Goal: Task Accomplishment & Management: Manage account settings

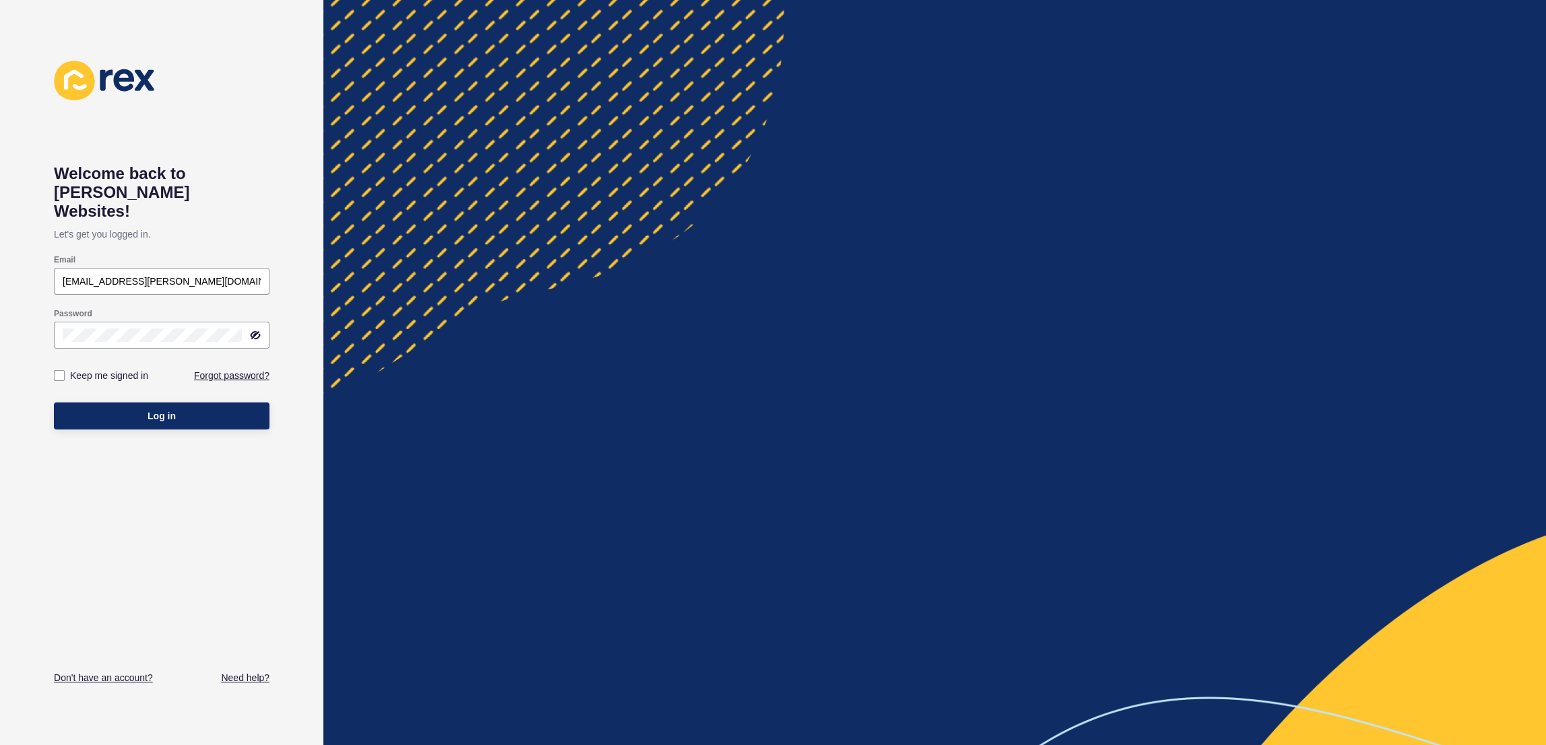
click at [979, 169] on div at bounding box center [934, 372] width 1222 height 745
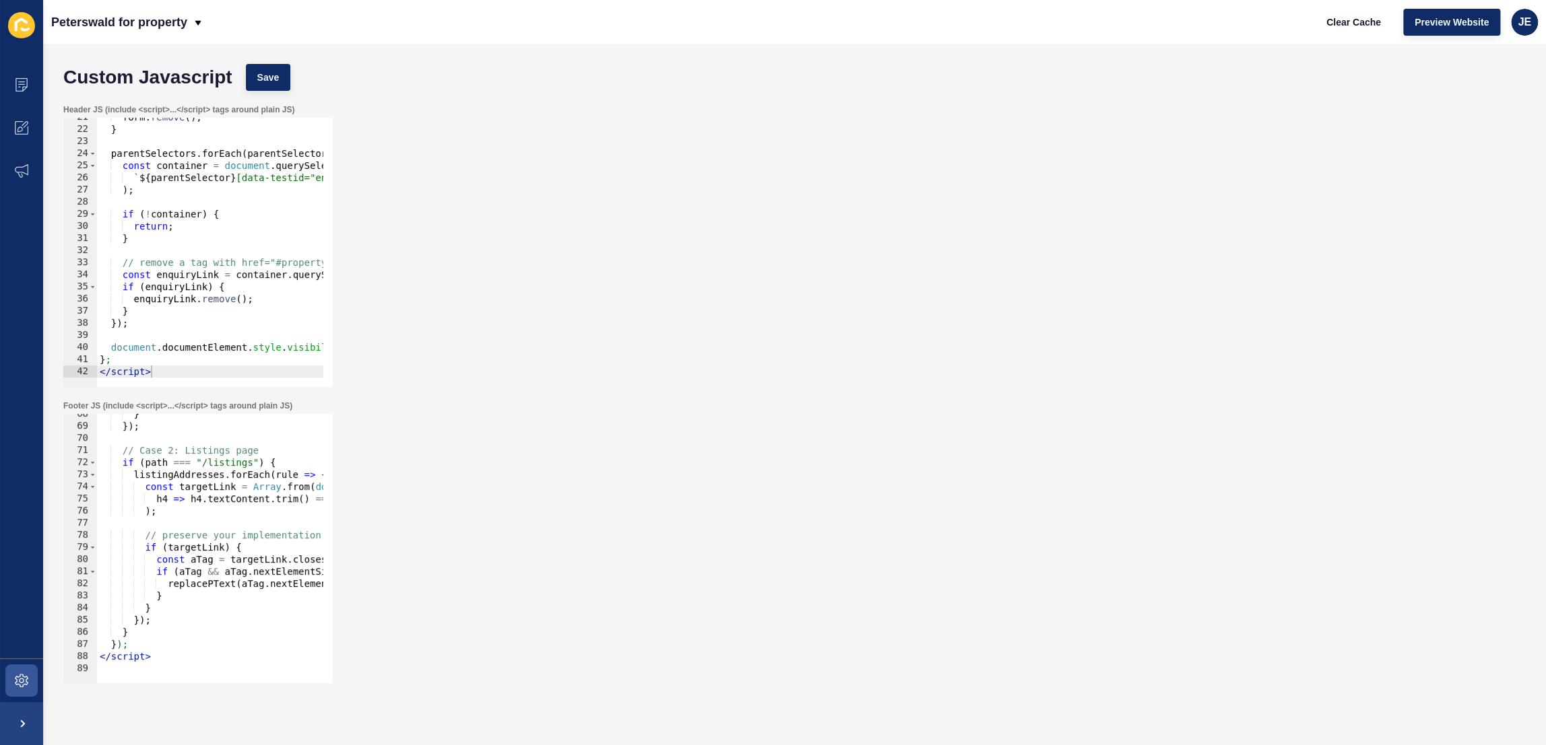
scroll to position [818, 0]
click at [1515, 24] on div "JE" at bounding box center [1524, 22] width 27 height 27
click at [1474, 106] on link "Logout" at bounding box center [1492, 112] width 99 height 30
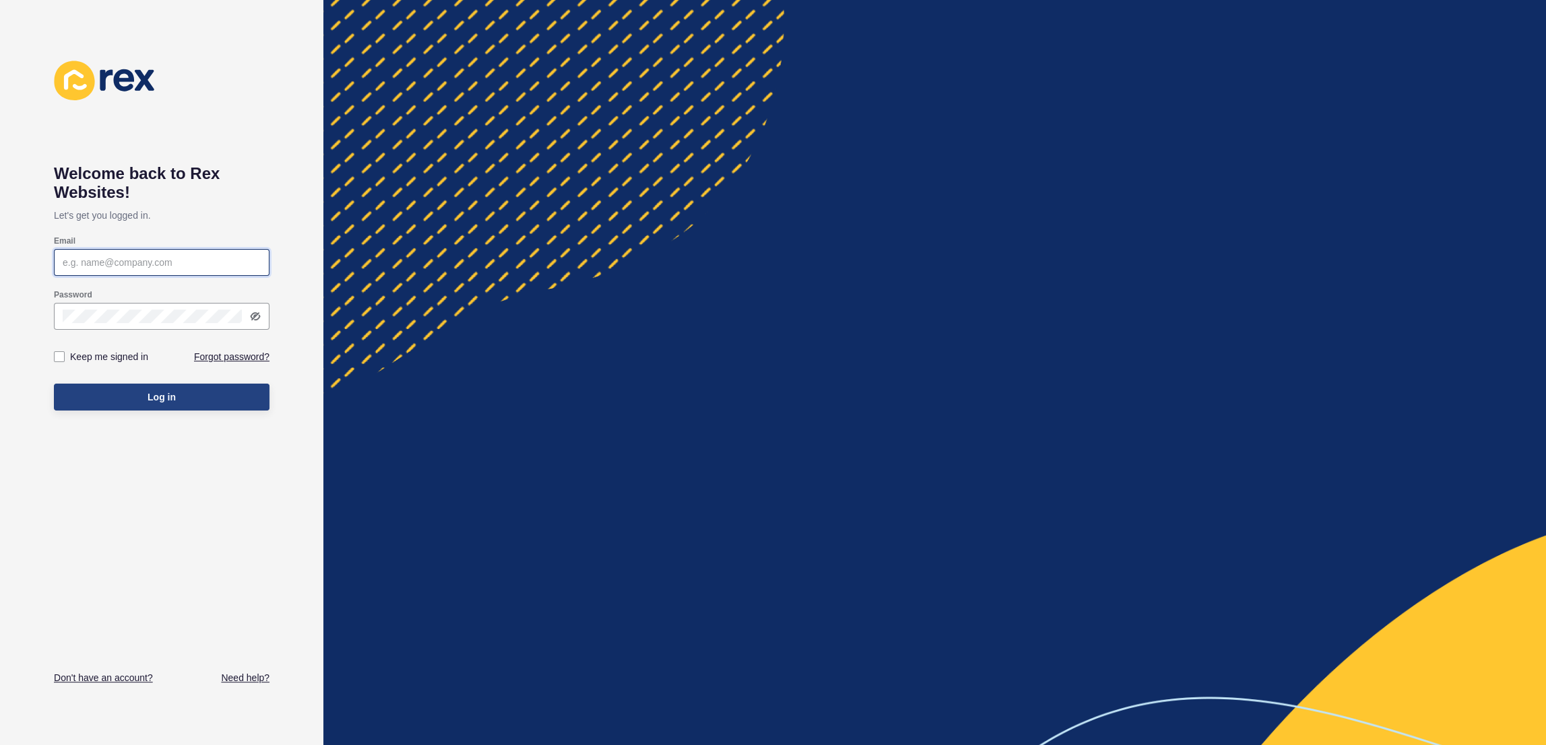
type input "[EMAIL_ADDRESS][PERSON_NAME][DOMAIN_NAME]"
click at [196, 395] on button "Log in" at bounding box center [162, 397] width 216 height 27
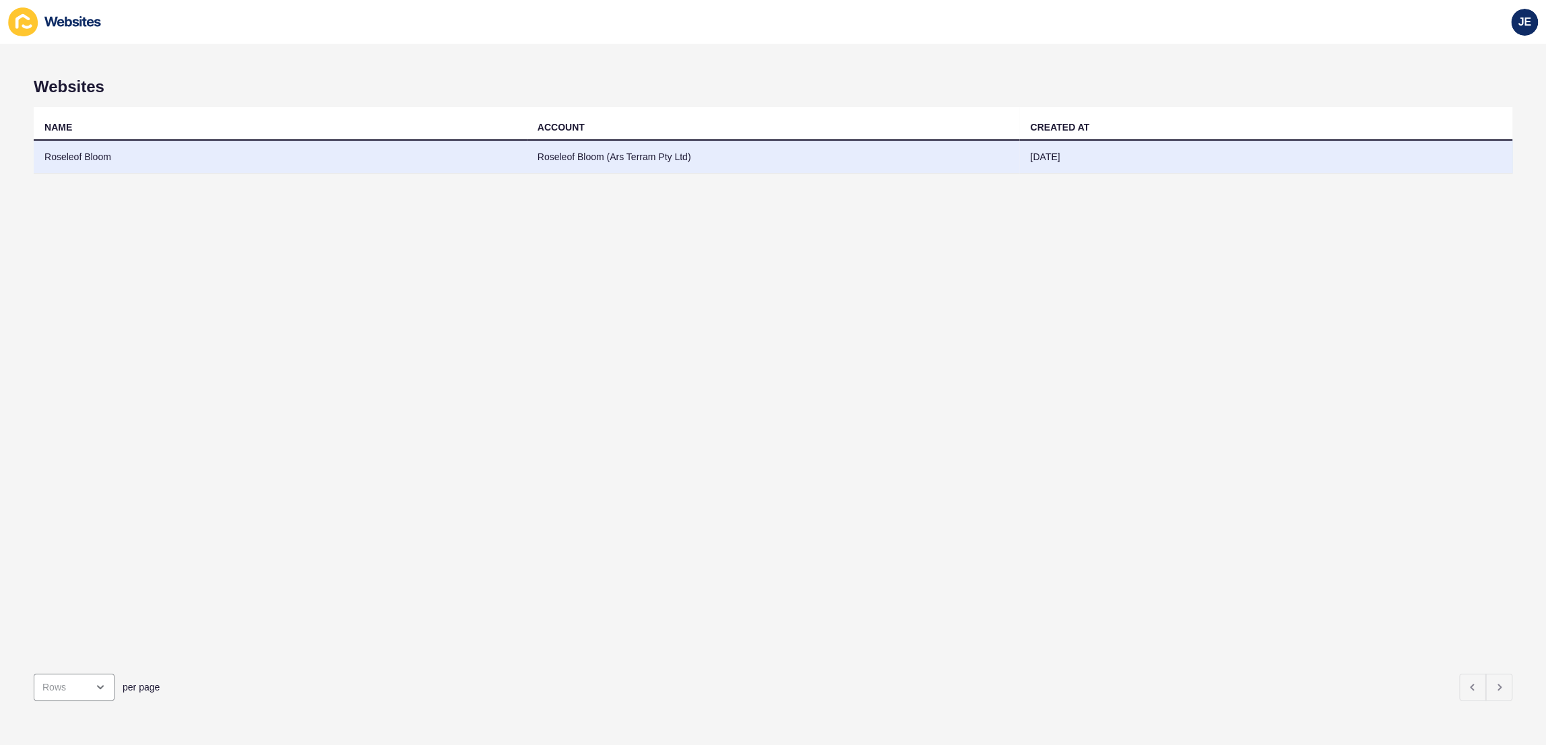
click at [572, 158] on td "Roseleof Bloom (Ars Terram Pty Ltd)" at bounding box center [773, 157] width 493 height 33
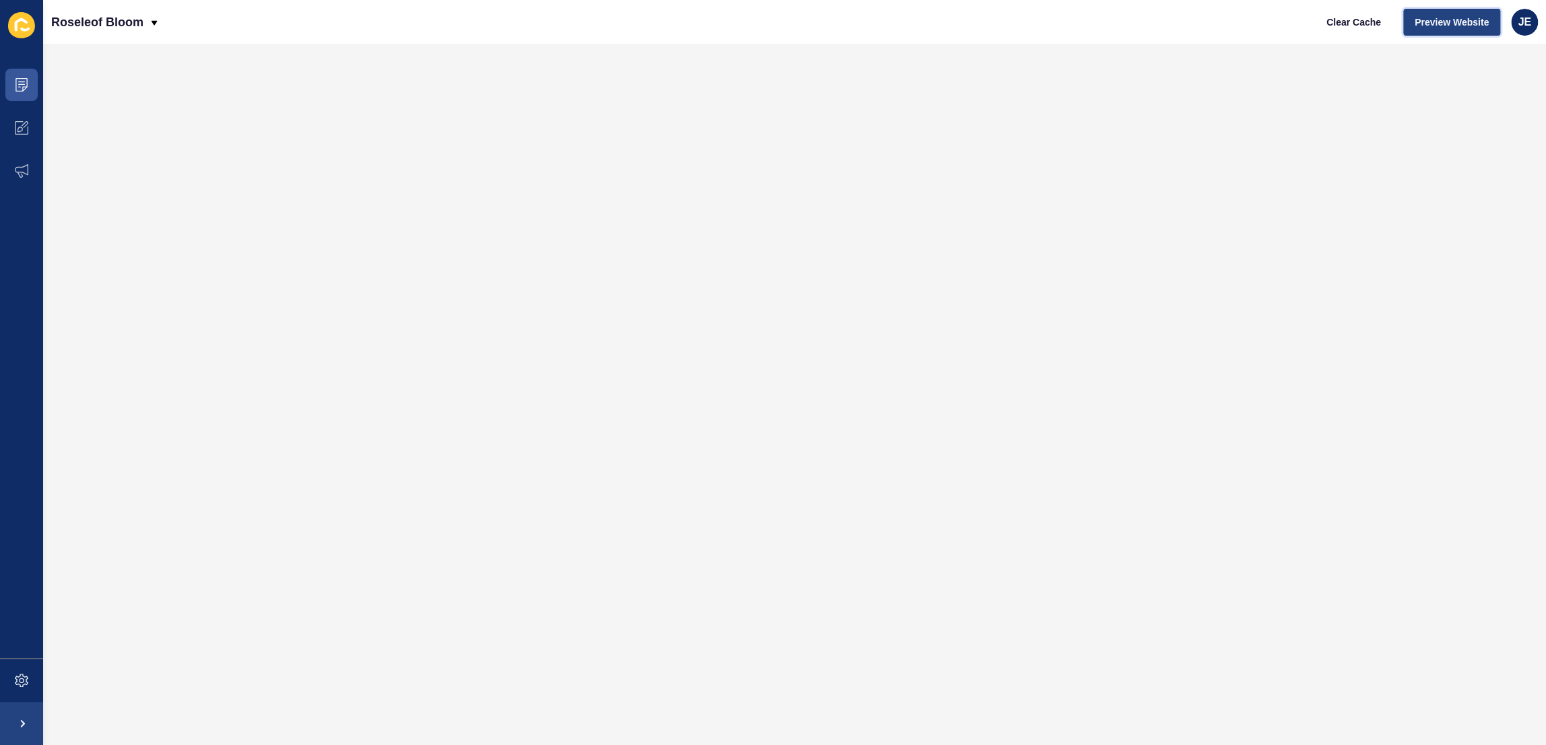
click at [1457, 15] on span "Preview Website" at bounding box center [1451, 21] width 74 height 13
click at [26, 692] on span at bounding box center [21, 680] width 43 height 43
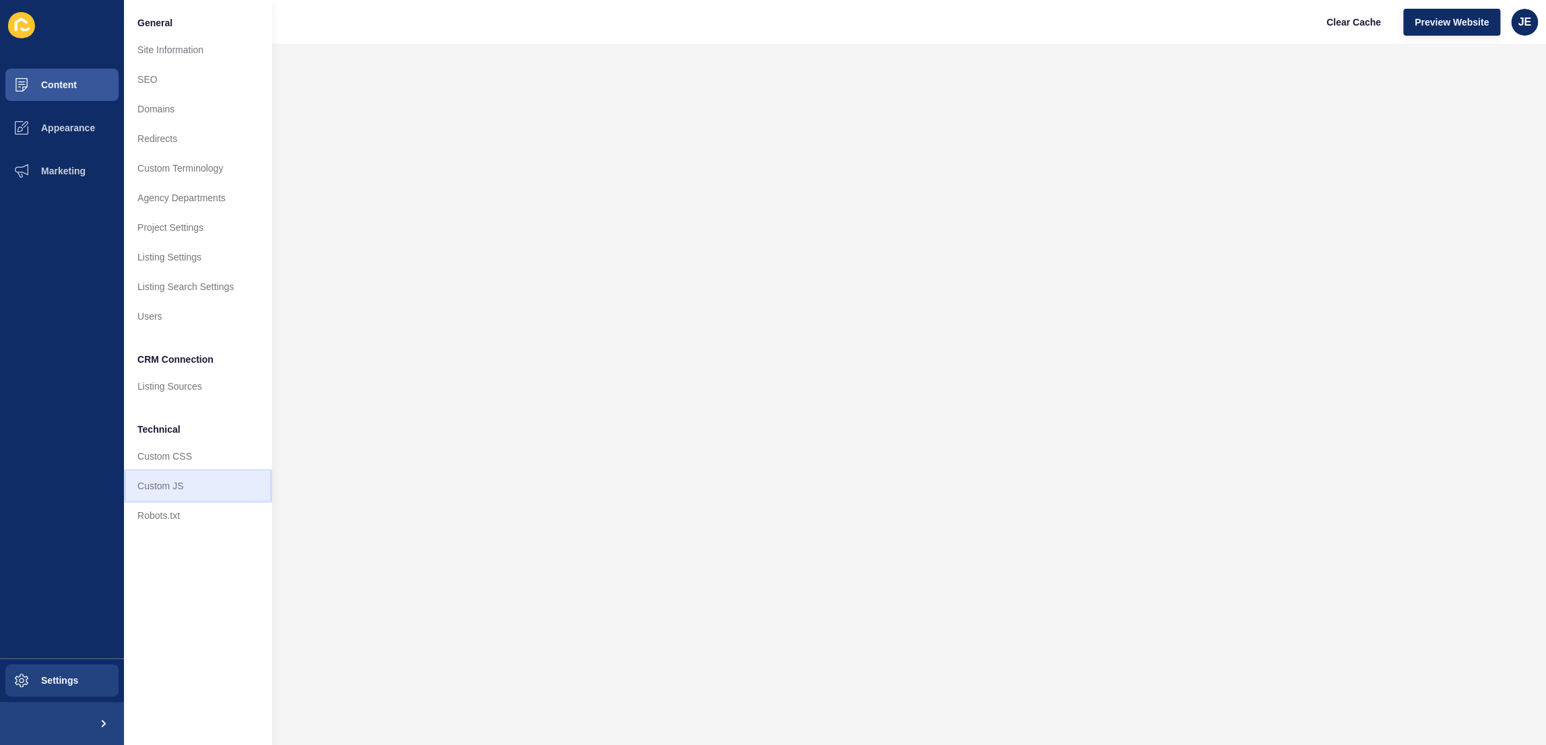
click at [167, 488] on link "Custom JS" at bounding box center [198, 486] width 148 height 30
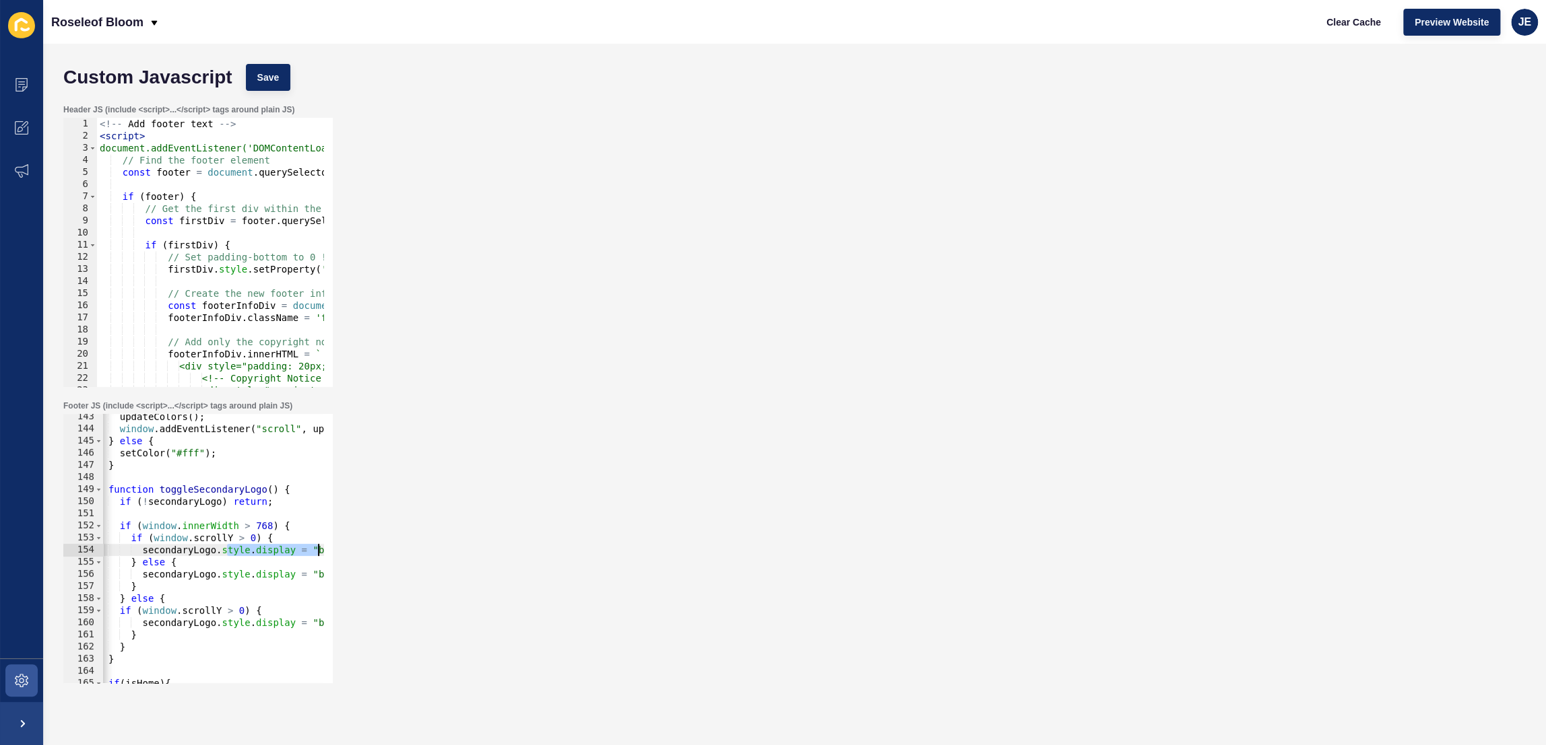
scroll to position [0, 54]
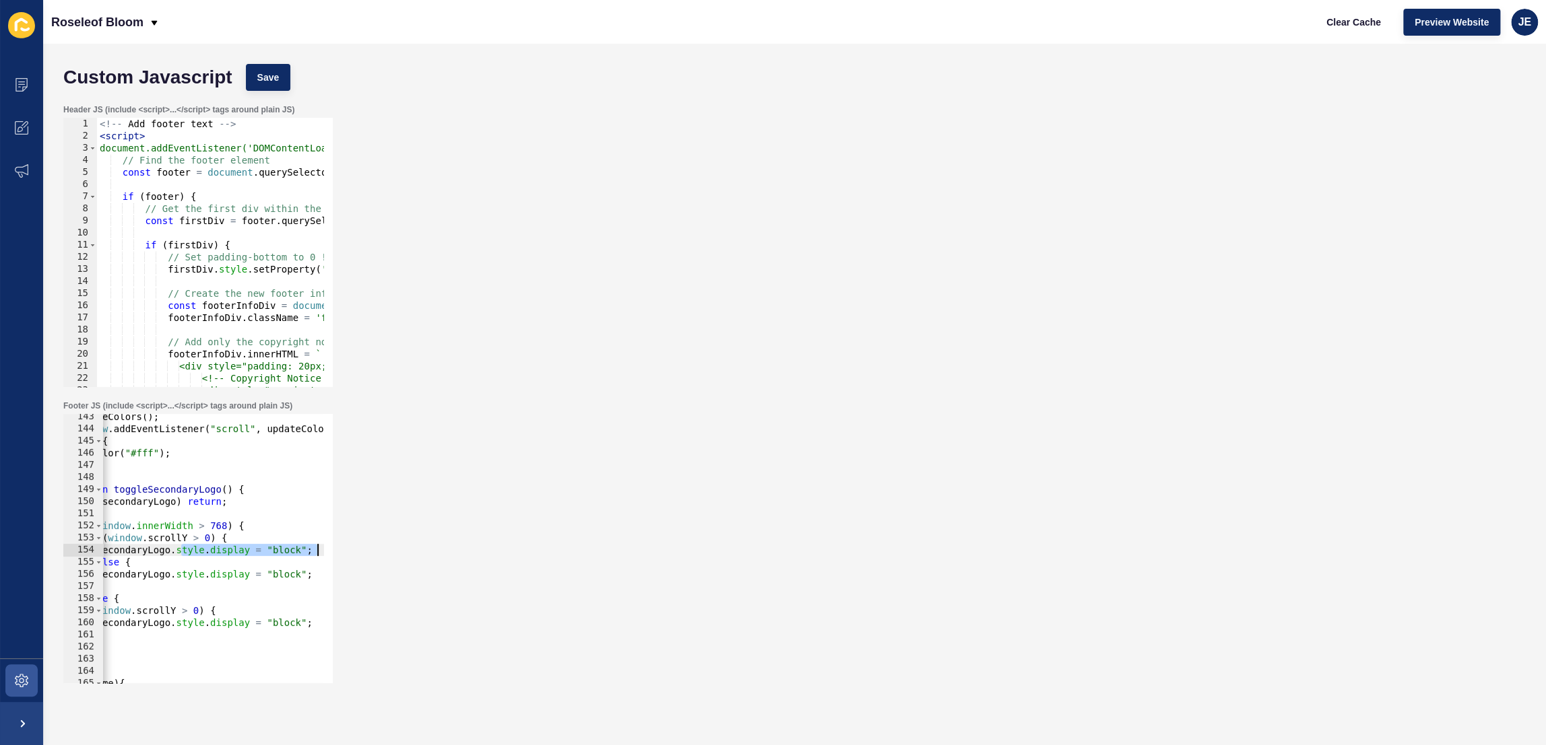
drag, startPoint x: 237, startPoint y: 548, endPoint x: 310, endPoint y: 551, distance: 73.5
click at [320, 549] on div "secondaryLogo.style.display = "block"; 143 144 145 146 147 148 149 150 151 152 …" at bounding box center [197, 548] width 269 height 269
click at [283, 577] on div "updateColors ( ) ; window . addEventListener ( "scroll" , updateColors ) ; } el…" at bounding box center [362, 553] width 628 height 284
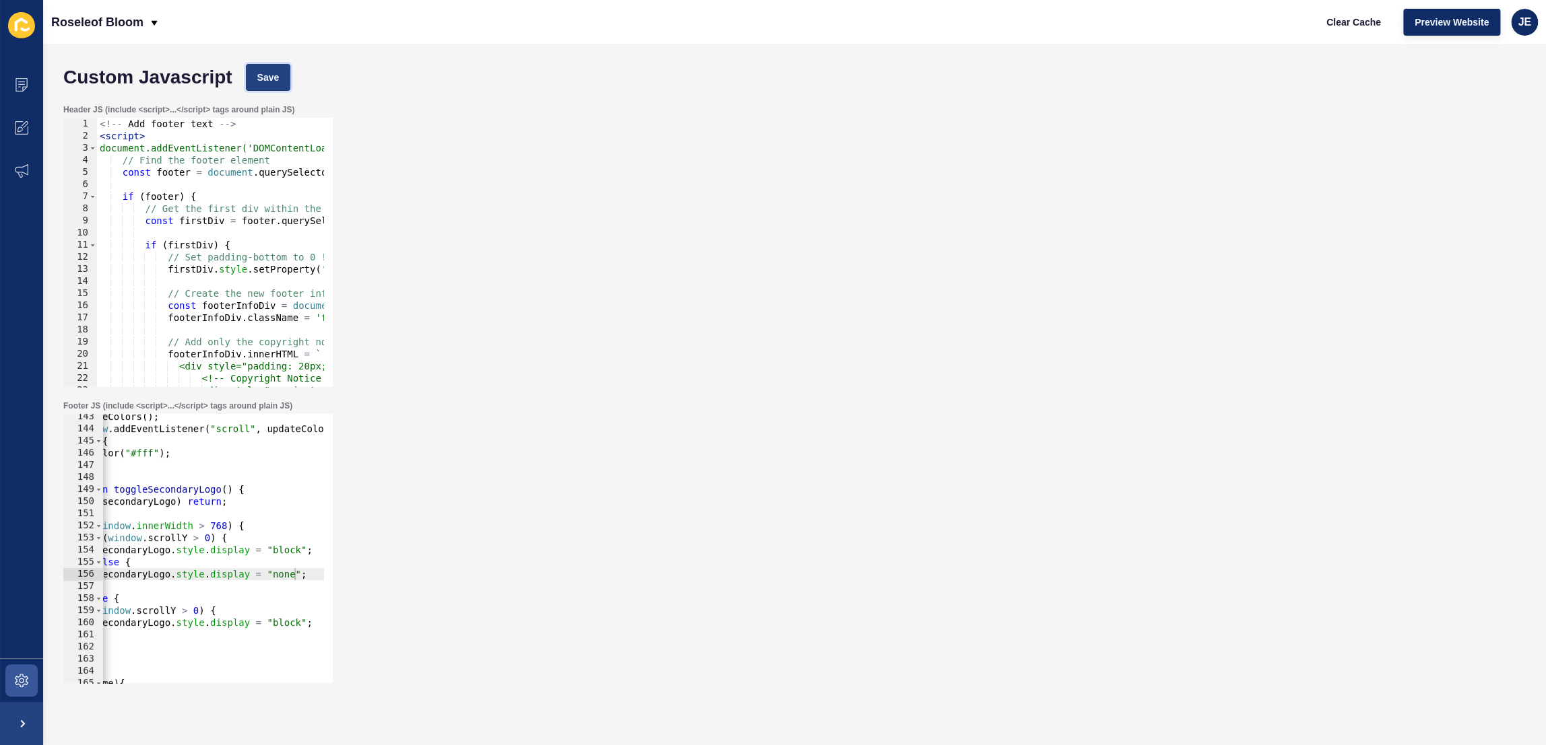
click at [269, 73] on span "Save" at bounding box center [268, 77] width 22 height 13
click at [286, 574] on div "updateColors ( ) ; window . addEventListener ( "scroll" , updateColors ) ; } el…" at bounding box center [362, 553] width 628 height 284
click at [289, 623] on div "updateColors ( ) ; window . addEventListener ( "scroll" , updateColors ) ; } el…" at bounding box center [362, 553] width 628 height 284
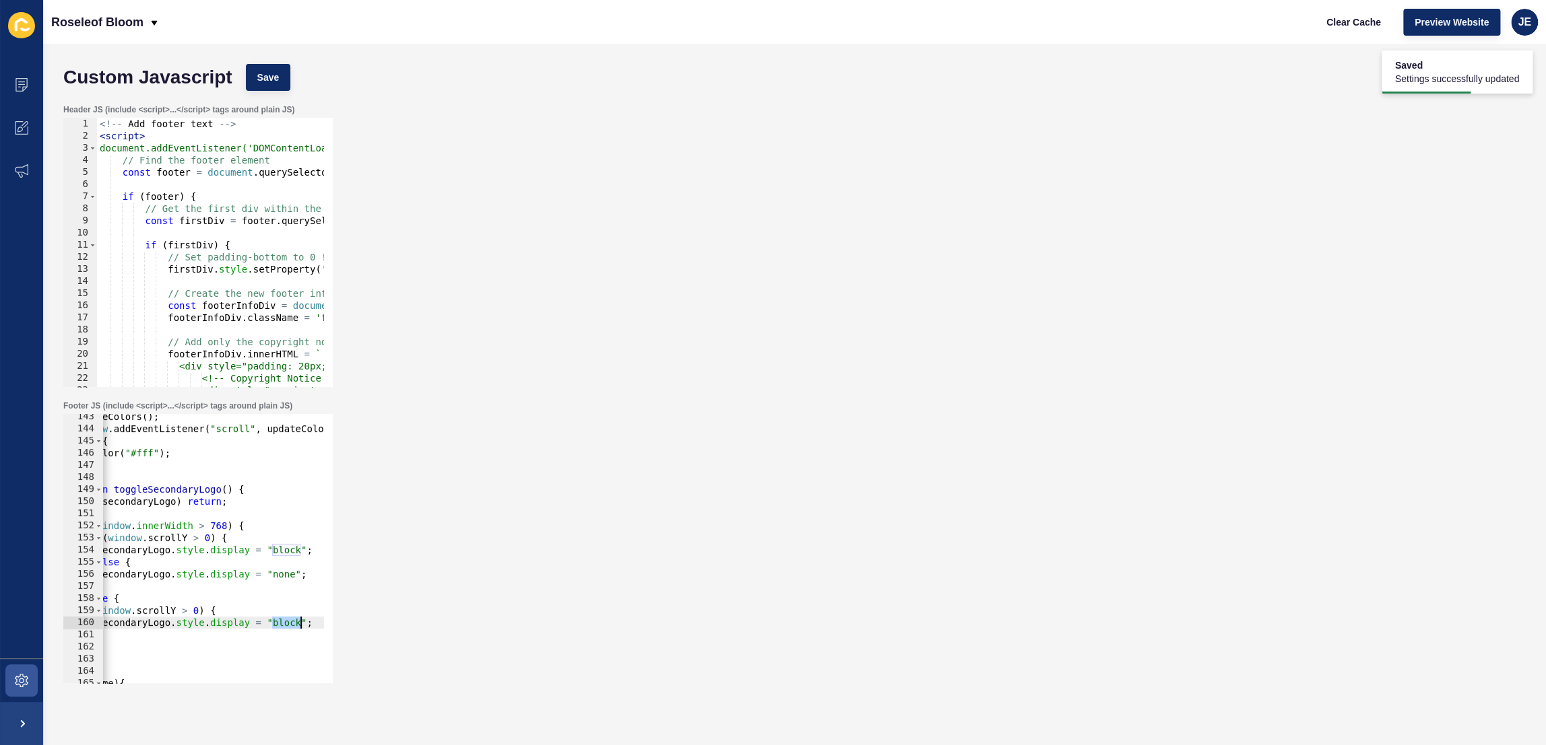
paste textarea "none"
click at [269, 88] on button "Save" at bounding box center [268, 77] width 45 height 27
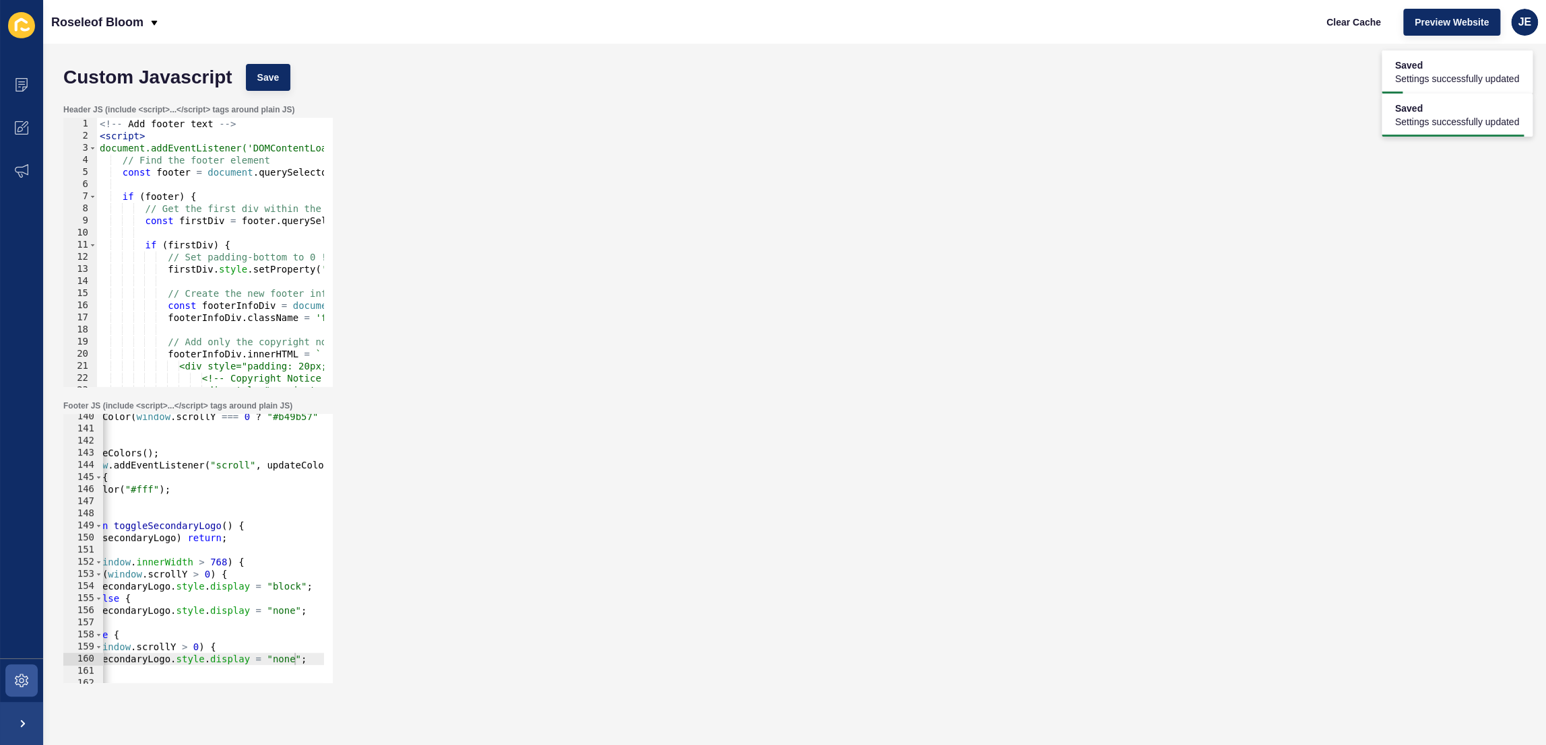
scroll to position [1651, 0]
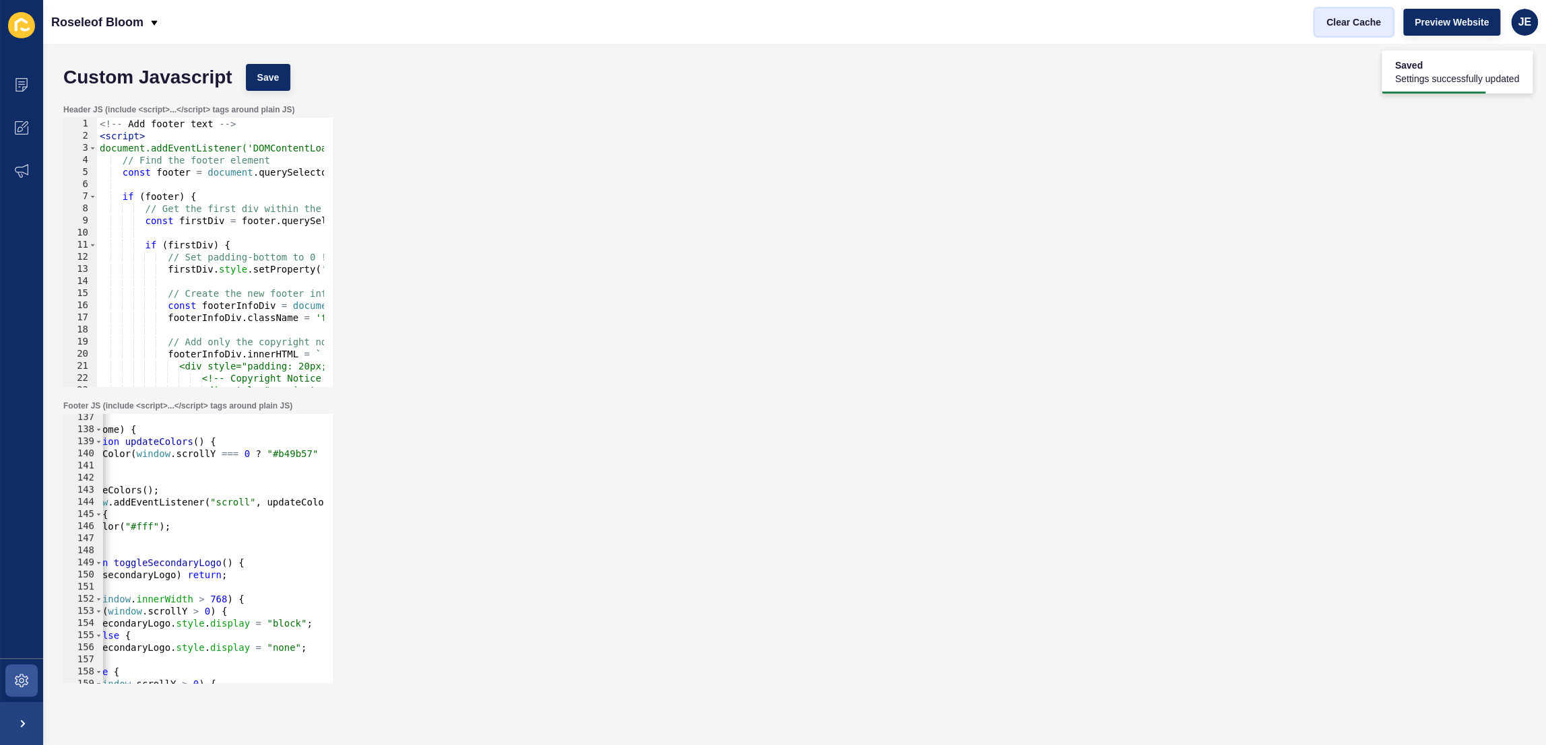
click at [1347, 19] on span "Clear Cache" at bounding box center [1353, 21] width 55 height 13
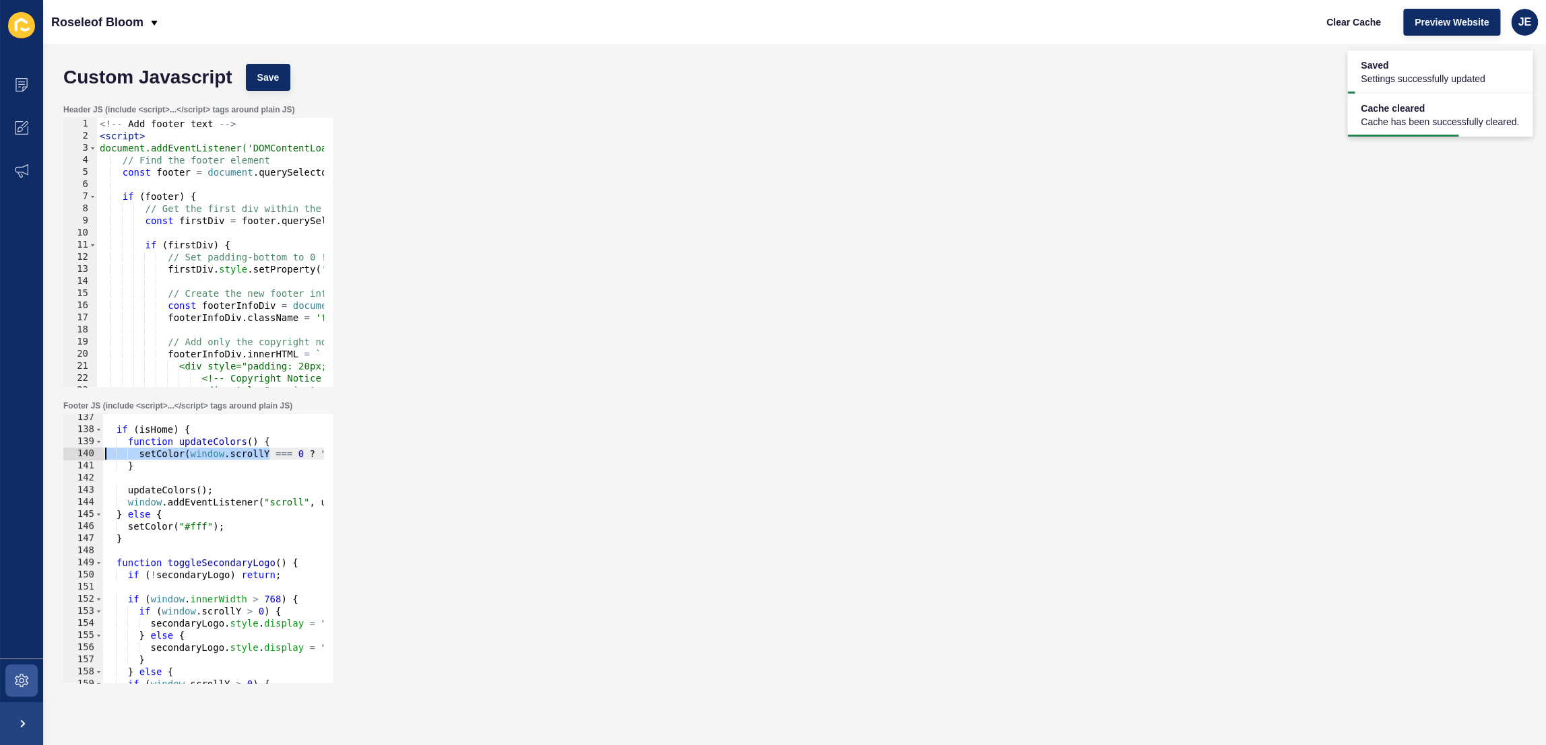
drag, startPoint x: 213, startPoint y: 454, endPoint x: 104, endPoint y: 465, distance: 110.4
click at [60, 459] on div "Footer JS (include <script>...</script> tags around plain JS) setColor(window.s…" at bounding box center [795, 542] width 1476 height 296
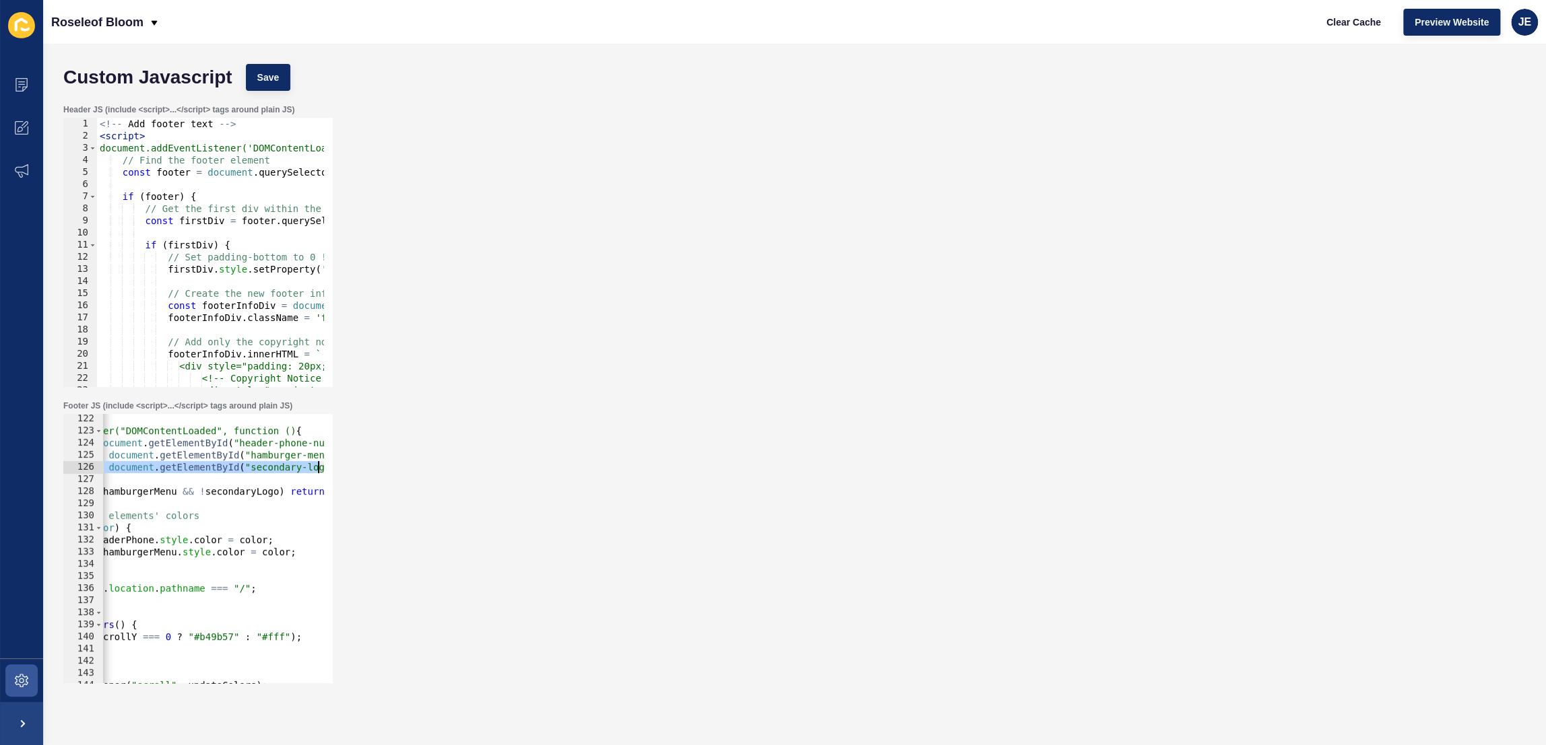
scroll to position [0, 161]
drag, startPoint x: 235, startPoint y: 467, endPoint x: 337, endPoint y: 465, distance: 102.4
click at [337, 465] on div "Footer JS (include <script>...</script> tags around plain JS) setColor(window.s…" at bounding box center [795, 542] width 1476 height 296
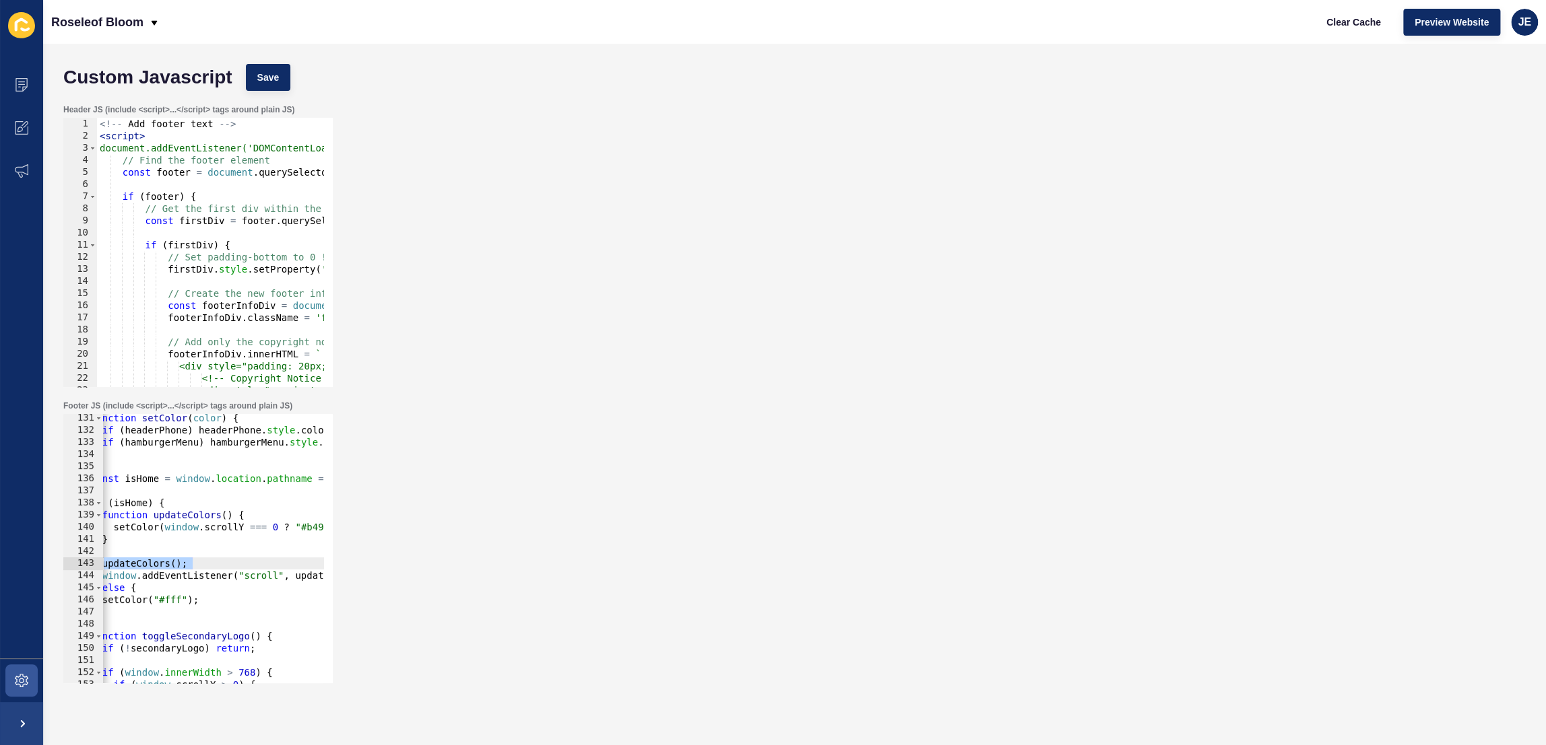
scroll to position [0, 0]
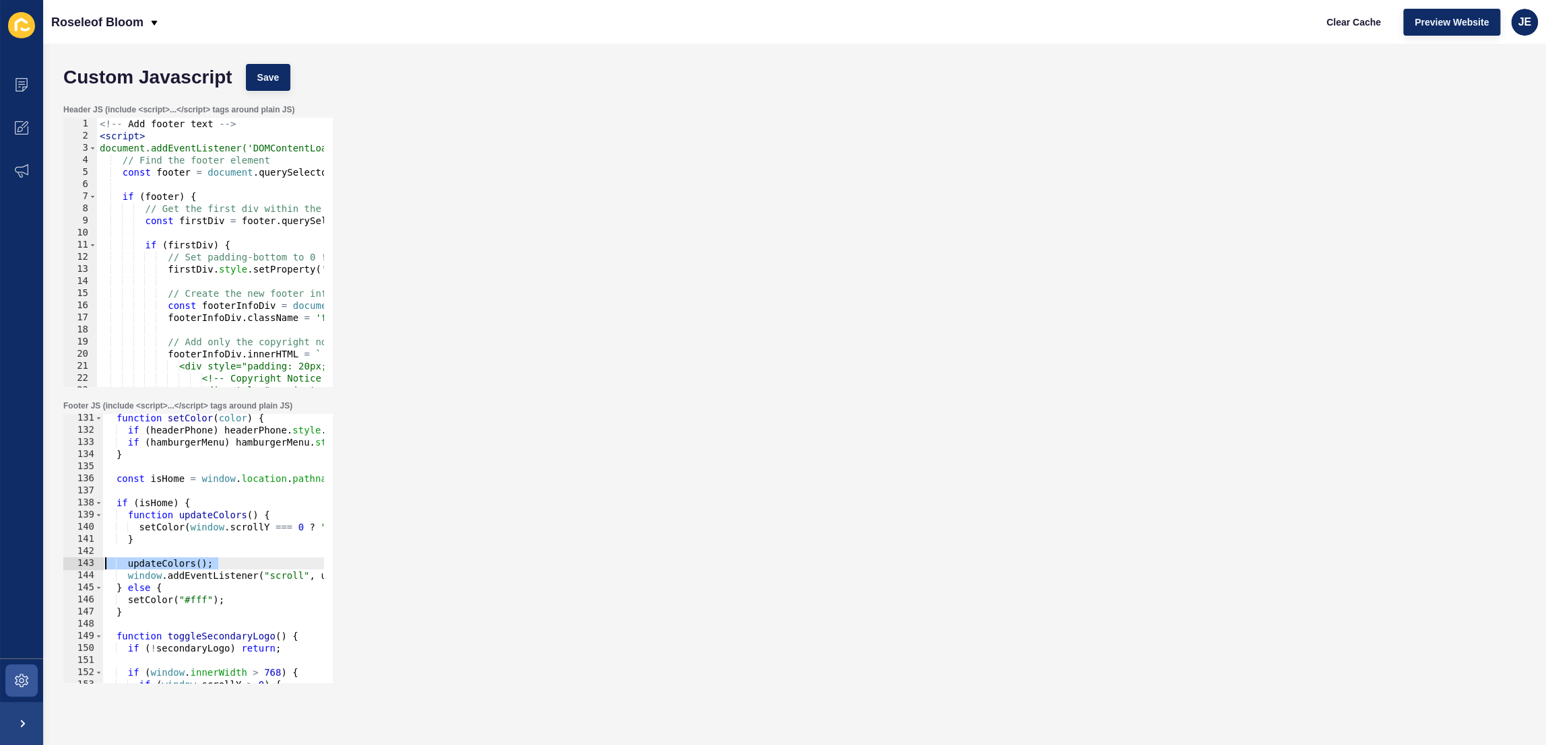
drag, startPoint x: 160, startPoint y: 559, endPoint x: 91, endPoint y: 559, distance: 69.4
click at [91, 559] on div "const secondaryLogo = document.getElementById("secondary-logo"); 131 132 133 13…" at bounding box center [197, 548] width 269 height 269
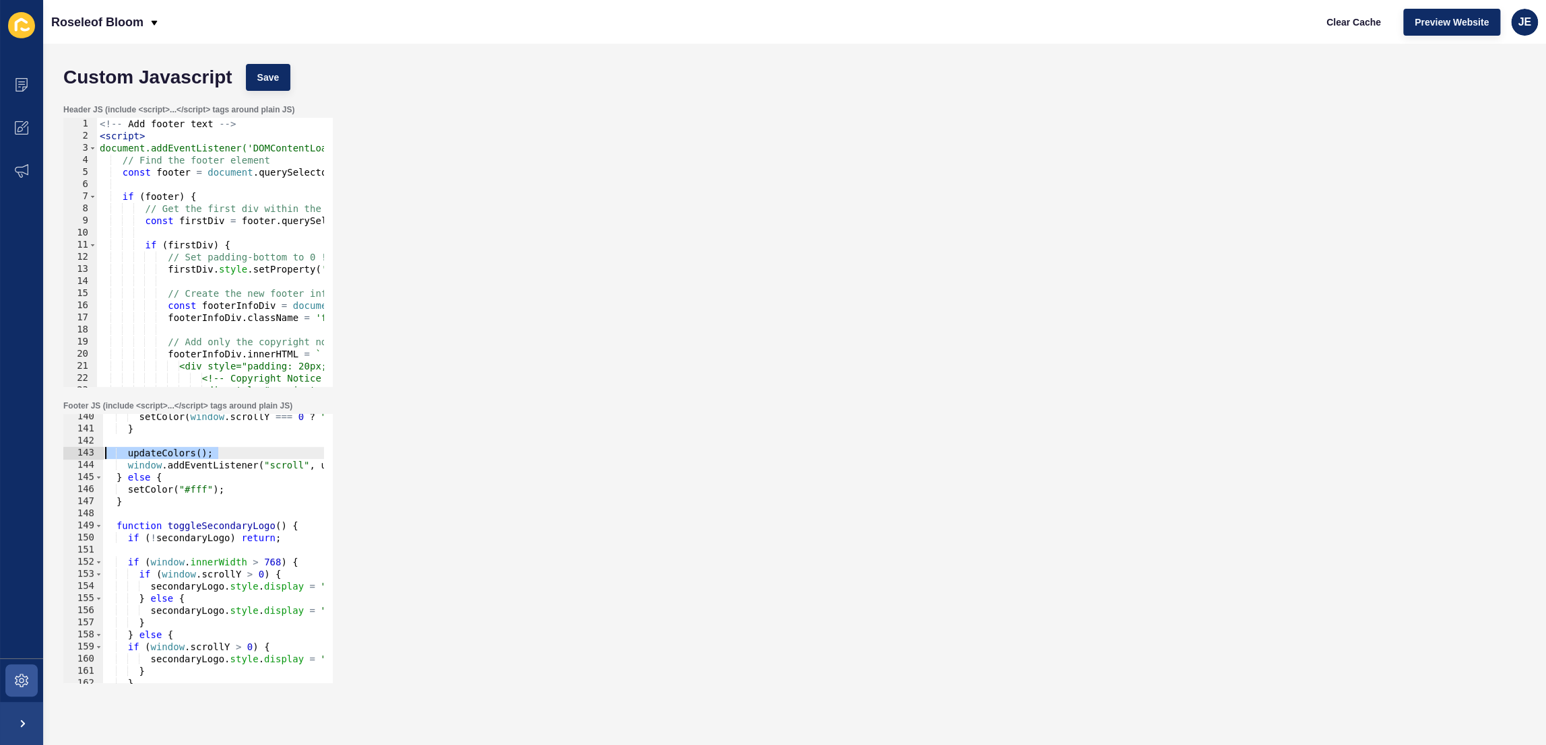
scroll to position [1688, 0]
click at [253, 589] on div "setColor ( window . scrollY === 0 ? "#b49b57" : "#fff" ) ; } updateColors ( ) ;…" at bounding box center [416, 553] width 628 height 284
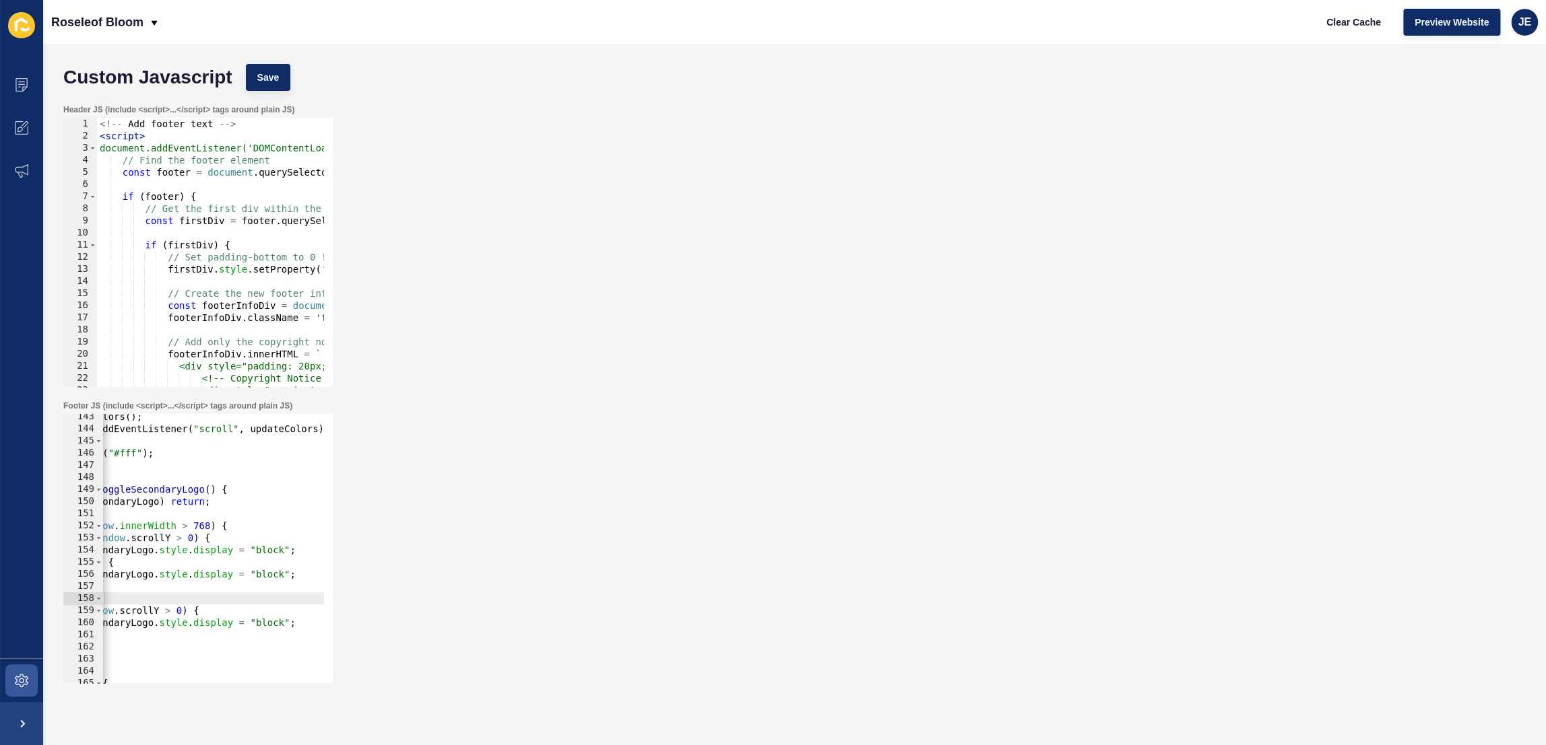
scroll to position [0, 0]
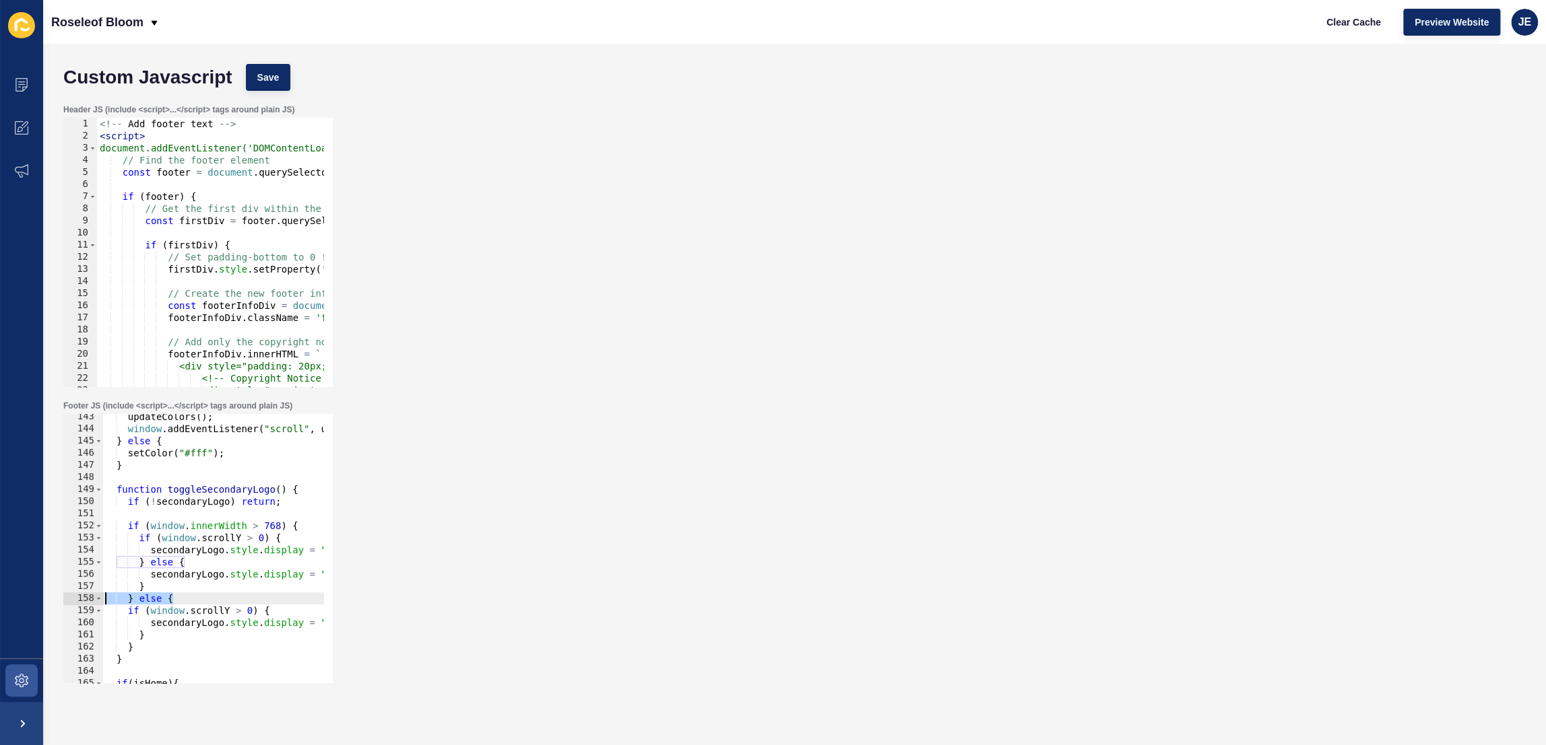
drag, startPoint x: 204, startPoint y: 601, endPoint x: 67, endPoint y: 597, distance: 136.7
click at [66, 597] on div "secondaryLogo.style.display = "block"; 143 144 145 146 147 148 149 150 151 152 …" at bounding box center [197, 548] width 269 height 269
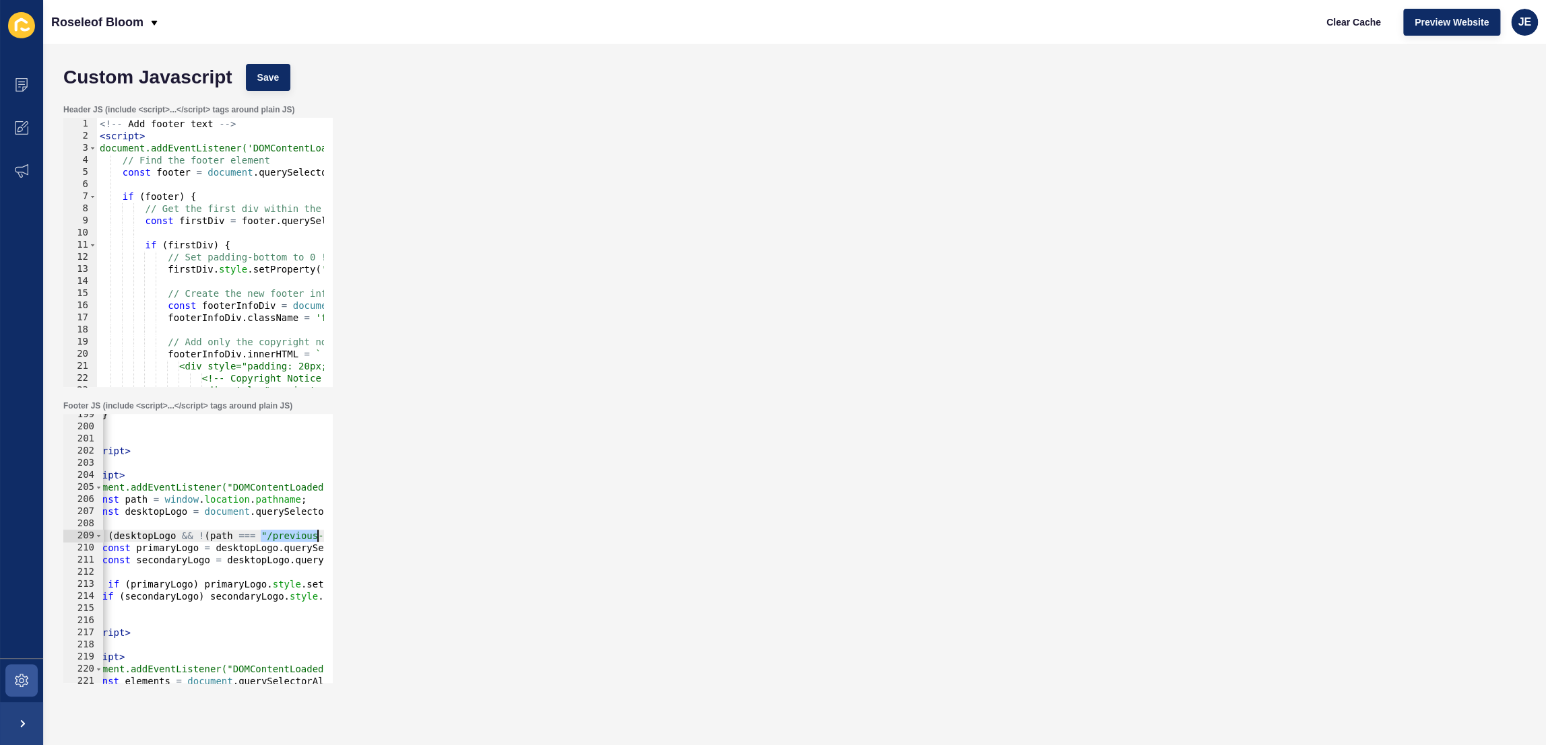
scroll to position [0, 263]
drag, startPoint x: 288, startPoint y: 534, endPoint x: 349, endPoint y: 537, distance: 61.4
click at [349, 537] on div "Footer JS (include <script>...</script> tags around plain JS) } else { 199 200 …" at bounding box center [795, 542] width 1476 height 296
click at [191, 536] on div "} } } ); </ script > < script > document.addEventListener("DOMContentLoaded", f…" at bounding box center [377, 551] width 628 height 284
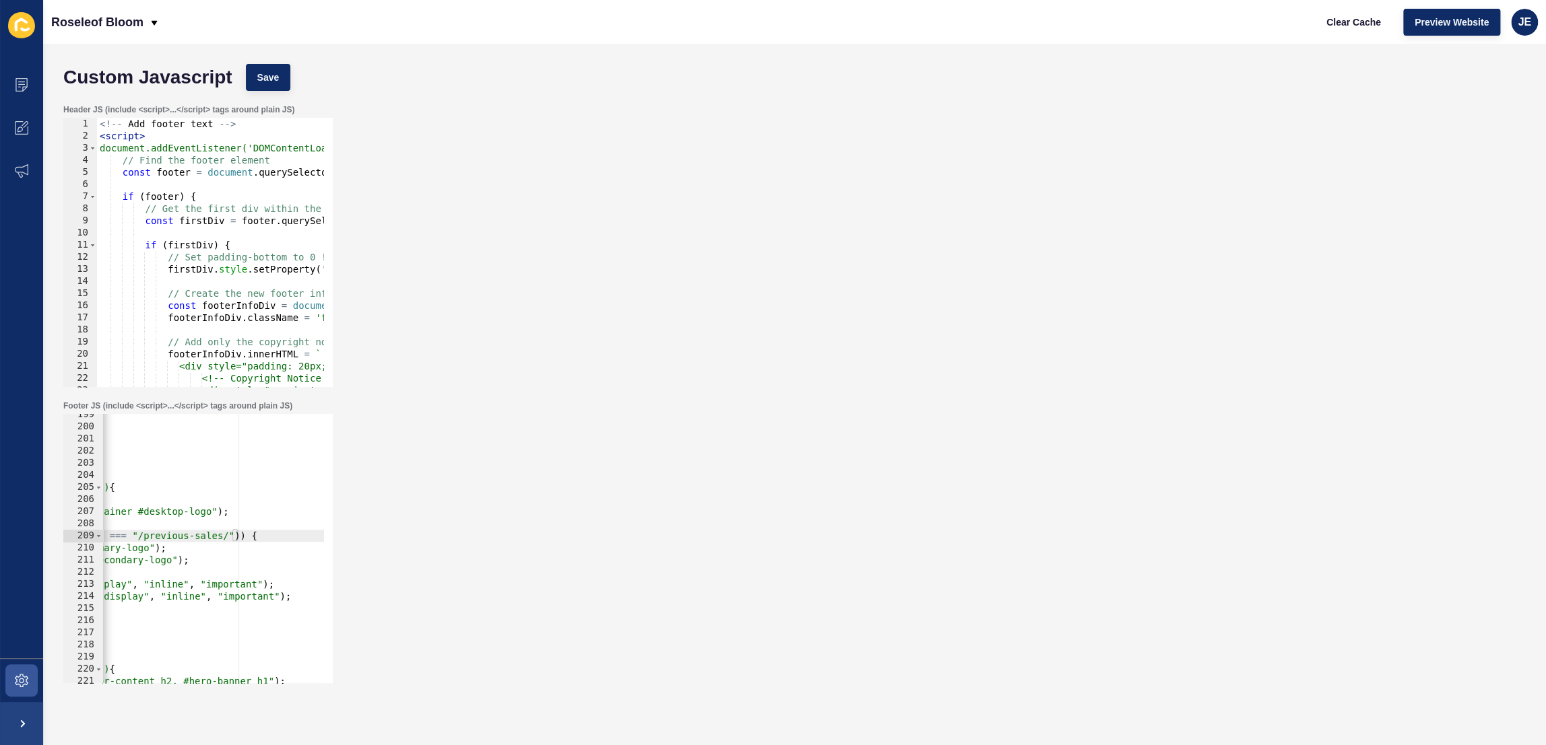
scroll to position [0, 0]
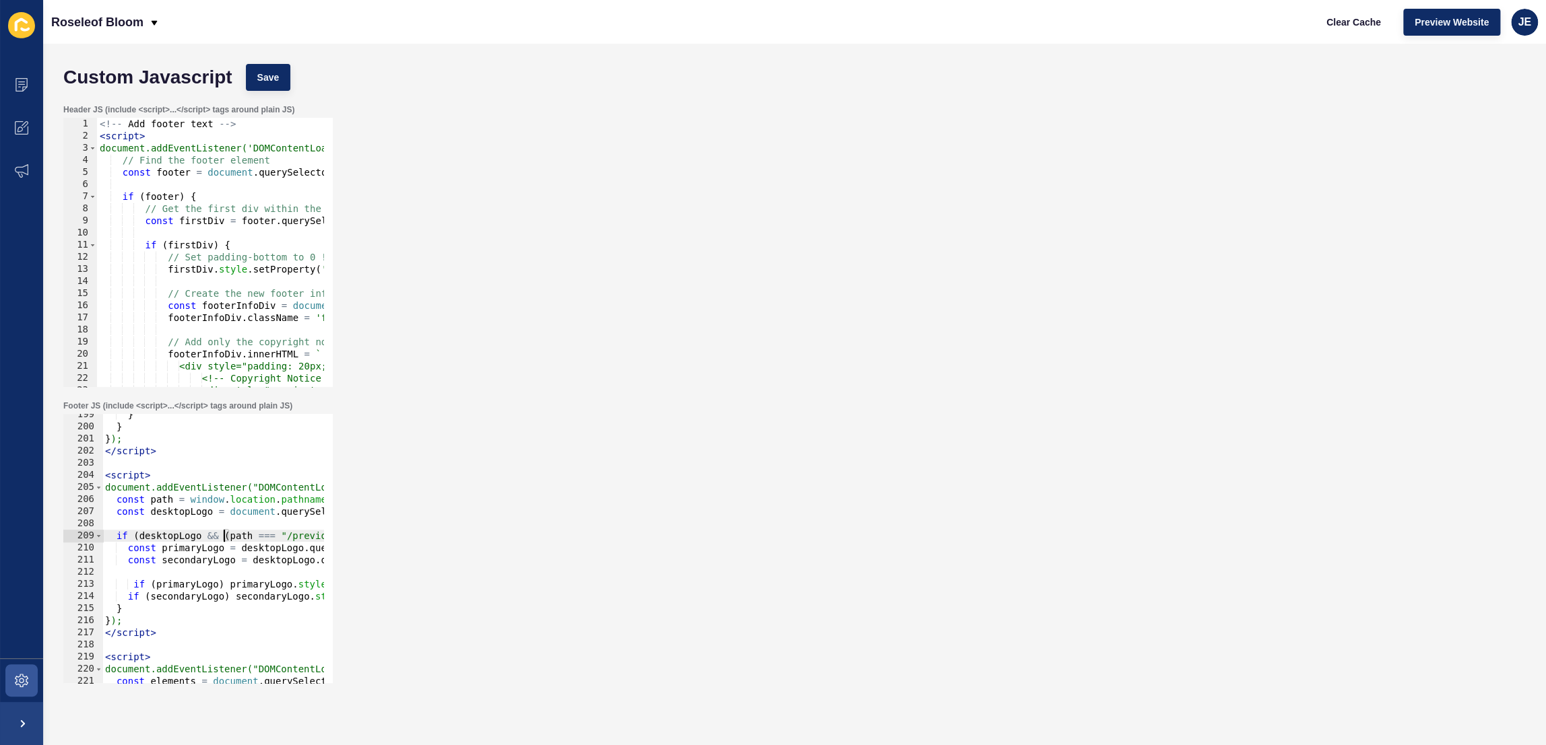
click at [163, 583] on div "} } } ); </ script > < script > document.addEventListener("DOMContentLoaded", f…" at bounding box center [416, 551] width 628 height 284
click at [279, 89] on button "Save" at bounding box center [268, 77] width 45 height 27
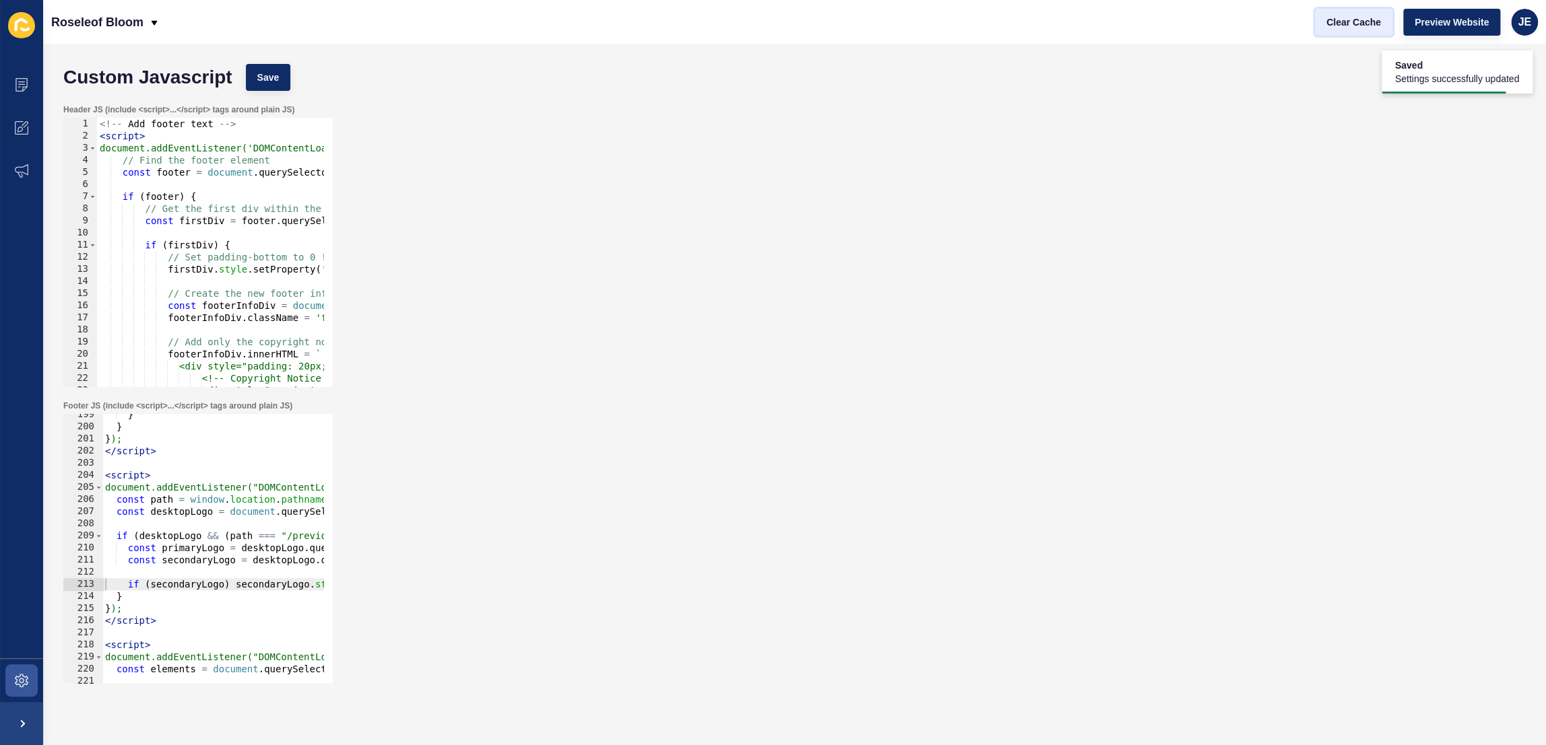
click at [1355, 20] on span "Clear Cache" at bounding box center [1353, 21] width 55 height 13
click at [219, 552] on div "} } } ); </ script > < script > document.addEventListener("DOMContentLoaded", f…" at bounding box center [416, 551] width 628 height 284
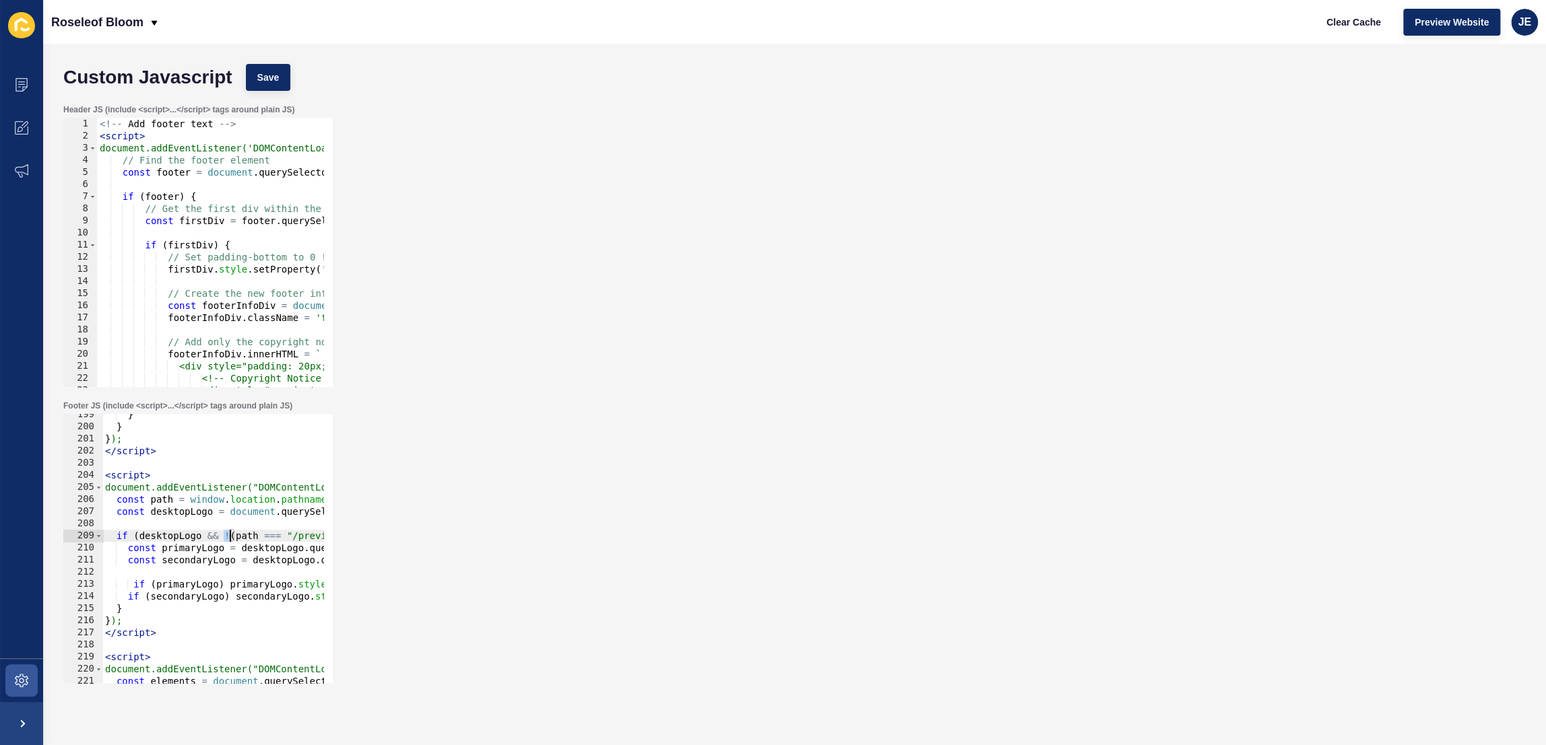
click at [227, 539] on div "} } } ); </ script > < script > document.addEventListener("DOMContentLoaded", f…" at bounding box center [416, 551] width 628 height 284
click at [236, 589] on div "} } } ); </ script > < script > document.addEventListener("DOMContentLoaded", f…" at bounding box center [416, 551] width 628 height 284
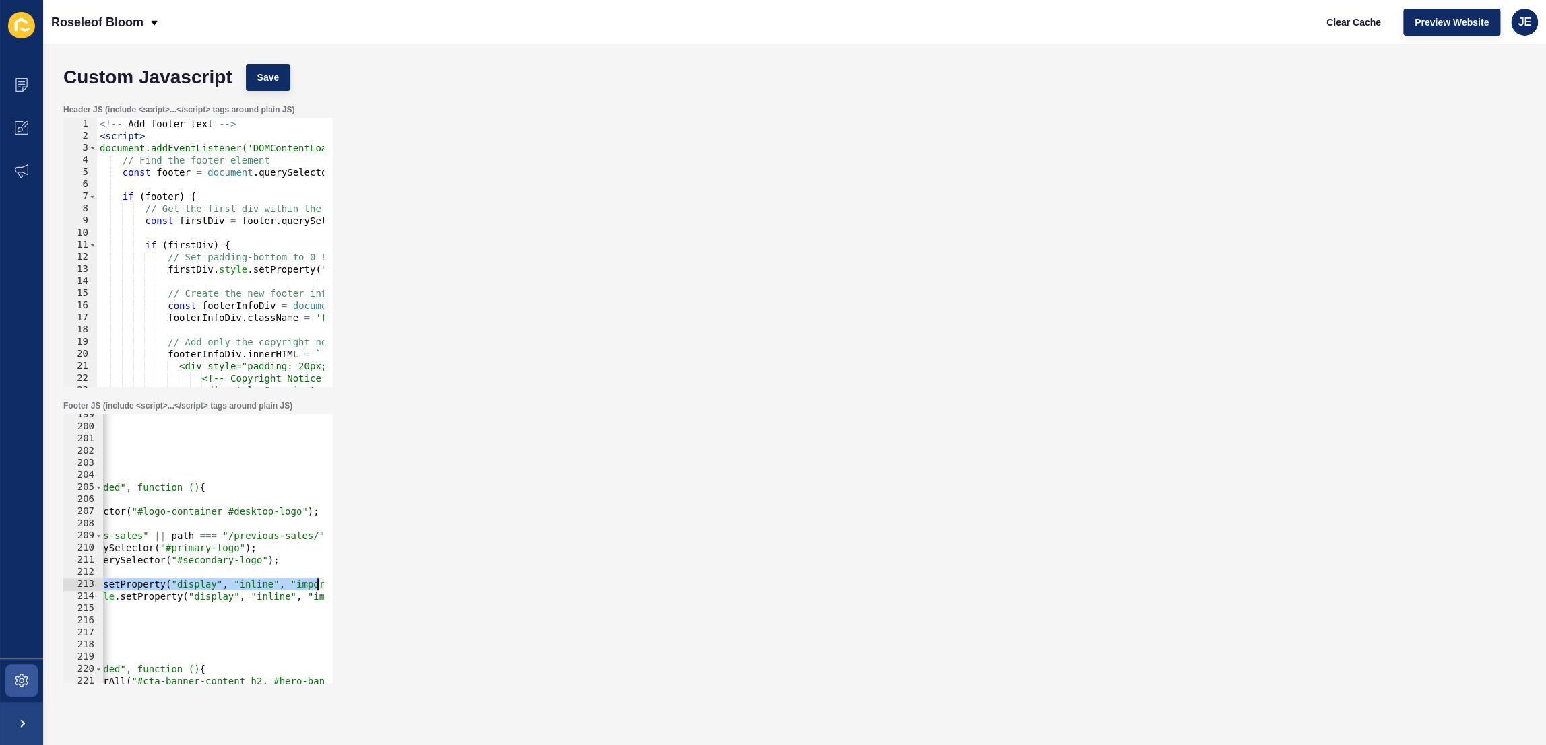
scroll to position [0, 274]
drag, startPoint x: 273, startPoint y: 586, endPoint x: 329, endPoint y: 584, distance: 55.9
click at [329, 584] on div "if (primaryLogo) primaryLogo.style.setProperty("display", "inline", "important"…" at bounding box center [197, 548] width 269 height 269
click at [240, 584] on div "} } } ); </ script > < script > document.addEventListener("DOMContentLoaded", f…" at bounding box center [142, 551] width 628 height 284
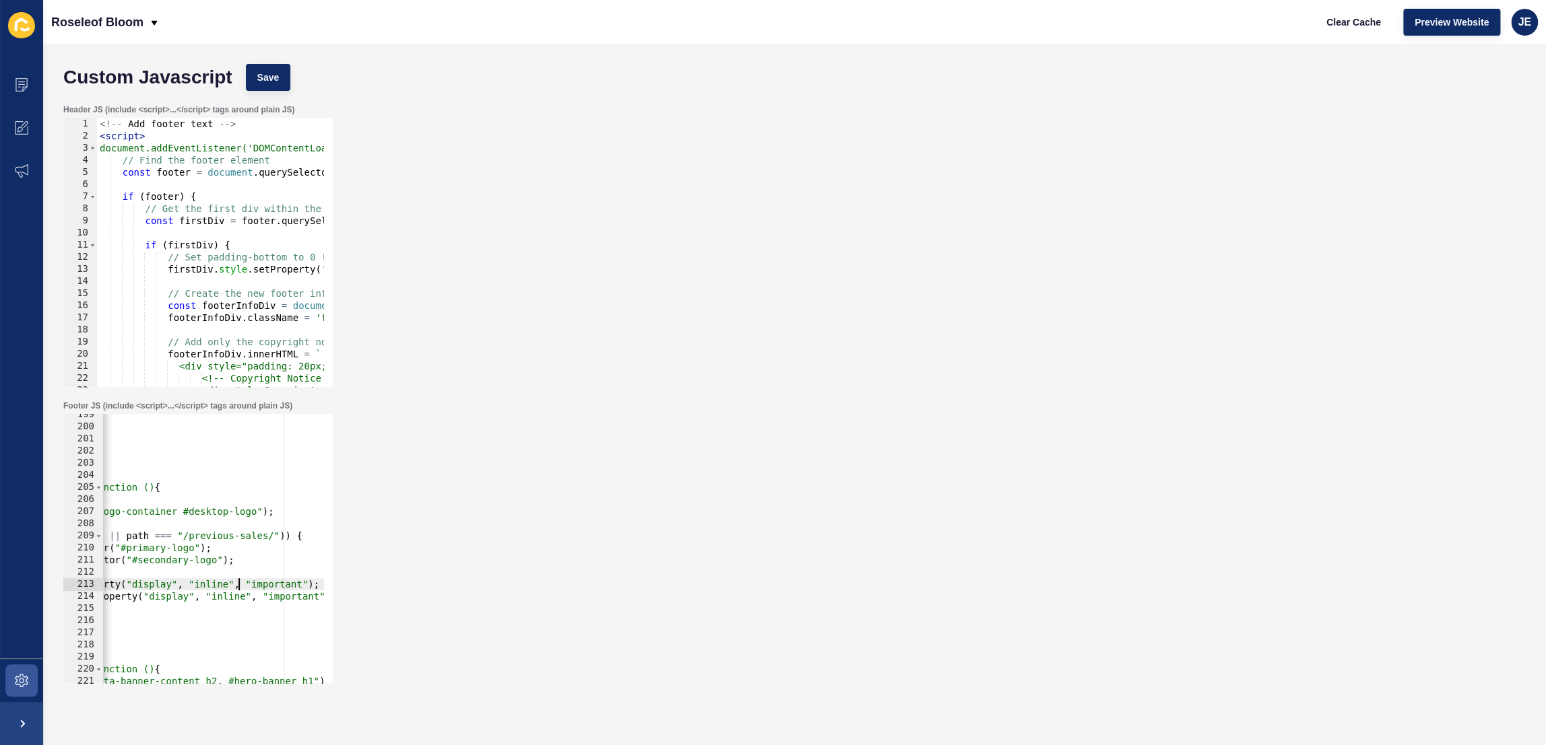
click at [240, 584] on div "} } } ); </ script > < script > document.addEventListener("DOMContentLoaded", f…" at bounding box center [142, 551] width 628 height 284
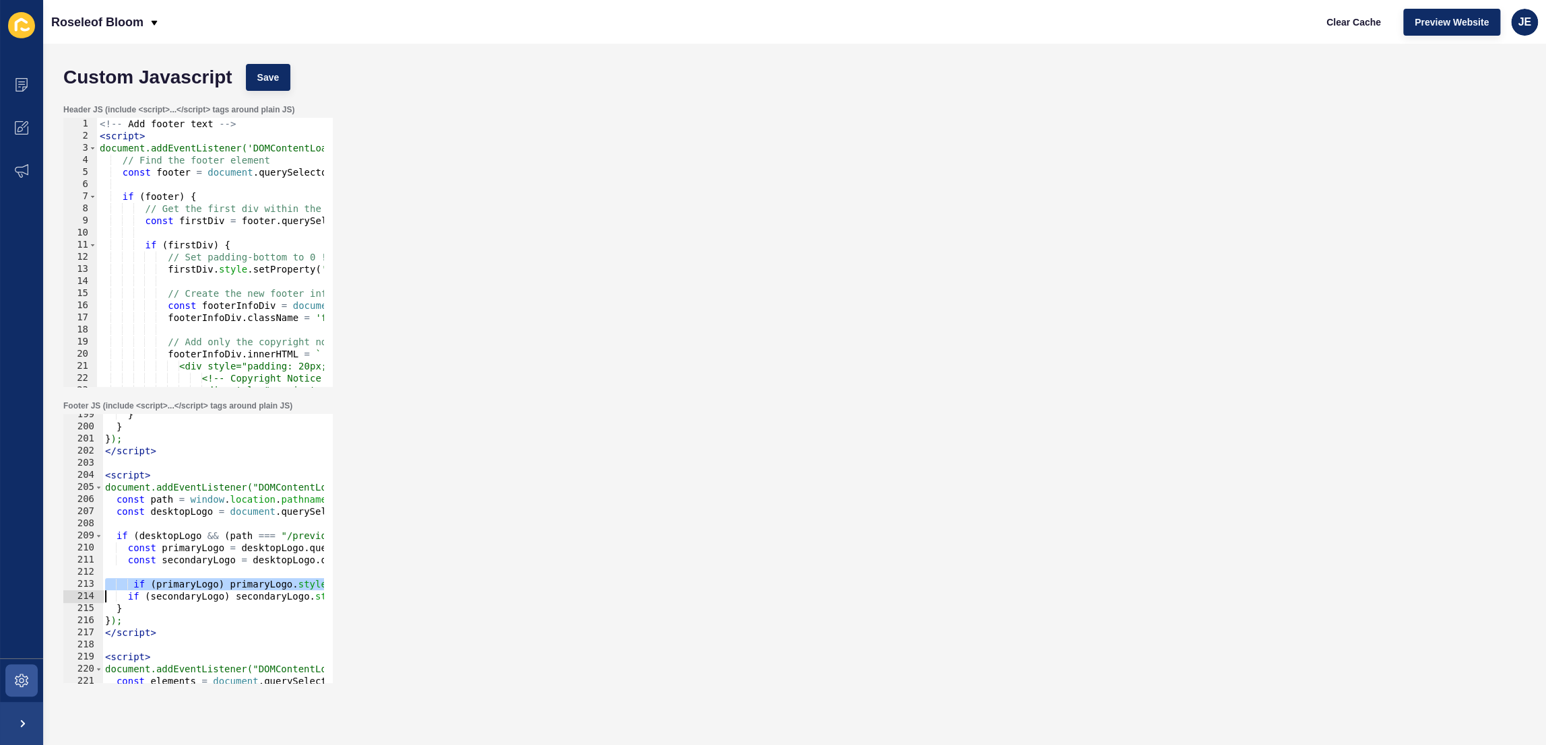
scroll to position [0, 0]
click at [135, 585] on div "} } } ); </ script > < script > document.addEventListener("DOMContentLoaded", f…" at bounding box center [416, 551] width 628 height 284
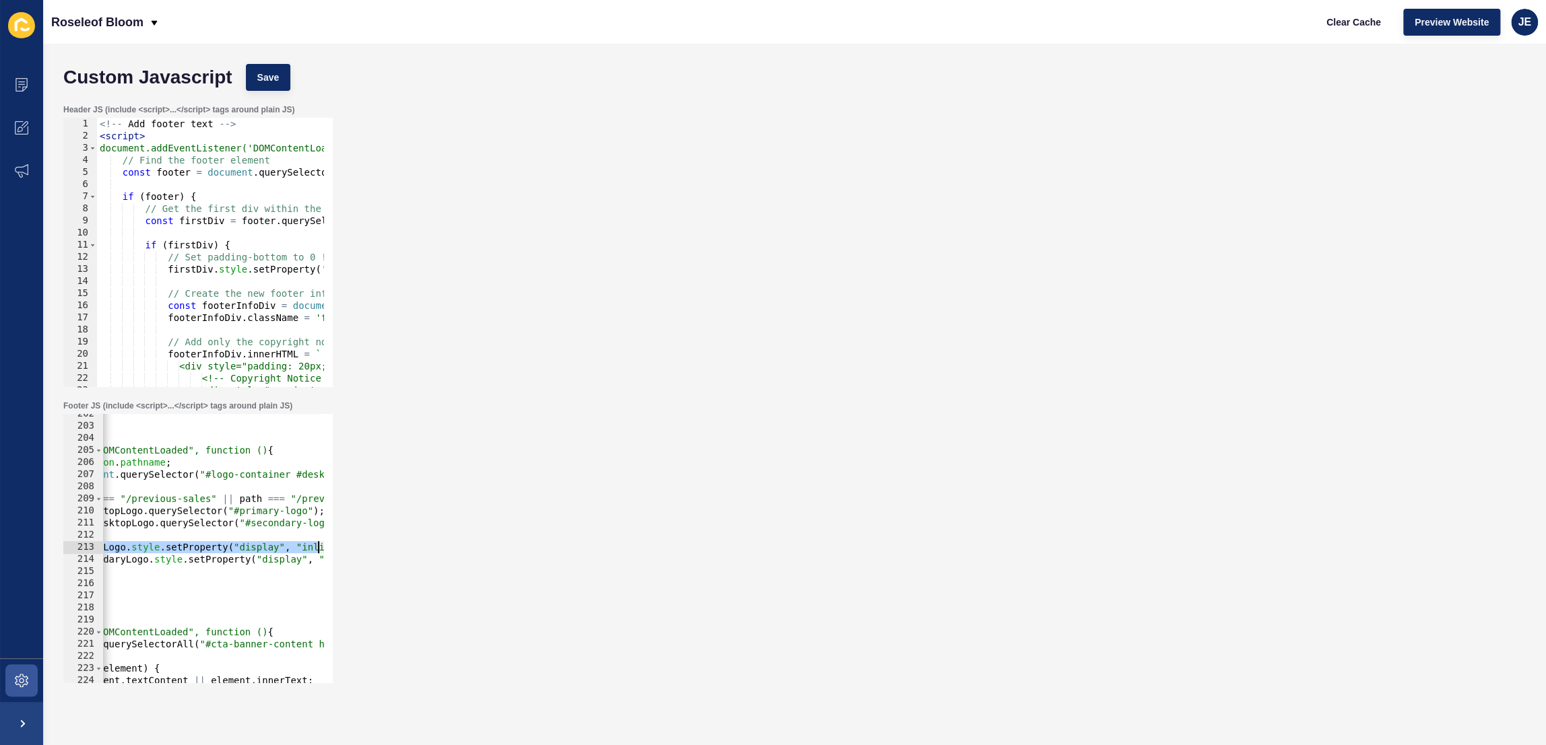
scroll to position [0, 269]
drag, startPoint x: 226, startPoint y: 545, endPoint x: 343, endPoint y: 547, distance: 116.5
click at [345, 547] on div "Footer JS (include <script>...</script> tags around plain JS) if (primaryLogo) …" at bounding box center [795, 542] width 1476 height 296
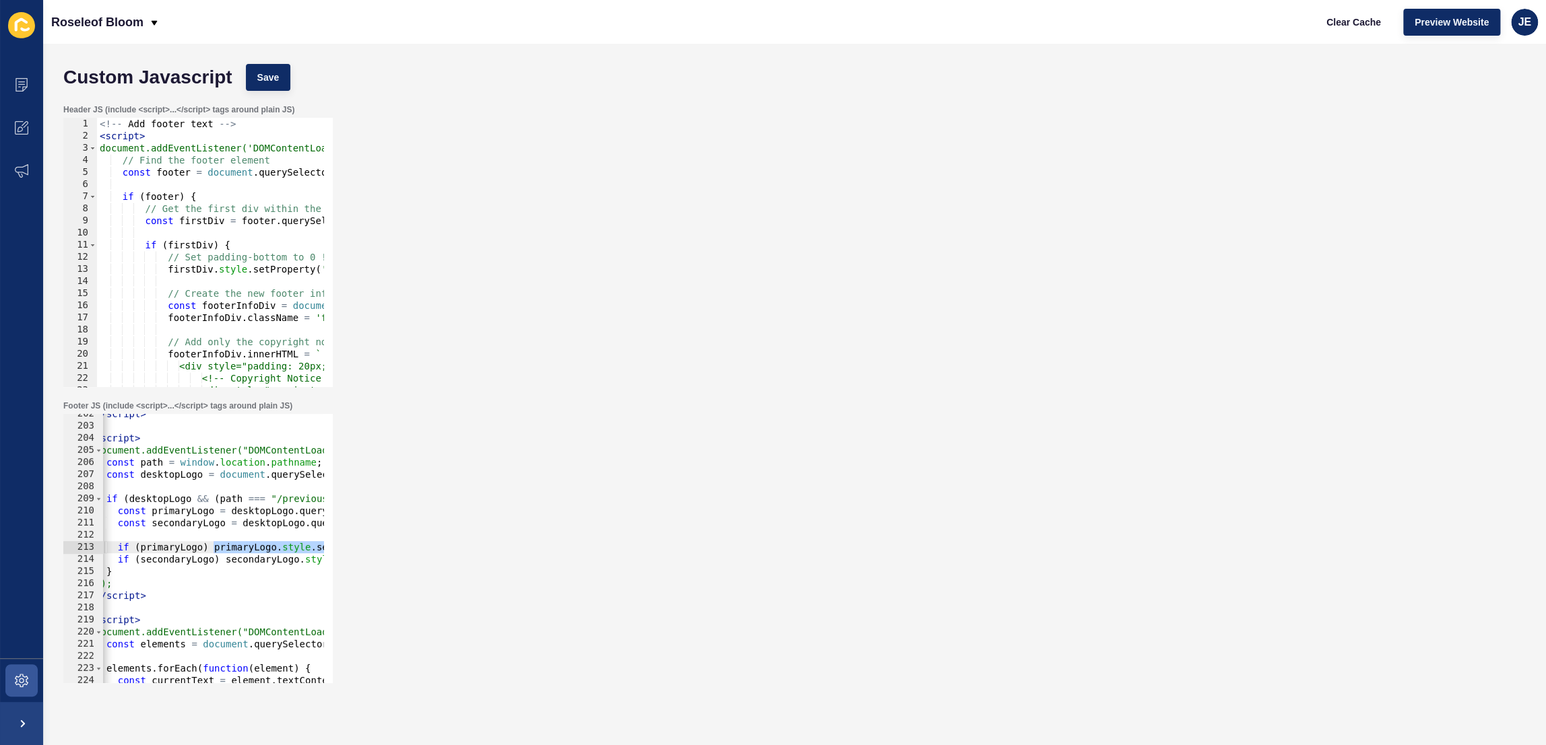
scroll to position [0, 7]
click at [216, 500] on div "</ script > < script > document.addEventListener("DOMContentLoaded", function (…" at bounding box center [408, 550] width 628 height 284
click at [263, 76] on span "Save" at bounding box center [268, 77] width 22 height 13
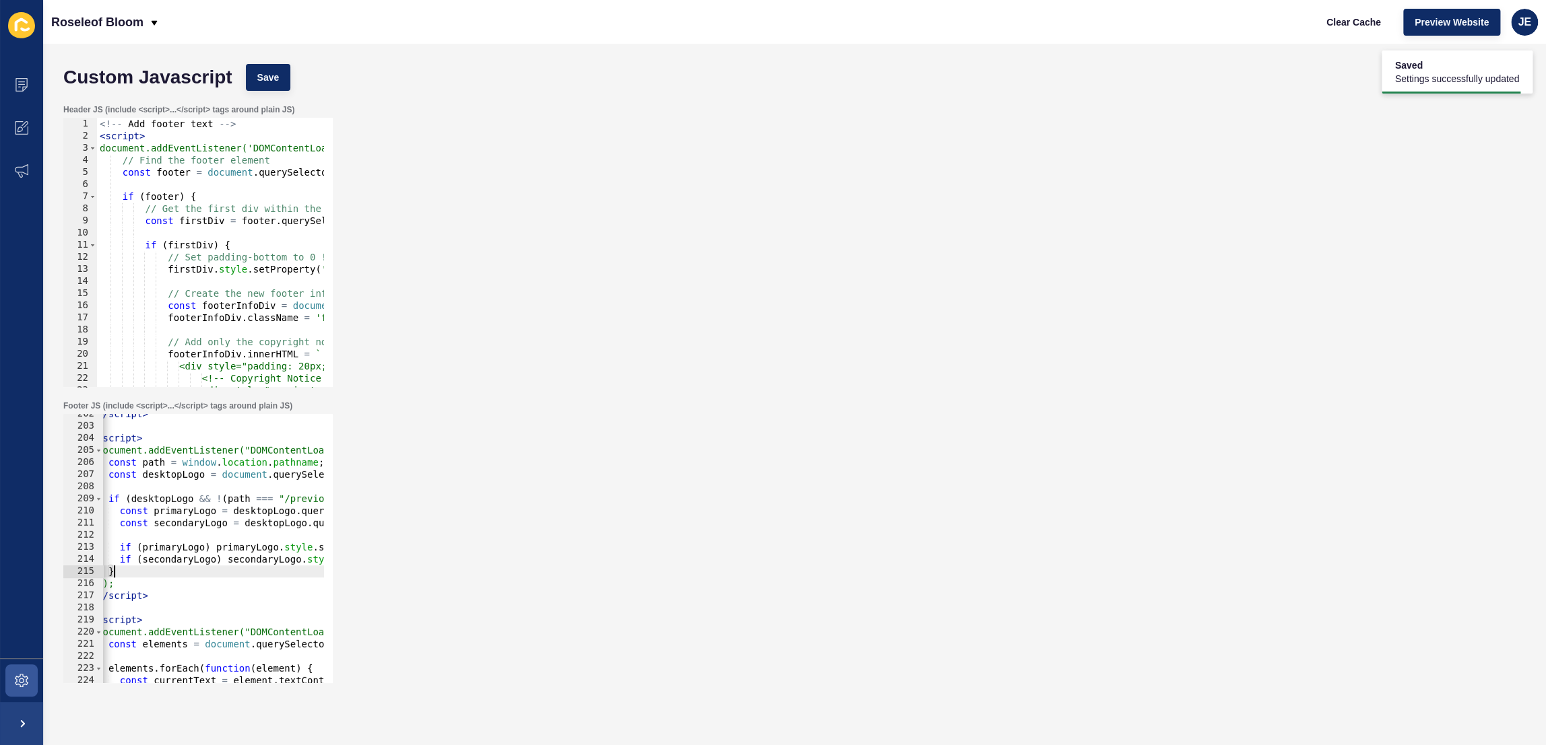
click at [154, 569] on div "</ script > < script > document.addEventListener("DOMContentLoaded", function (…" at bounding box center [408, 550] width 628 height 284
drag, startPoint x: 227, startPoint y: 497, endPoint x: 257, endPoint y: 512, distance: 33.4
click at [273, 497] on div "</ script > < script > document.addEventListener("DOMContentLoaded", function (…" at bounding box center [408, 550] width 628 height 284
click at [159, 570] on div "</ script > < script > document.addEventListener("DOMContentLoaded", function (…" at bounding box center [408, 550] width 628 height 284
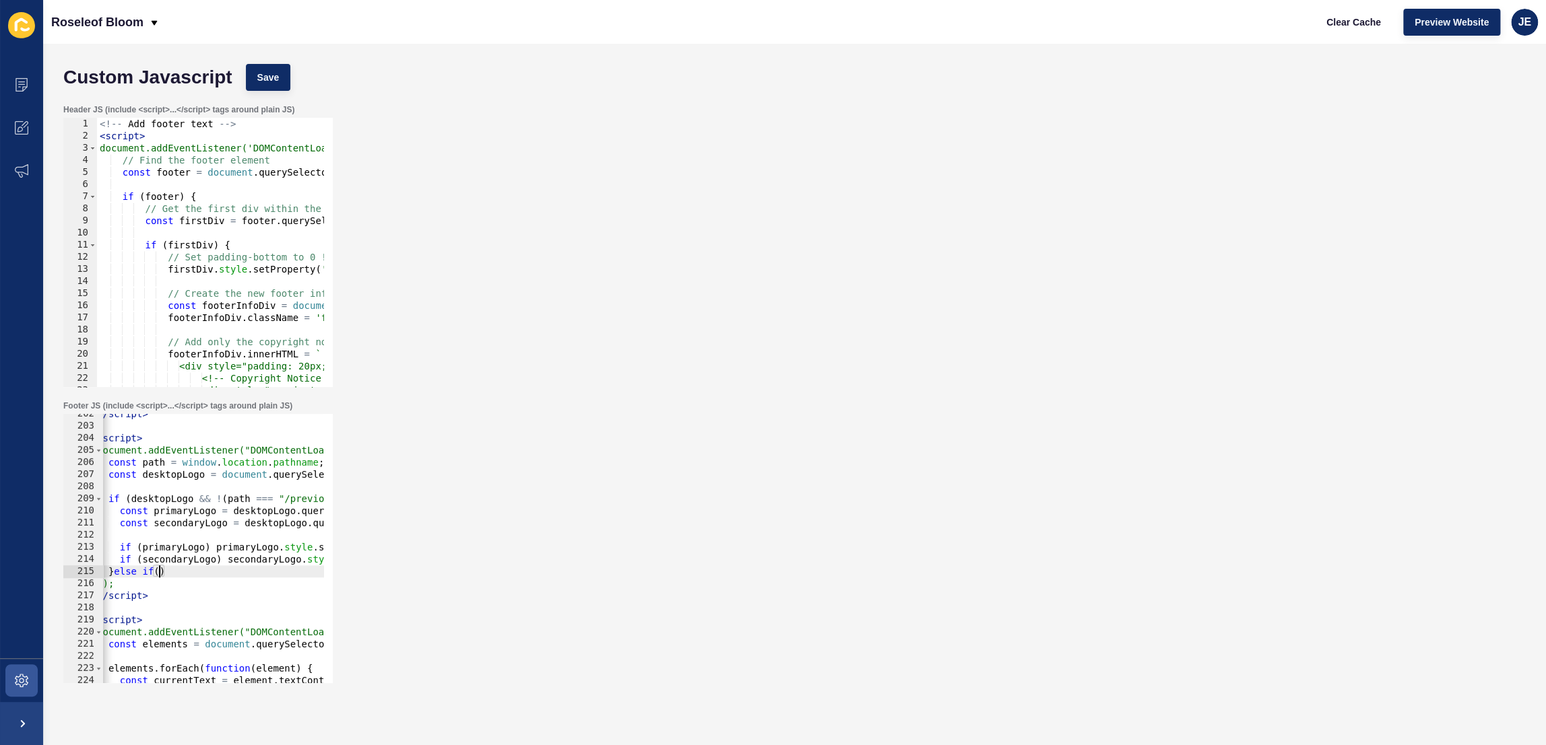
paste textarea "path ==="
type textarea "}else if(path === '/'){}"
click at [215, 550] on div "</ script > < script > document.addEventListener("DOMContentLoaded", function (…" at bounding box center [408, 550] width 628 height 284
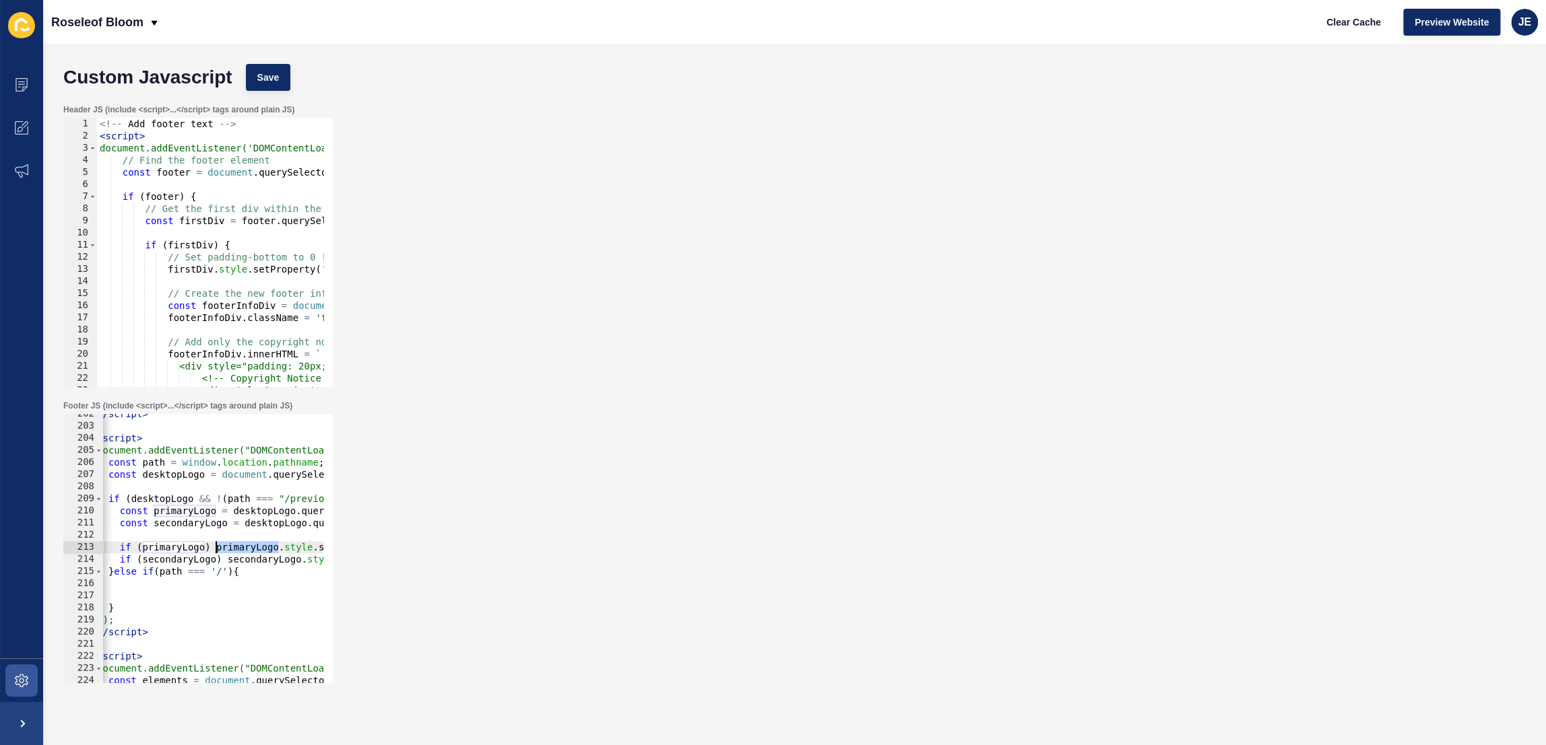
click at [215, 550] on div "</ script > < script > document.addEventListener("DOMContentLoaded", function (…" at bounding box center [408, 550] width 628 height 284
type textarea "if (primaryLogo) primaryLogo.style.setProperty("display", "inline", "important"…"
click at [148, 587] on div "</ script > < script > document.addEventListener("DOMContentLoaded", function (…" at bounding box center [416, 550] width 628 height 284
paste textarea
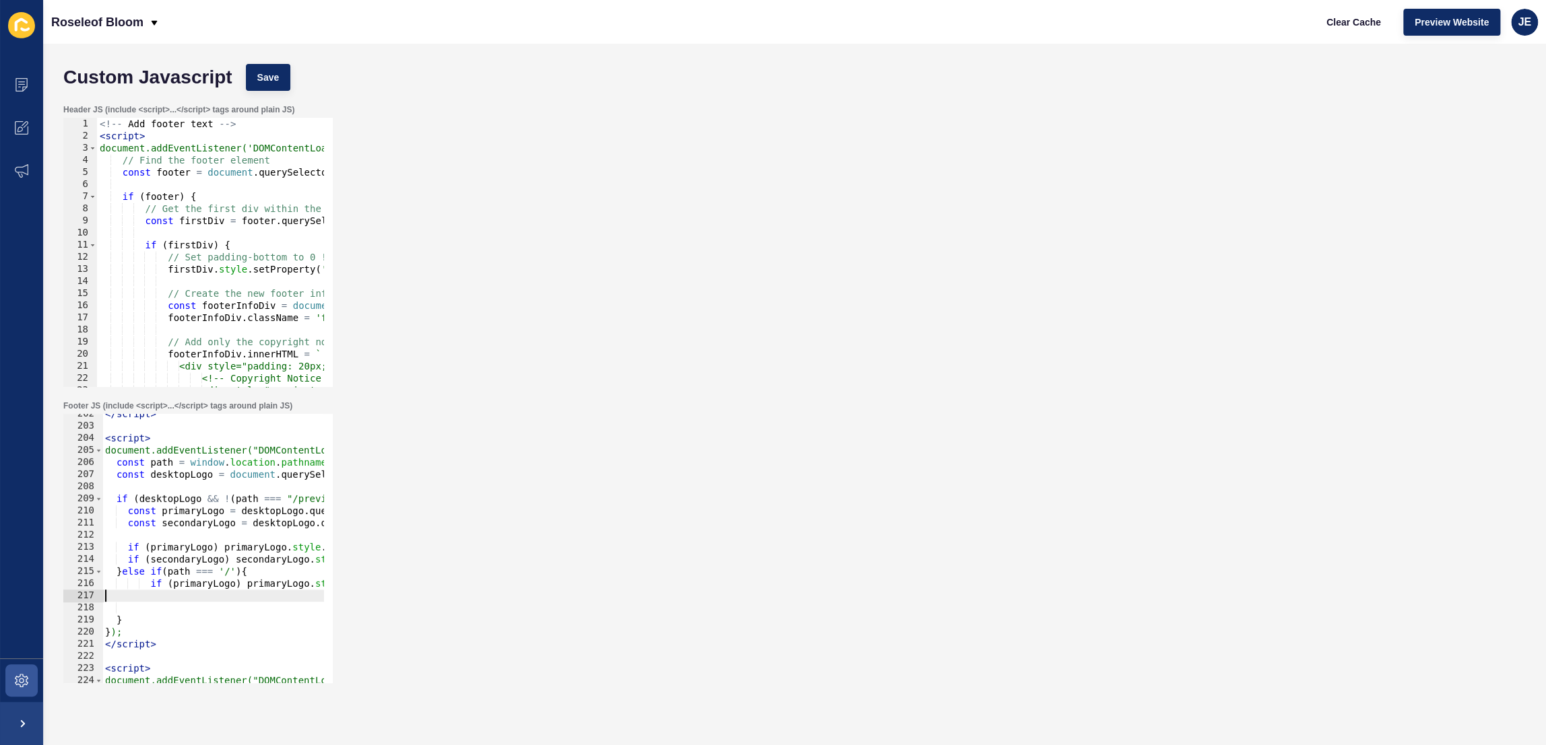
click at [142, 603] on div "</ script > < script > document.addEventListener("DOMContentLoaded", function (…" at bounding box center [416, 550] width 628 height 284
drag, startPoint x: 141, startPoint y: 603, endPoint x: 7, endPoint y: 591, distance: 134.6
click at [7, 591] on div "Content Appearance Marketing Settings Roseleof Bloom Clear Cache Preview Websit…" at bounding box center [773, 372] width 1546 height 745
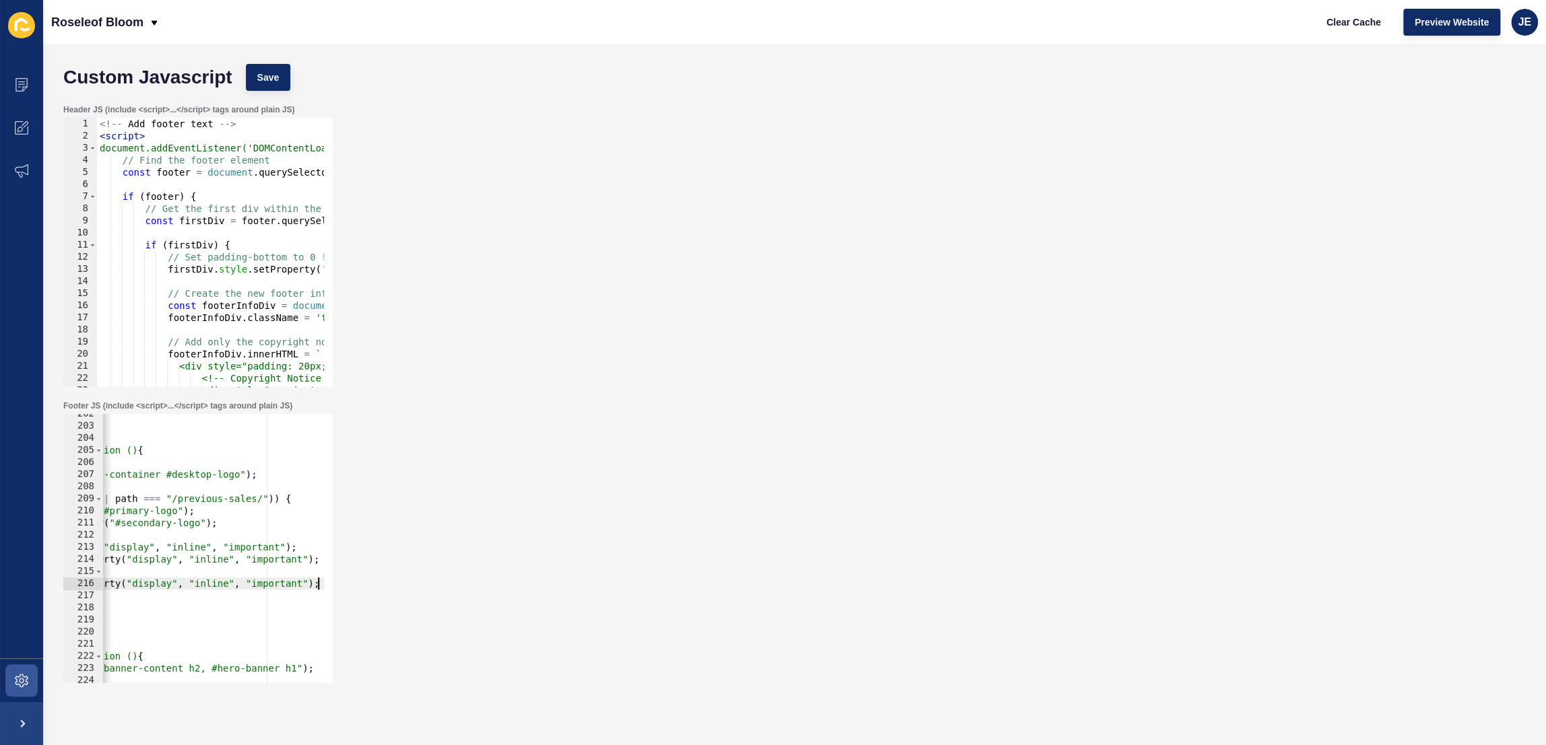
scroll to position [0, 290]
click at [213, 587] on div "</ script > < script > document.addEventListener("DOMContentLoaded", function (…" at bounding box center [125, 550] width 628 height 284
click at [253, 72] on button "Save" at bounding box center [268, 77] width 45 height 27
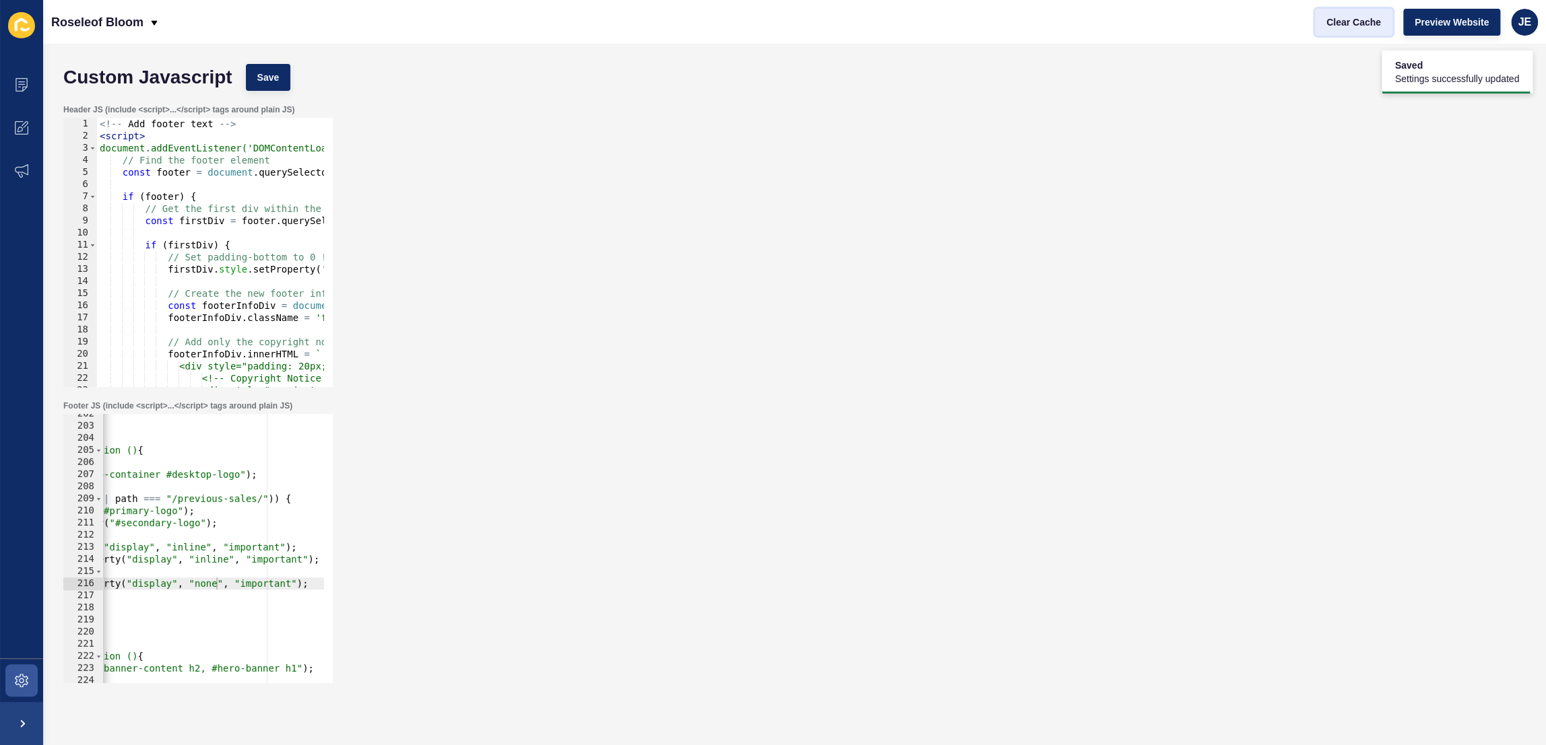
click at [1362, 32] on button "Clear Cache" at bounding box center [1353, 22] width 77 height 27
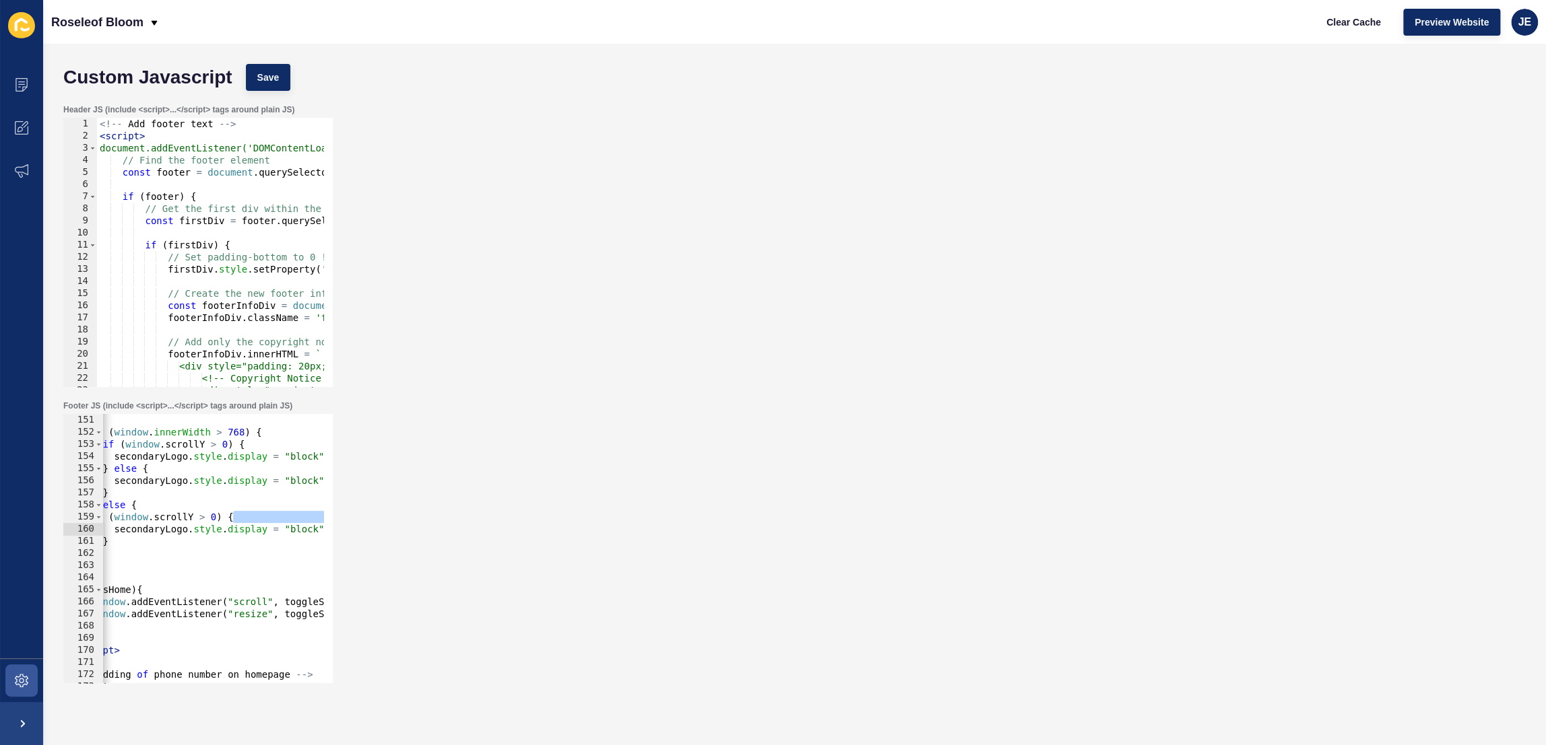
scroll to position [0, 0]
drag, startPoint x: 176, startPoint y: 521, endPoint x: 92, endPoint y: 532, distance: 84.9
click at [92, 532] on div "if (window.scrollY > 0) { 151 152 153 154 155 156 157 158 159 160 161 162 163 1…" at bounding box center [197, 548] width 269 height 269
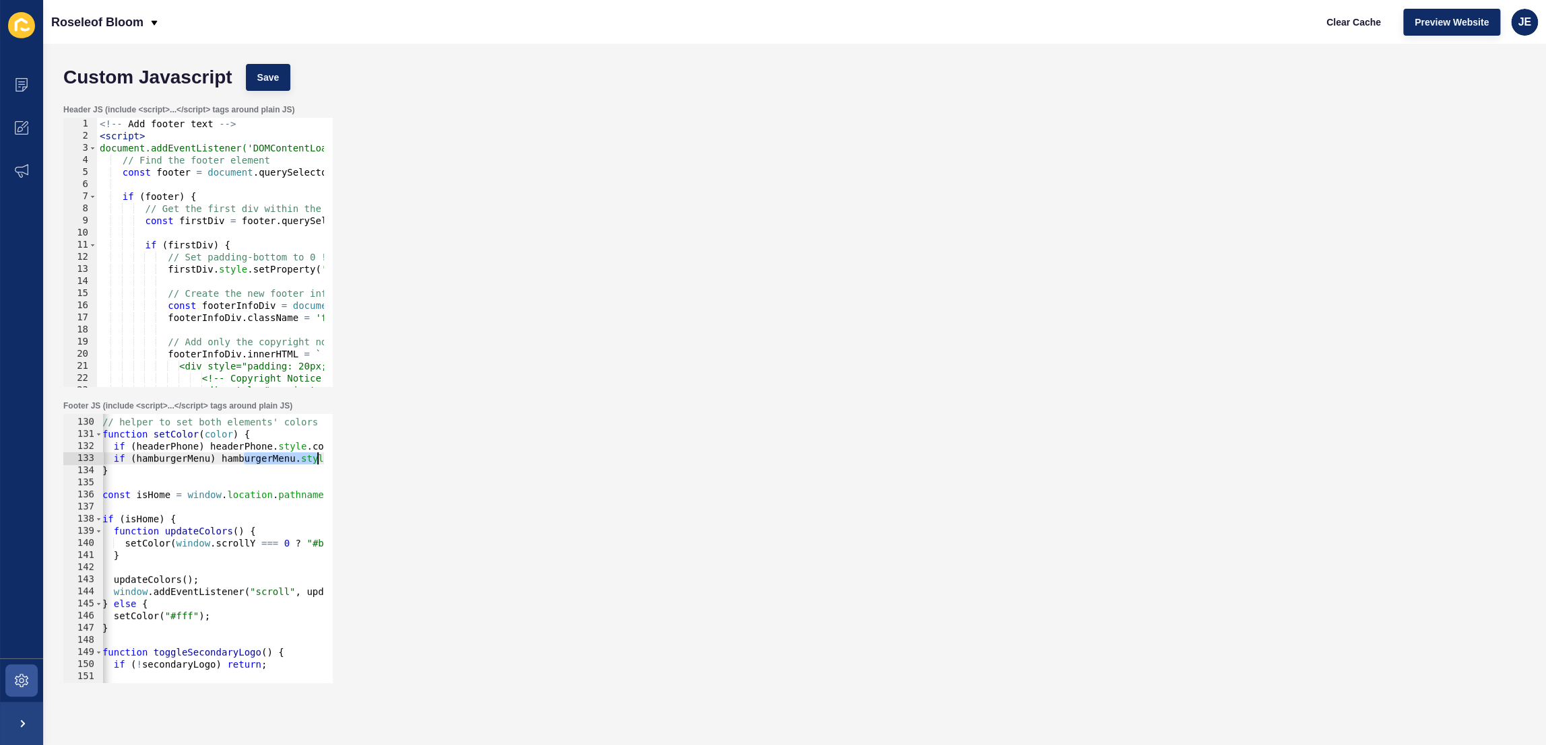
scroll to position [0, 110]
drag, startPoint x: 259, startPoint y: 455, endPoint x: 294, endPoint y: 467, distance: 37.1
click at [357, 461] on div "Footer JS (include <script>...</script> tags around plain JS) if (window.scroll…" at bounding box center [795, 542] width 1476 height 296
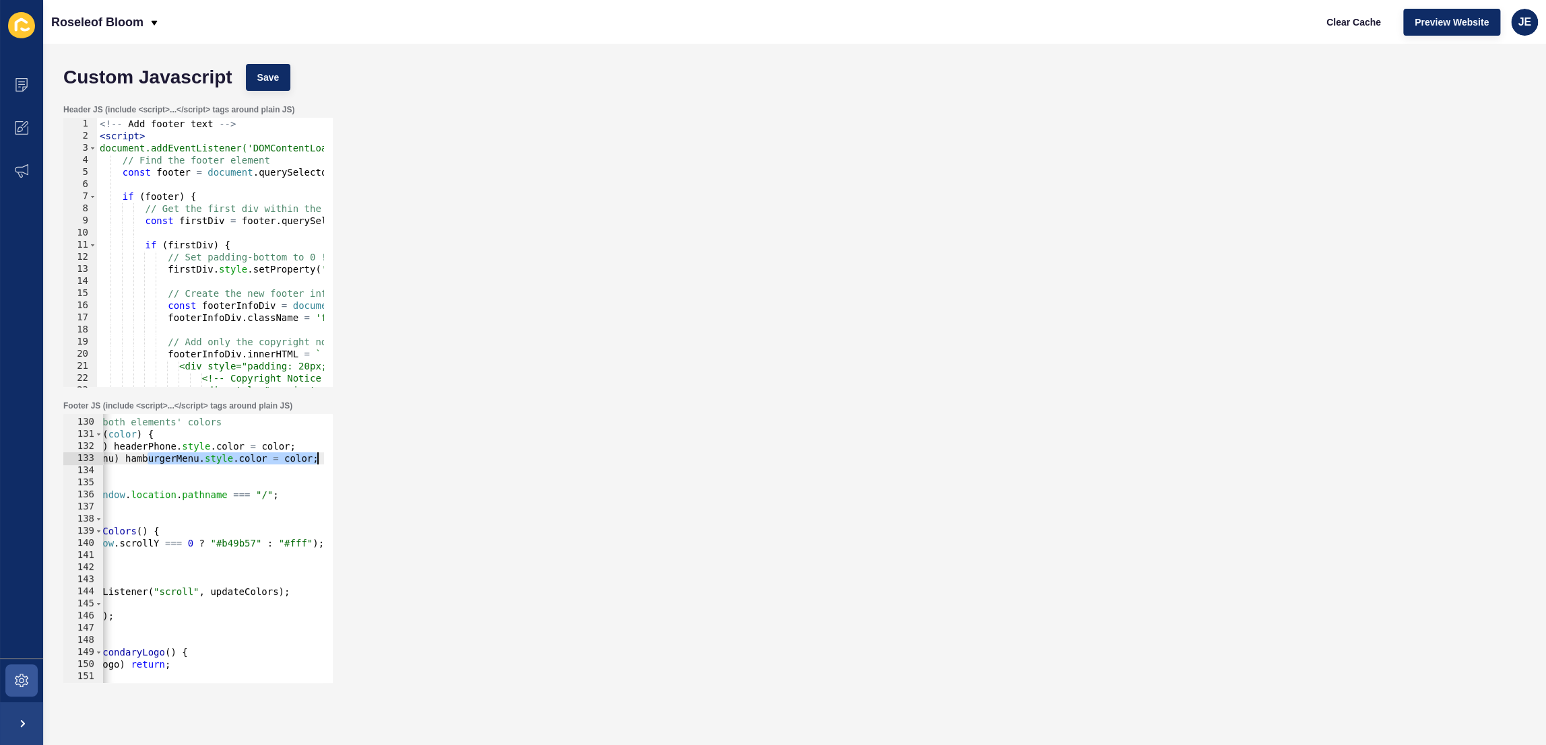
scroll to position [1488, 0]
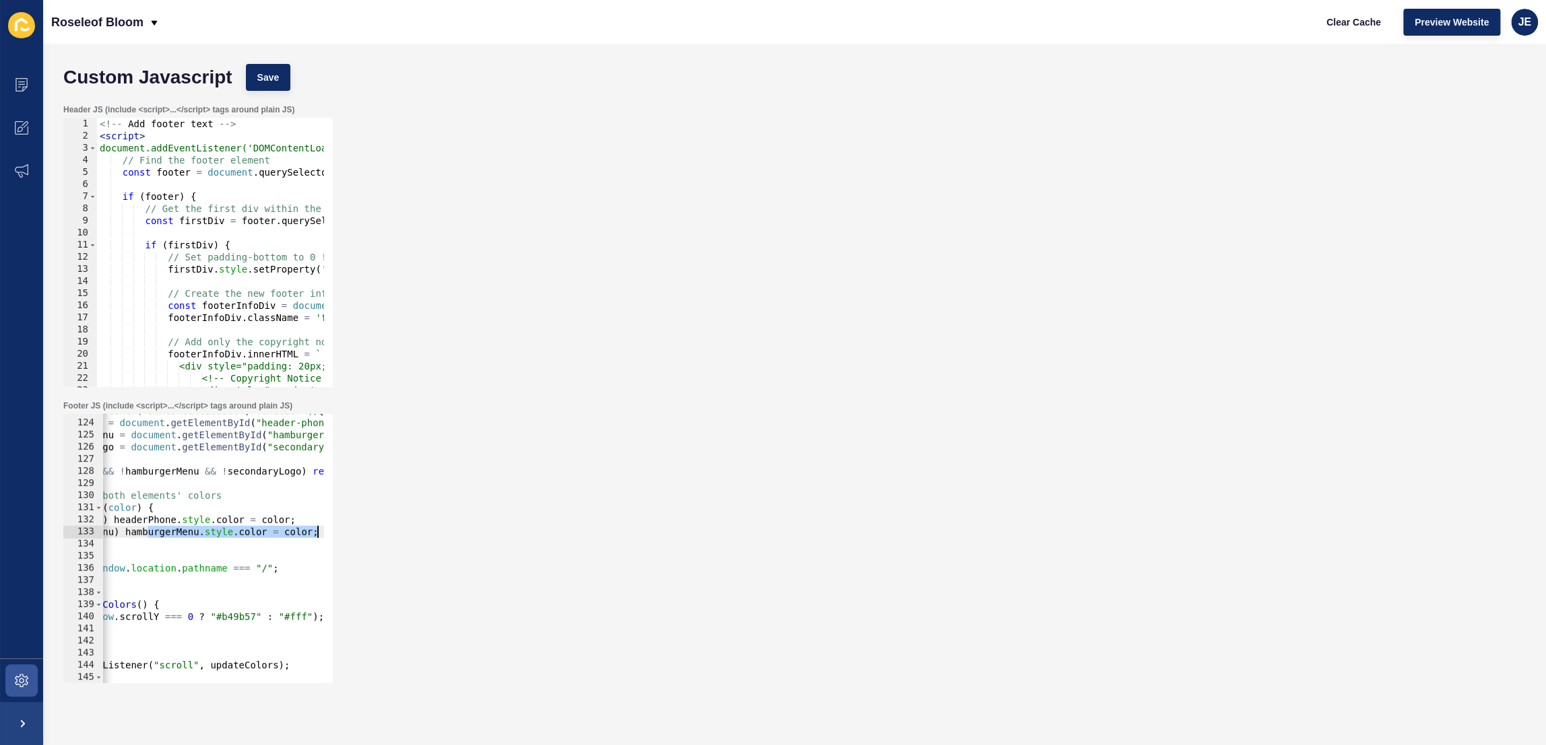
click at [283, 447] on div "document.addEventListener("DOMContentLoaded", function () { const headerPhone =…" at bounding box center [306, 547] width 628 height 284
click at [263, 71] on span "Save" at bounding box center [268, 77] width 22 height 13
click at [1329, 26] on span "Clear Cache" at bounding box center [1353, 21] width 55 height 13
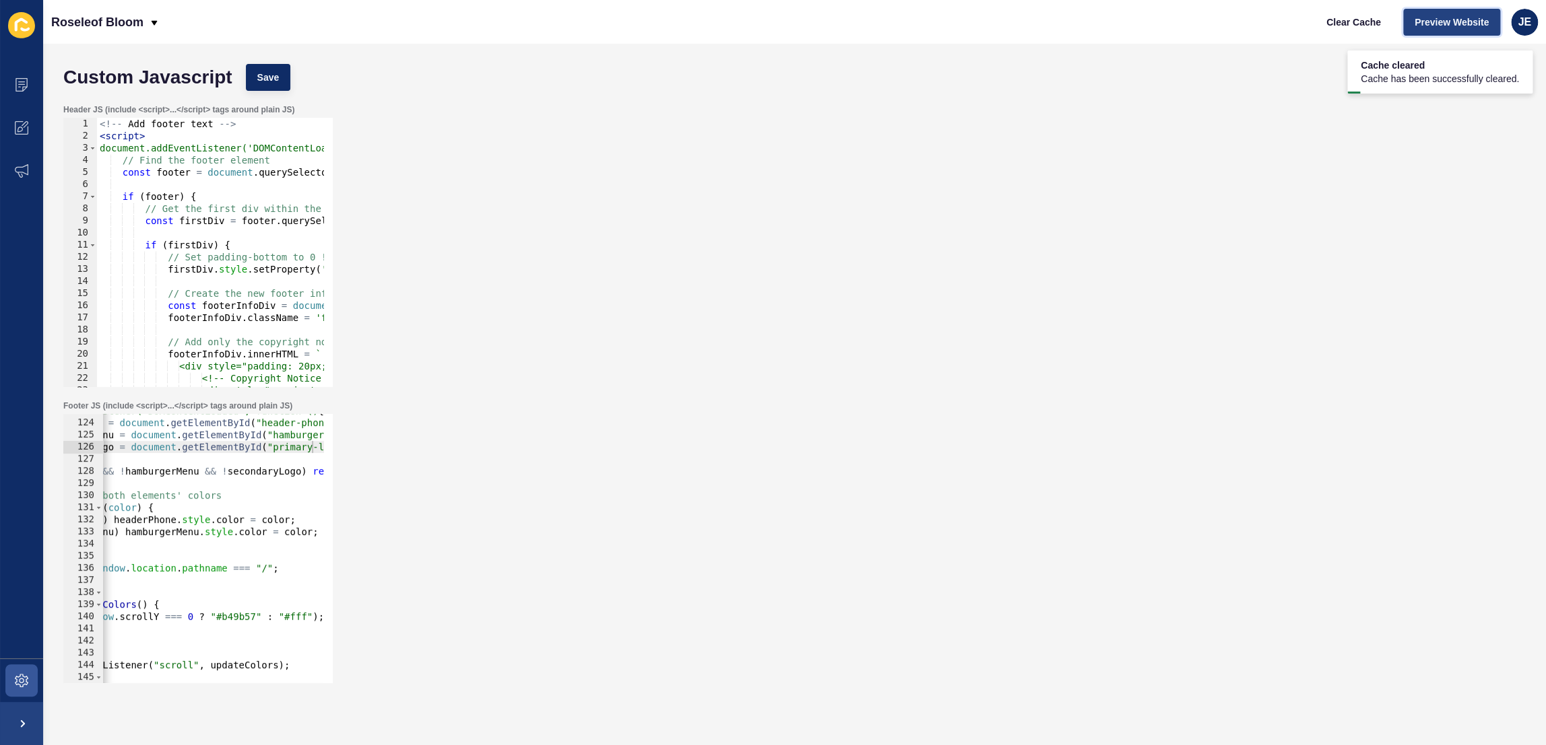
click at [1436, 28] on button "Preview Website" at bounding box center [1451, 22] width 97 height 27
click at [243, 465] on div "document.addEventListener("DOMContentLoaded", function () { const headerPhone =…" at bounding box center [306, 547] width 628 height 284
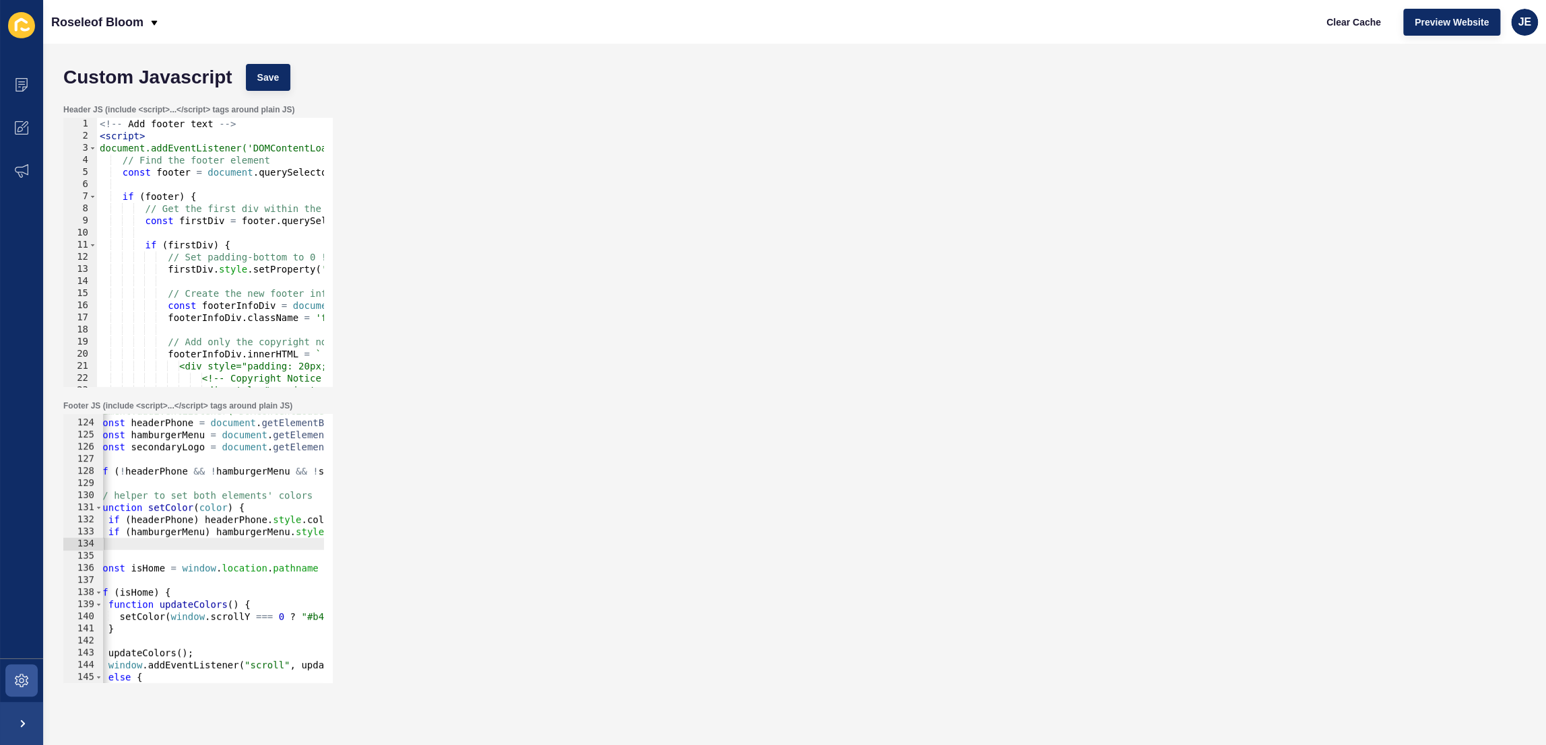
scroll to position [0, 0]
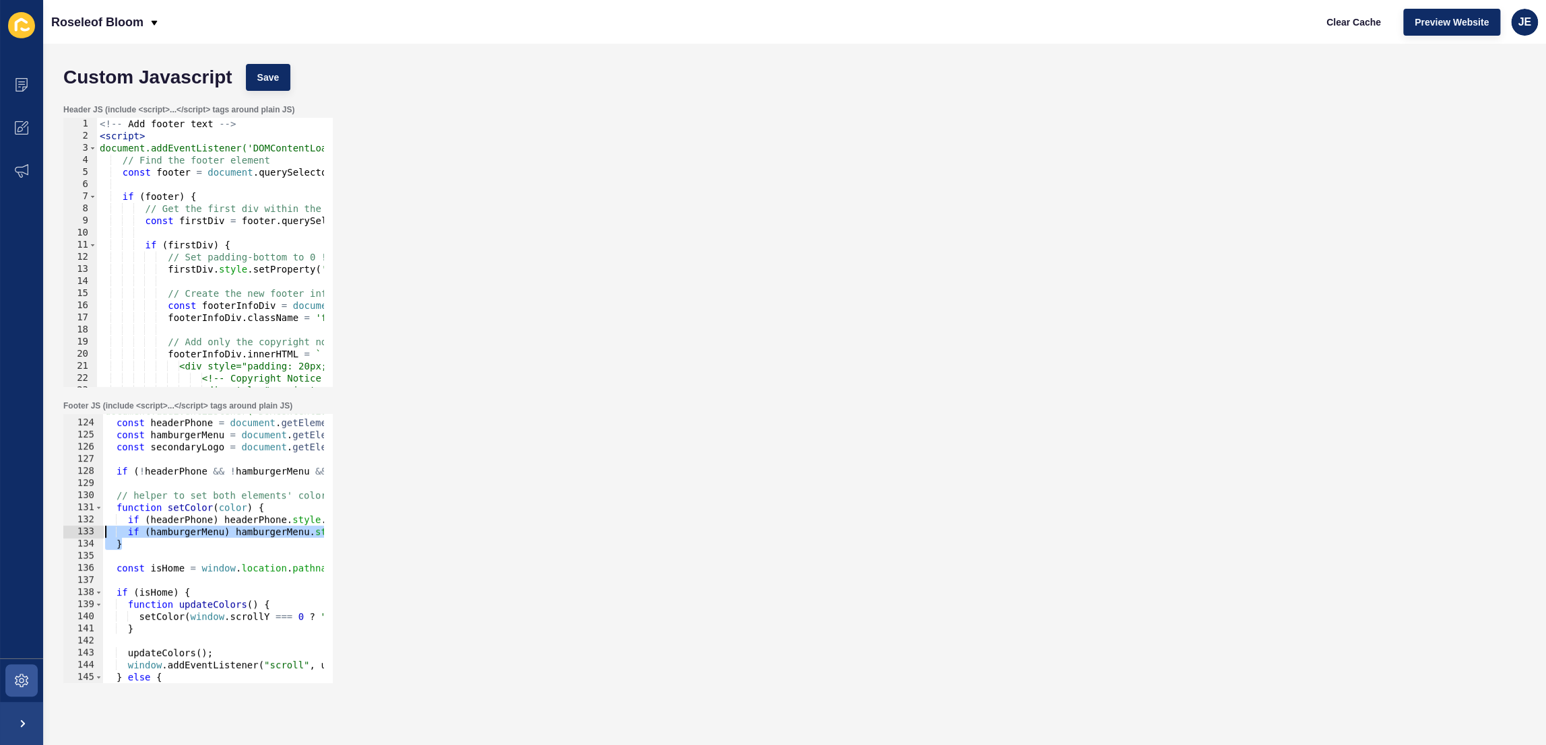
drag, startPoint x: 193, startPoint y: 539, endPoint x: 69, endPoint y: 534, distance: 124.0
click at [69, 534] on div "const secondaryLogo = document.getElementById("secondary-logo"); 123 124 125 12…" at bounding box center [197, 548] width 269 height 269
click at [273, 81] on span "Save" at bounding box center [268, 77] width 22 height 13
click at [1374, 26] on span "Clear Cache" at bounding box center [1353, 21] width 55 height 13
click at [5, 686] on span at bounding box center [21, 680] width 43 height 43
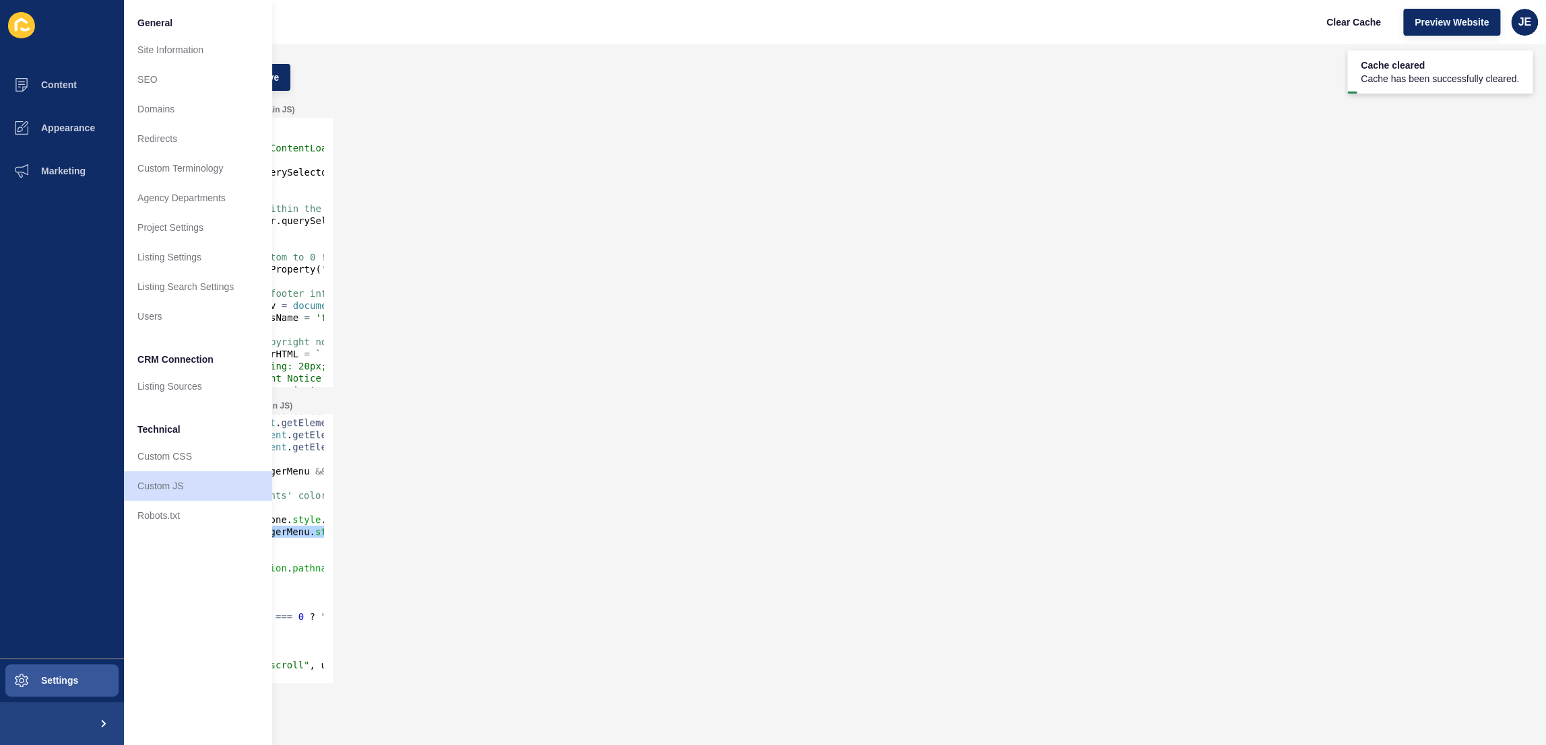
scroll to position [0, 20]
click at [300, 521] on div "document.addEventListener("DOMContentLoaded", function () { const headerPhone =…" at bounding box center [416, 547] width 628 height 284
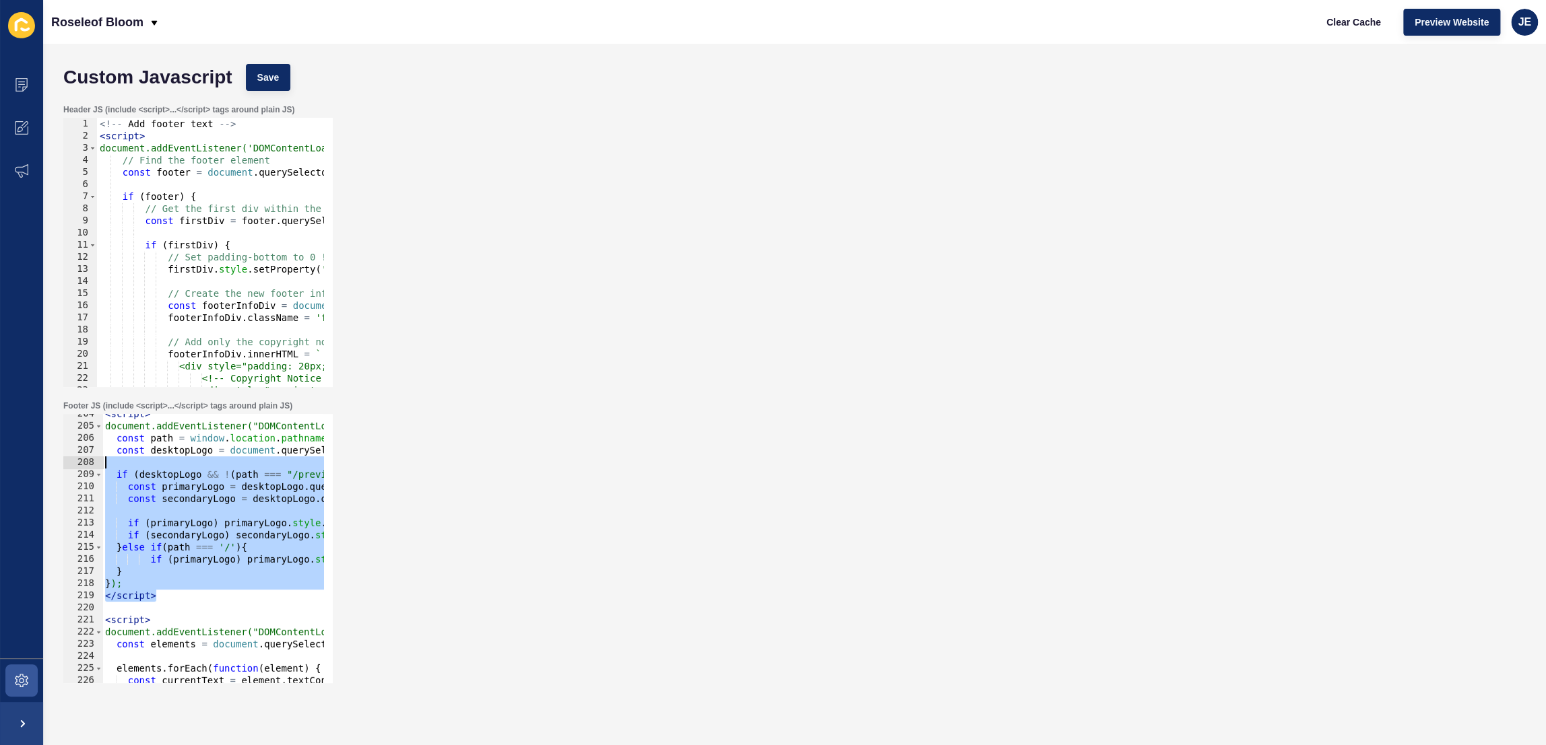
scroll to position [2430, 0]
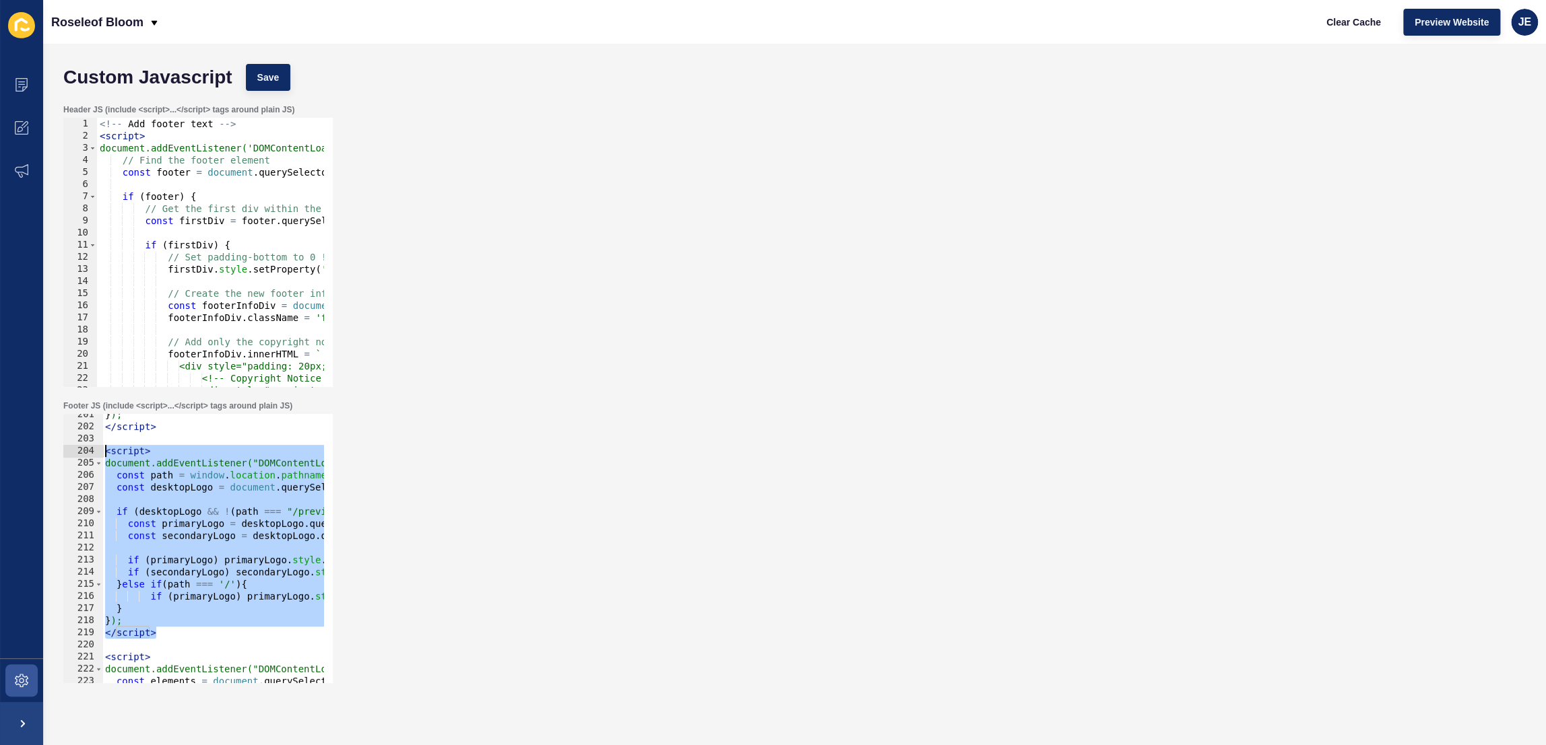
drag, startPoint x: 173, startPoint y: 598, endPoint x: 104, endPoint y: 451, distance: 162.4
click at [104, 451] on div "} ); </ script > < script > document.addEventListener("DOMContentLoaded", funct…" at bounding box center [416, 551] width 628 height 284
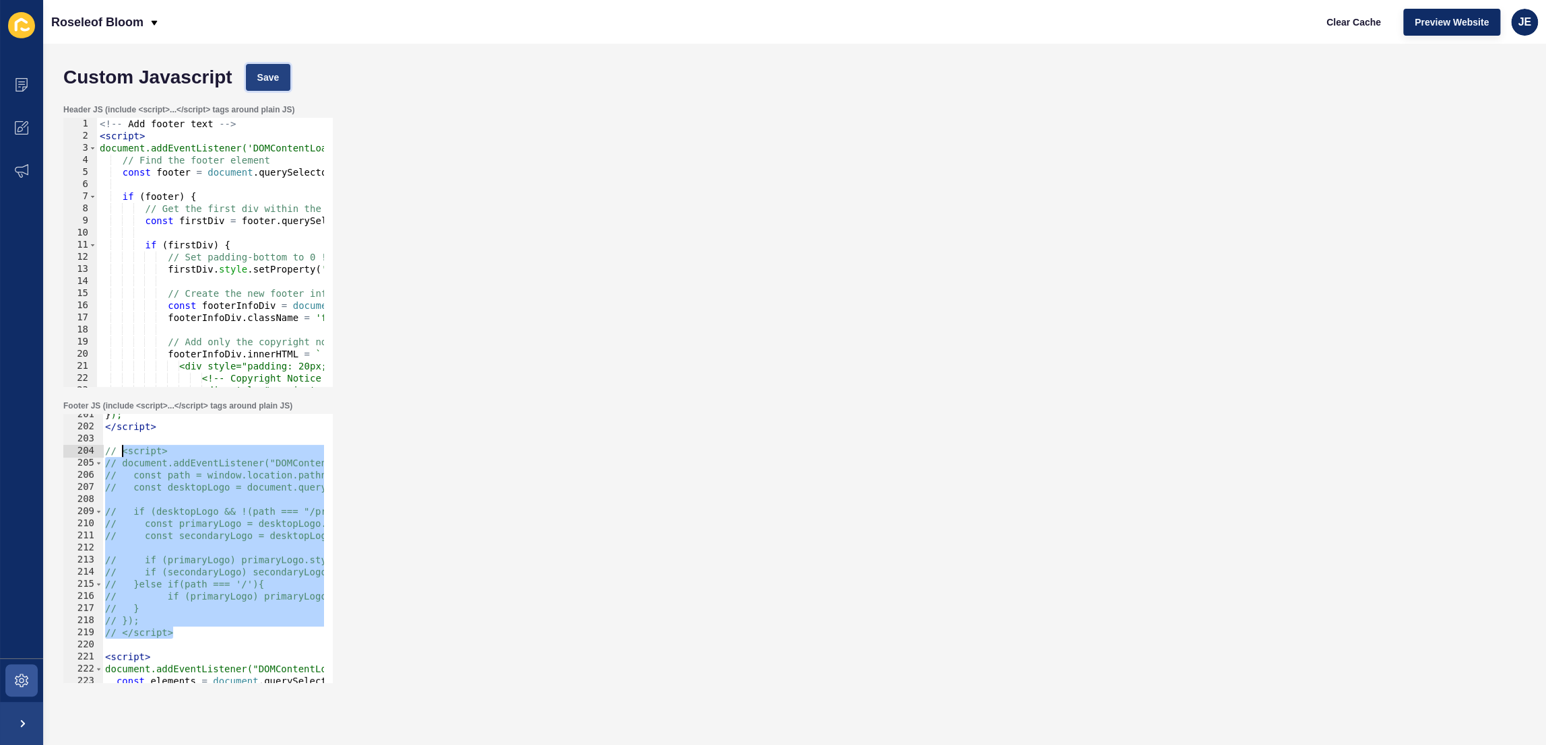
click at [265, 76] on span "Save" at bounding box center [268, 77] width 22 height 13
click at [1337, 23] on span "Clear Cache" at bounding box center [1353, 21] width 55 height 13
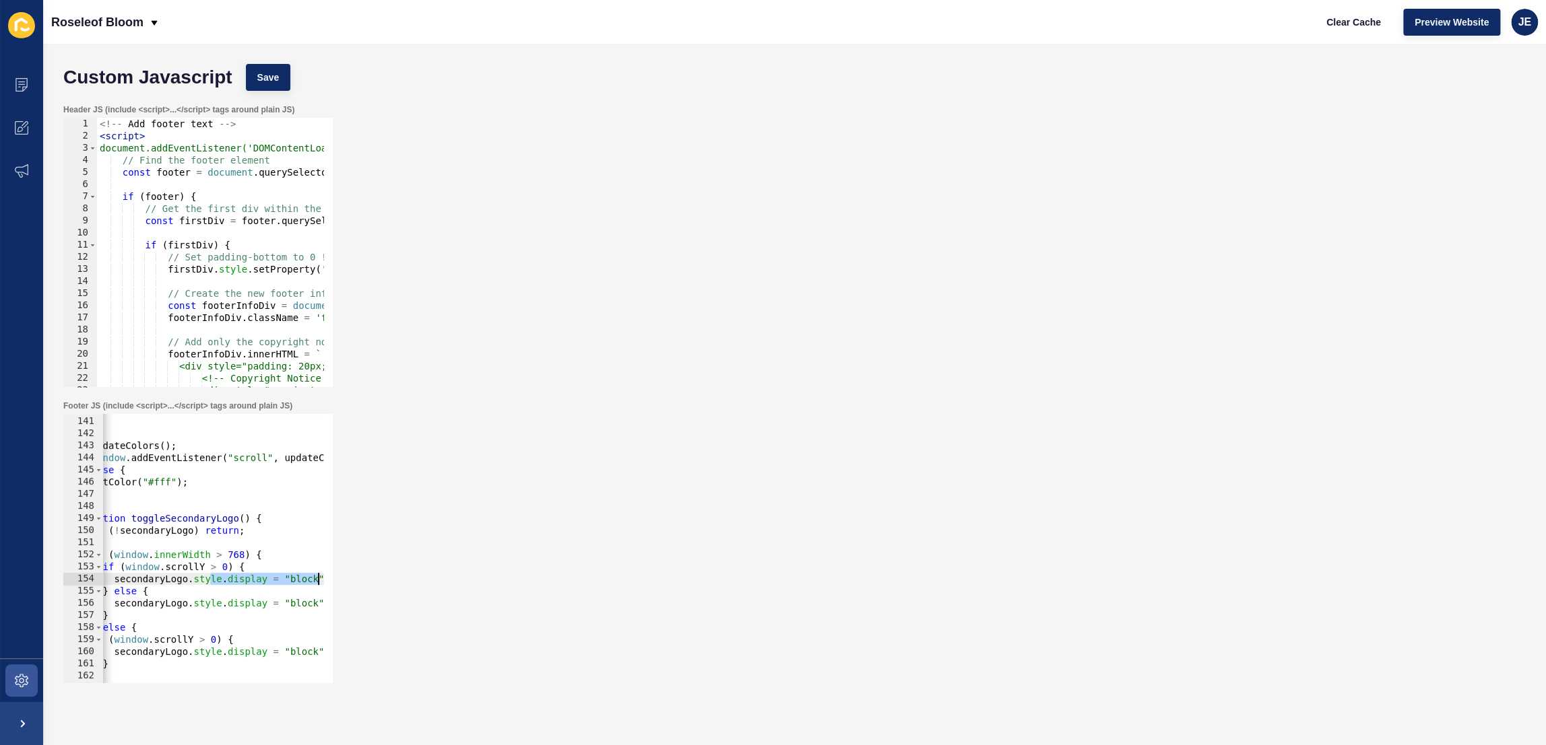
scroll to position [0, 54]
drag, startPoint x: 248, startPoint y: 578, endPoint x: 343, endPoint y: 579, distance: 94.3
click at [346, 578] on div "Footer JS (include <script>...</script> tags around plain JS) secondaryLogo.sty…" at bounding box center [795, 542] width 1476 height 296
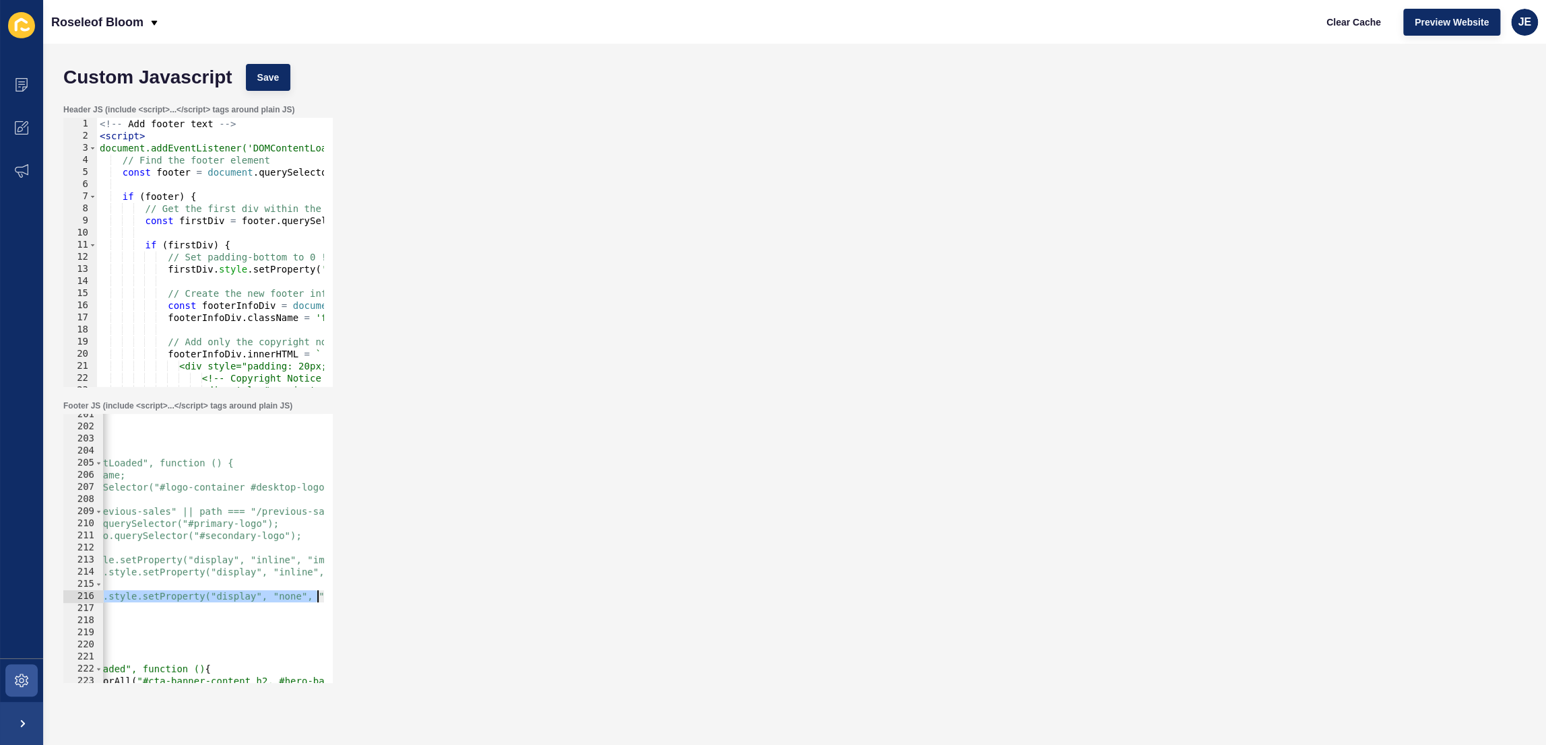
scroll to position [0, 296]
drag, startPoint x: 259, startPoint y: 597, endPoint x: 331, endPoint y: 593, distance: 72.2
click at [333, 593] on div "Footer JS (include <script>...</script> tags around plain JS) secondaryLogo.sty…" at bounding box center [198, 542] width 272 height 286
drag, startPoint x: 131, startPoint y: 594, endPoint x: 119, endPoint y: 596, distance: 13.0
click at [88, 596] on div "// if (primaryLogo) primaryLogo.style.setProperty("display", "none", "important…" at bounding box center [197, 548] width 269 height 269
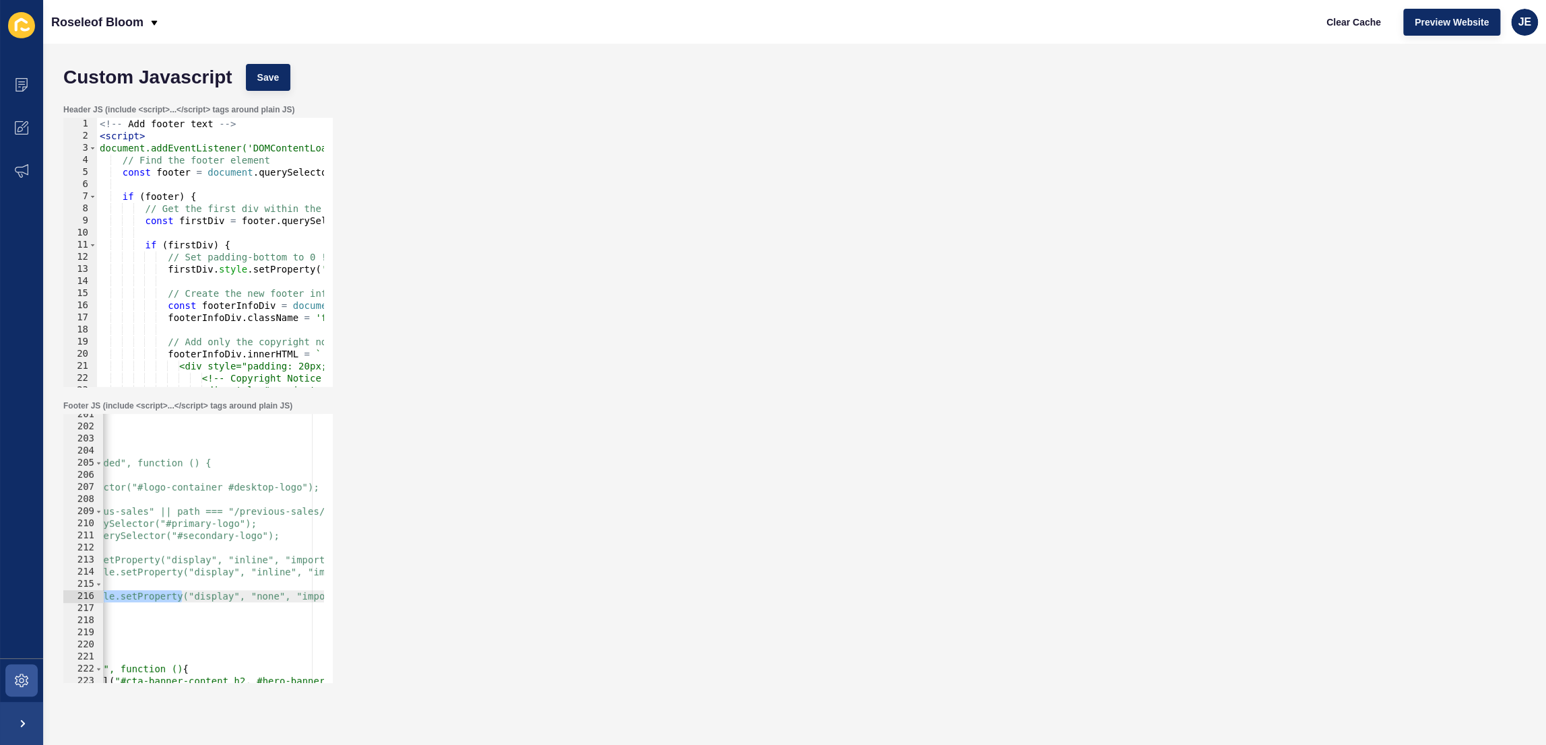
scroll to position [0, 143]
click at [176, 595] on div "} ); </ script > // <script> // document.addEventListener("DOMContentLoaded", f…" at bounding box center [272, 551] width 628 height 284
drag, startPoint x: 284, startPoint y: 599, endPoint x: 232, endPoint y: 596, distance: 51.3
click at [232, 596] on div "} ); </ script > // <script> // document.addEventListener("DOMContentLoaded", f…" at bounding box center [272, 551] width 628 height 284
click at [228, 598] on div "} ); </ script > // <script> // document.addEventListener("DOMContentLoaded", f…" at bounding box center [272, 551] width 628 height 284
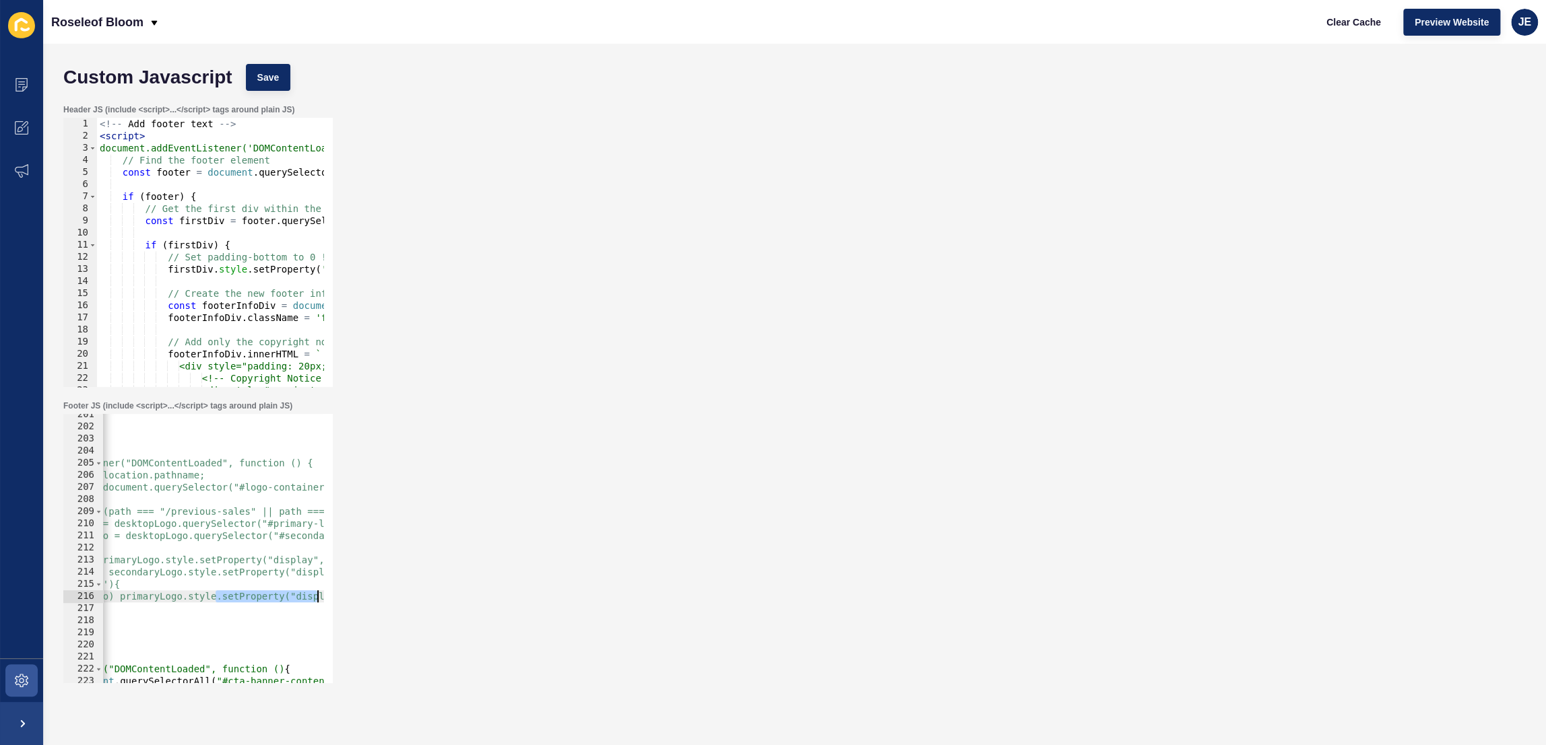
scroll to position [0, 296]
drag, startPoint x: 218, startPoint y: 599, endPoint x: 354, endPoint y: 597, distance: 136.0
click at [354, 597] on div "Footer JS (include <script>...</script> tags around plain JS) // if (primaryLog…" at bounding box center [795, 542] width 1476 height 296
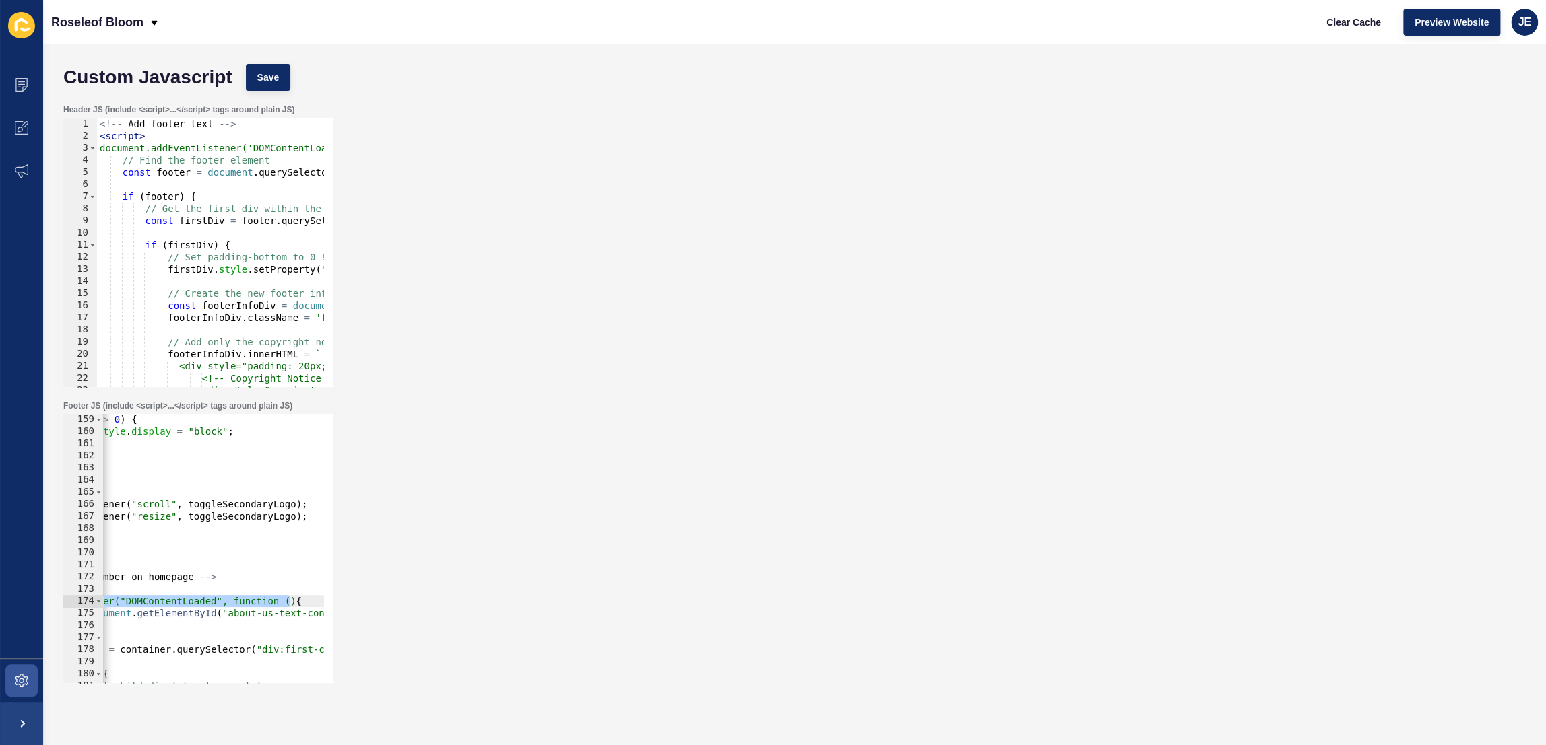
scroll to position [0, 133]
drag, startPoint x: 124, startPoint y: 606, endPoint x: 157, endPoint y: 578, distance: 43.5
click at [73, 606] on div "// if (primaryLogo) primaryLogo.style.setProperty("display", "none", "important…" at bounding box center [197, 548] width 269 height 269
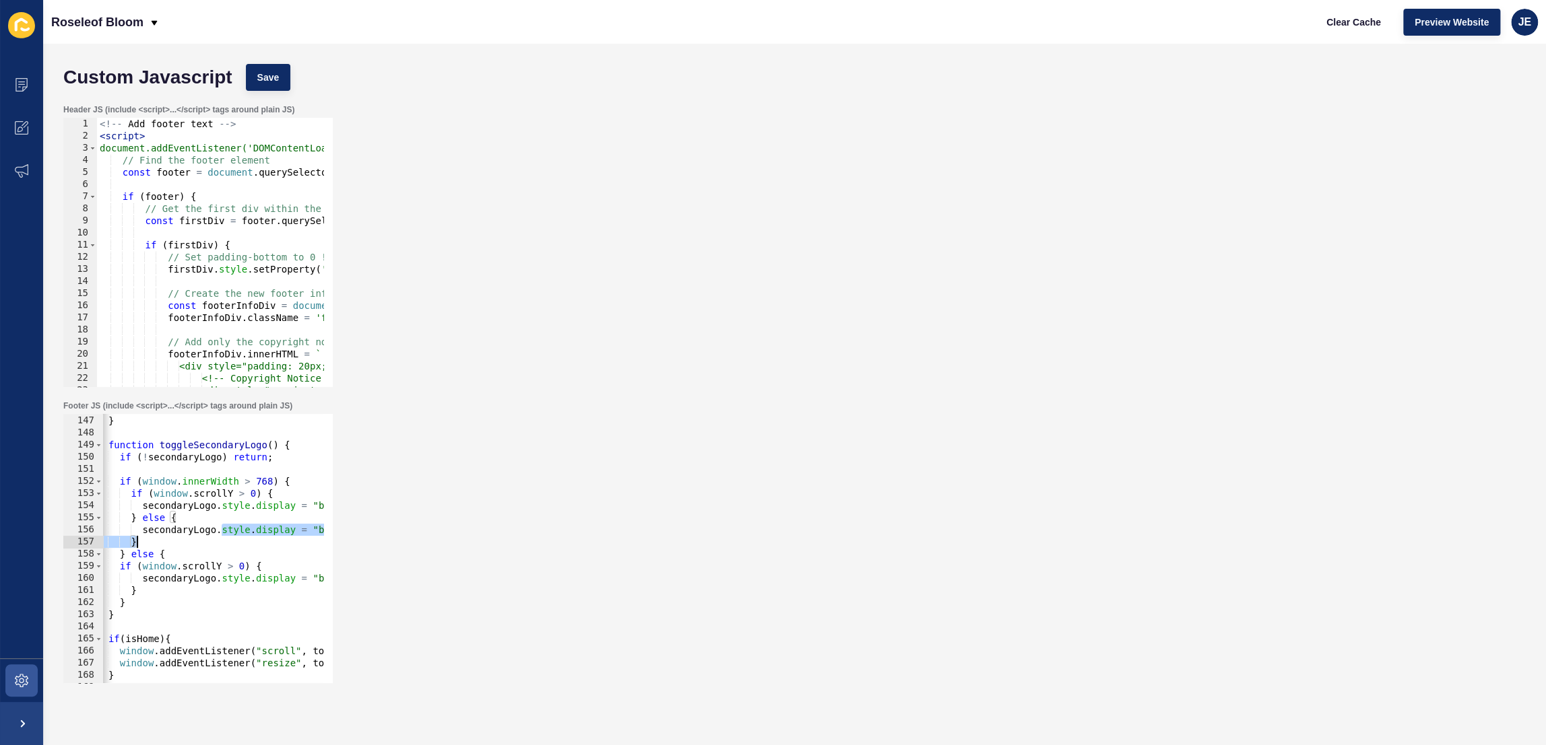
scroll to position [0, 54]
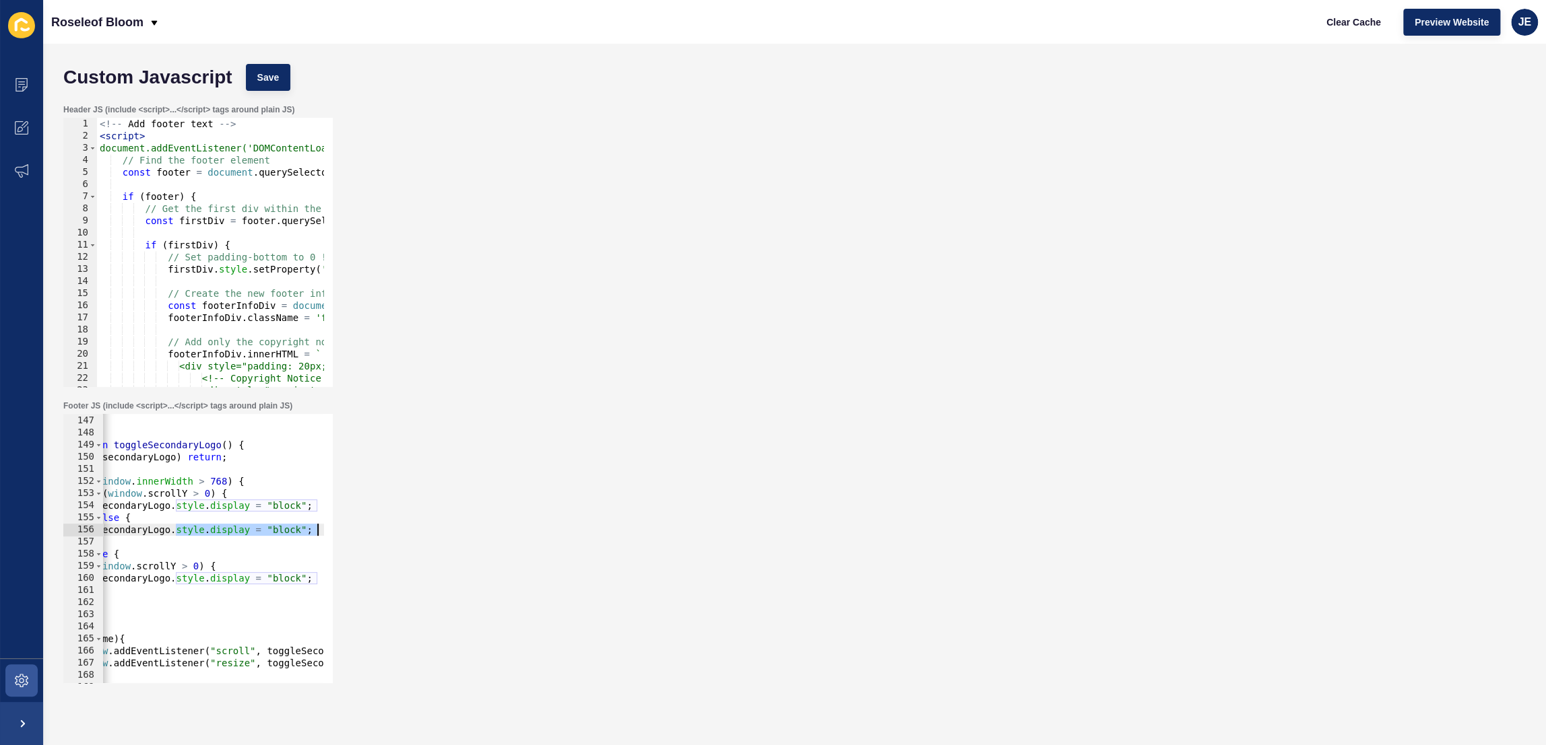
drag, startPoint x: 228, startPoint y: 531, endPoint x: 364, endPoint y: 528, distance: 136.7
click at [364, 528] on div "Footer JS (include <script>...</script> tags around plain JS) document.addEvent…" at bounding box center [795, 542] width 1476 height 296
paste textarea ".setProperty("display", "none", "important");"
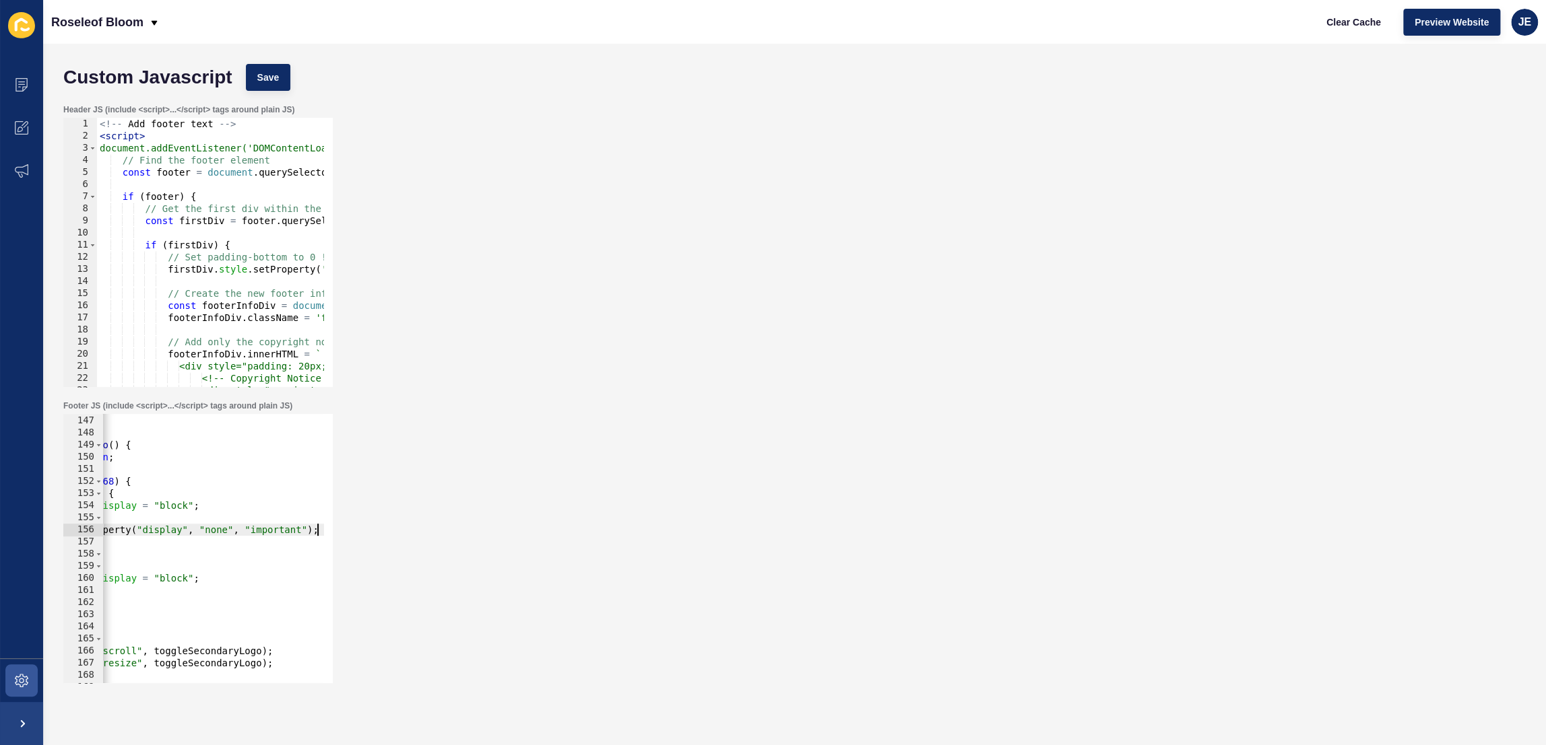
click at [272, 529] on div "setColor ( "#fff" ) ; } function toggleSecondaryLogo ( ) { if ( ! secondaryLogo…" at bounding box center [249, 545] width 628 height 284
click at [218, 532] on div "setColor ( "#fff" ) ; } function toggleSecondaryLogo ( ) { if ( ! secondaryLogo…" at bounding box center [249, 545] width 628 height 284
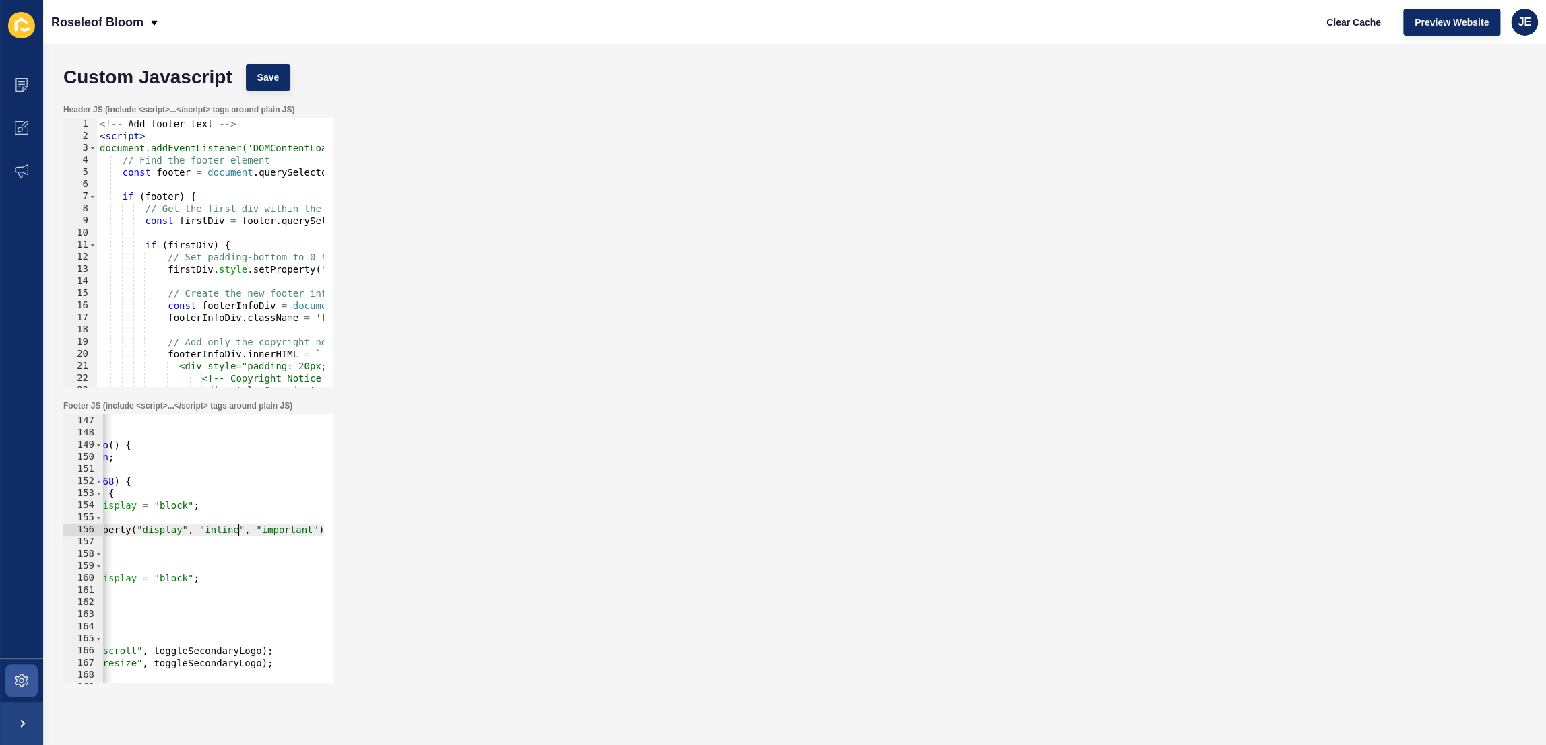
click at [198, 527] on div "setColor ( "#fff" ) ; } function toggleSecondaryLogo ( ) { if ( ! secondaryLogo…" at bounding box center [249, 545] width 628 height 284
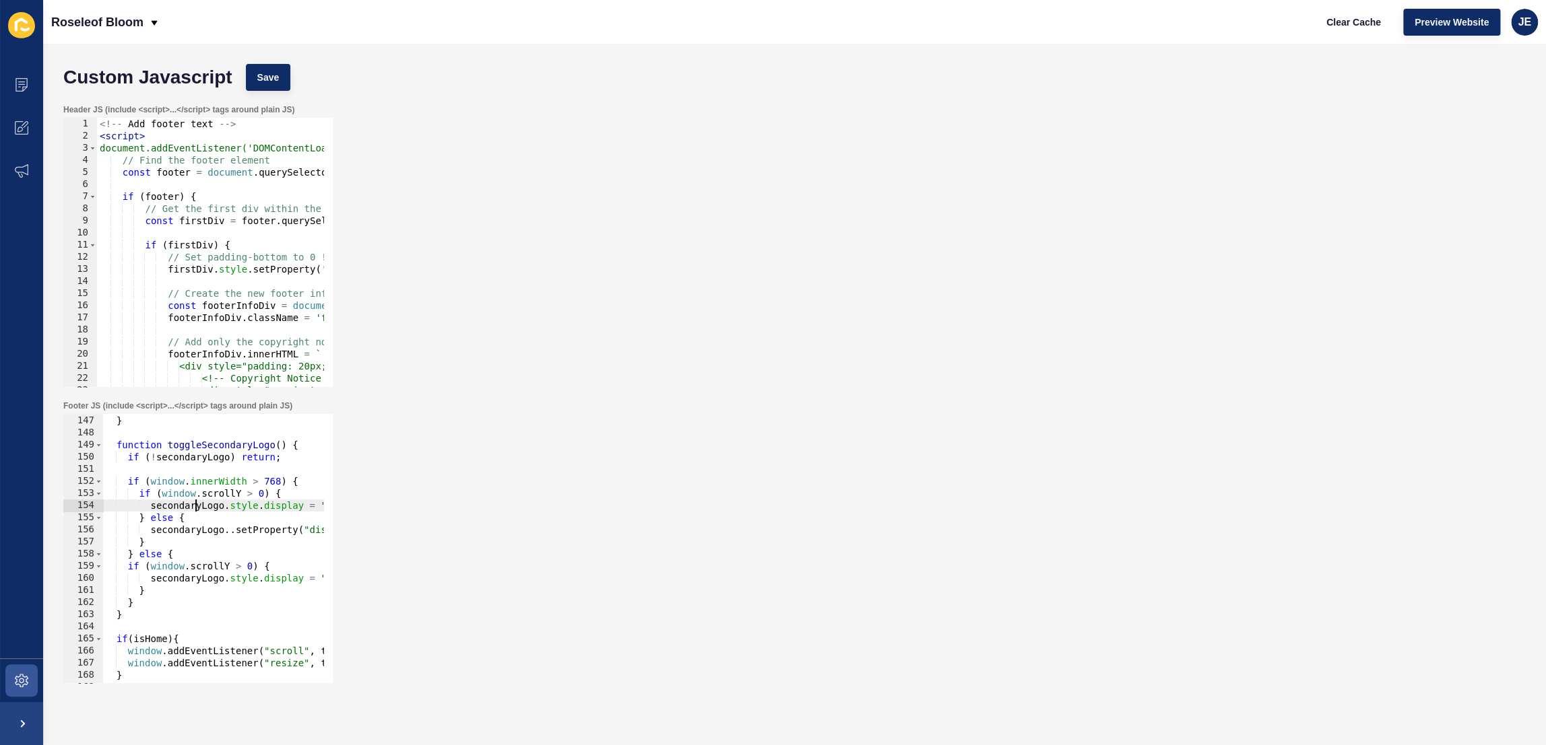
click at [197, 508] on div "setColor ( "#fff" ) ; } function toggleSecondaryLogo ( ) { if ( ! secondaryLogo…" at bounding box center [416, 545] width 628 height 284
paste textarea
click at [182, 576] on div "setColor ( "#fff" ) ; } function toggleSecondaryLogo ( ) { if ( ! secondaryLogo…" at bounding box center [416, 545] width 628 height 284
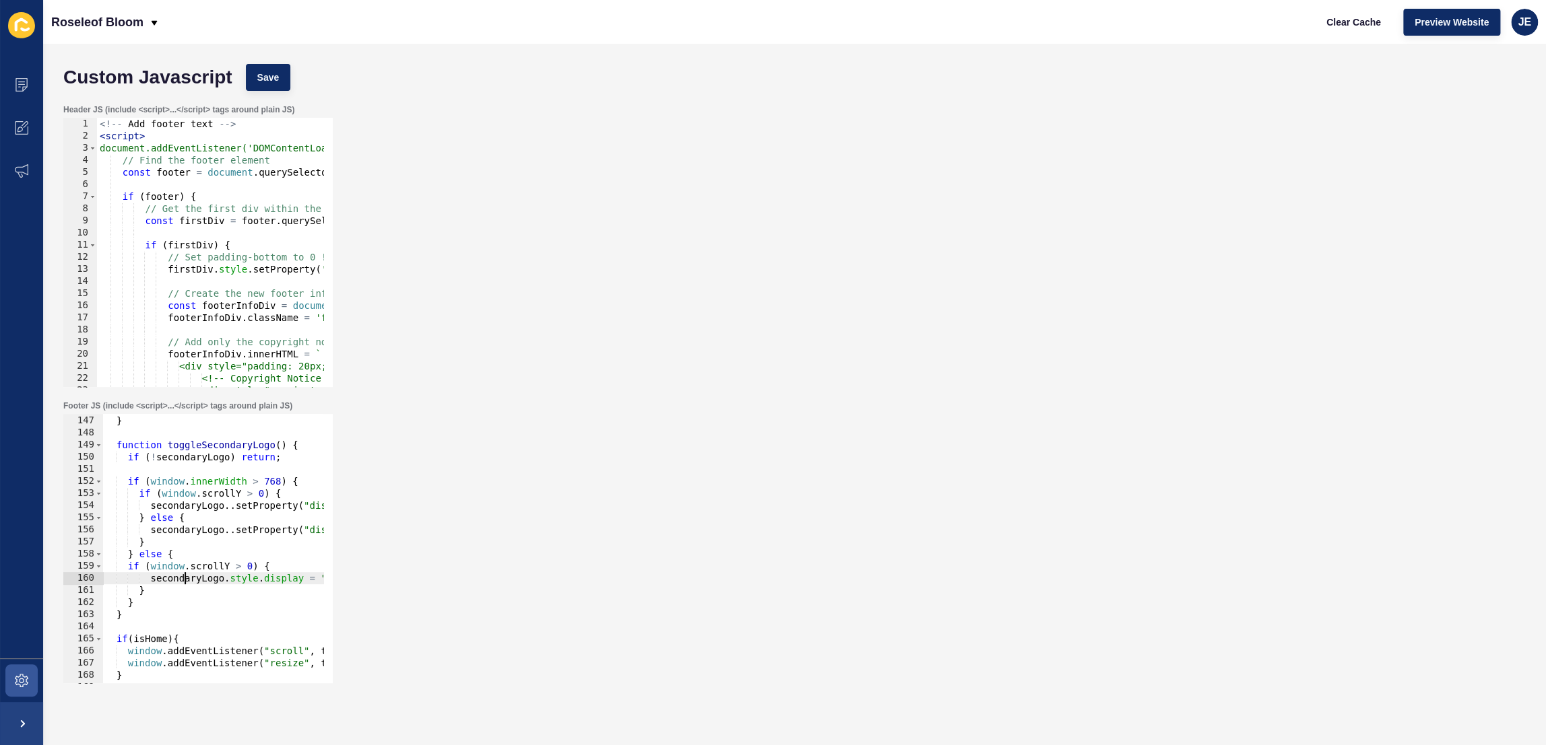
click at [182, 576] on div "setColor ( "#fff" ) ; } function toggleSecondaryLogo ( ) { if ( ! secondaryLogo…" at bounding box center [416, 545] width 628 height 284
paste textarea
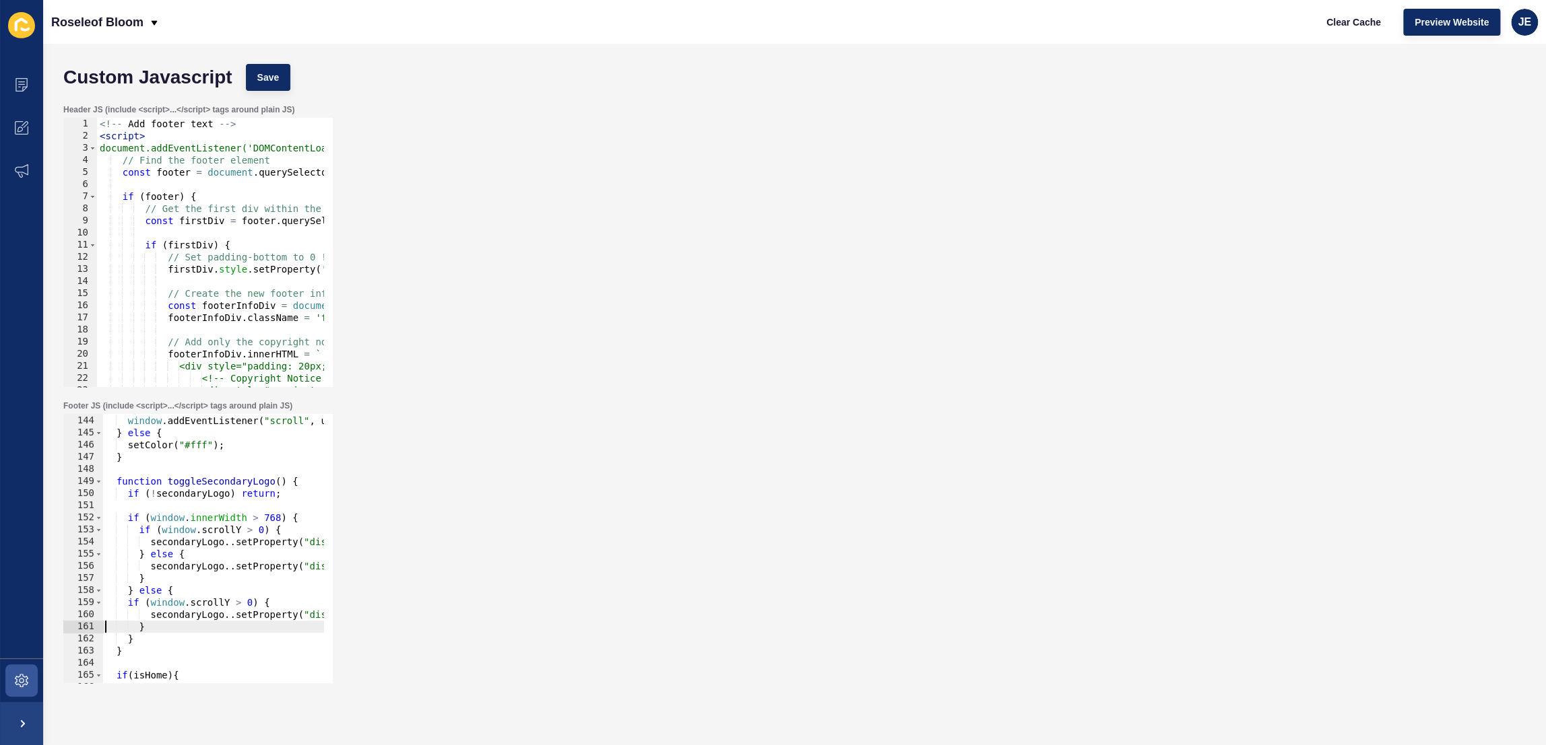
scroll to position [1659, 0]
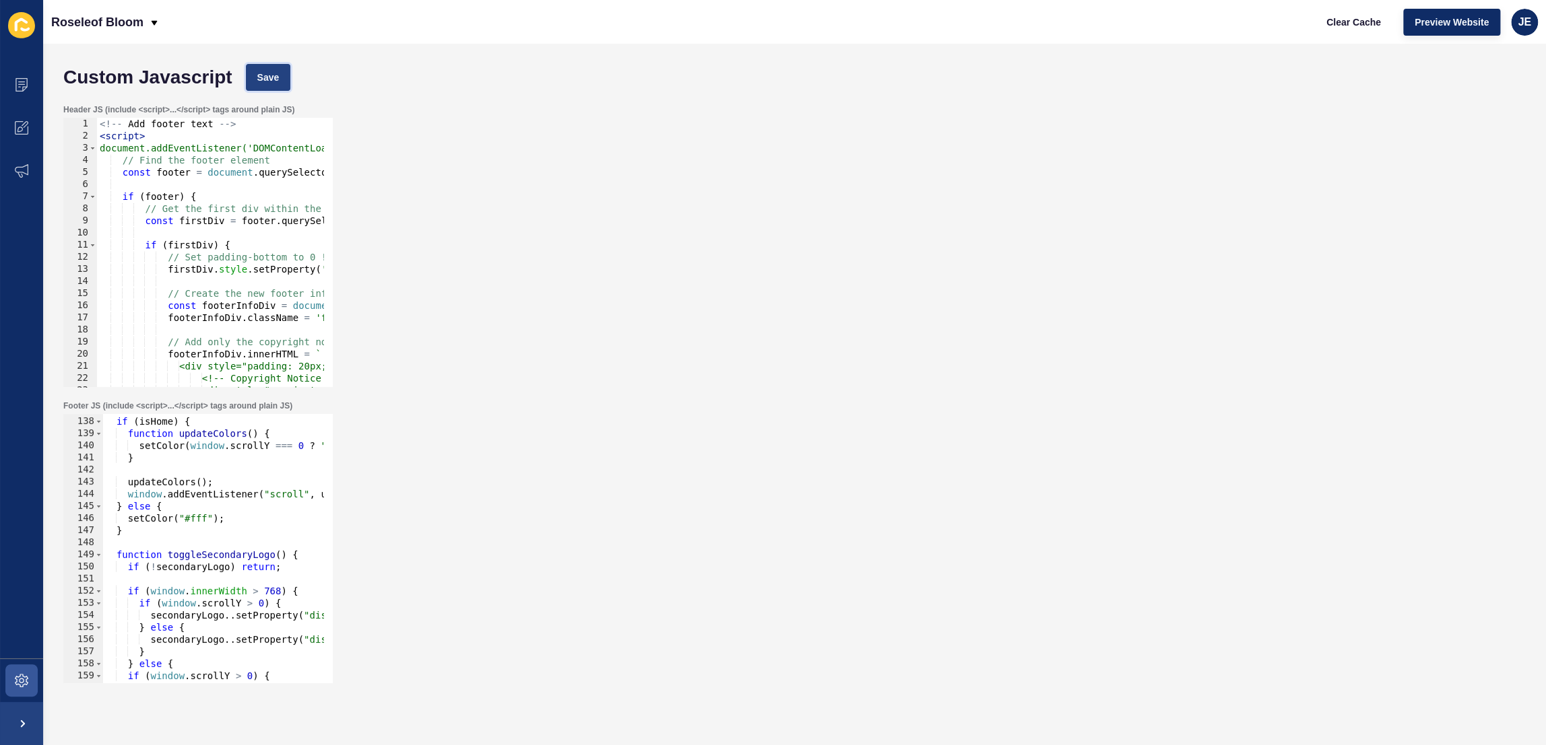
click at [280, 75] on button "Save" at bounding box center [268, 77] width 45 height 27
click at [1334, 25] on span "Clear Cache" at bounding box center [1353, 21] width 55 height 13
click at [1443, 26] on span "Preview Website" at bounding box center [1451, 21] width 74 height 13
click at [271, 81] on span "Save" at bounding box center [268, 77] width 22 height 13
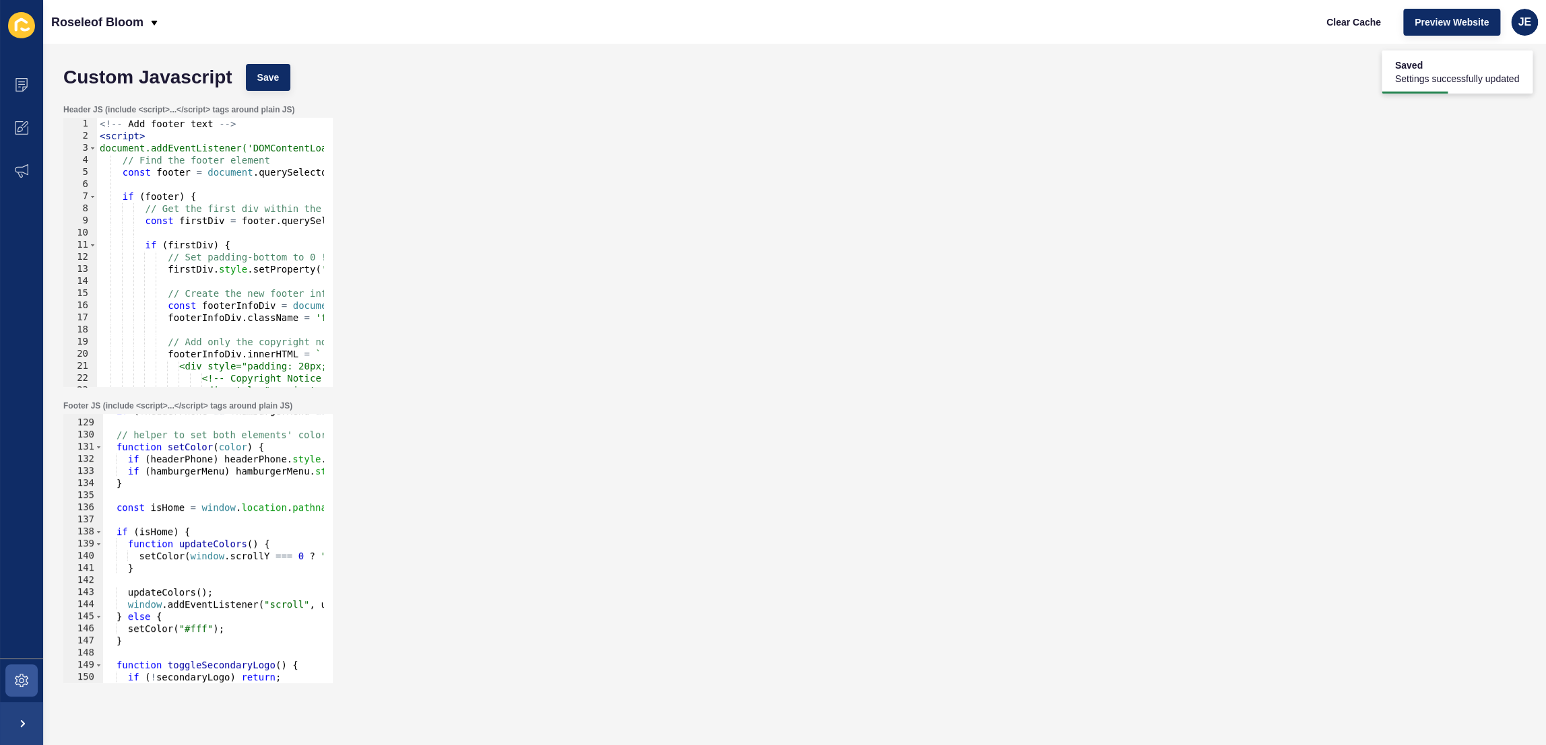
scroll to position [1476, 0]
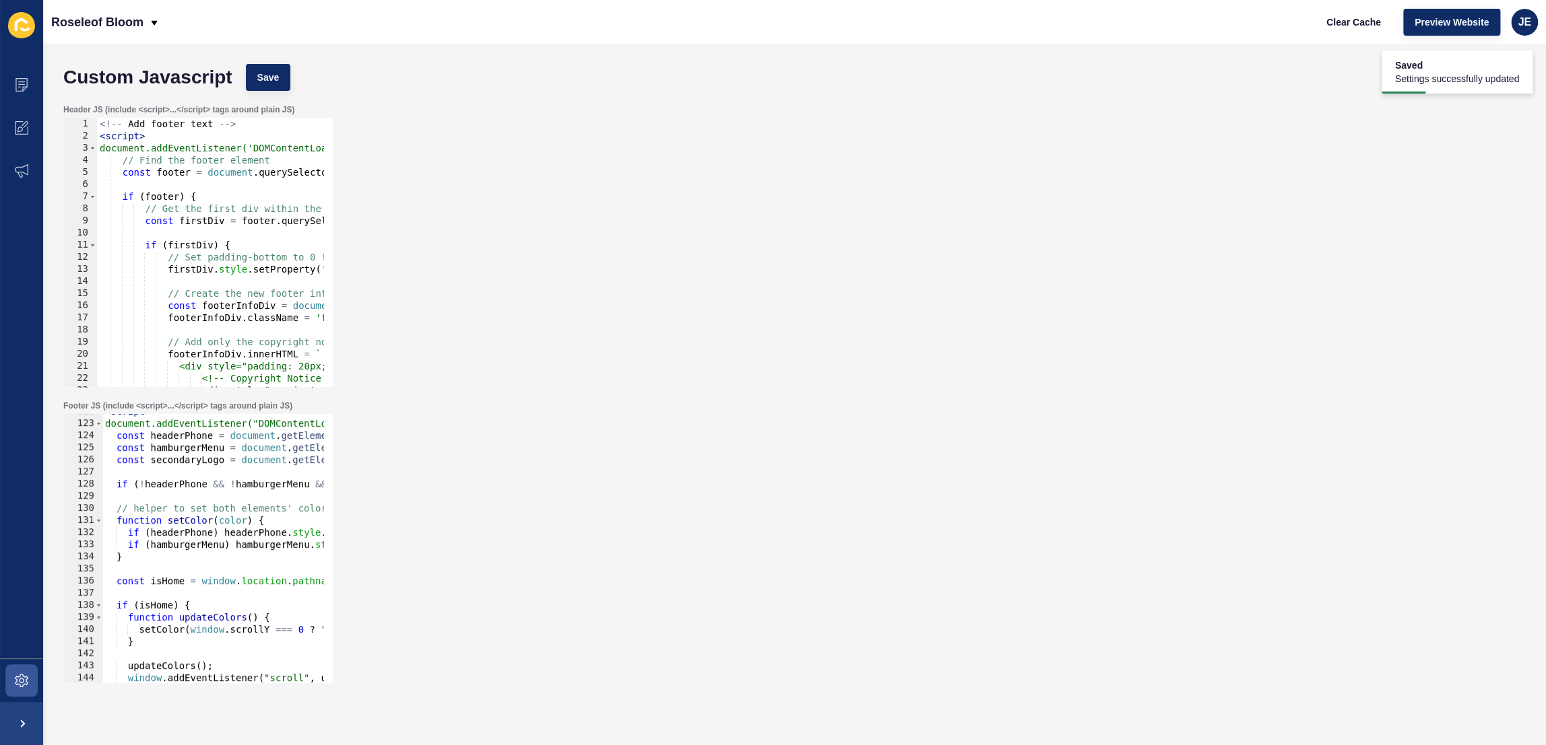
type textarea "const secondaryLogo = document.getElementById("secondary-logo");"
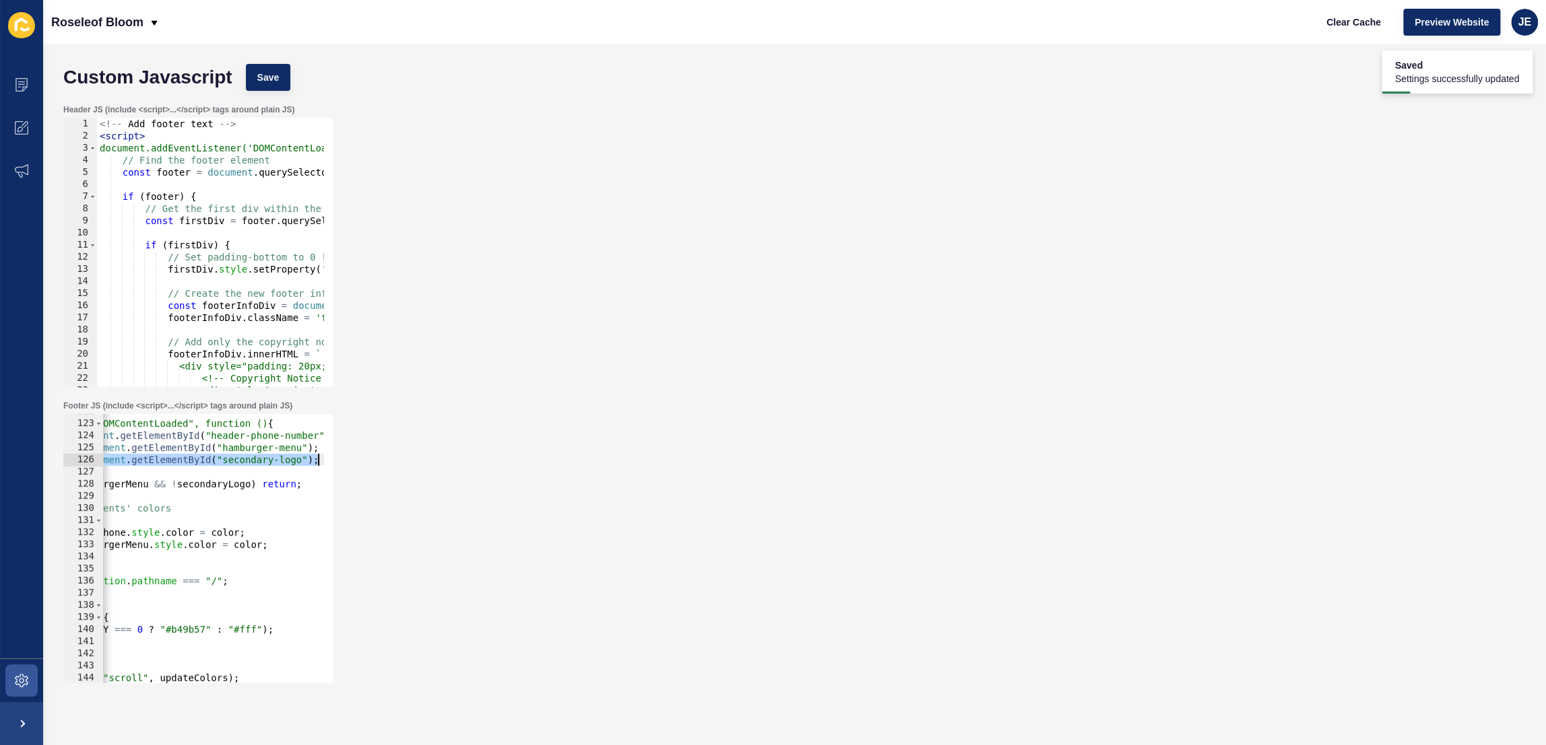
drag, startPoint x: 256, startPoint y: 461, endPoint x: 383, endPoint y: 461, distance: 126.6
click at [383, 461] on div "Footer JS (include <script>...</script> tags around plain JS) const secondaryLo…" at bounding box center [795, 542] width 1476 height 296
click at [1332, 25] on span "Clear Cache" at bounding box center [1353, 21] width 55 height 13
click at [1469, 30] on button "Preview Website" at bounding box center [1451, 22] width 97 height 27
click at [218, 475] on div "< script > document.addEventListener("DOMContentLoaded", function () { const he…" at bounding box center [255, 547] width 628 height 284
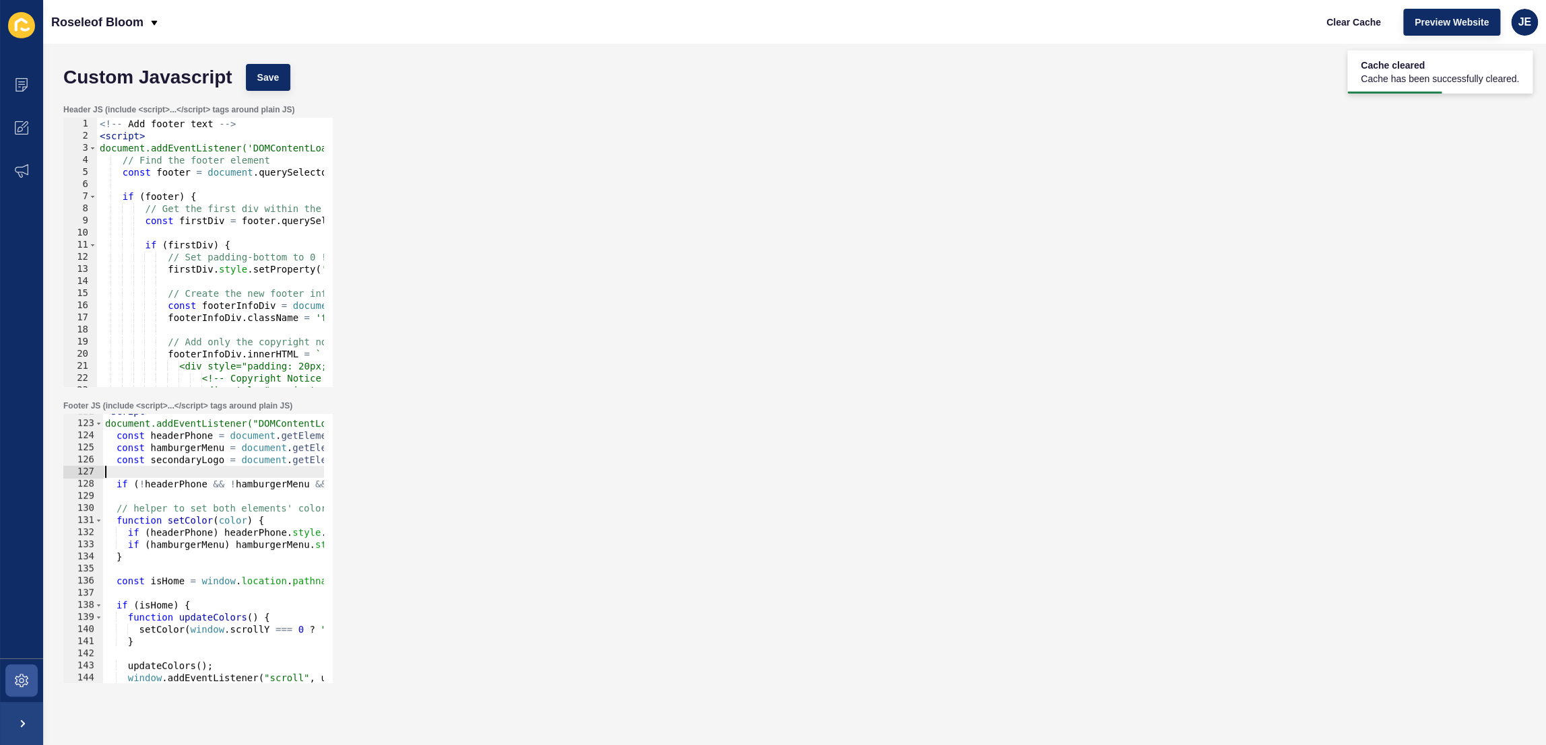
scroll to position [1822, 0]
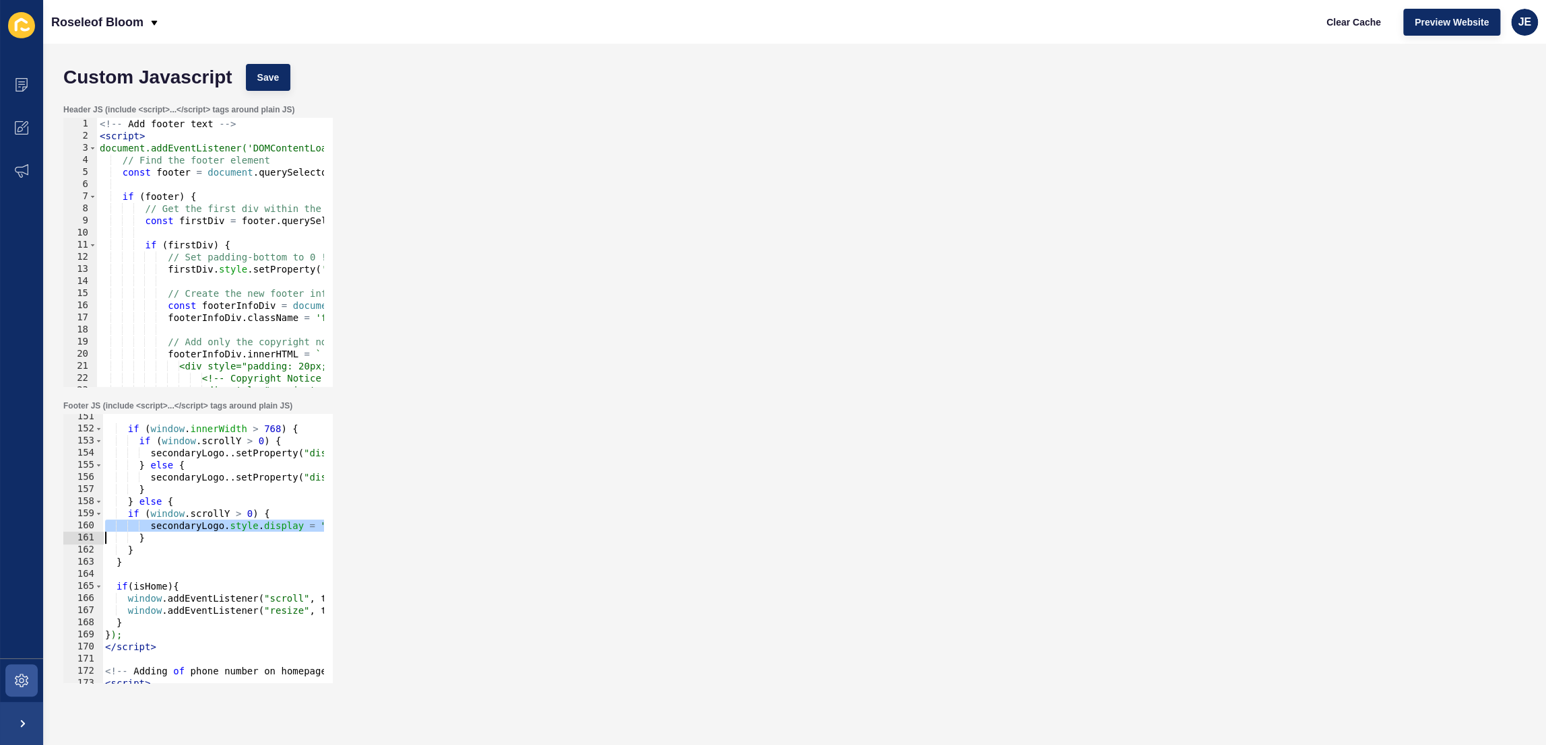
click at [278, 477] on div "if ( window . innerWidth > 768 ) { if ( window . scrollY > 0 ) { secondaryLogo …" at bounding box center [416, 553] width 628 height 284
click at [279, 528] on div "if ( window . innerWidth > 768 ) { if ( window . scrollY > 0 ) { secondaryLogo …" at bounding box center [416, 553] width 628 height 284
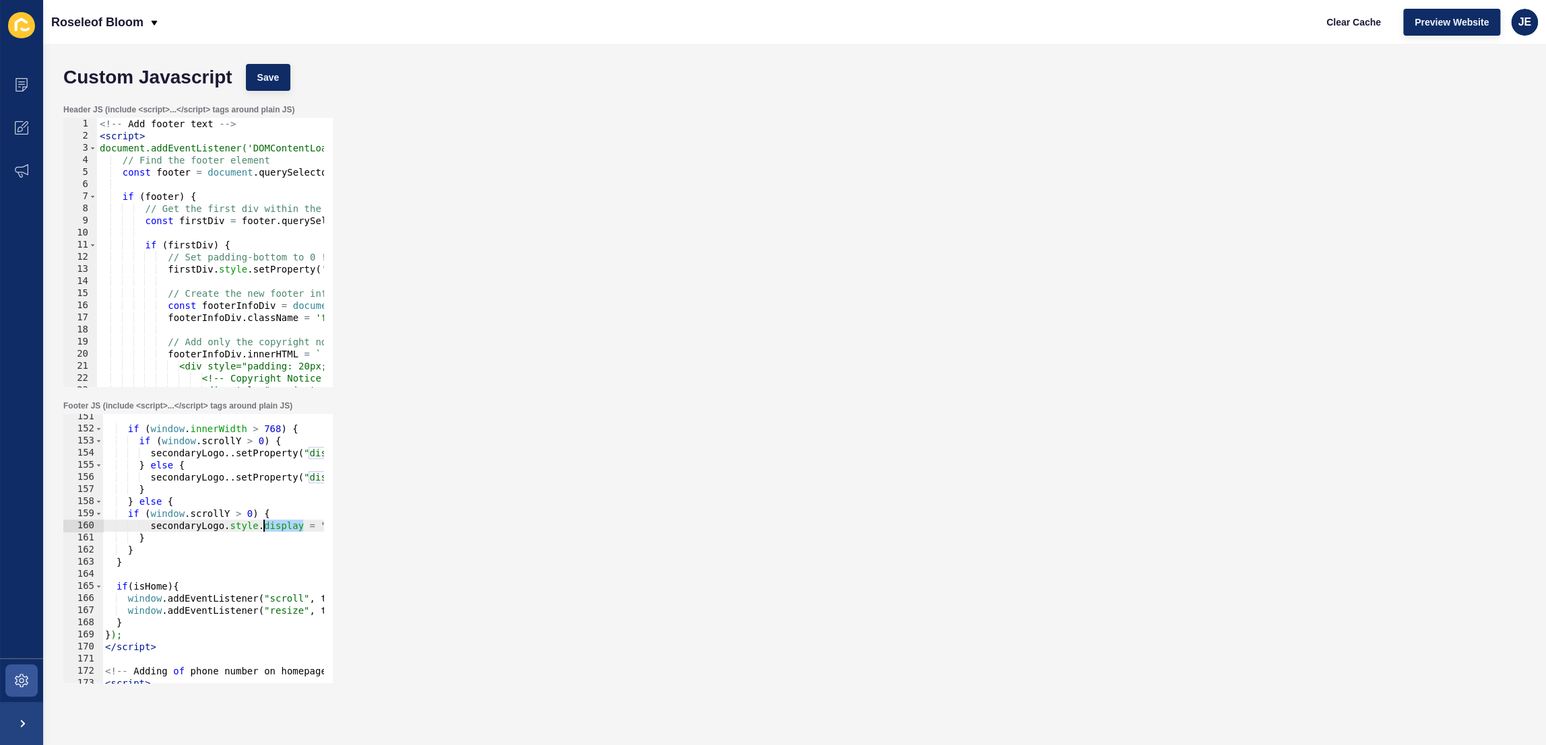
click at [279, 528] on div "if ( window . innerWidth > 768 ) { if ( window . scrollY > 0 ) { secondaryLogo …" at bounding box center [416, 553] width 628 height 284
paste textarea
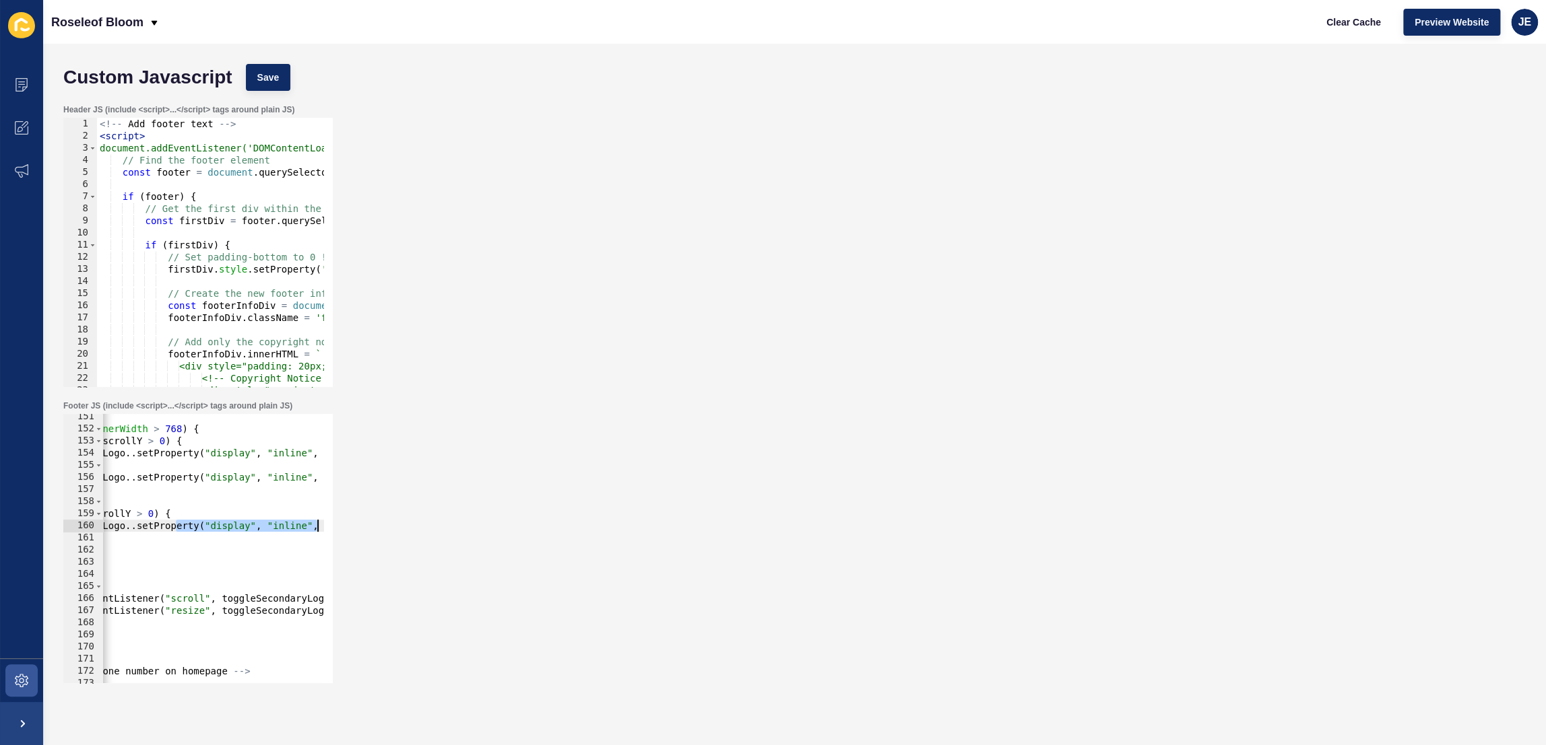
scroll to position [0, 177]
drag, startPoint x: 275, startPoint y: 529, endPoint x: 380, endPoint y: 529, distance: 105.1
click at [381, 529] on div "Footer JS (include <script>...</script> tags around plain JS) } 151 152 153 154…" at bounding box center [795, 542] width 1476 height 296
type textarea "secondaryLogo..setProperty("display", "inline", "important");"
click at [269, 79] on span "Save" at bounding box center [268, 77] width 22 height 13
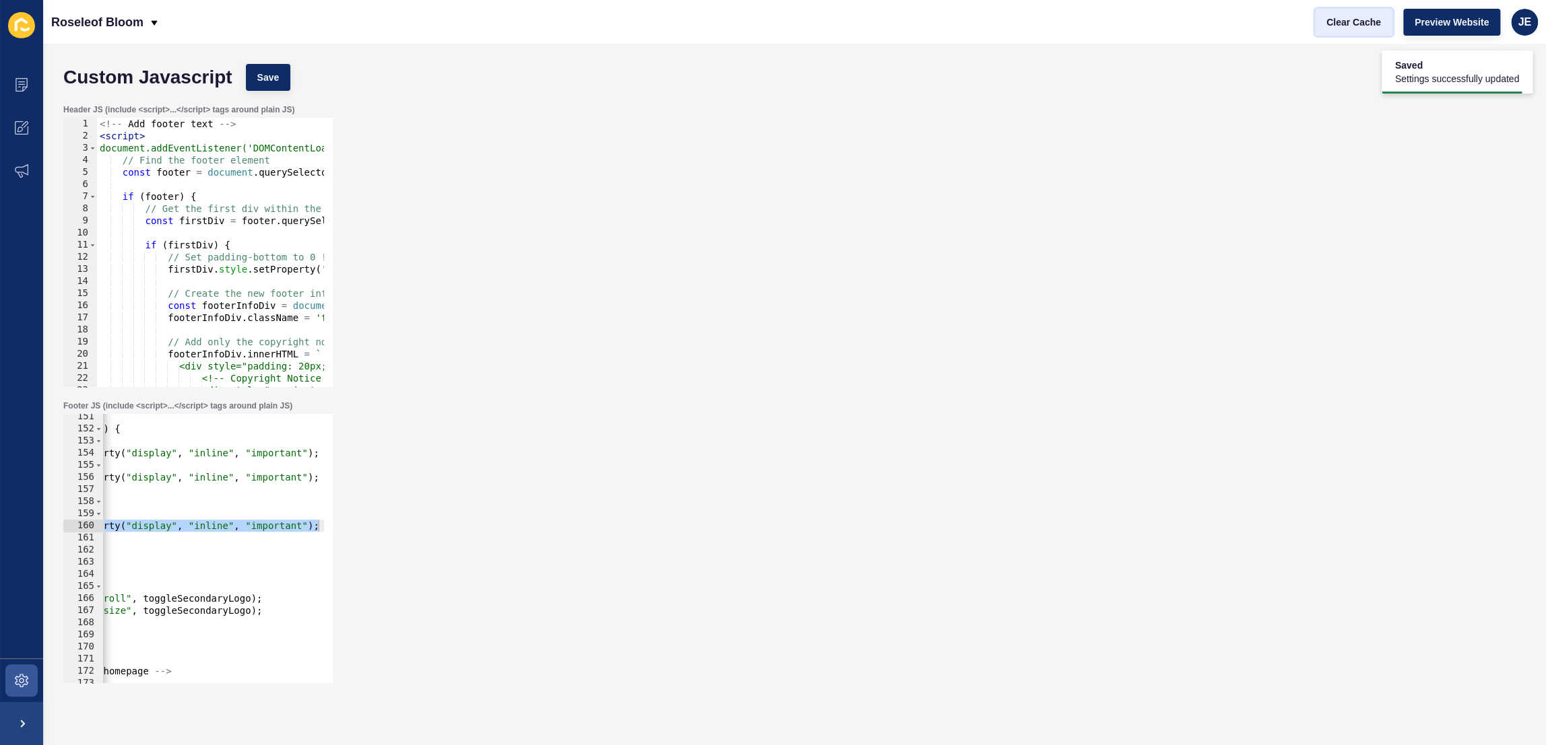
click at [1358, 24] on span "Clear Cache" at bounding box center [1353, 21] width 55 height 13
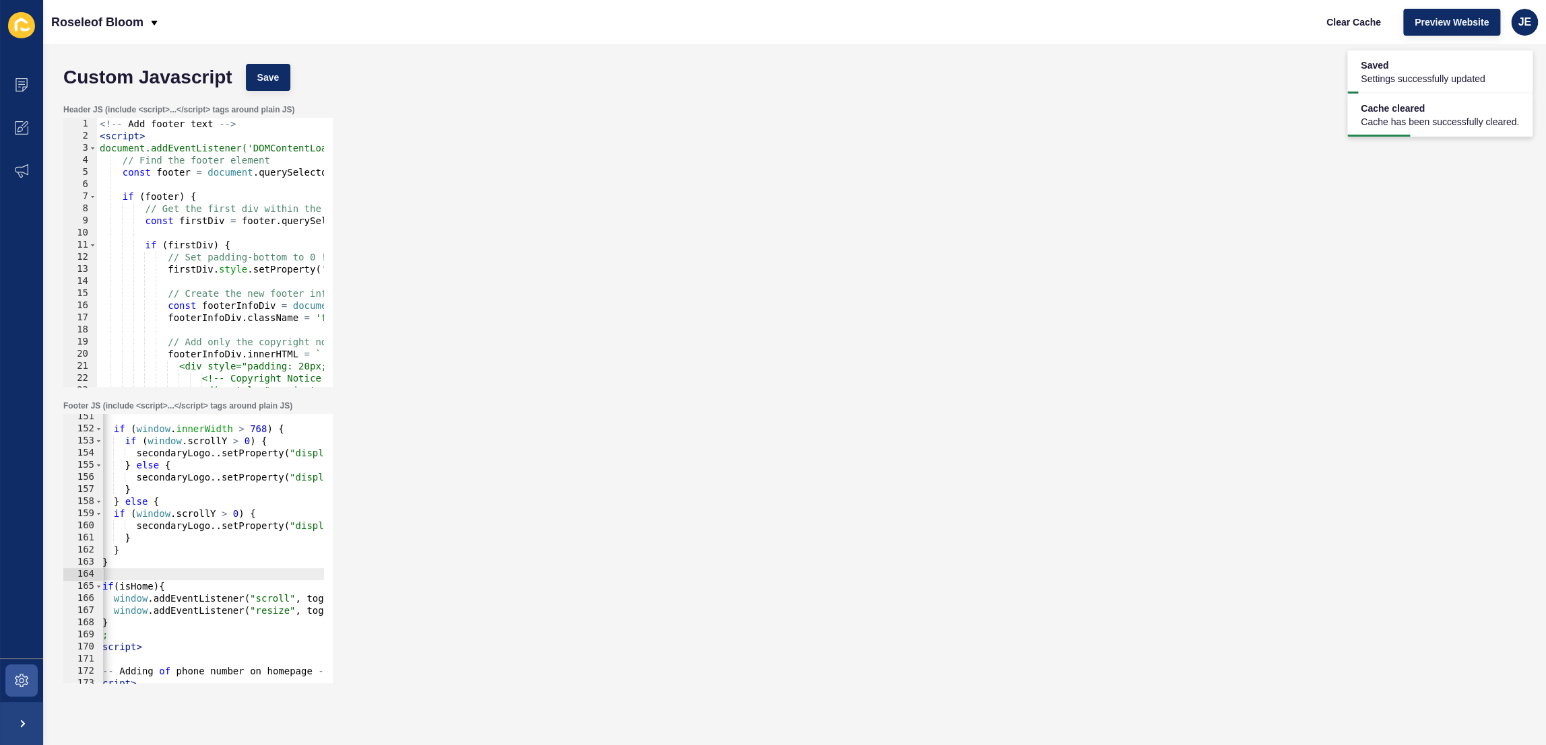
drag, startPoint x: 145, startPoint y: 572, endPoint x: 99, endPoint y: 571, distance: 46.5
click at [99, 571] on div "151 152 153 154 155 156 157 158 159 160 161 162 163 164 165 166 167 168 169 170…" at bounding box center [197, 548] width 269 height 269
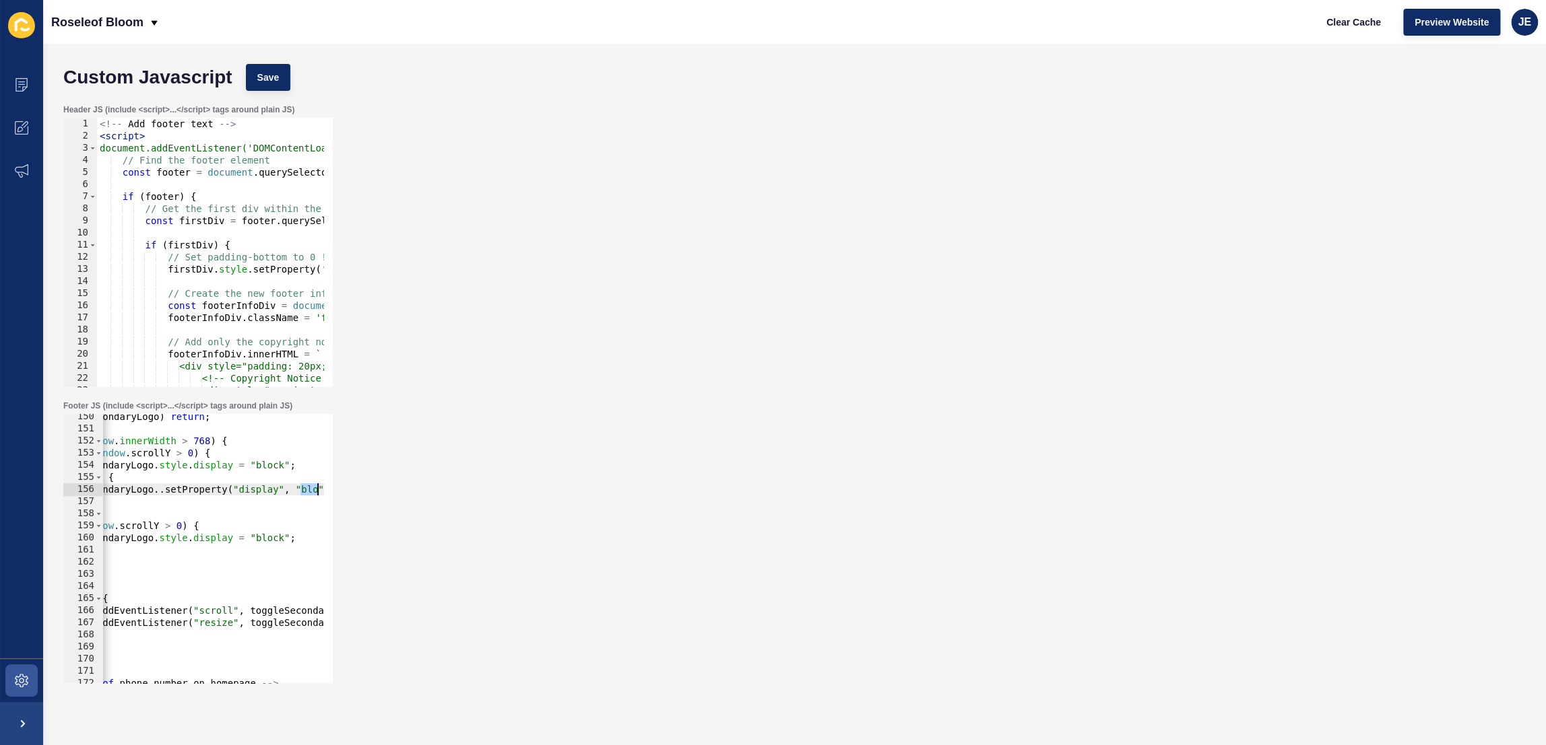
scroll to position [0, 75]
click at [269, 73] on span "Save" at bounding box center [268, 77] width 22 height 13
click at [1348, 24] on span "Clear Cache" at bounding box center [1353, 21] width 55 height 13
click at [180, 470] on div "if ( ! secondaryLogo ) return ; if ( window . innerWidth > 768 ) { if ( window …" at bounding box center [340, 553] width 628 height 284
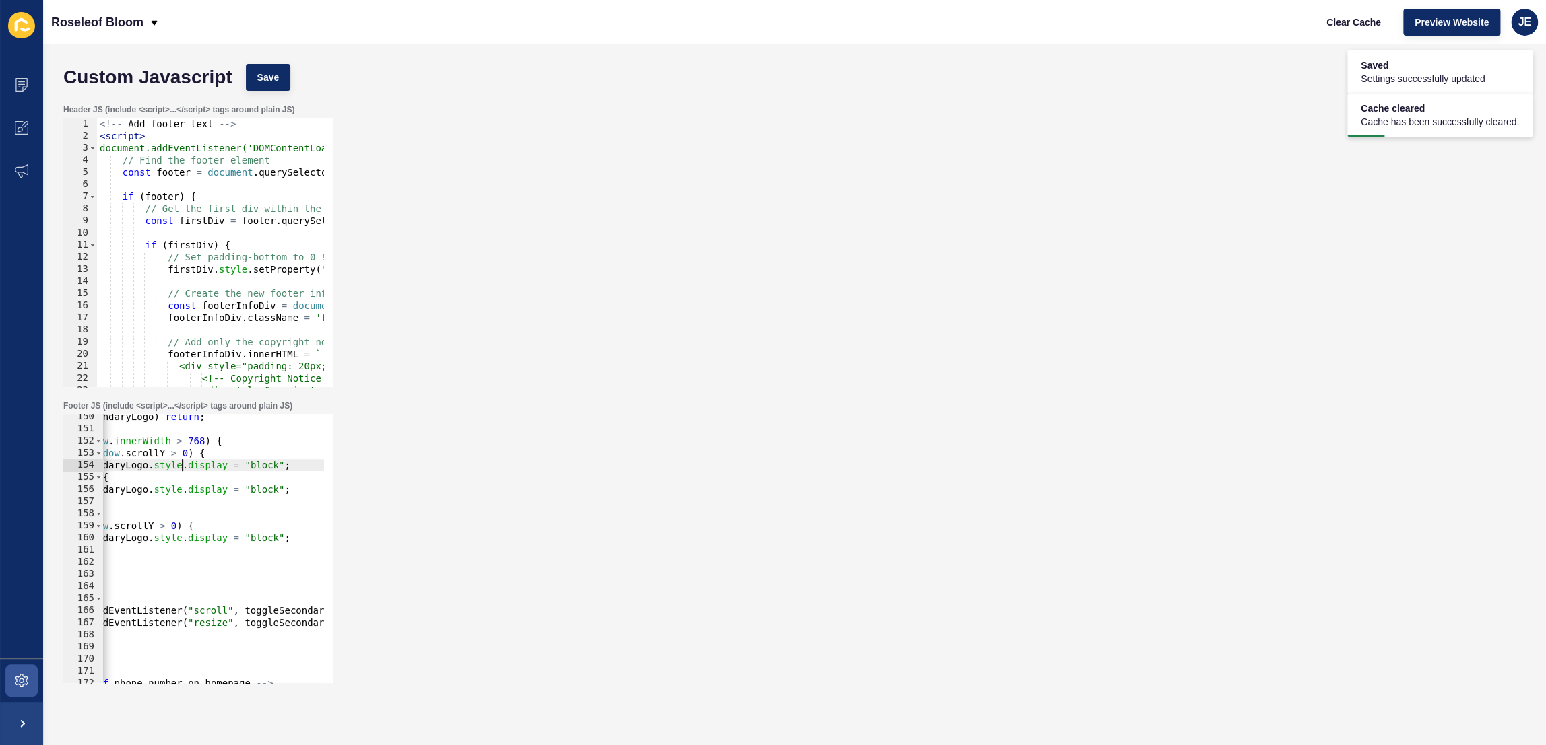
click at [203, 468] on div "if ( ! secondaryLogo ) return ; if ( window . innerWidth > 768 ) { if ( window …" at bounding box center [340, 553] width 628 height 284
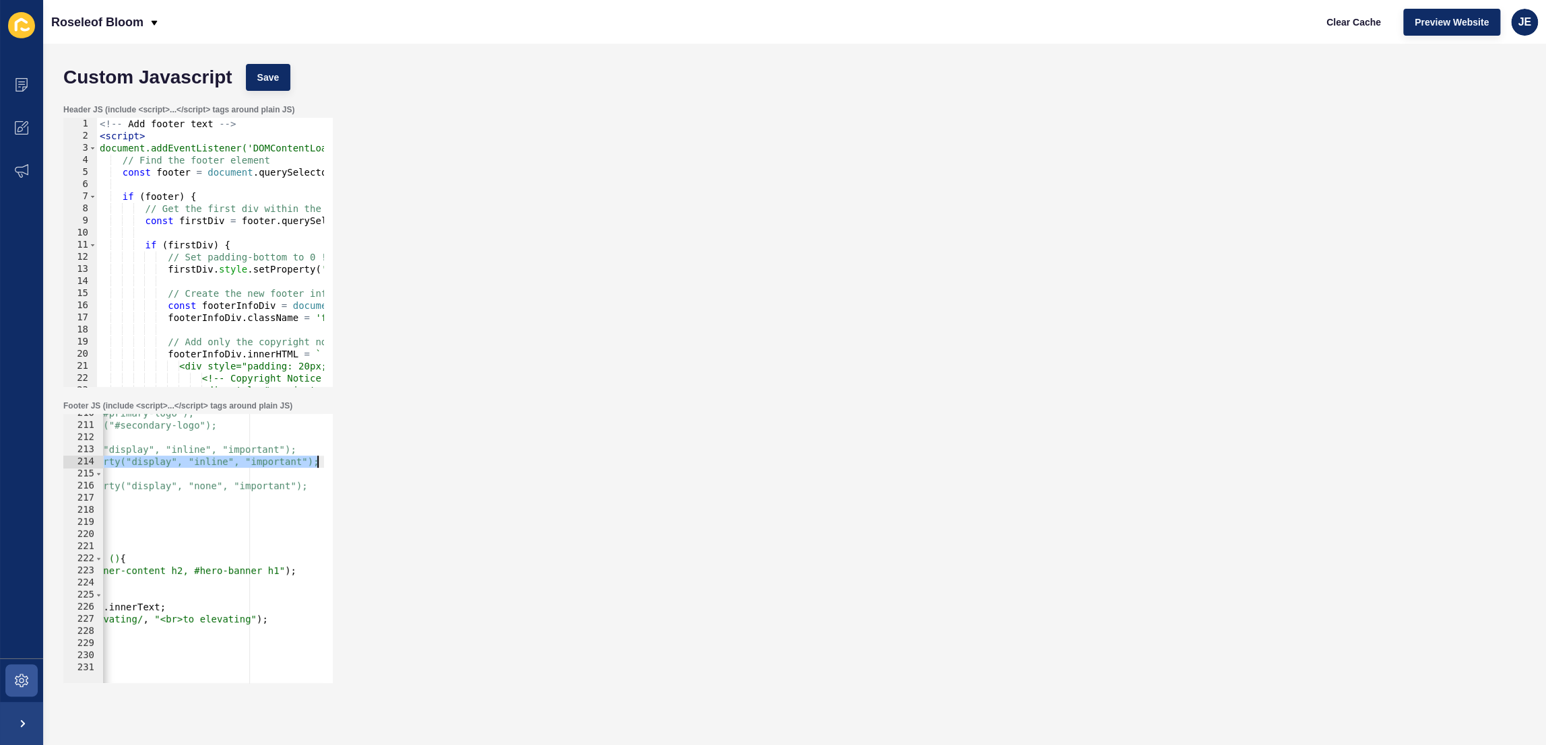
scroll to position [0, 308]
drag, startPoint x: 176, startPoint y: 463, endPoint x: 363, endPoint y: 463, distance: 187.2
click at [363, 463] on div "Footer JS (include <script>...</script> tags around plain JS) secondaryLogo.sty…" at bounding box center [795, 542] width 1476 height 296
click at [275, 466] on div "// const primaryLogo = desktopLogo.querySelector("#primary-logo"); // const sec…" at bounding box center [108, 549] width 628 height 284
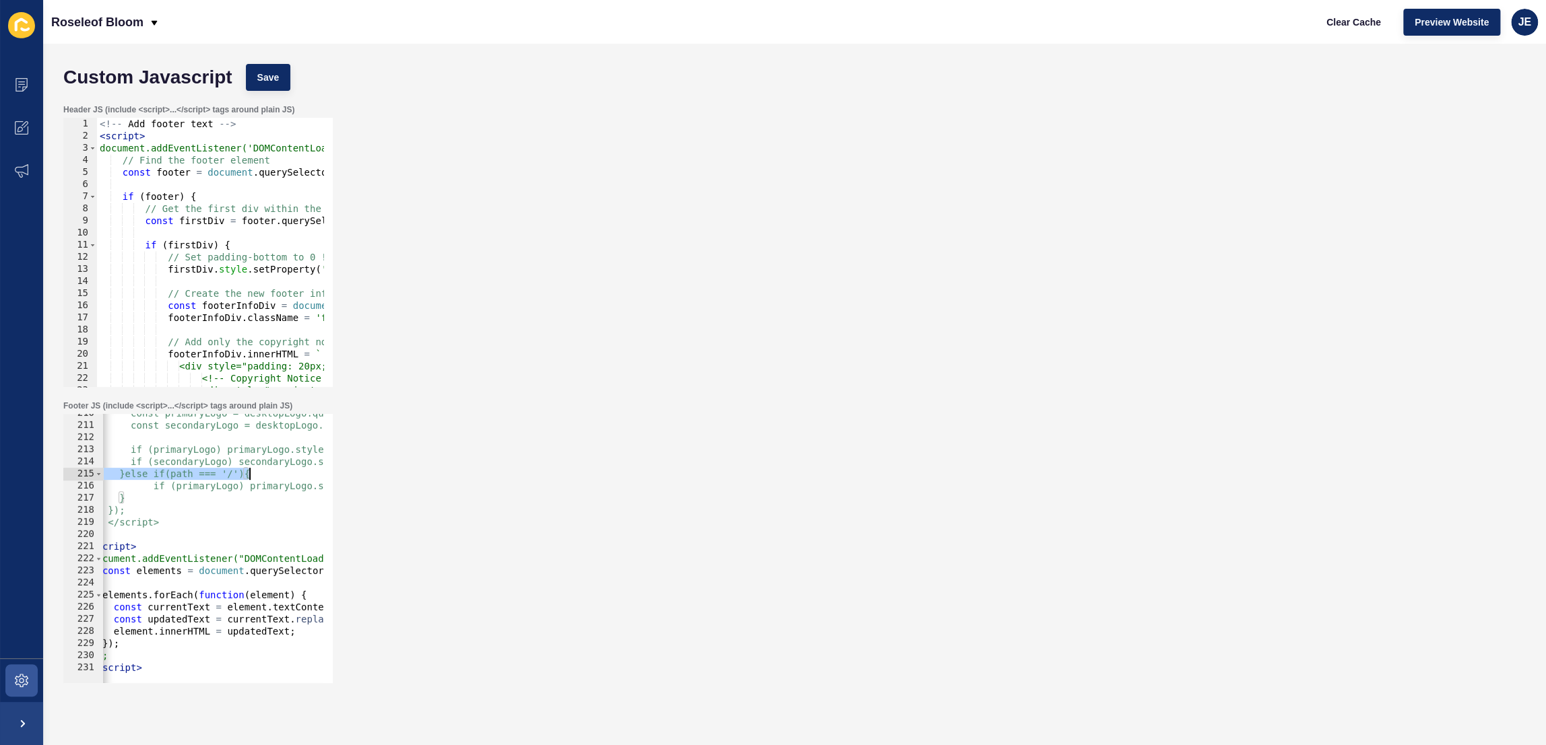
scroll to position [0, 36]
drag, startPoint x: 317, startPoint y: 461, endPoint x: 292, endPoint y: 463, distance: 25.1
click at [292, 463] on div "// const primaryLogo = desktopLogo.querySelector("#primary-logo"); // const sec…" at bounding box center [380, 549] width 628 height 284
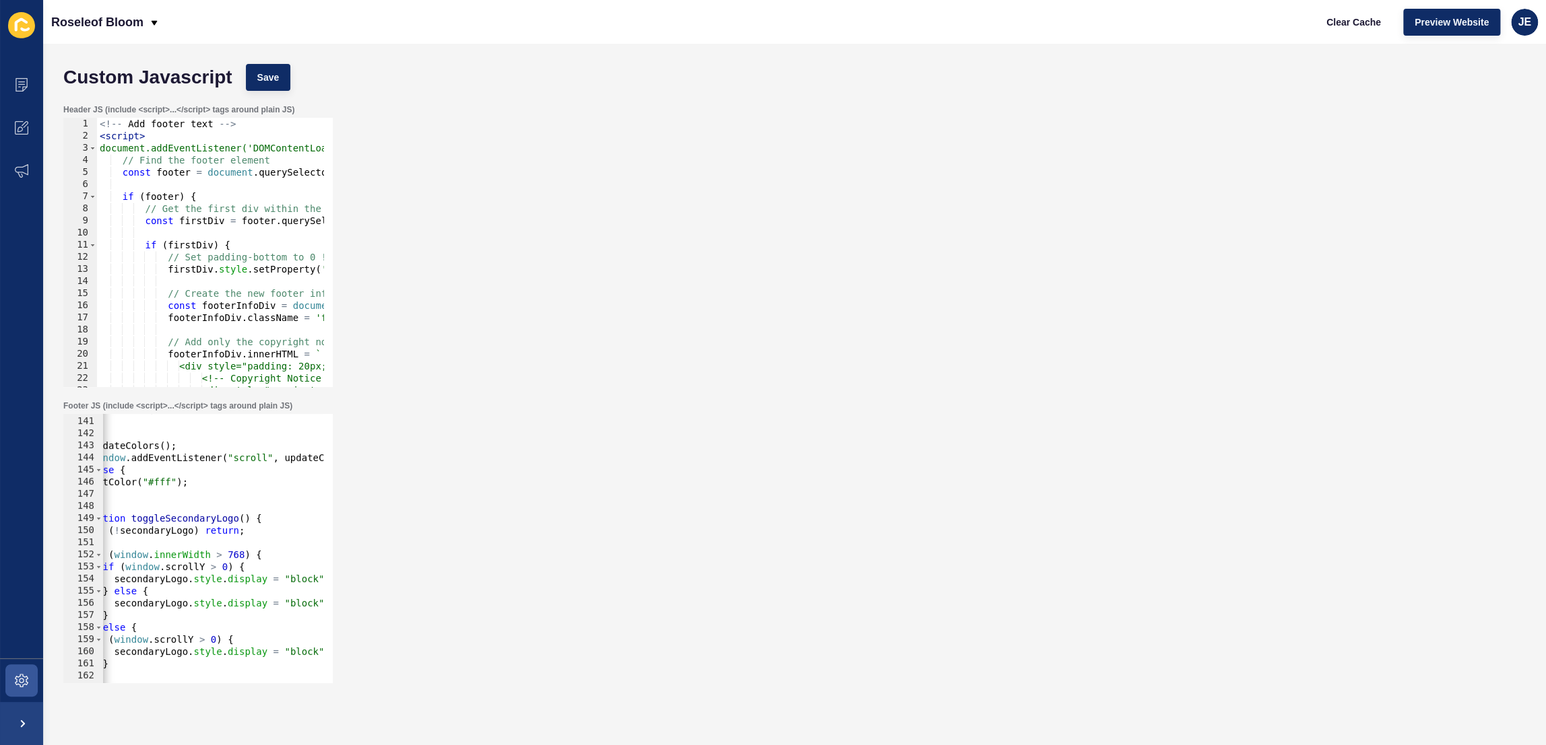
scroll to position [1696, 0]
drag, startPoint x: 189, startPoint y: 582, endPoint x: 341, endPoint y: 578, distance: 152.9
click at [341, 578] on div "Footer JS (include <script>...</script> tags around plain JS) // if (secondaryL…" at bounding box center [795, 542] width 1476 height 296
paste textarea "setProperty("display", "inline", "important");"
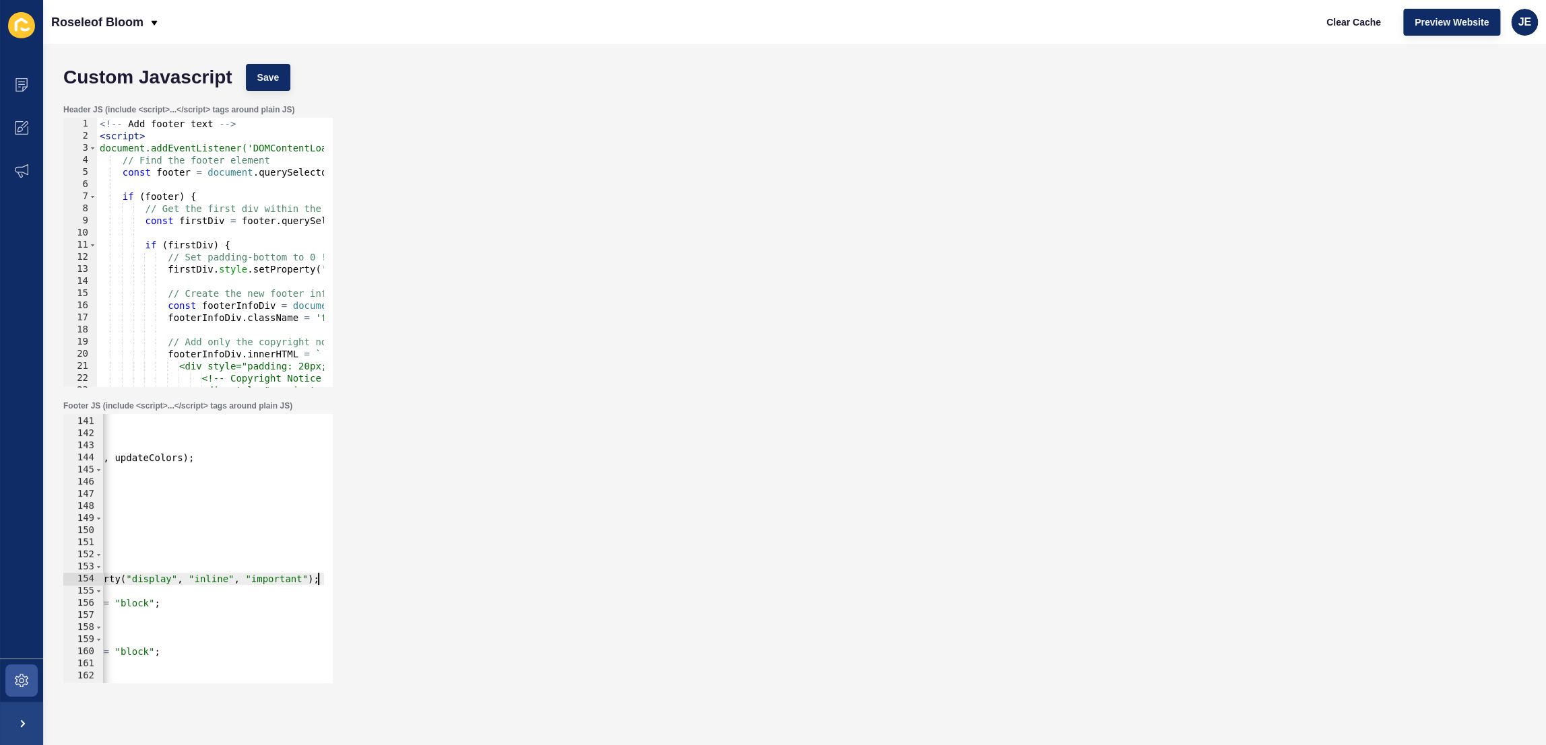
click at [222, 583] on div "setColor ( window . scrollY === 0 ? "#b49b57" : "#fff" ) ; } updateColors ( ) ;…" at bounding box center [210, 545] width 628 height 284
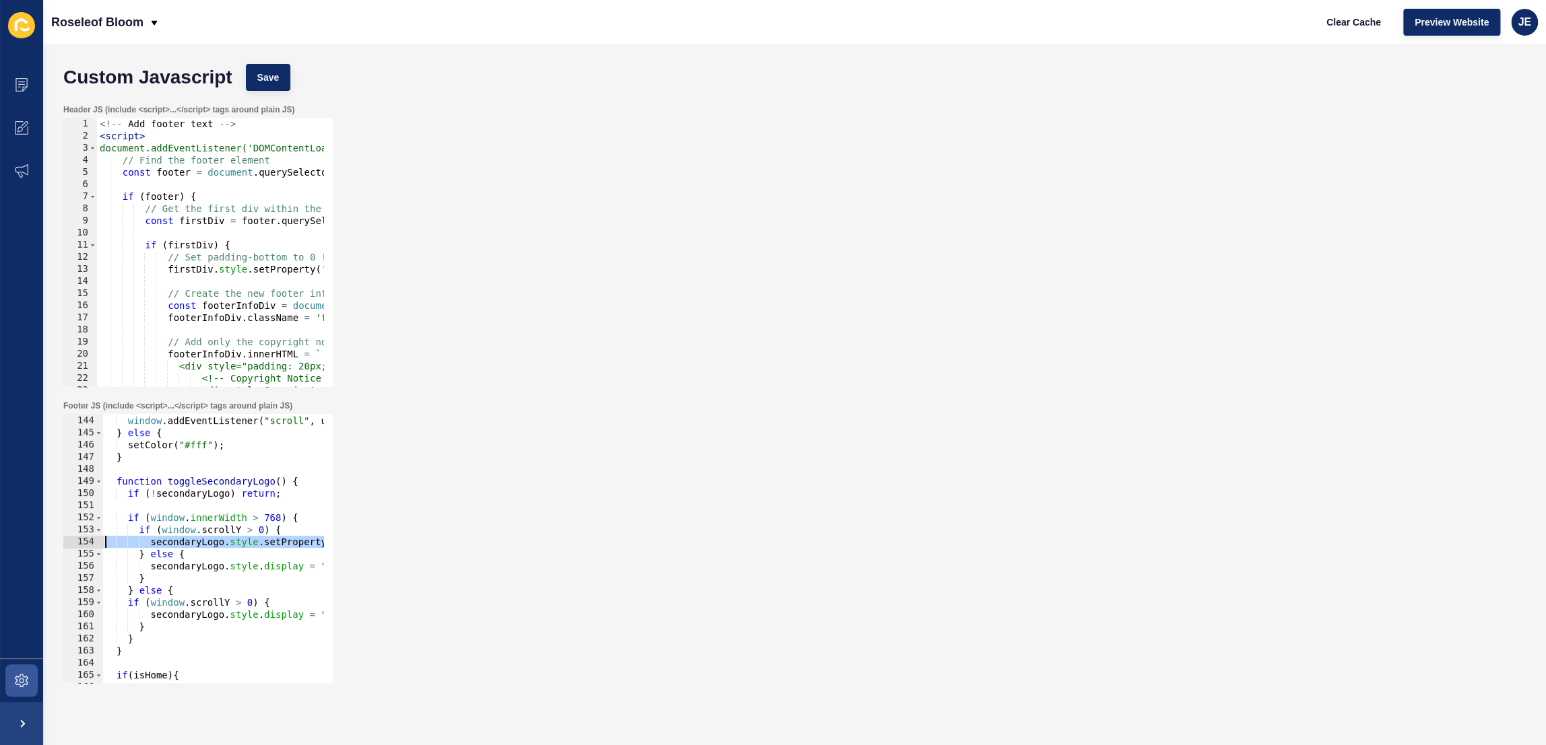
scroll to position [0, 0]
drag, startPoint x: 313, startPoint y: 543, endPoint x: 258, endPoint y: 547, distance: 55.4
click at [258, 547] on div "updateColors ( ) ; window . addEventListener ( "scroll" , updateColors ) ; } el…" at bounding box center [416, 545] width 628 height 284
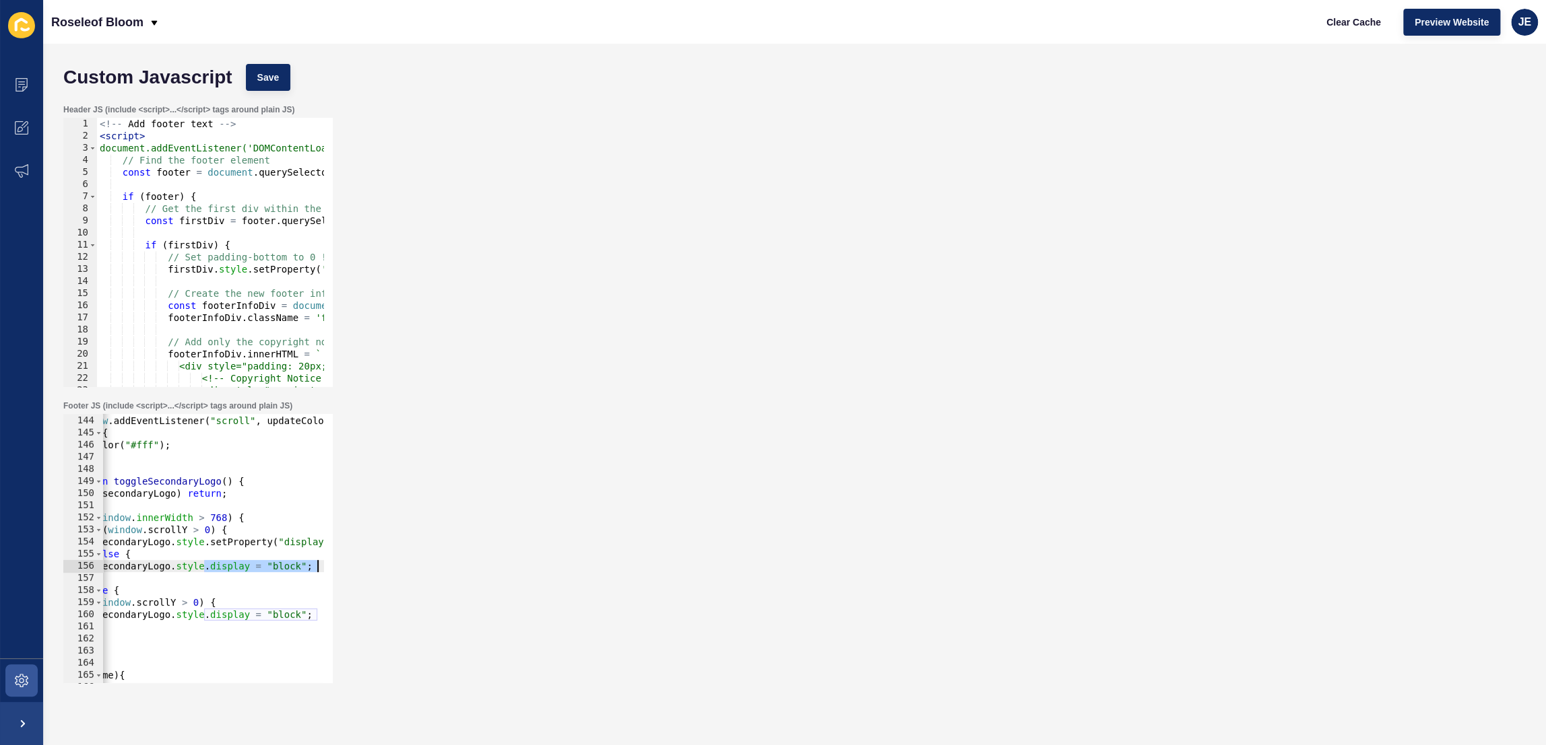
drag, startPoint x: 259, startPoint y: 569, endPoint x: 380, endPoint y: 564, distance: 122.0
click at [380, 564] on div "Footer JS (include <script>...</script> tags around plain JS) secondaryLogo.sty…" at bounding box center [795, 542] width 1476 height 296
paste textarea "setProperty("display", "block", "important");"
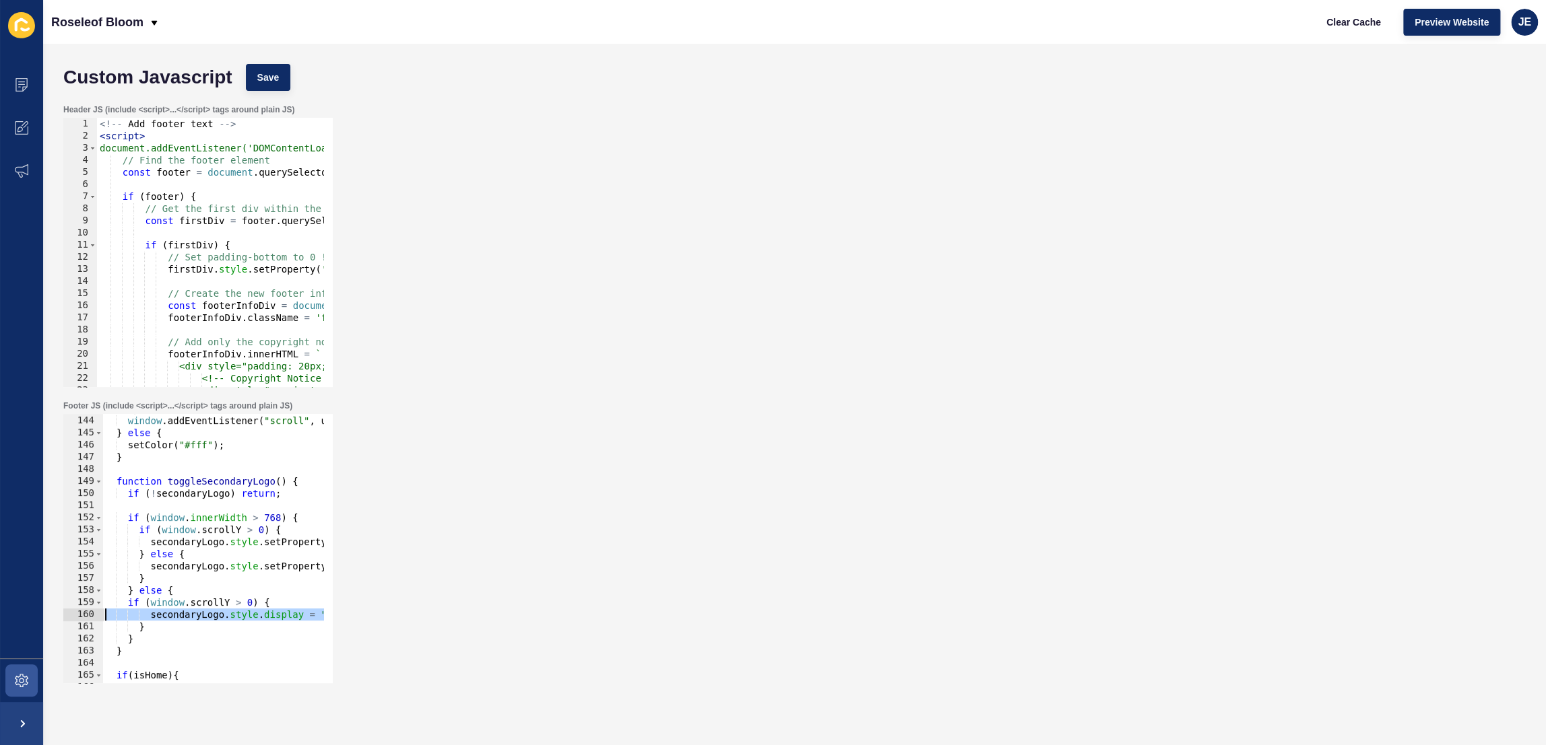
scroll to position [0, 0]
drag, startPoint x: 168, startPoint y: 611, endPoint x: 259, endPoint y: 619, distance: 91.2
click at [259, 619] on div "updateColors ( ) ; window . addEventListener ( "scroll" , updateColors ) ; } el…" at bounding box center [416, 545] width 628 height 284
paste textarea "setProperty("display", "block", "important");"
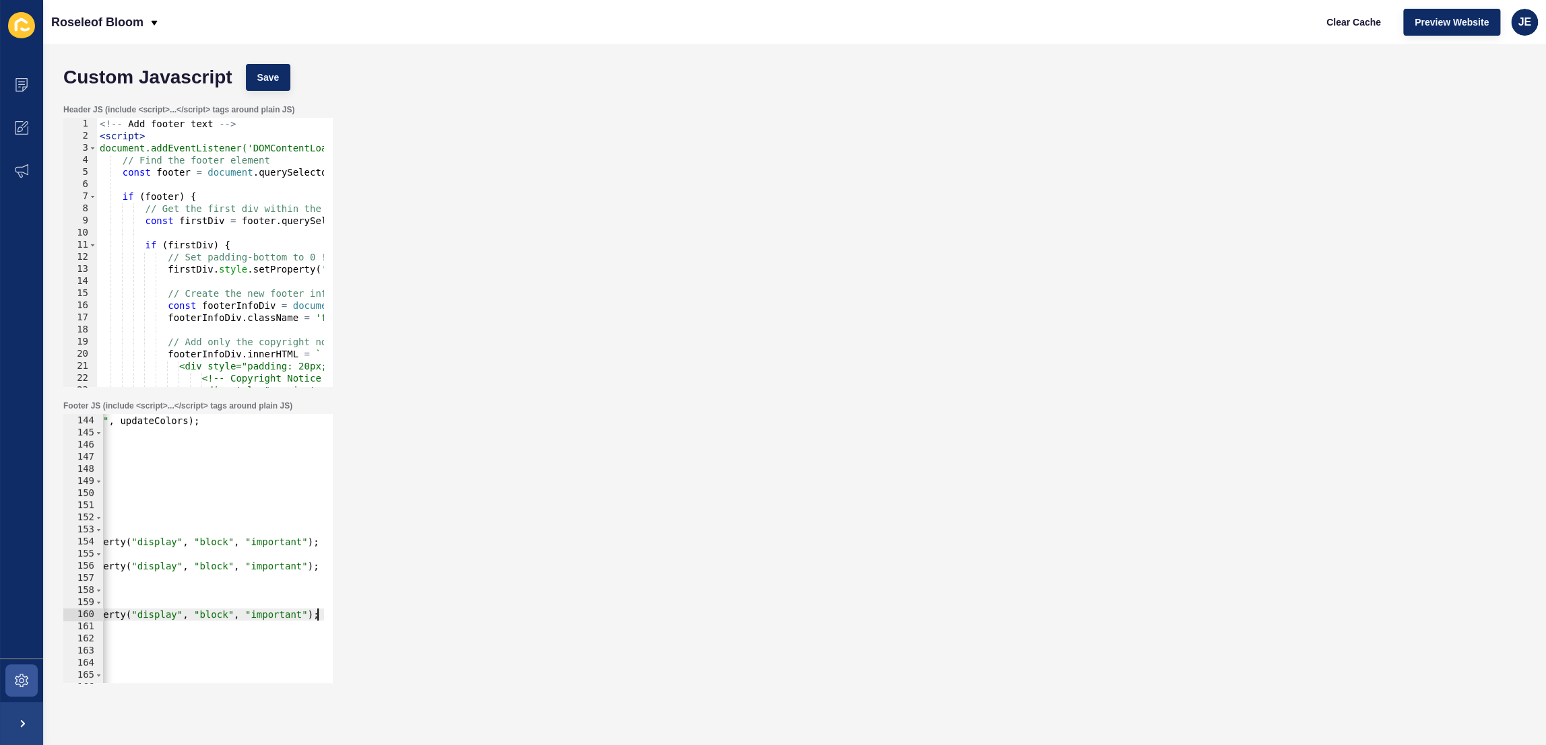
click at [290, 75] on div "Custom Javascript Save" at bounding box center [795, 77] width 1476 height 40
click at [253, 77] on button "Save" at bounding box center [268, 77] width 45 height 27
click at [1352, 24] on span "Clear Cache" at bounding box center [1353, 21] width 55 height 13
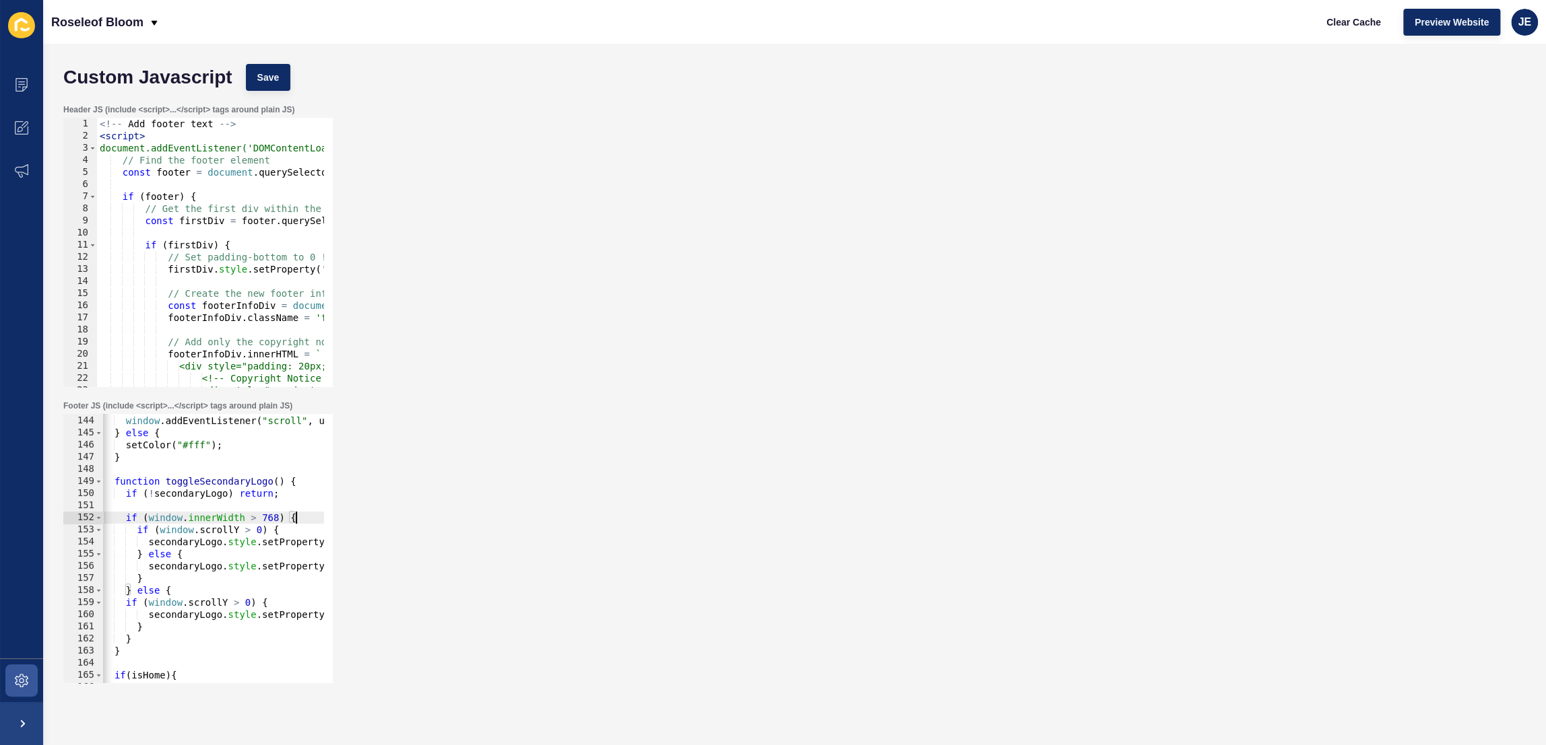
scroll to position [0, 13]
click at [295, 514] on div "updateColors ( ) ; window . addEventListener ( "scroll" , updateColors ) ; } el…" at bounding box center [414, 545] width 628 height 284
click at [149, 630] on div "updateColors ( ) ; window . addEventListener ( "scroll" , updateColors ) ; } el…" at bounding box center [414, 545] width 628 height 284
click at [144, 635] on div "updateColors ( ) ; window . addEventListener ( "scroll" , updateColors ) ; } el…" at bounding box center [414, 545] width 628 height 284
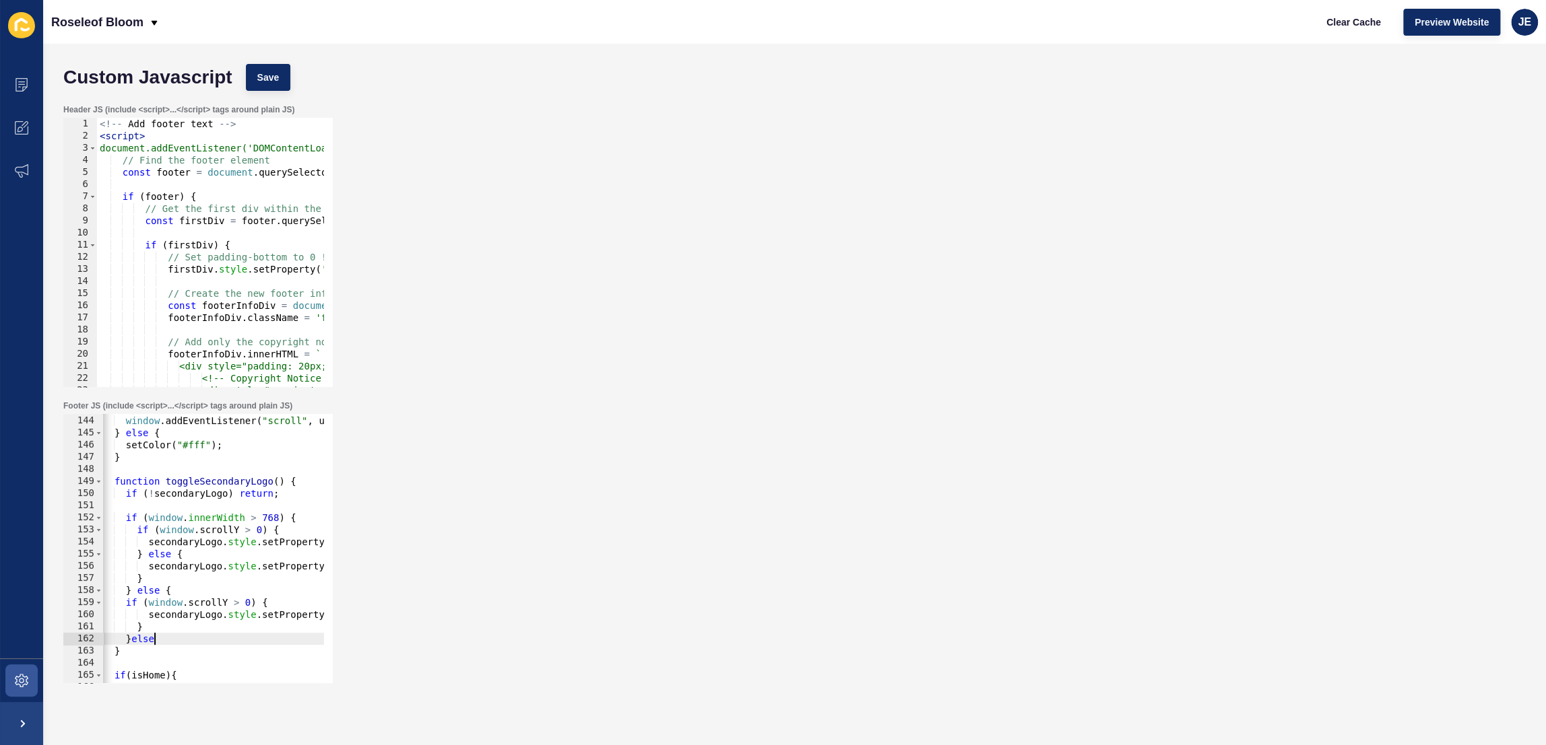
type textarea "}else{"
click at [191, 612] on div "updateColors ( ) ; window . addEventListener ( "scroll" , updateColors ) ; } el…" at bounding box center [414, 545] width 628 height 284
click at [191, 612] on div "updateColors ( ) ; window . addEventListener ( "scroll" , updateColors ) ; } el…" at bounding box center [416, 545] width 628 height 284
type textarea "secondaryLogo.style.setProperty("display", "block", "important"); }"
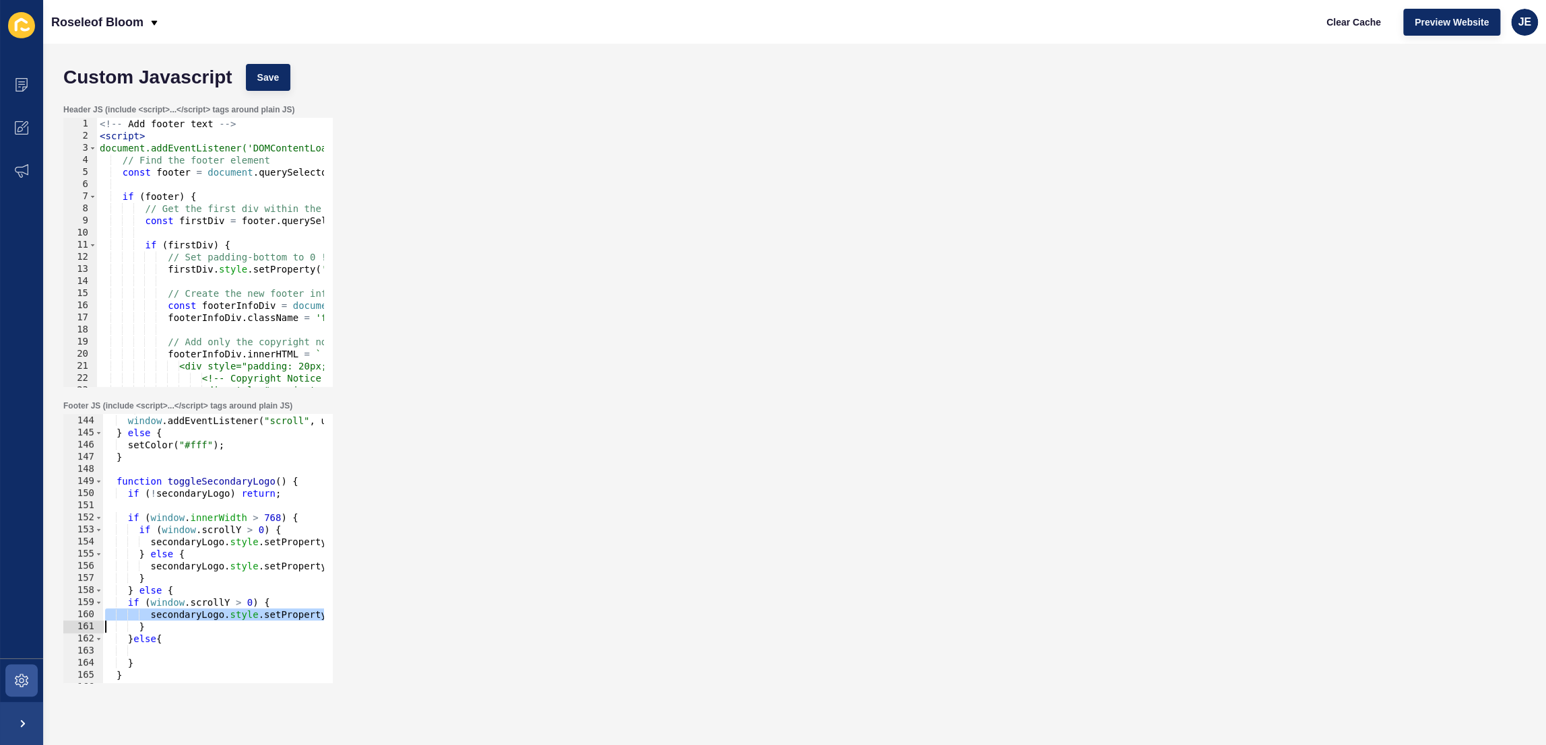
scroll to position [0, 0]
click at [169, 649] on div "updateColors ( ) ; window . addEventListener ( "scroll" , updateColors ) ; } el…" at bounding box center [416, 545] width 628 height 284
paste textarea
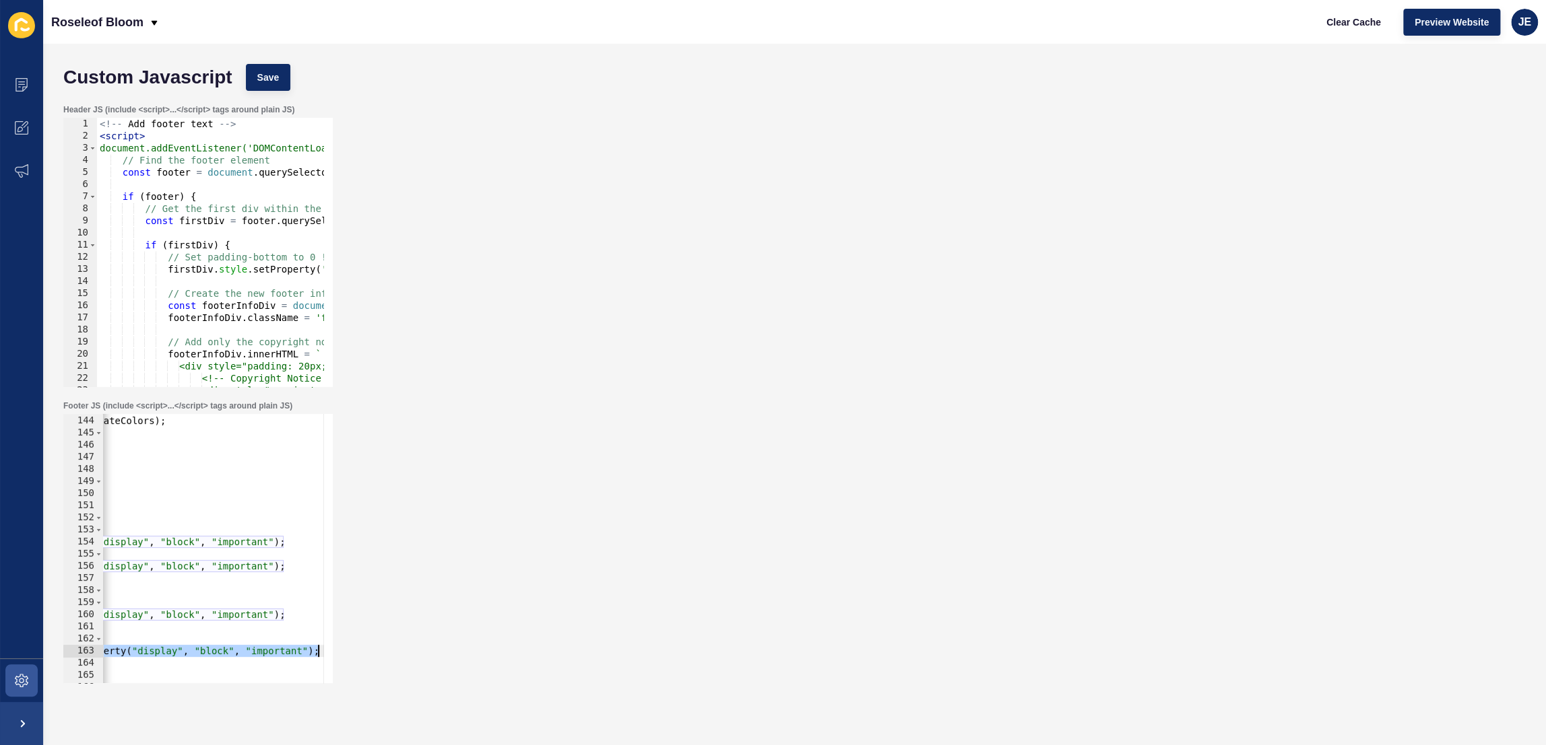
scroll to position [0, 234]
drag, startPoint x: 290, startPoint y: 650, endPoint x: 372, endPoint y: 653, distance: 82.2
click at [372, 653] on div "Footer JS (include <script>...</script> tags around plain JS) 143 144 145 146 1…" at bounding box center [795, 542] width 1476 height 296
click at [226, 651] on div "updateColors ( ) ; window . addEventListener ( "scroll" , updateColors ) ; } el…" at bounding box center [182, 545] width 628 height 284
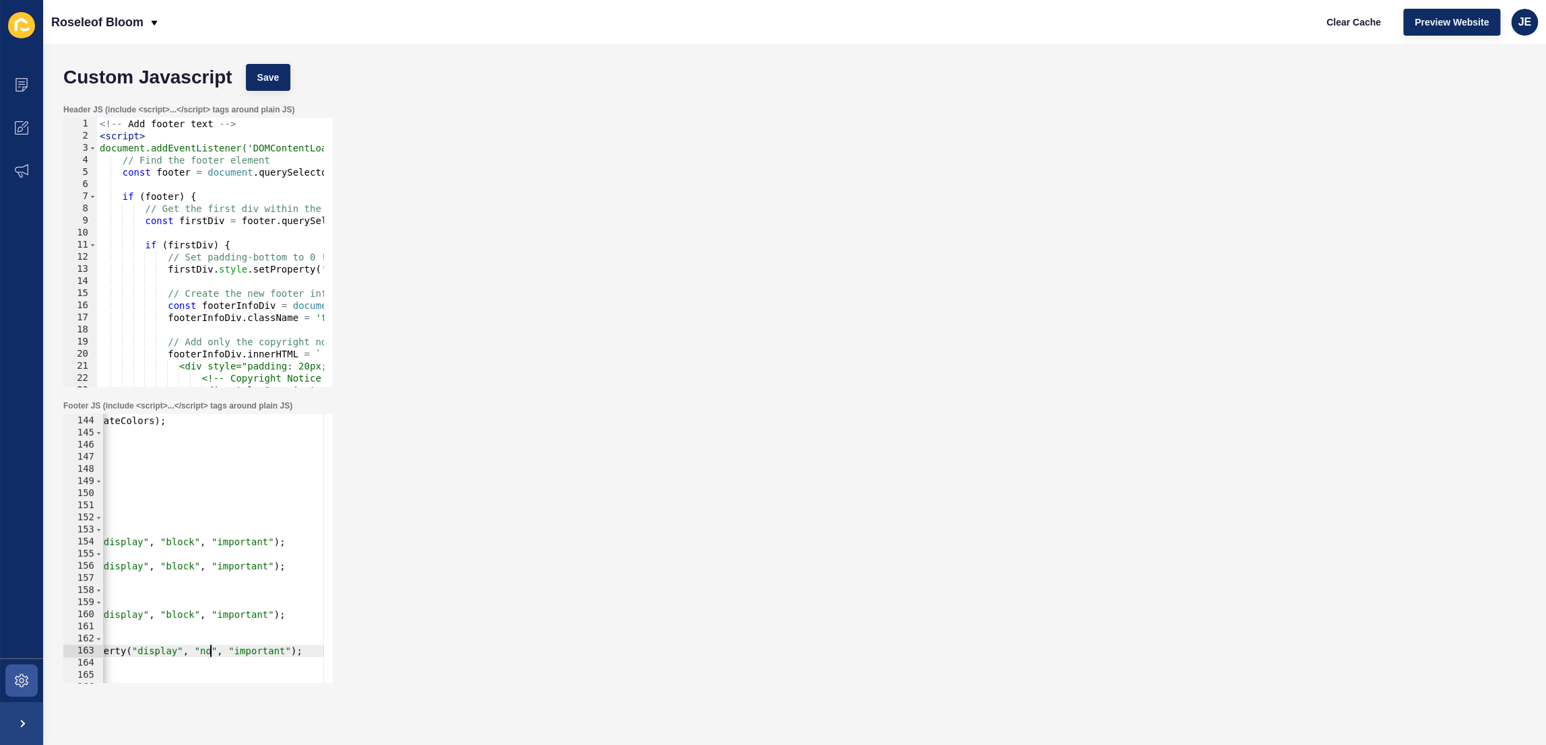
scroll to position [0, 25]
click at [255, 84] on button "Save" at bounding box center [268, 77] width 45 height 27
click at [1370, 7] on div "Clear Cache Preview Website JE" at bounding box center [1426, 22] width 234 height 38
click at [1367, 12] on button "Clear Cache" at bounding box center [1353, 22] width 77 height 27
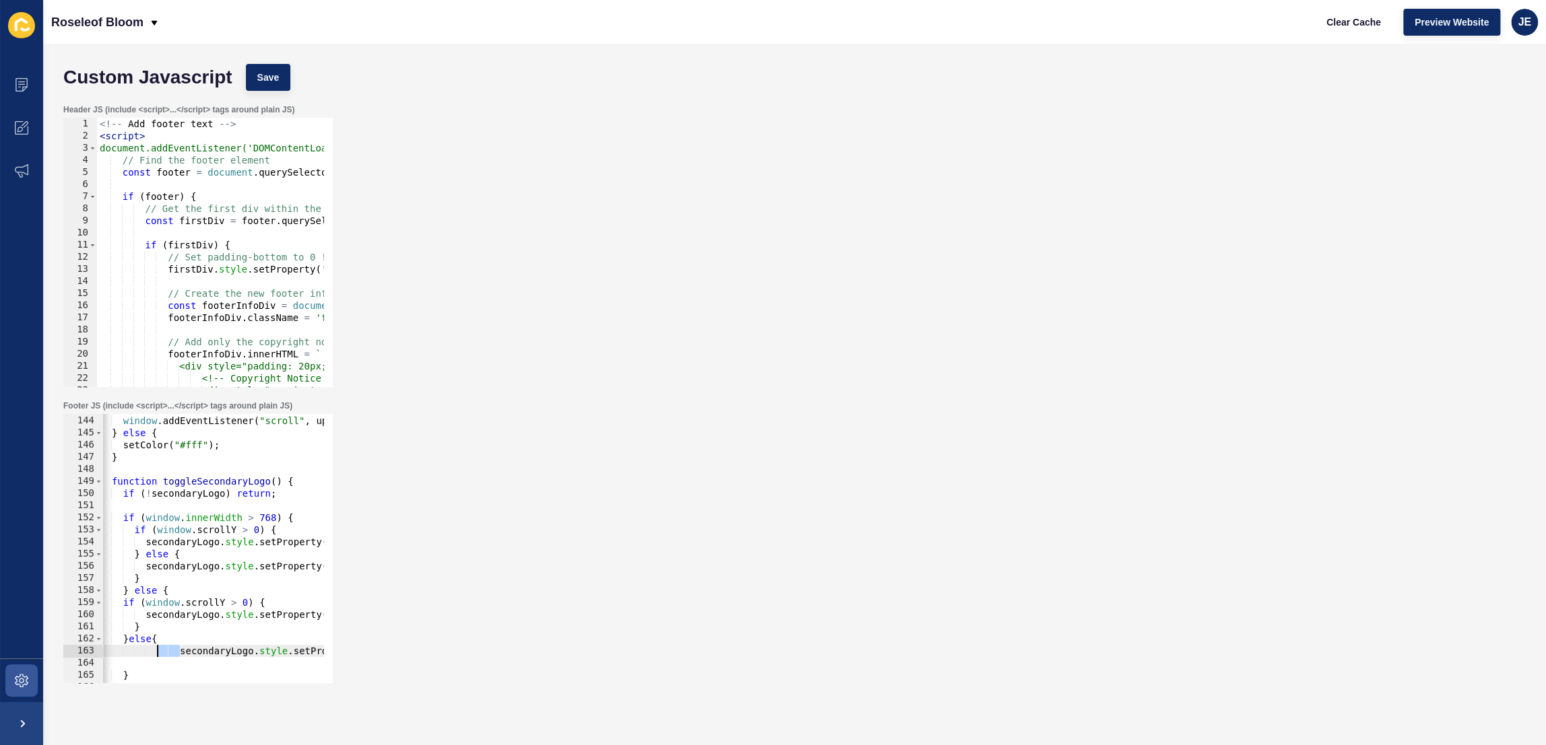
scroll to position [0, 0]
drag, startPoint x: 179, startPoint y: 653, endPoint x: 141, endPoint y: 651, distance: 37.8
click at [141, 651] on div "updateColors ( ) ; window . addEventListener ( "scroll" , updateColors ) ; } el…" at bounding box center [416, 545] width 628 height 284
click at [161, 627] on div "updateColors ( ) ; window . addEventListener ( "scroll" , updateColors ) ; } el…" at bounding box center [416, 545] width 628 height 284
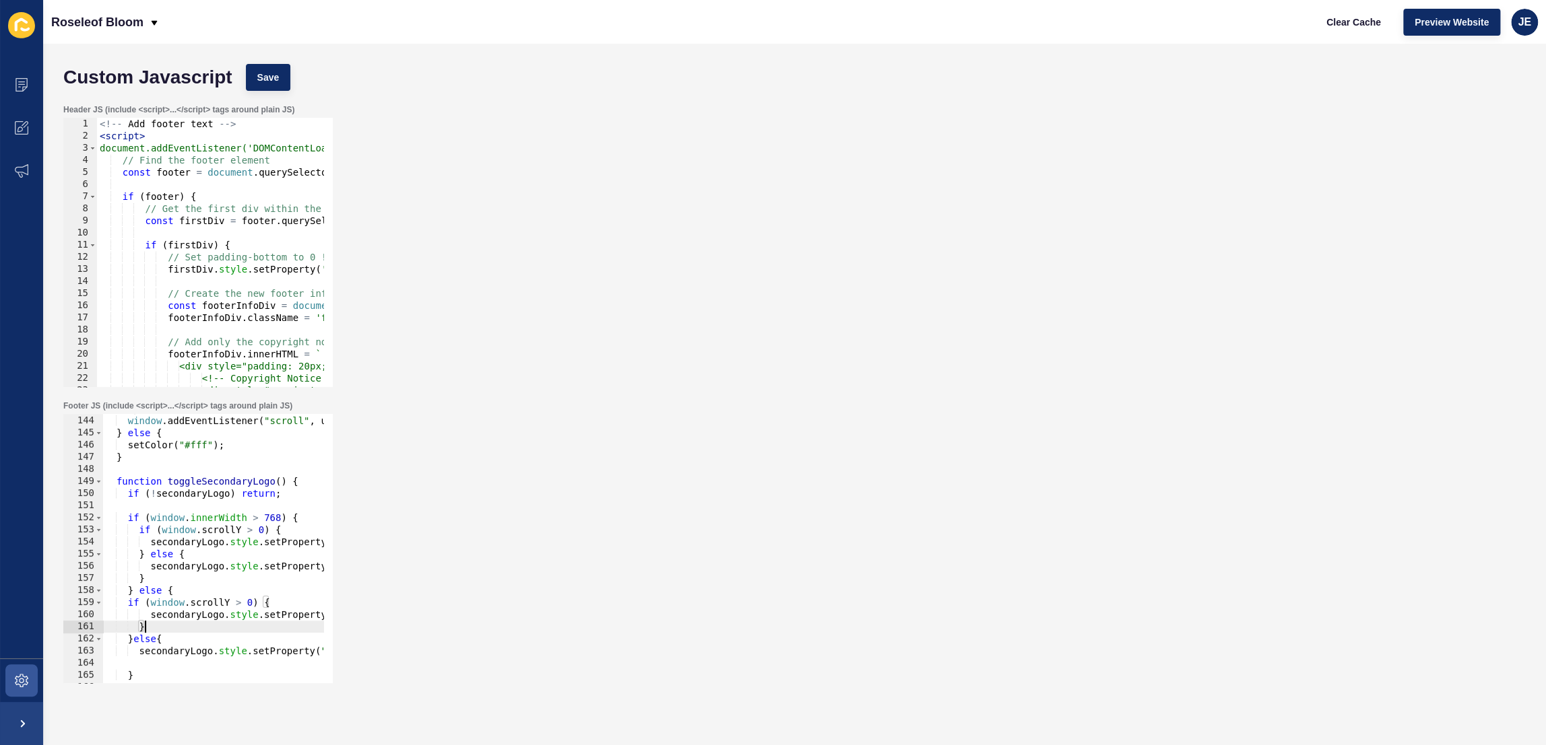
click at [147, 628] on div "updateColors ( ) ; window . addEventListener ( "scroll" , updateColors ) ; } el…" at bounding box center [416, 545] width 628 height 284
click at [127, 641] on div "updateColors ( ) ; window . addEventListener ( "scroll" , updateColors ) ; } el…" at bounding box center [416, 545] width 628 height 284
drag, startPoint x: 125, startPoint y: 640, endPoint x: 152, endPoint y: 630, distance: 29.6
click at [152, 630] on div "updateColors ( ) ; window . addEventListener ( "scroll" , updateColors ) ; } el…" at bounding box center [416, 545] width 628 height 284
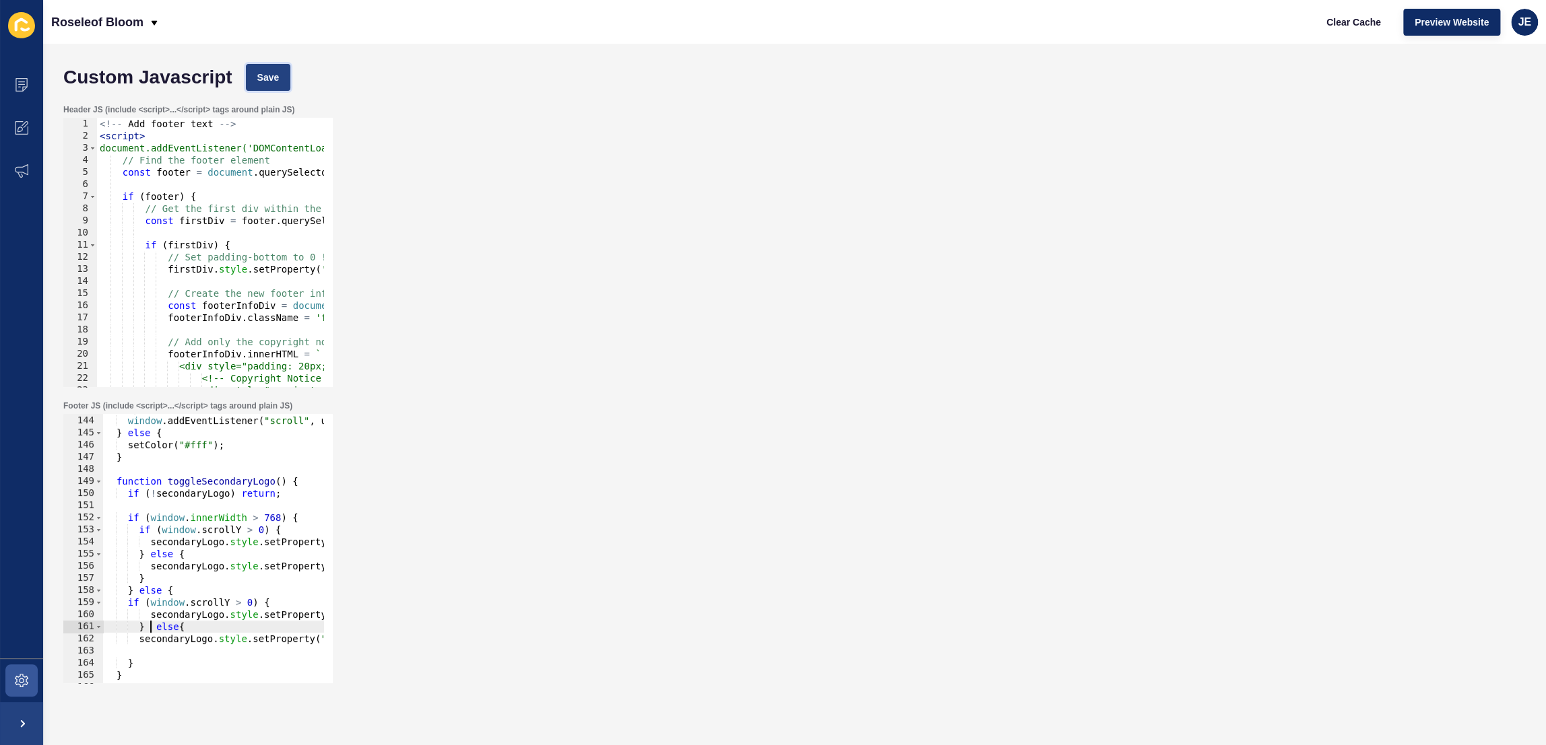
click at [272, 81] on span "Save" at bounding box center [268, 77] width 22 height 13
click at [1331, 24] on span "Clear Cache" at bounding box center [1353, 21] width 55 height 13
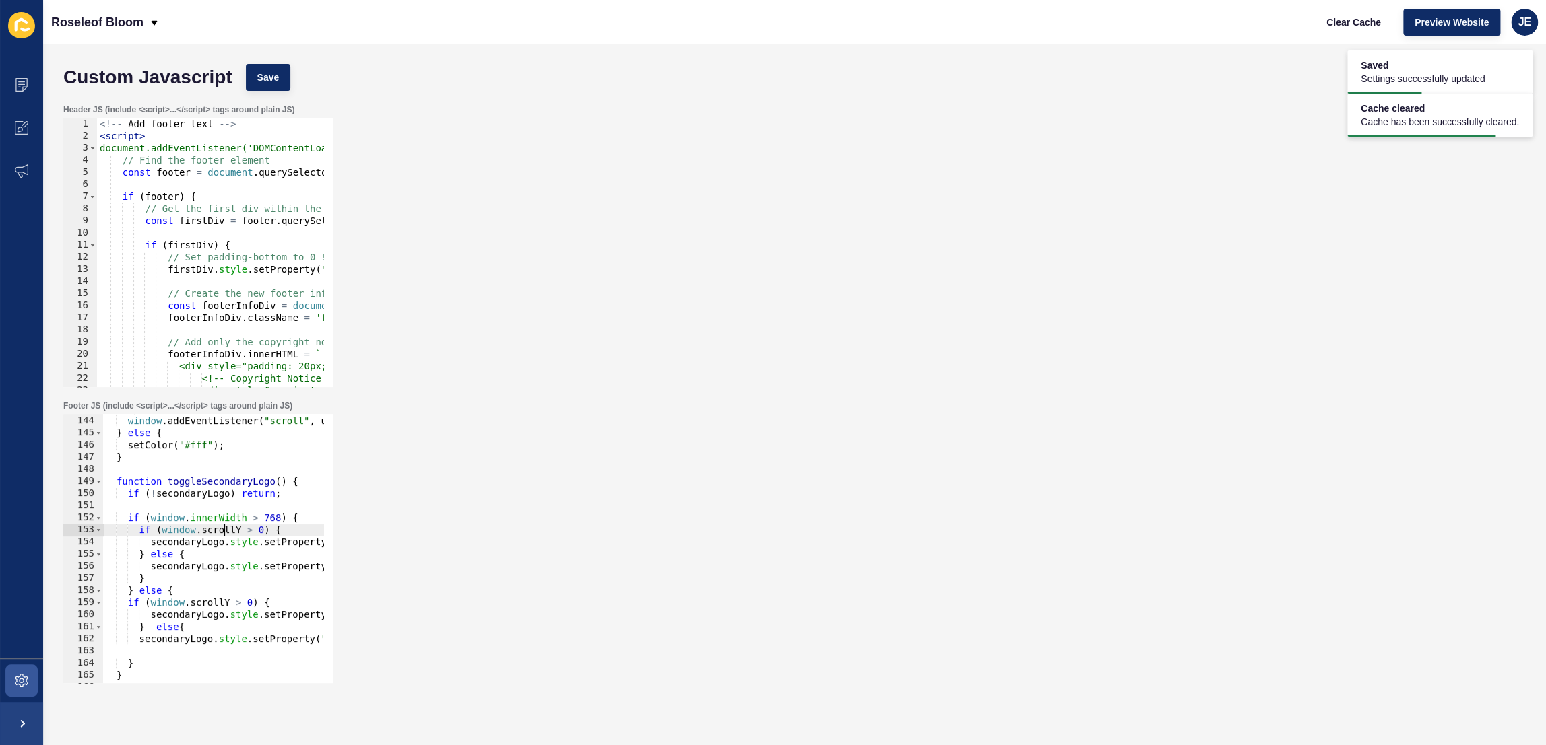
click at [225, 534] on div "updateColors ( ) ; window . addEventListener ( "scroll" , updateColors ) ; } el…" at bounding box center [416, 545] width 628 height 284
type textarea "secondaryLogo.style.setProperty("display", "block", "important");"
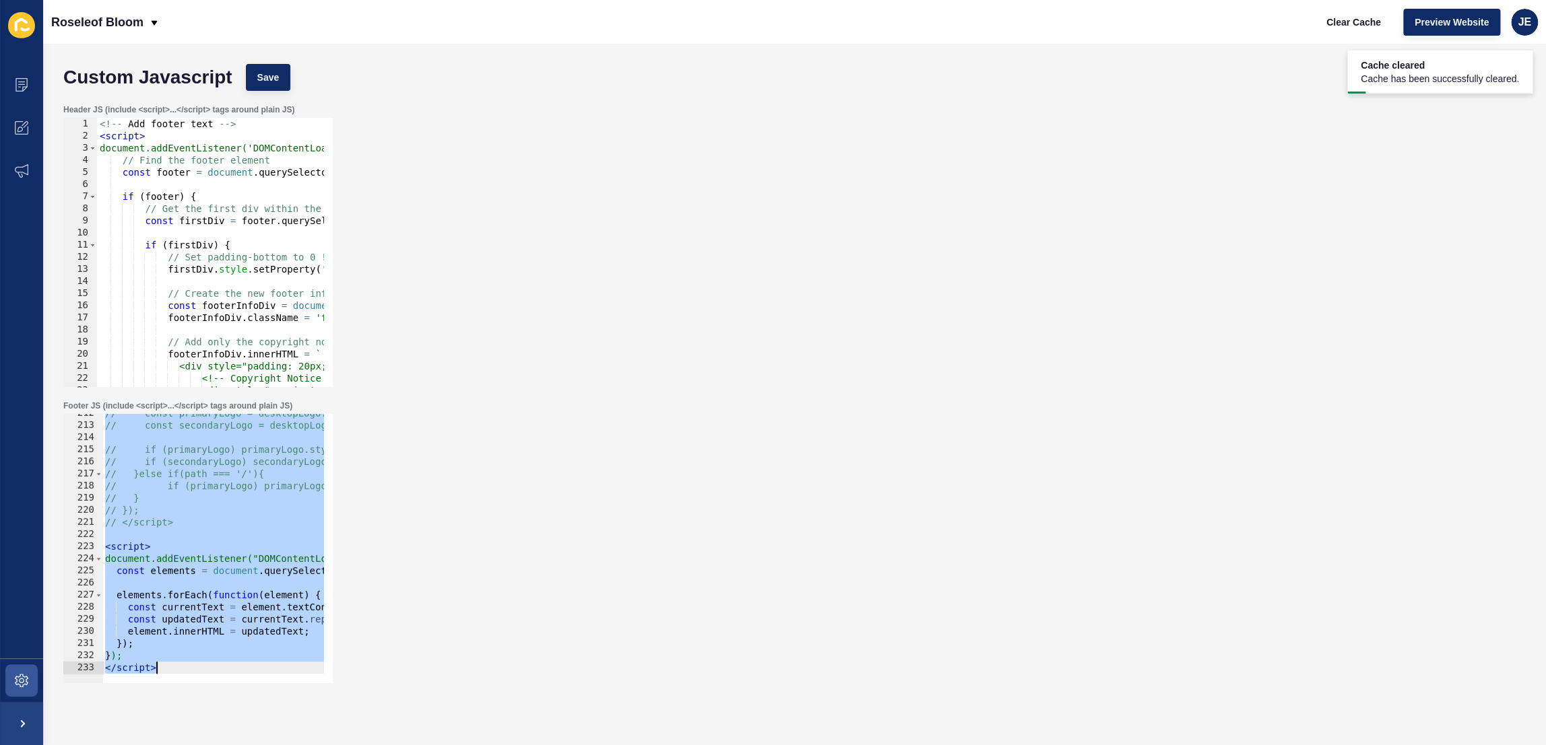
scroll to position [0, 0]
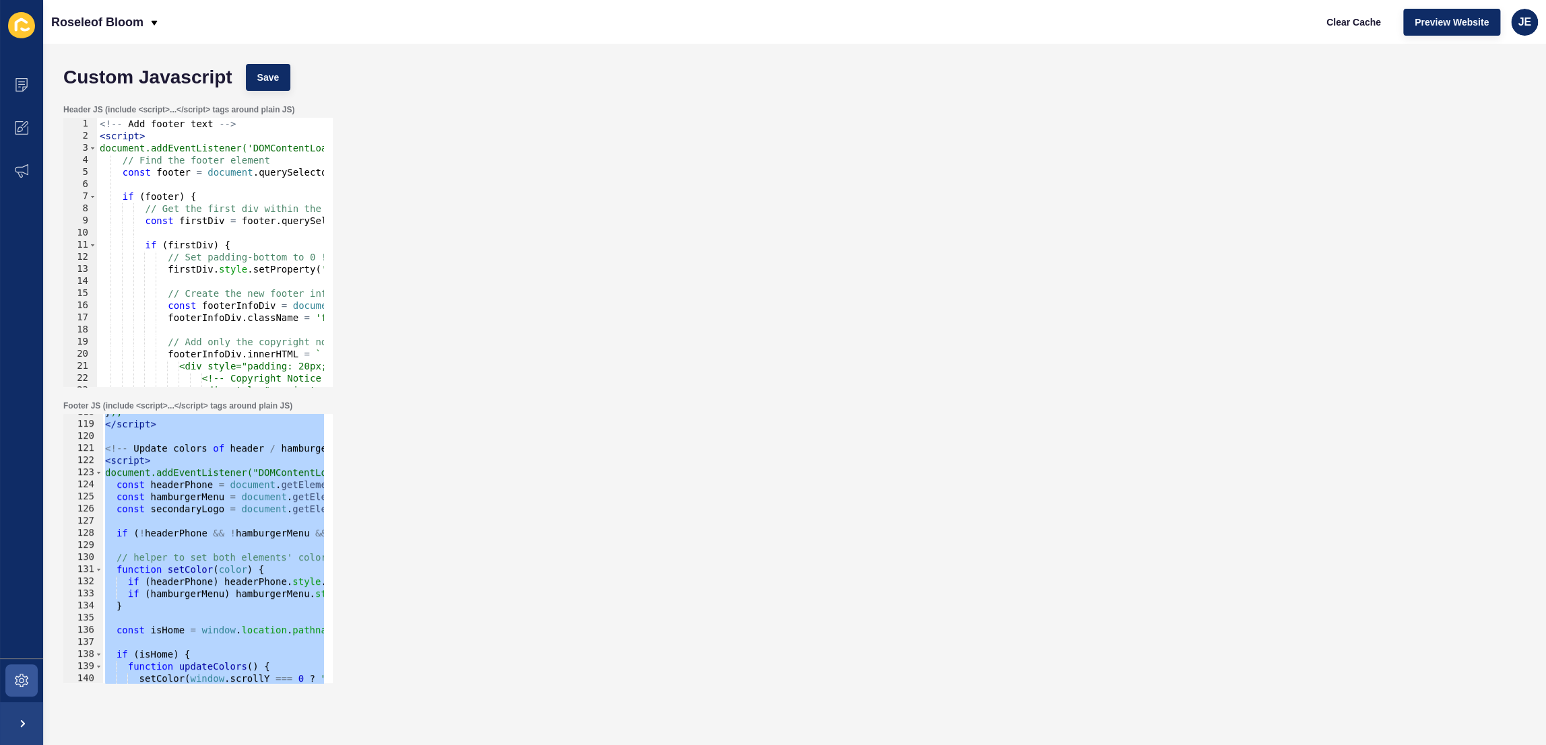
click at [178, 568] on div "} ); </ script > <!-- Update colors of header / hamburger menu / logo --> < scr…" at bounding box center [416, 548] width 628 height 284
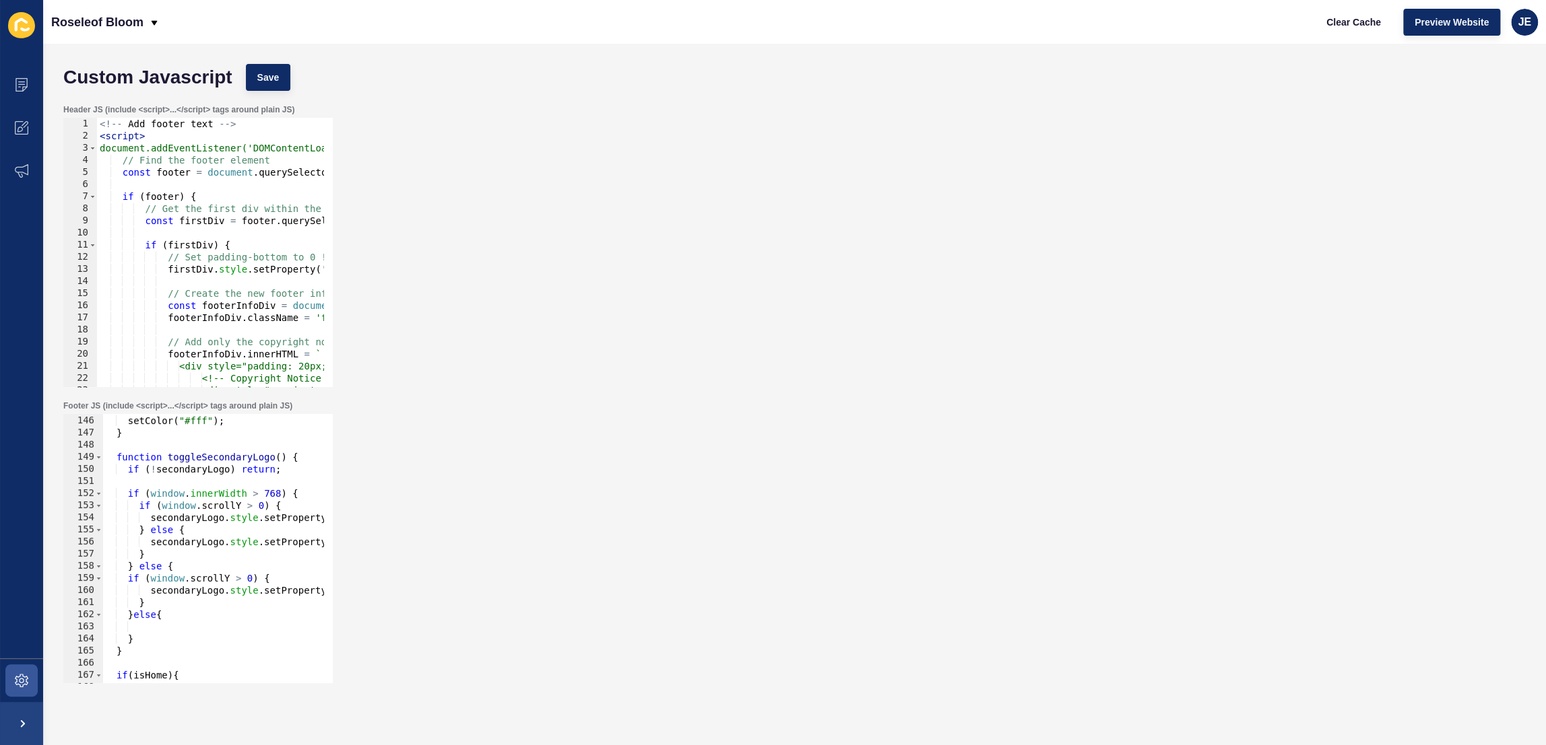
scroll to position [1757, 0]
drag, startPoint x: 154, startPoint y: 634, endPoint x: 132, endPoint y: 618, distance: 27.5
click at [132, 618] on div "} else { setColor ( "#fff" ) ; } function toggleSecondaryLogo ( ) { if ( ! seco…" at bounding box center [416, 545] width 628 height 284
click at [150, 603] on div "} else { setColor ( "#fff" ) ; } function toggleSecondaryLogo ( ) { if ( ! seco…" at bounding box center [416, 545] width 628 height 284
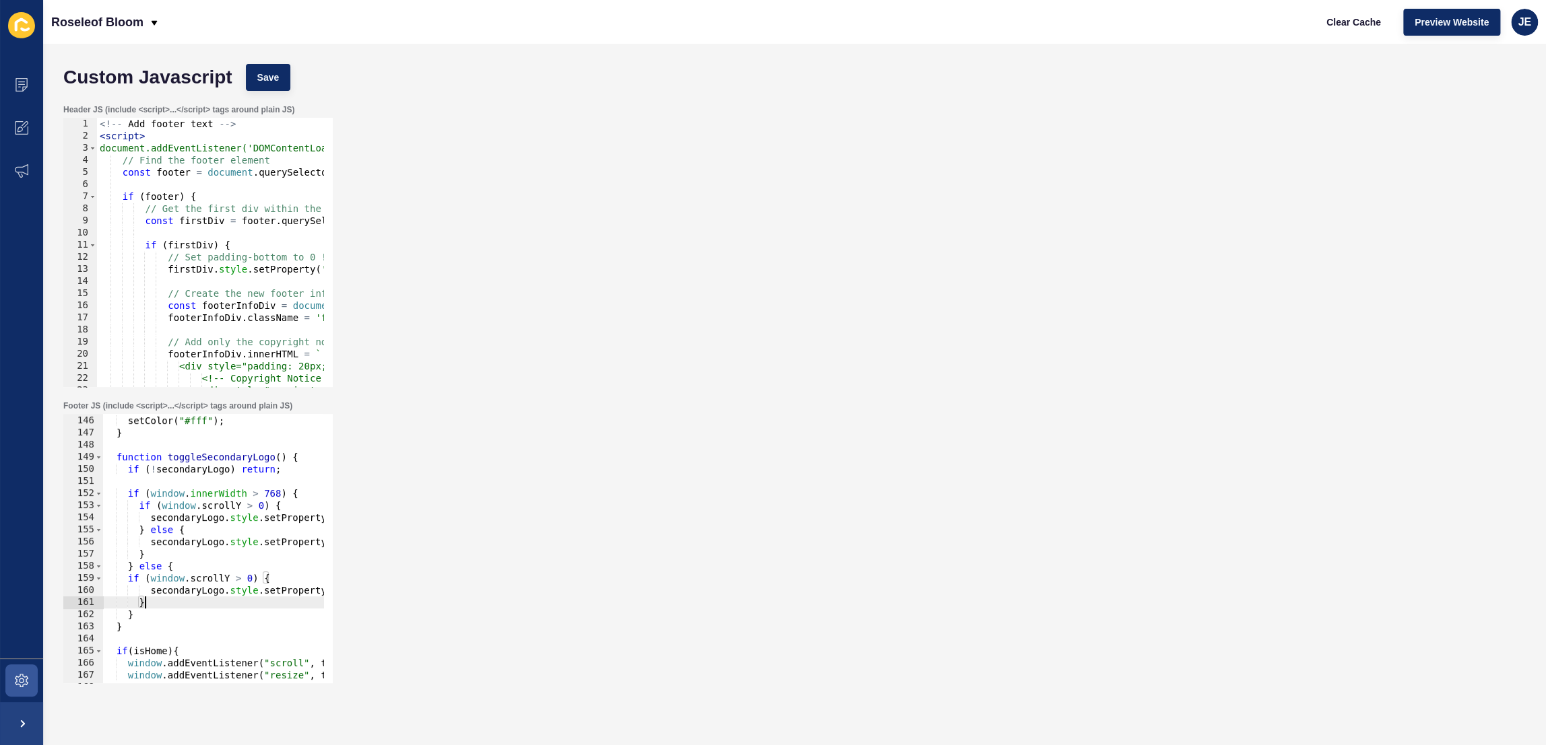
click at [146, 603] on div "} else { setColor ( "#fff" ) ; } function toggleSecondaryLogo ( ) { if ( ! seco…" at bounding box center [416, 545] width 628 height 284
type textarea "}else{}"
click at [253, 592] on div "} else { setColor ( "#fff" ) ; } function toggleSecondaryLogo ( ) { if ( ! seco…" at bounding box center [416, 545] width 628 height 284
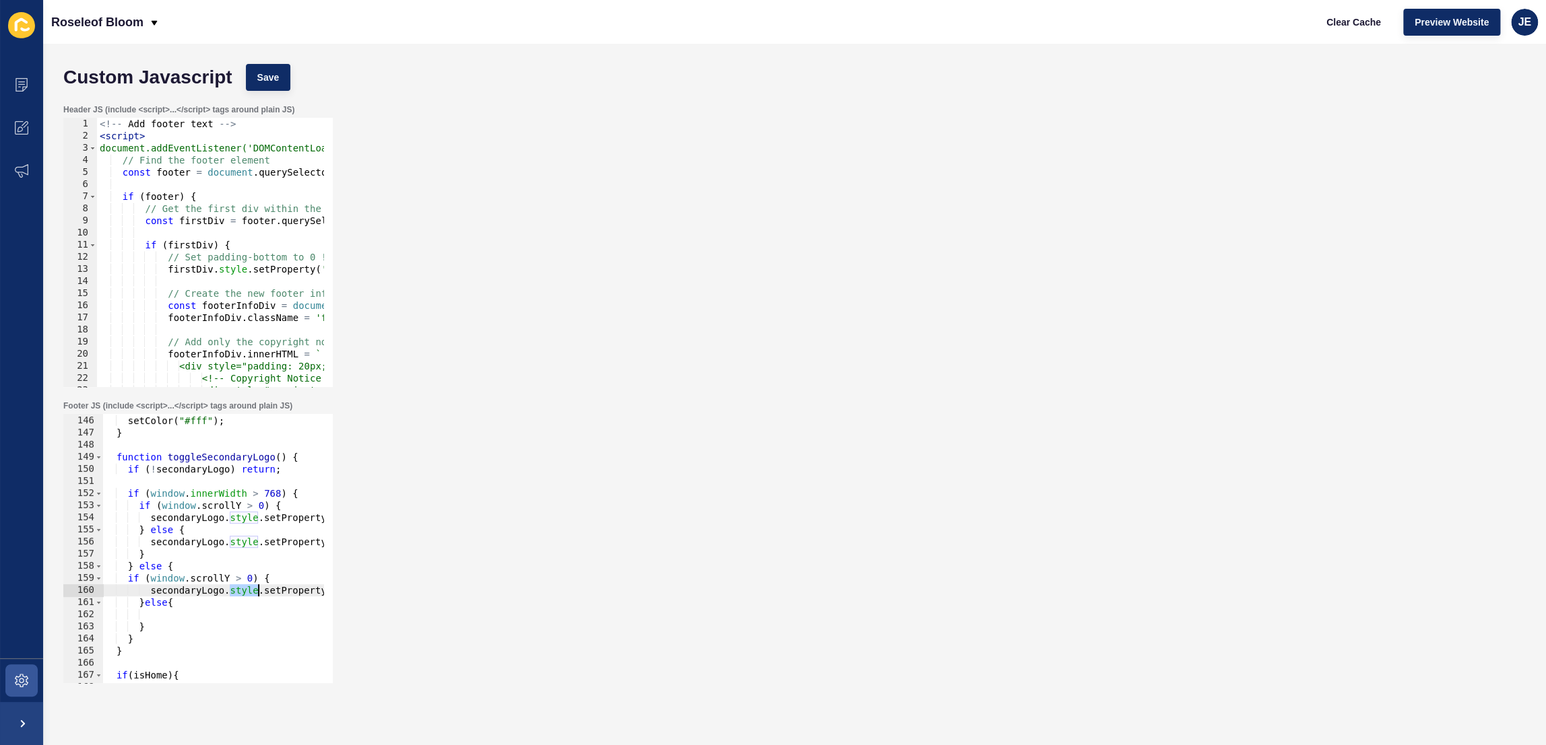
click at [253, 592] on div "} else { setColor ( "#fff" ) ; } function toggleSecondaryLogo ( ) { if ( ! seco…" at bounding box center [416, 545] width 628 height 284
type textarea "secondaryLogo.style.setProperty("display", "block", "important"); }else{"
click at [224, 609] on div "} else { setColor ( "#fff" ) ; } function toggleSecondaryLogo ( ) { if ( ! seco…" at bounding box center [416, 545] width 628 height 284
paste textarea
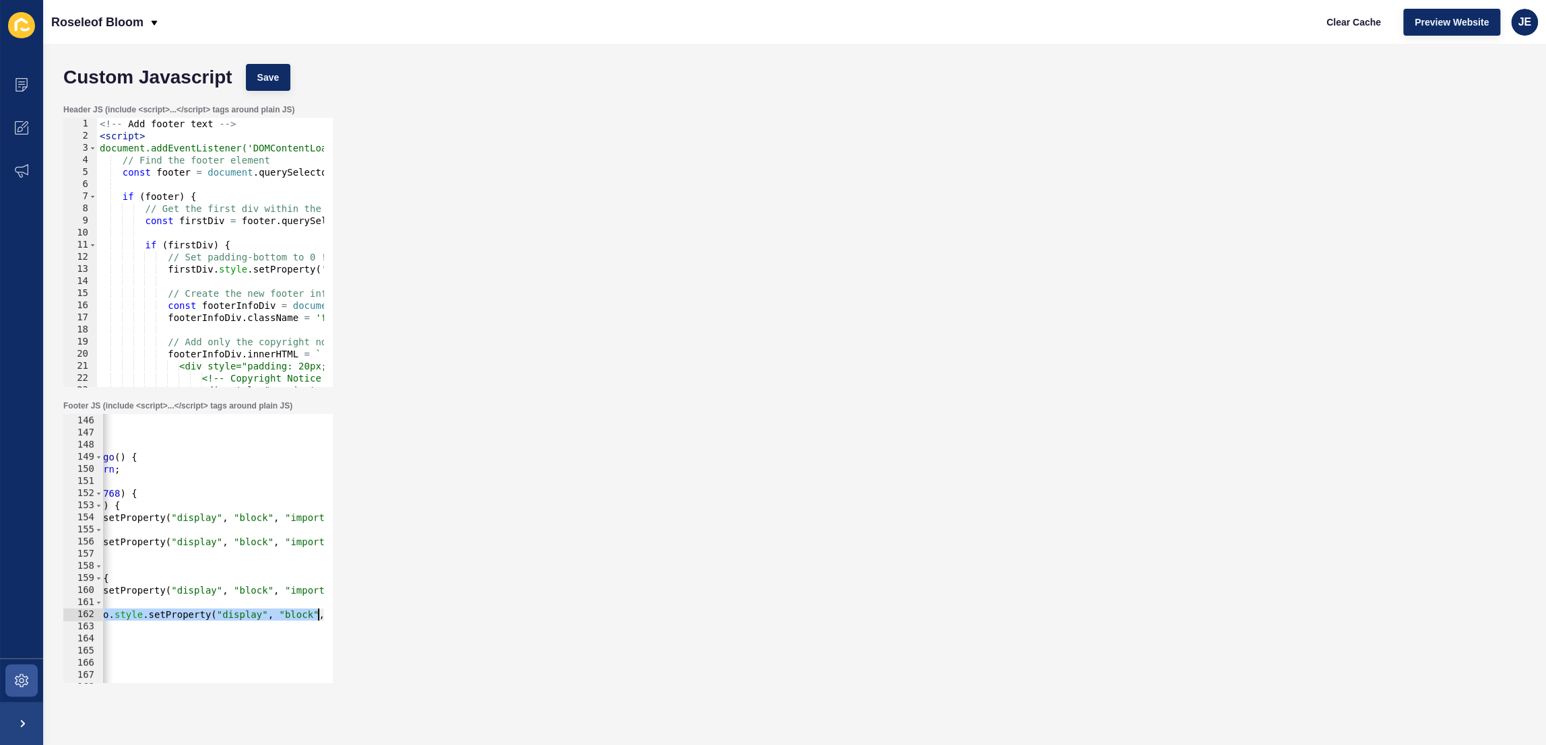
scroll to position [0, 246]
drag, startPoint x: 252, startPoint y: 609, endPoint x: 260, endPoint y: 616, distance: 10.5
click at [357, 613] on div "Footer JS (include <script>...</script> tags around plain JS) 145 146 147 148 1…" at bounding box center [795, 542] width 1476 height 296
click at [211, 614] on div "} else { setColor ( "#fff" ) ; } function toggleSecondaryLogo ( ) { if ( ! seco…" at bounding box center [171, 545] width 628 height 284
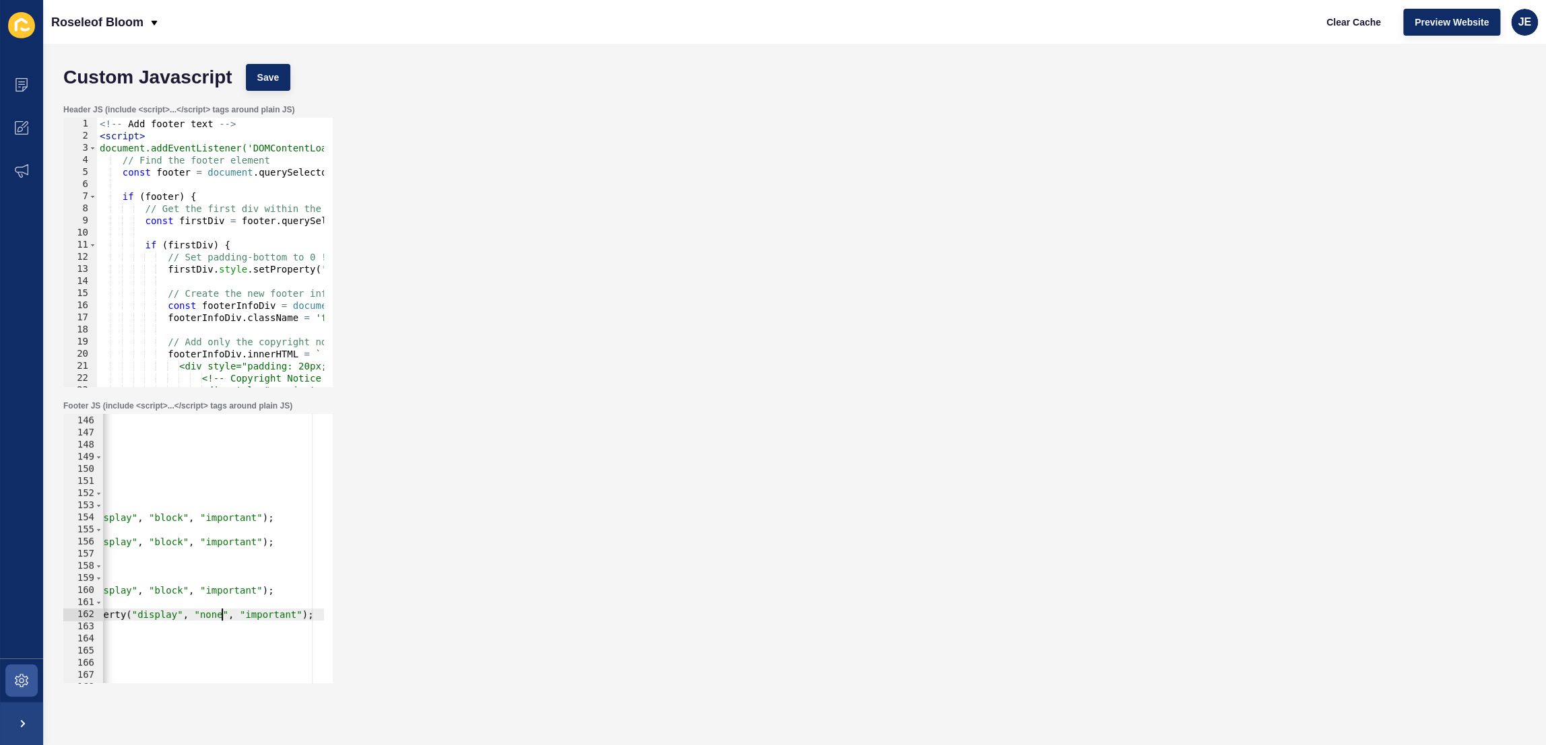
scroll to position [0, 26]
click at [279, 75] on button "Save" at bounding box center [268, 77] width 45 height 27
click at [1358, 25] on span "Clear Cache" at bounding box center [1353, 21] width 55 height 13
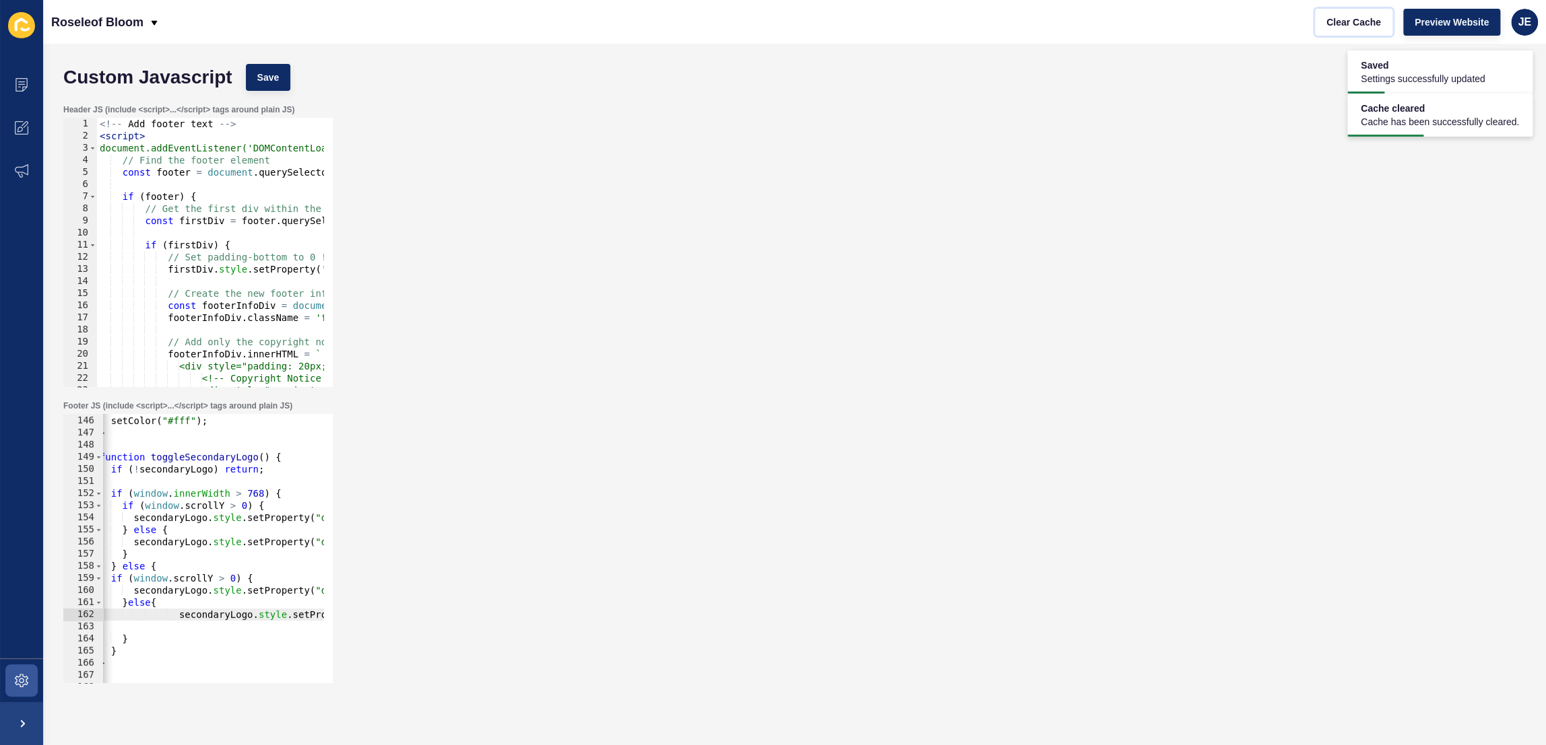
scroll to position [0, 0]
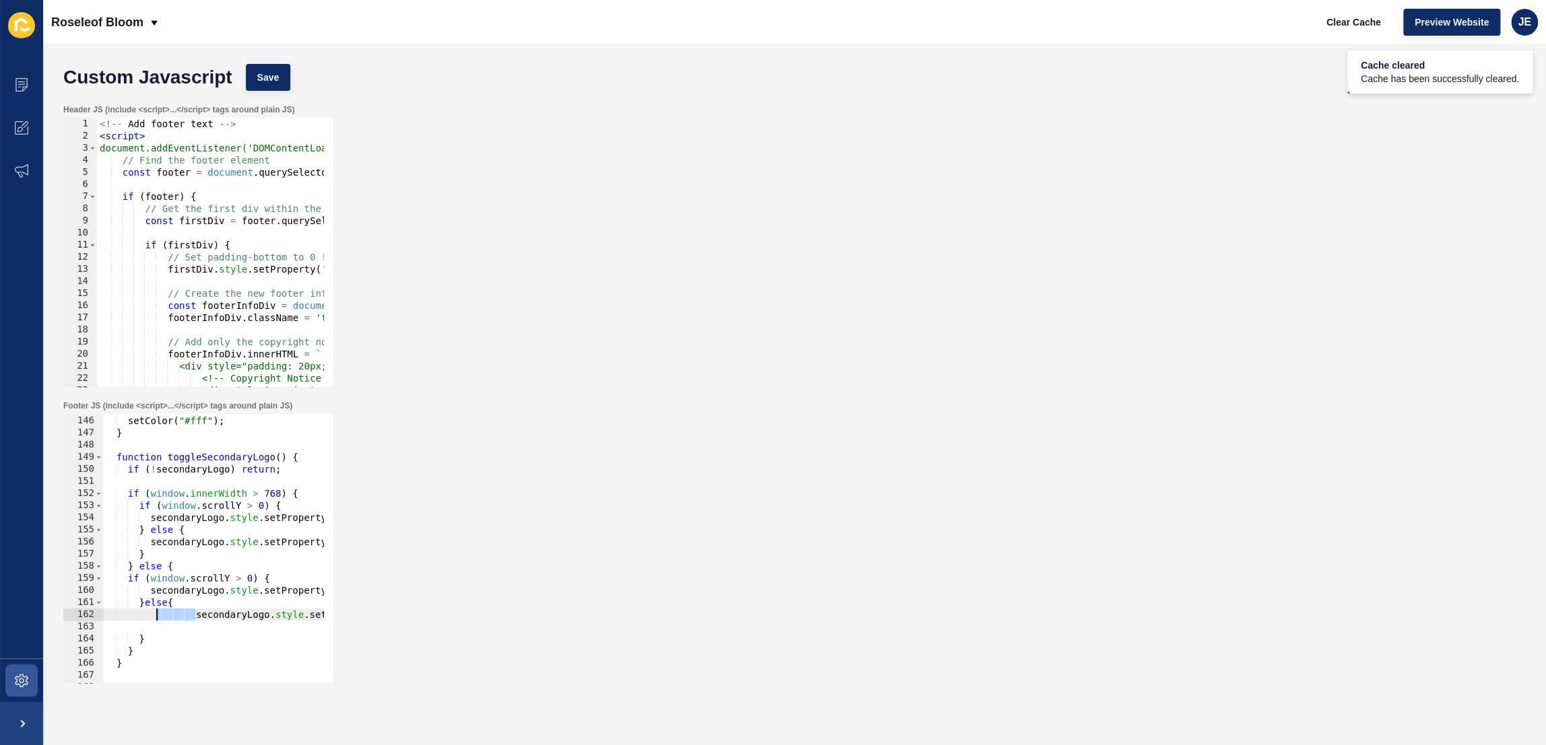
drag, startPoint x: 193, startPoint y: 614, endPoint x: 155, endPoint y: 619, distance: 38.8
click at [155, 619] on div "} else { setColor ( "#fff" ) ; } function toggleSecondaryLogo ( ) { if ( ! seco…" at bounding box center [416, 545] width 628 height 284
type textarea "secondaryLogo.style.setProperty("display", "none", "important");"
drag, startPoint x: 164, startPoint y: 627, endPoint x: 97, endPoint y: 628, distance: 67.4
click at [97, 628] on div "secondaryLogo.style.setProperty("display", "none", "important"); 145 146 147 14…" at bounding box center [197, 548] width 269 height 269
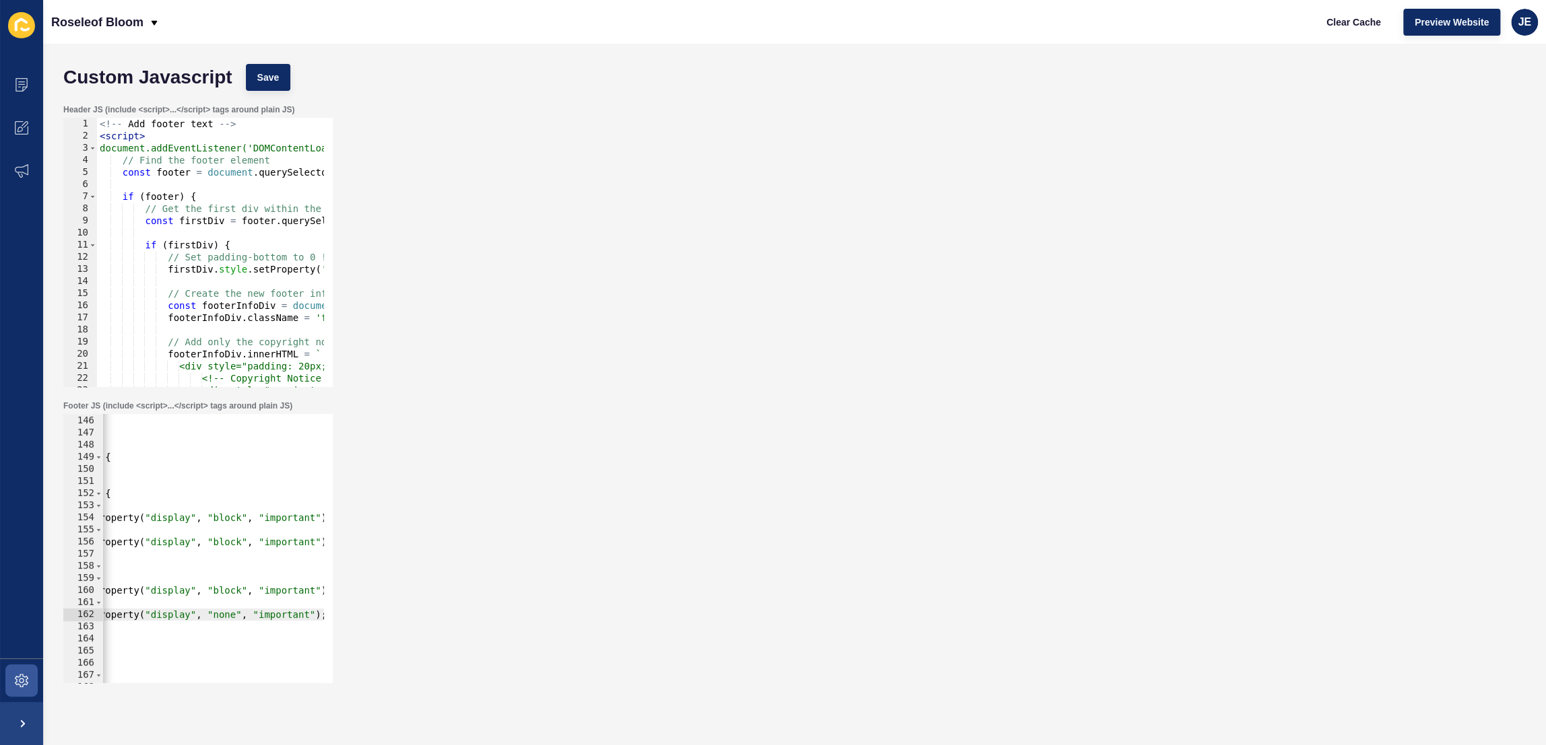
scroll to position [0, 187]
click at [226, 614] on div "} else { setColor ( "#fff" ) ; } function toggleSecondaryLogo ( ) { if ( ! seco…" at bounding box center [229, 545] width 628 height 284
click at [226, 548] on div "} else { setColor ( "#fff" ) ; } function toggleSecondaryLogo ( ) { if ( ! seco…" at bounding box center [229, 545] width 628 height 284
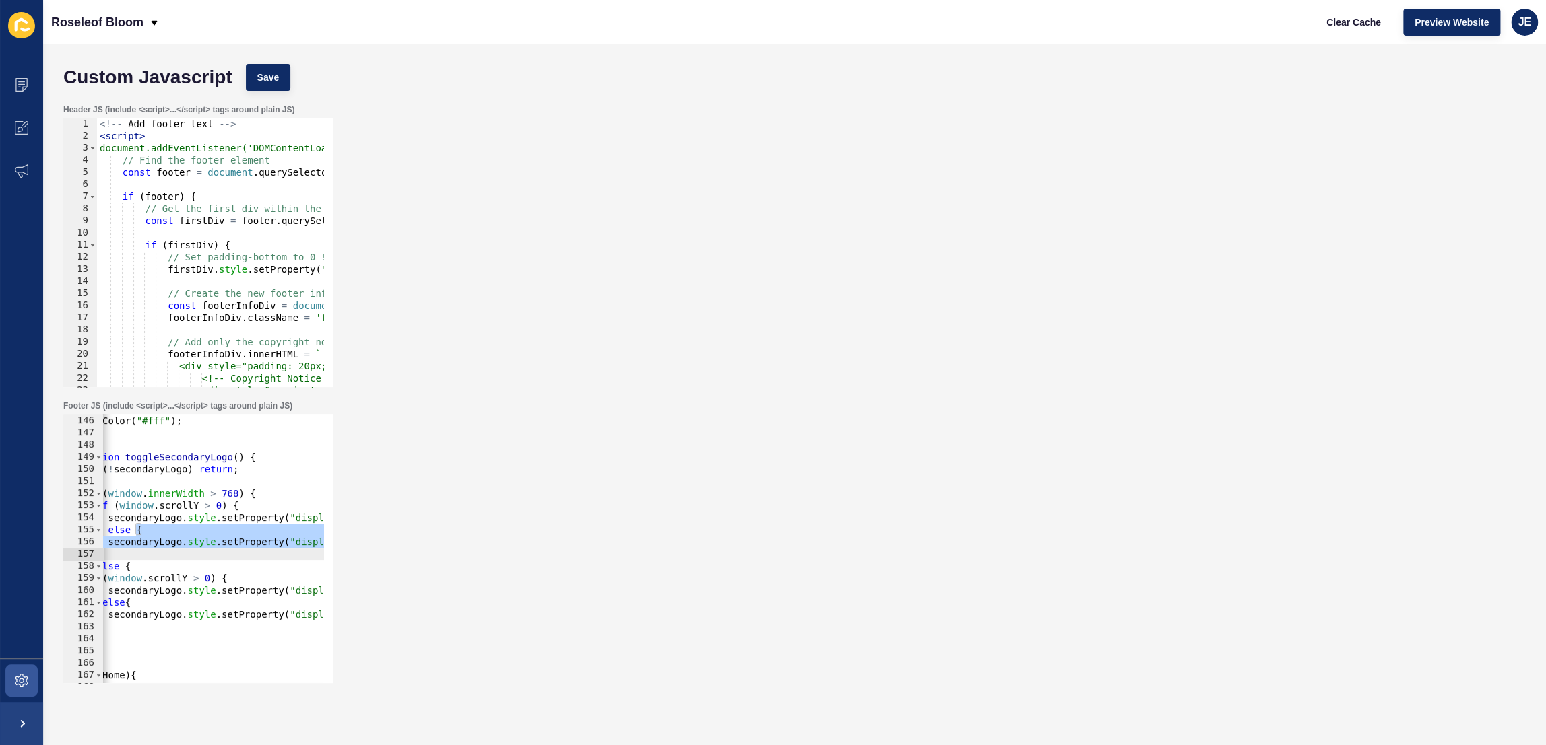
click at [226, 548] on div "} else { setColor ( "#fff" ) ; } function toggleSecondaryLogo ( ) { if ( ! seco…" at bounding box center [374, 545] width 628 height 284
click at [264, 541] on div "} else { setColor ( "#fff" ) ; } function toggleSecondaryLogo ( ) { if ( ! seco…" at bounding box center [374, 545] width 628 height 284
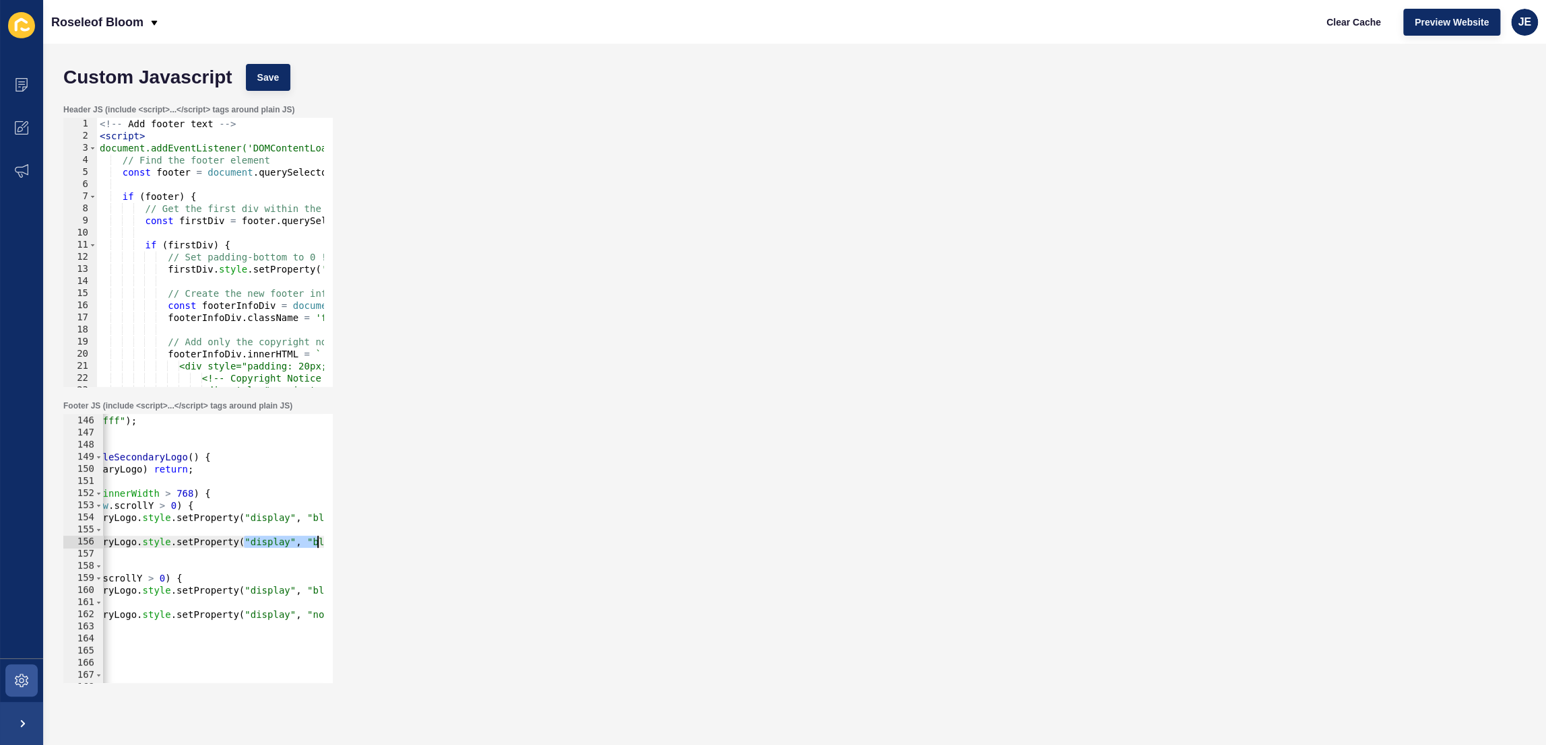
scroll to position [0, 133]
click at [323, 542] on div "secondaryLogo.style.setProperty("display", "block", "important"); 145 146 147 1…" at bounding box center [197, 548] width 269 height 269
click at [224, 543] on div "} else { setColor ( "#fff" ) ; } function toggleSecondaryLogo ( ) { if ( ! seco…" at bounding box center [284, 545] width 628 height 284
click at [276, 542] on div "} else { setColor ( "#fff" ) ; } function toggleSecondaryLogo ( ) { if ( ! seco…" at bounding box center [284, 545] width 628 height 284
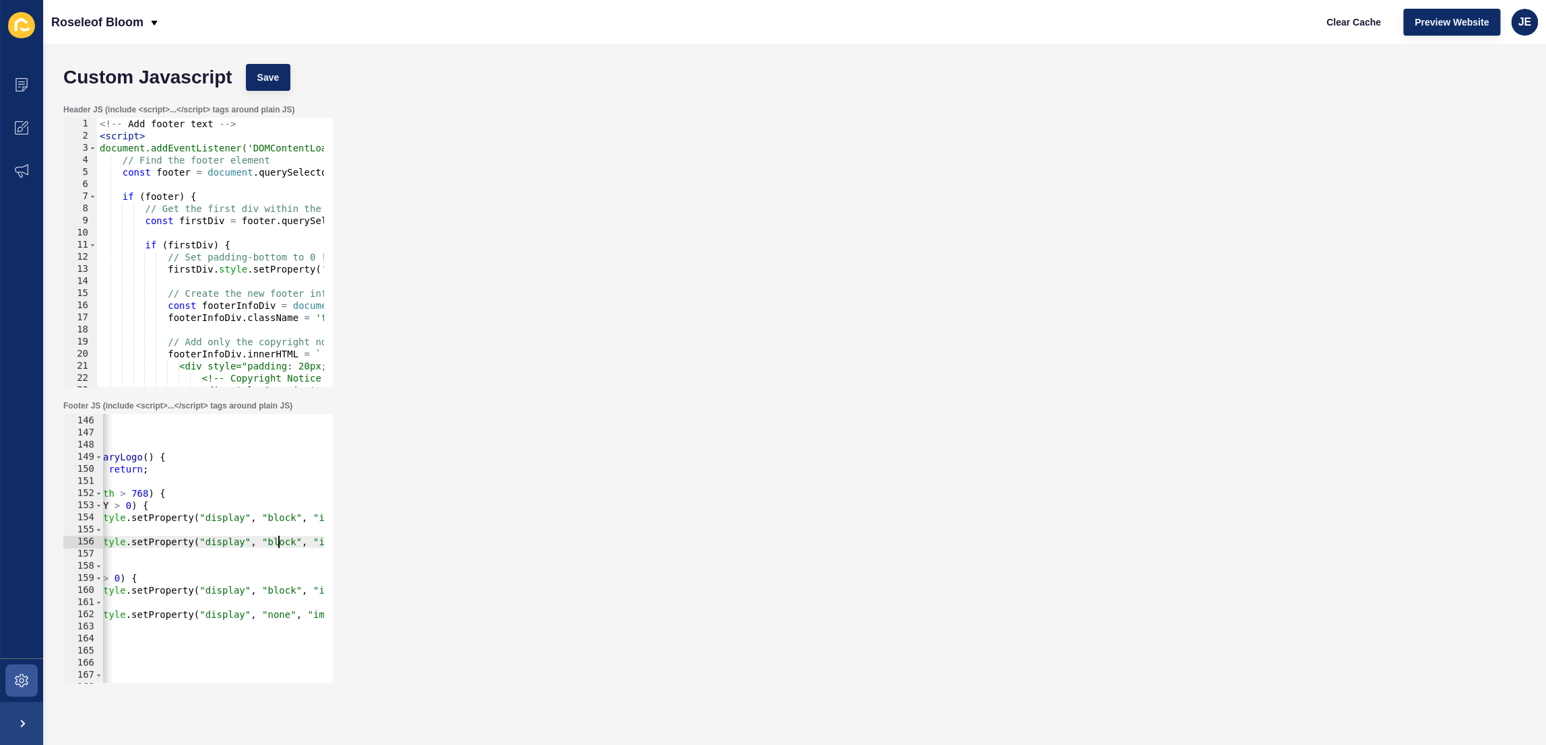
click at [276, 542] on div "} else { setColor ( "#fff" ) ; } function toggleSecondaryLogo ( ) { if ( ! seco…" at bounding box center [284, 545] width 628 height 284
paste textarea "none"
type textarea "secondaryLogo.style.setProperty("display", "none", "important");"
click at [240, 86] on div "Custom Javascript Save" at bounding box center [795, 77] width 1476 height 40
click at [251, 82] on button "Save" at bounding box center [268, 77] width 45 height 27
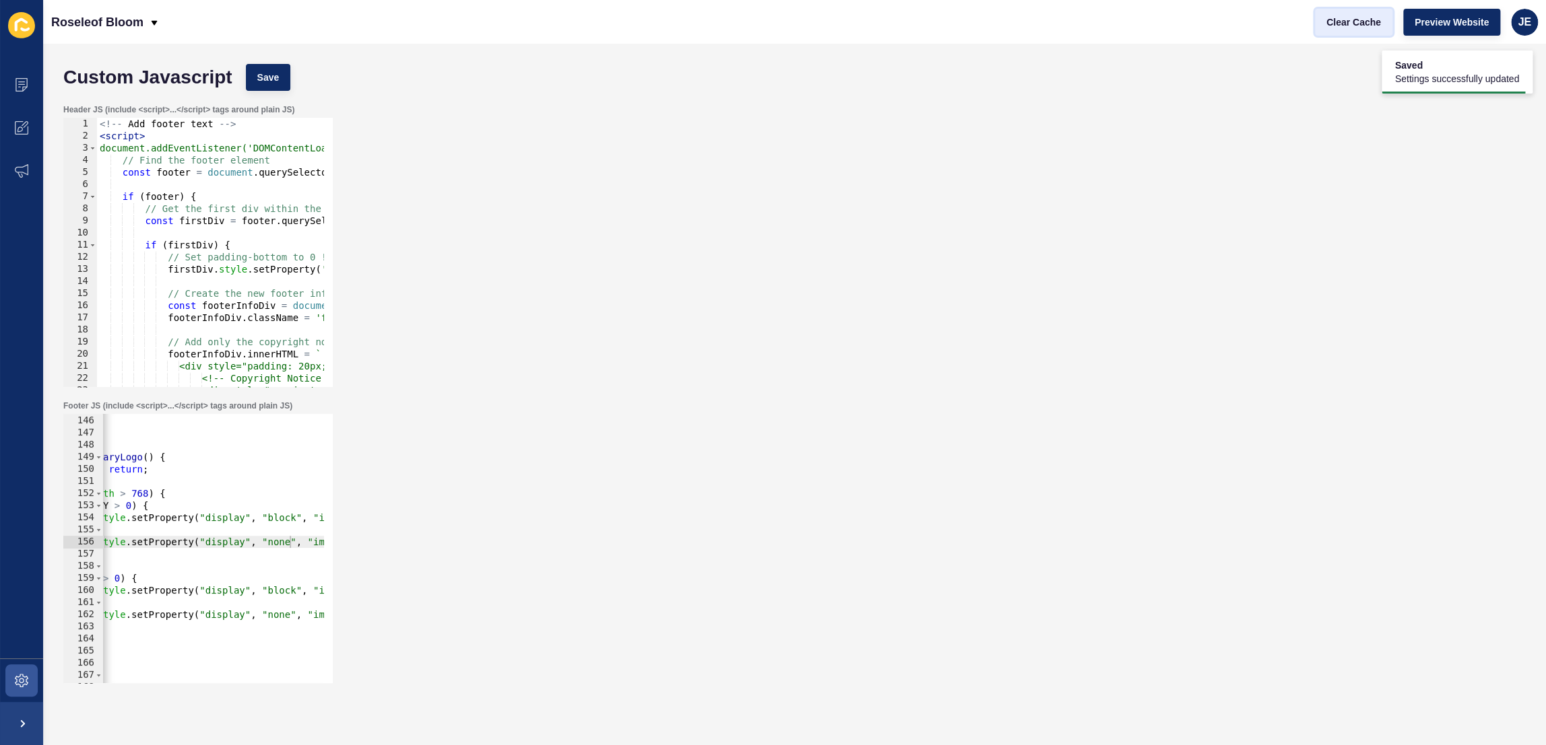
click at [1336, 22] on span "Clear Cache" at bounding box center [1353, 21] width 55 height 13
click at [19, 671] on span at bounding box center [21, 680] width 43 height 43
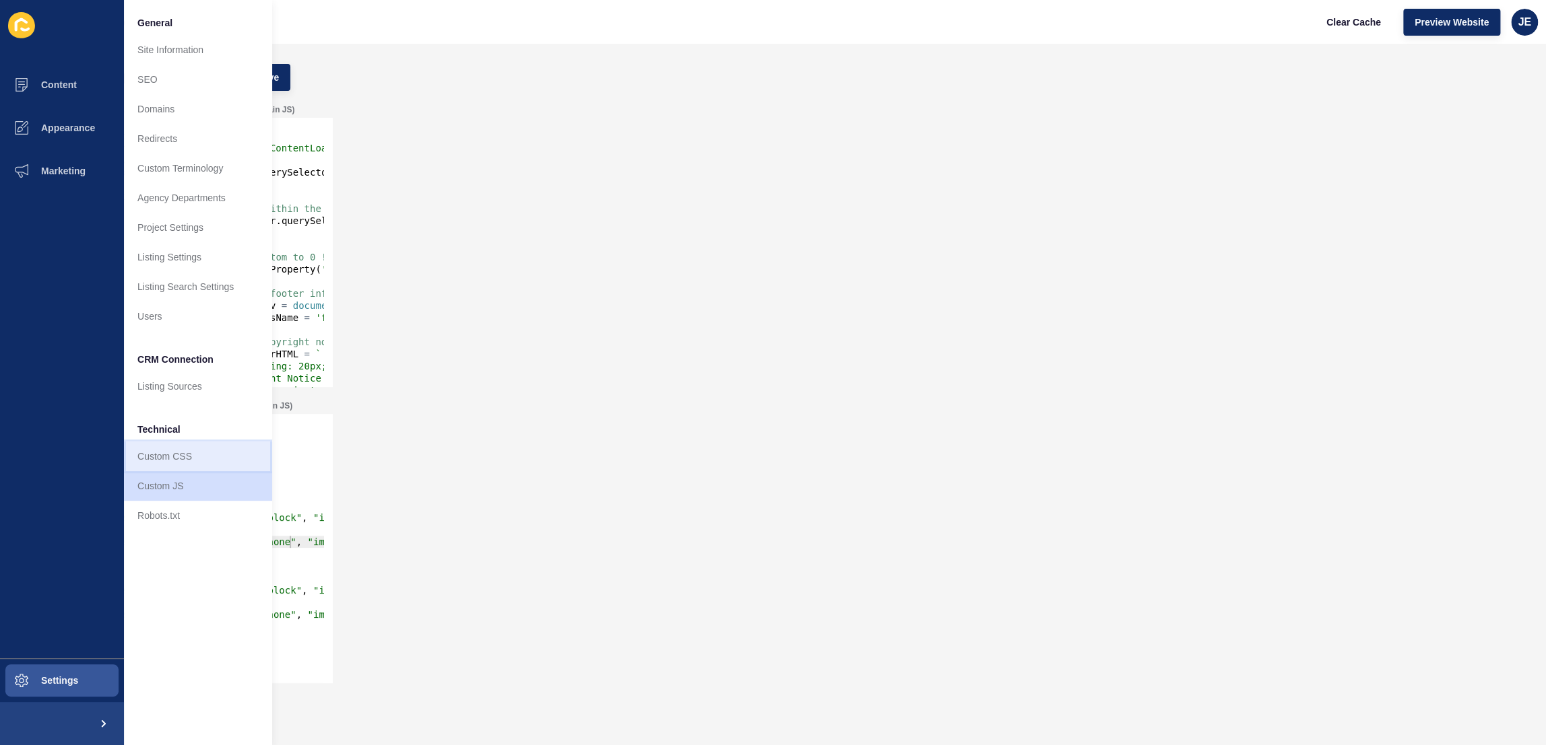
click at [163, 461] on link "Custom CSS" at bounding box center [198, 457] width 148 height 30
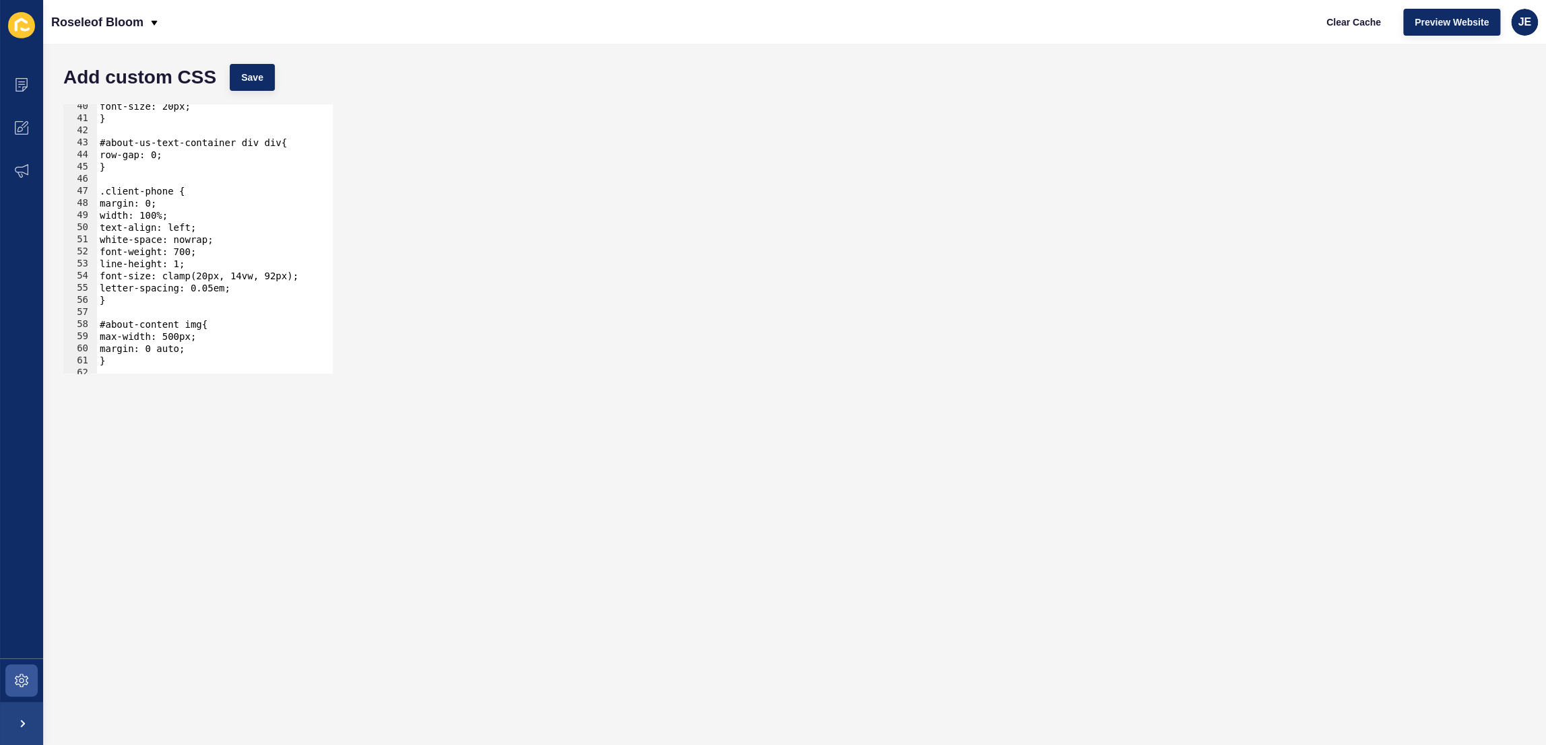
scroll to position [477, 0]
click at [193, 228] on div "font-size: 20px; } #about-us-text-container div div{ row-gap: 0; } .client-phon…" at bounding box center [377, 242] width 560 height 284
paste textarea "justify"
click at [259, 77] on span "Save" at bounding box center [252, 77] width 22 height 13
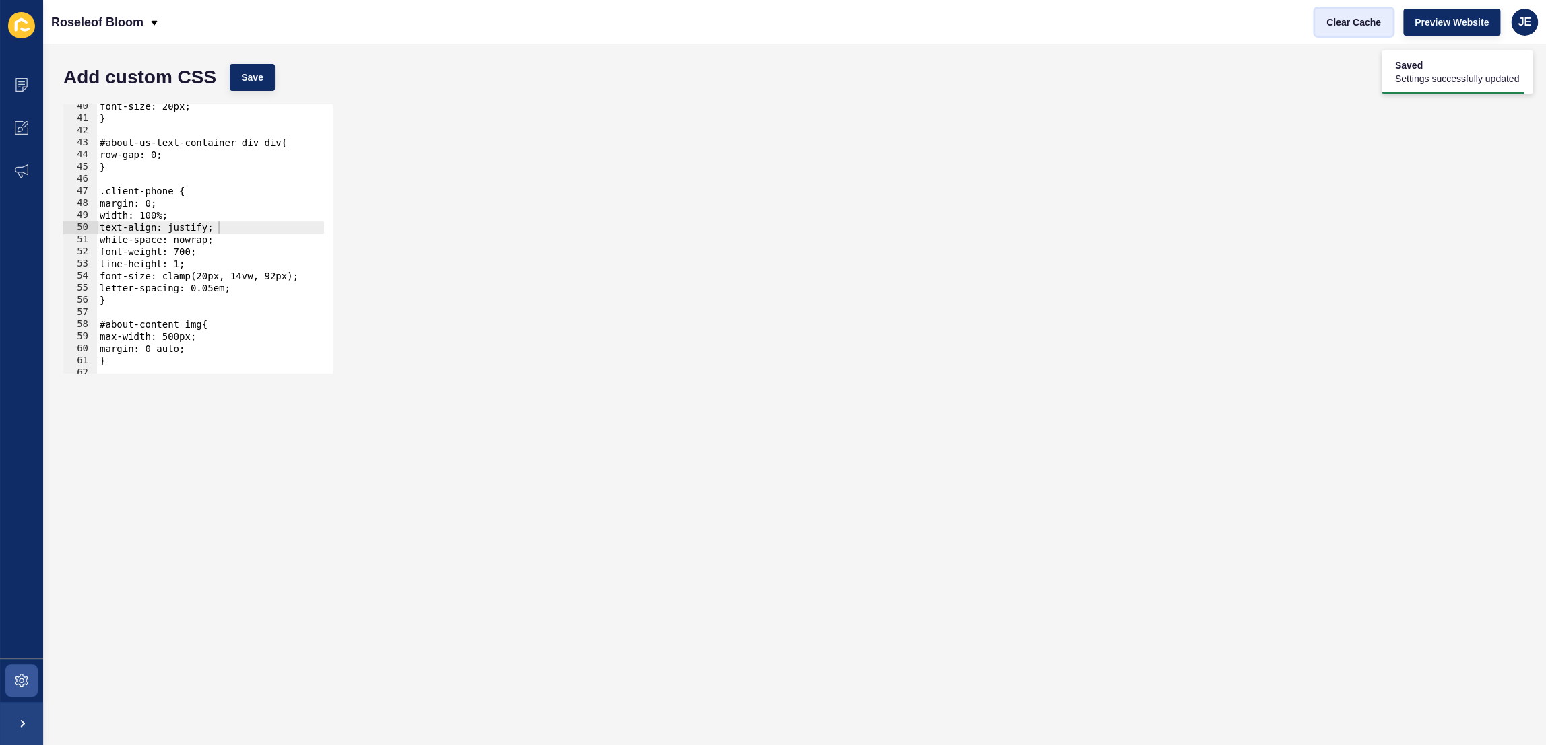
click at [1342, 26] on span "Clear Cache" at bounding box center [1353, 21] width 55 height 13
click at [230, 227] on div "font-size: 20px; } #about-us-text-container div div{ row-gap: 0; } .client-phon…" at bounding box center [377, 242] width 560 height 284
drag, startPoint x: 189, startPoint y: 216, endPoint x: 59, endPoint y: 216, distance: 129.3
click at [59, 216] on div "text-align: justify; 40 41 42 43 44 45 46 47 48 49 50 51 52 53 54 55 56 57 58 5…" at bounding box center [795, 239] width 1476 height 283
type textarea "width: 100%;"
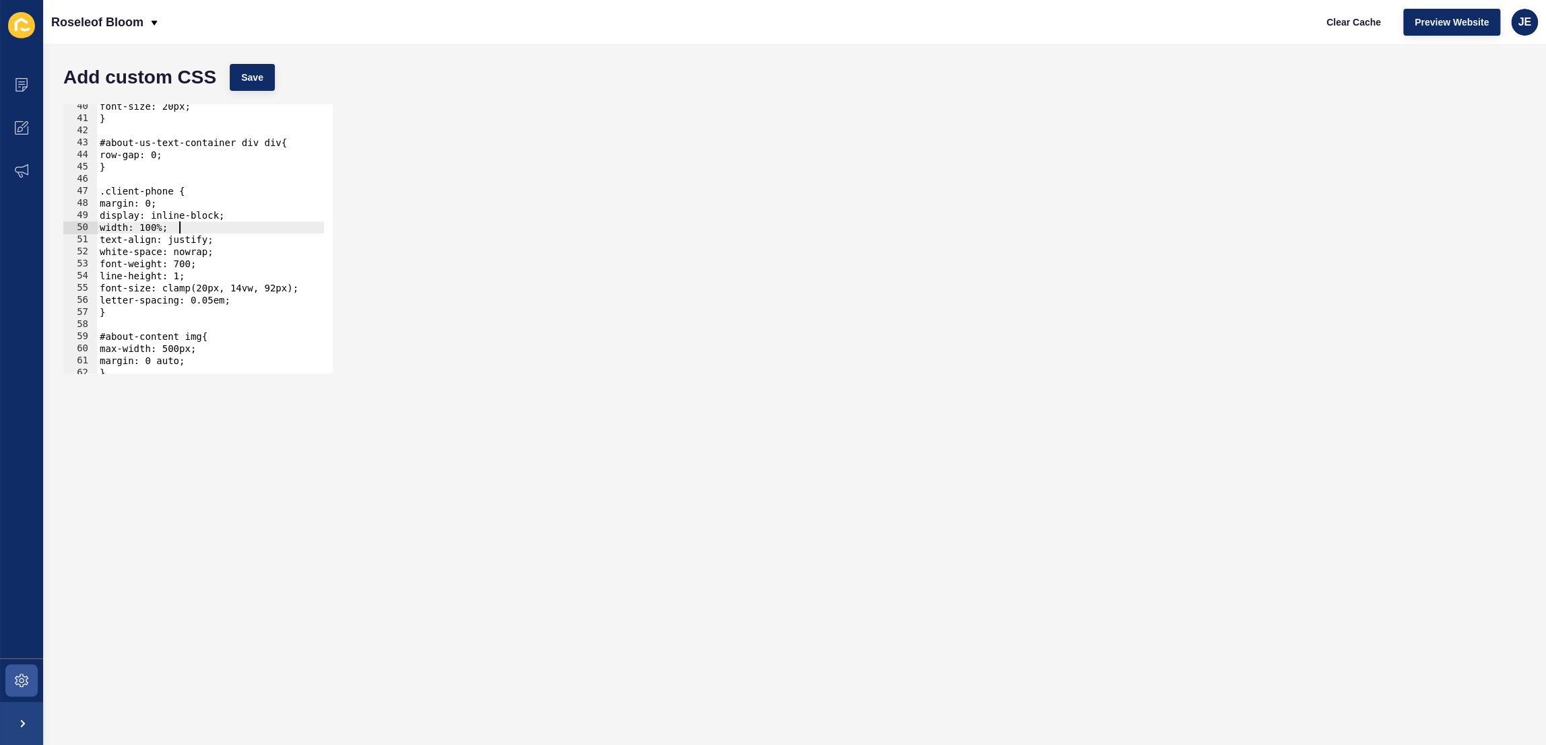
click at [264, 91] on div "Add custom CSS Save" at bounding box center [795, 77] width 1476 height 40
click at [265, 82] on button "Save" at bounding box center [252, 77] width 45 height 27
click at [1362, 19] on span "Clear Cache" at bounding box center [1353, 21] width 55 height 13
click at [1432, 15] on span "Preview Website" at bounding box center [1451, 21] width 74 height 13
click at [1437, 25] on span "Preview Website" at bounding box center [1451, 21] width 74 height 13
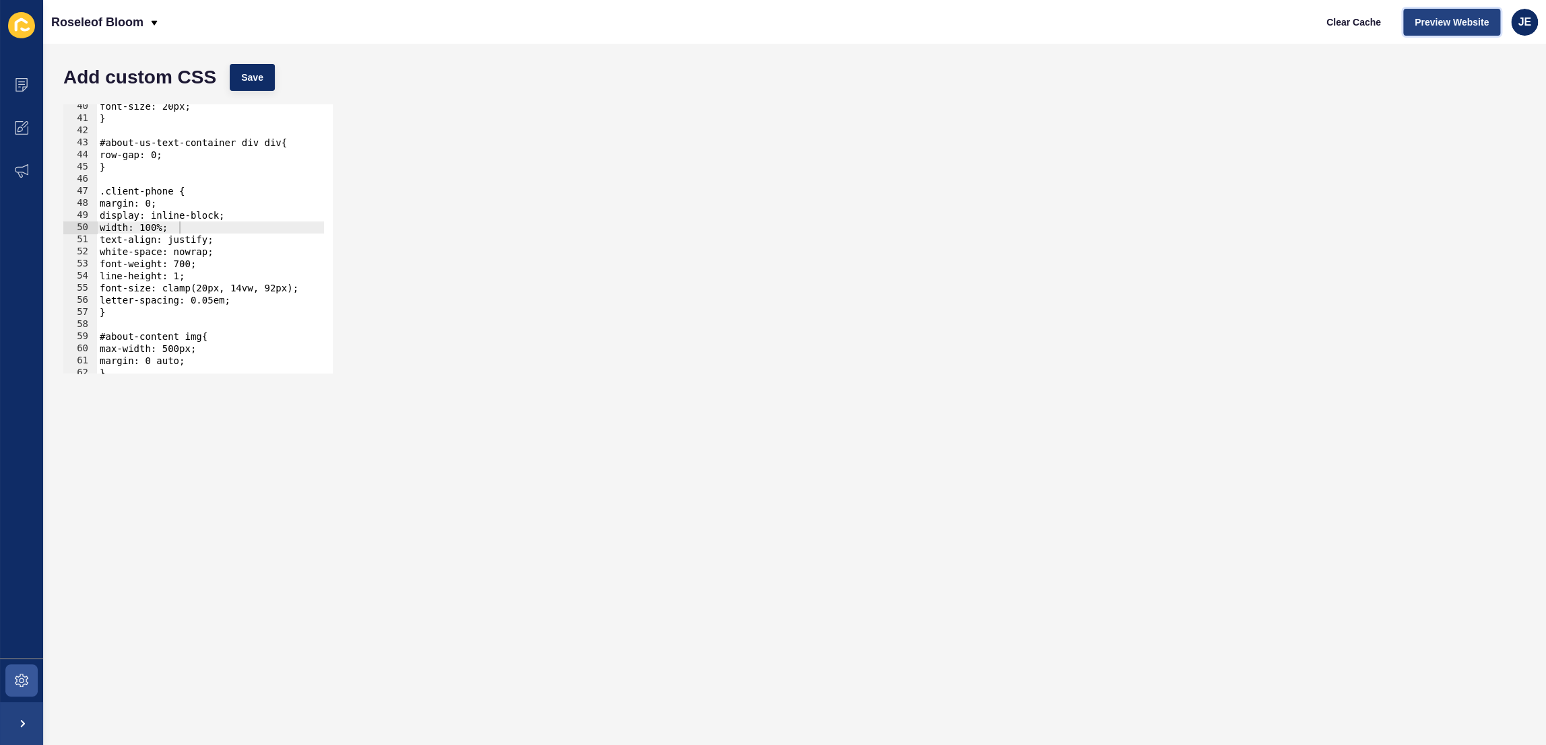
click at [1404, 24] on button "Preview Website" at bounding box center [1451, 22] width 97 height 27
click at [1376, 26] on span "Clear Cache" at bounding box center [1353, 21] width 55 height 13
click at [28, 668] on span at bounding box center [21, 680] width 43 height 43
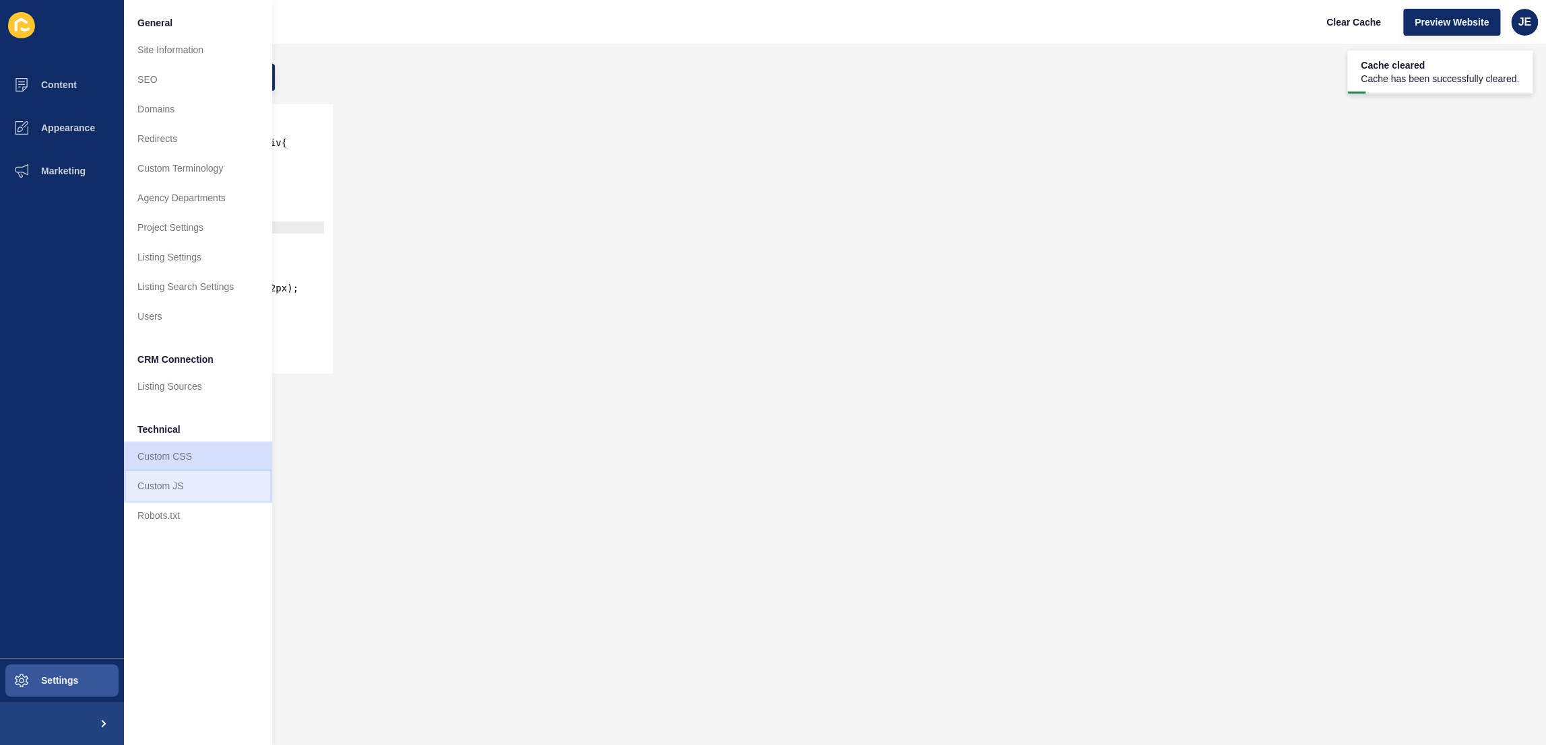
click at [187, 493] on link "Custom JS" at bounding box center [198, 486] width 148 height 30
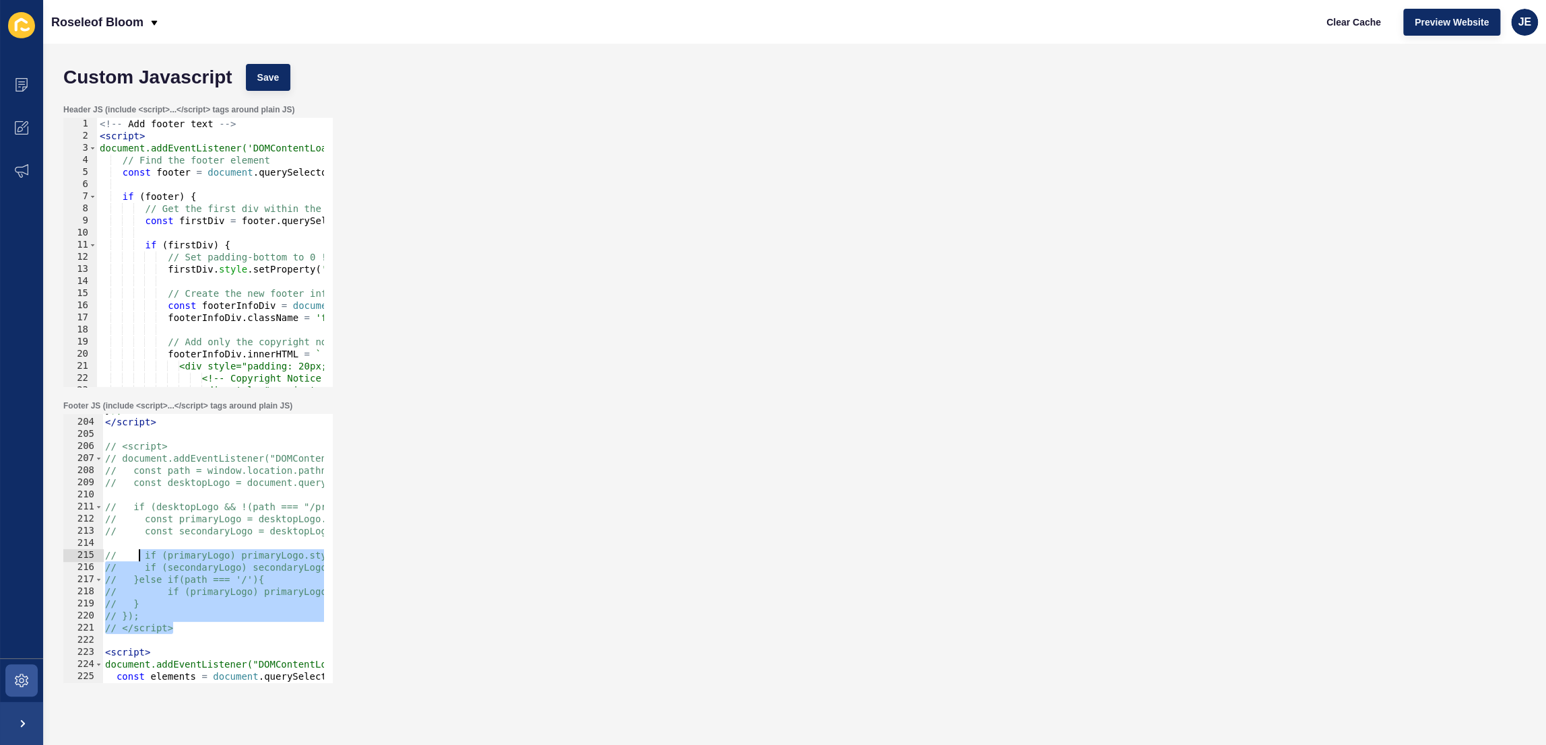
scroll to position [2385, 0]
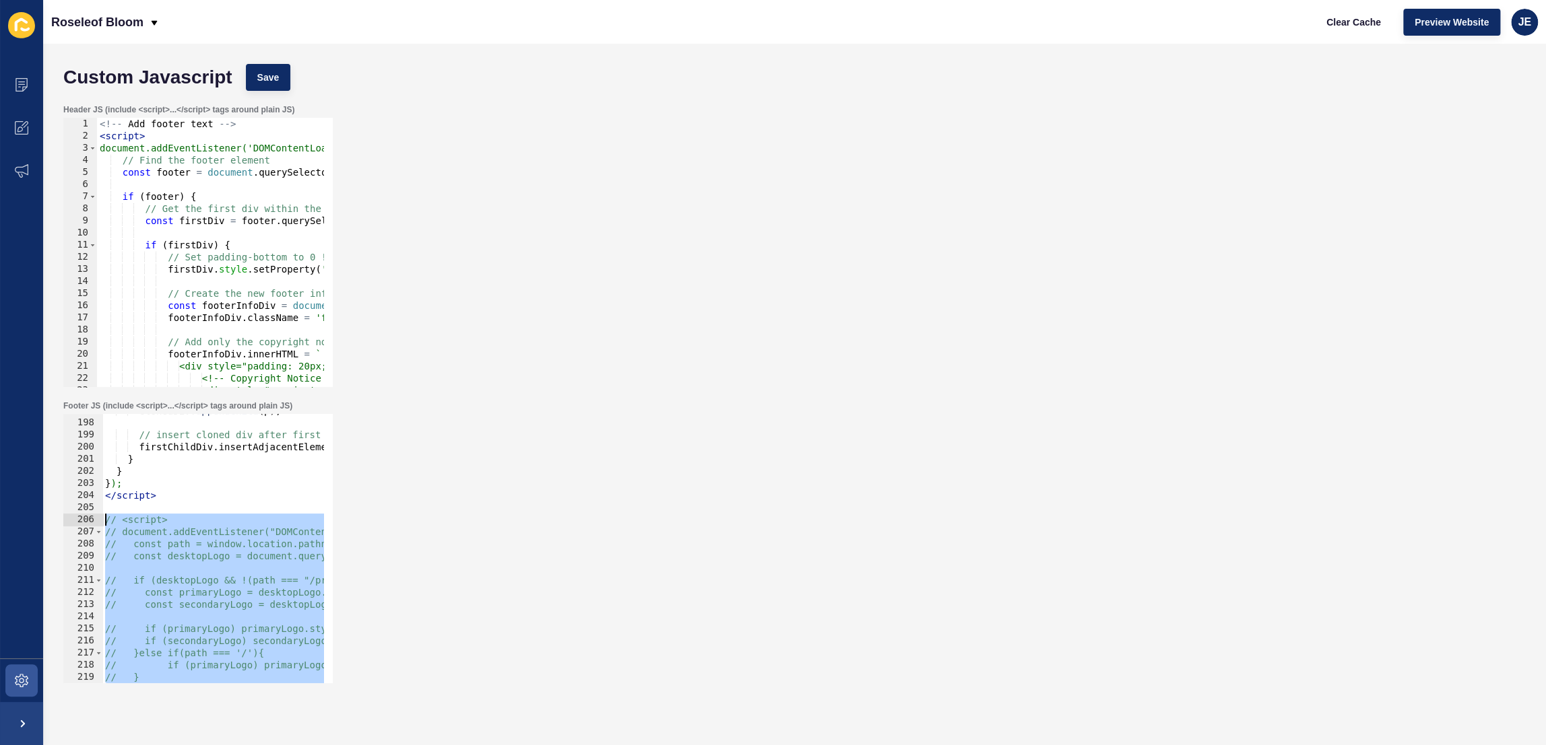
drag, startPoint x: 187, startPoint y: 589, endPoint x: 96, endPoint y: 519, distance: 115.3
click at [96, 519] on div "// </script> 197 198 199 200 201 202 203 204 205 206 207 208 209 210 211 212 21…" at bounding box center [197, 548] width 269 height 269
type textarea "// <script> // document.addEventListener("DOMContentLoaded", function () {"
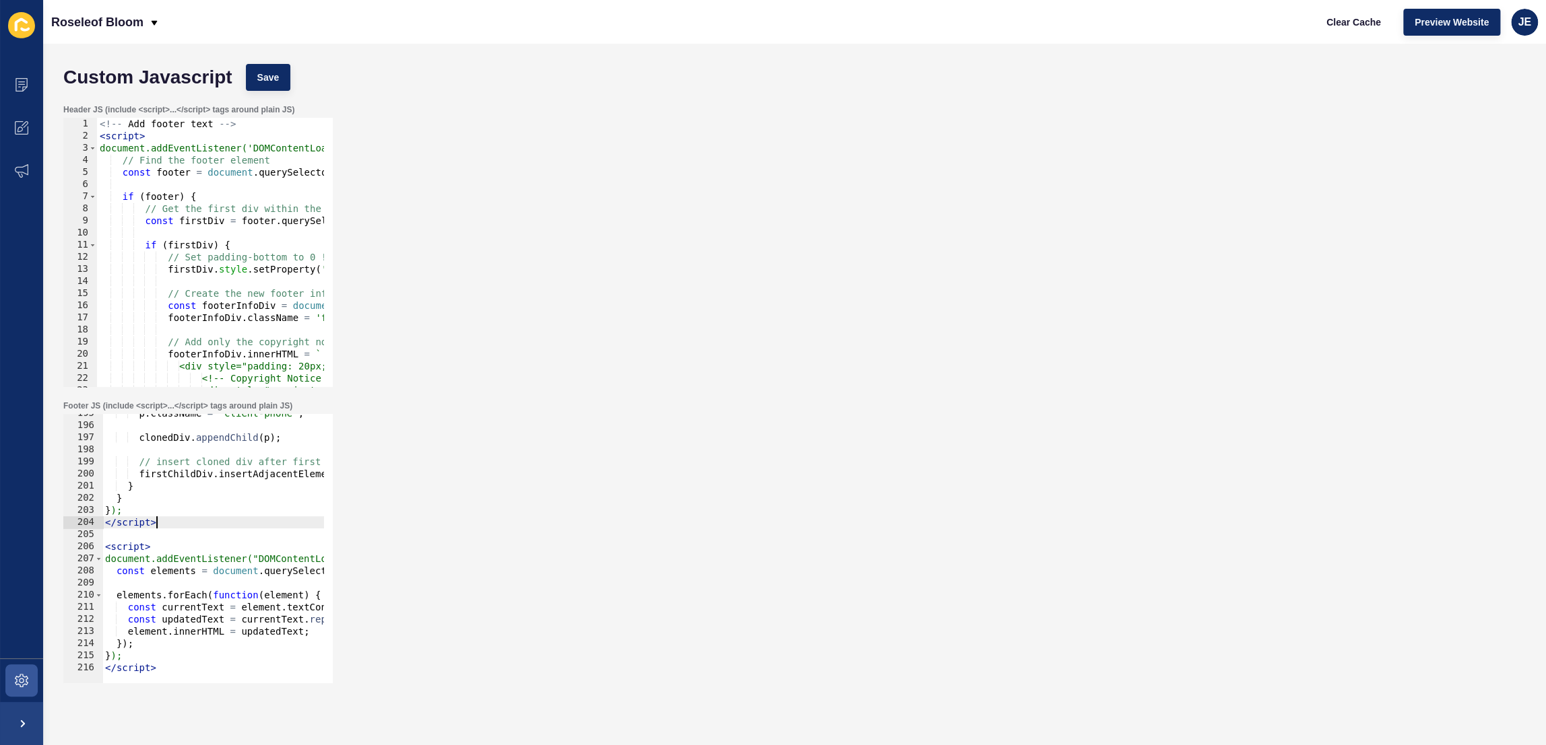
scroll to position [2358, 0]
click at [251, 69] on button "Save" at bounding box center [268, 77] width 45 height 27
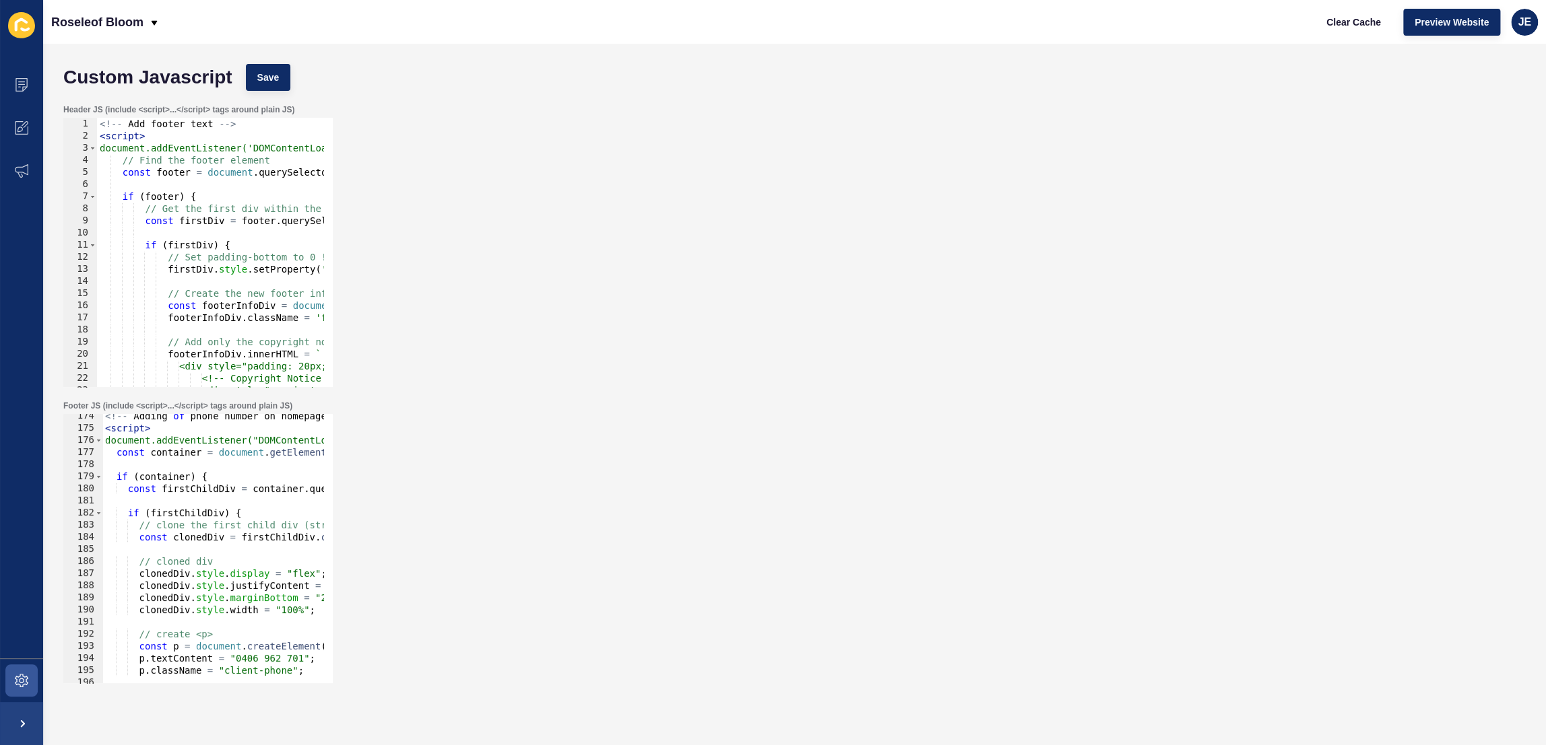
scroll to position [2175, 0]
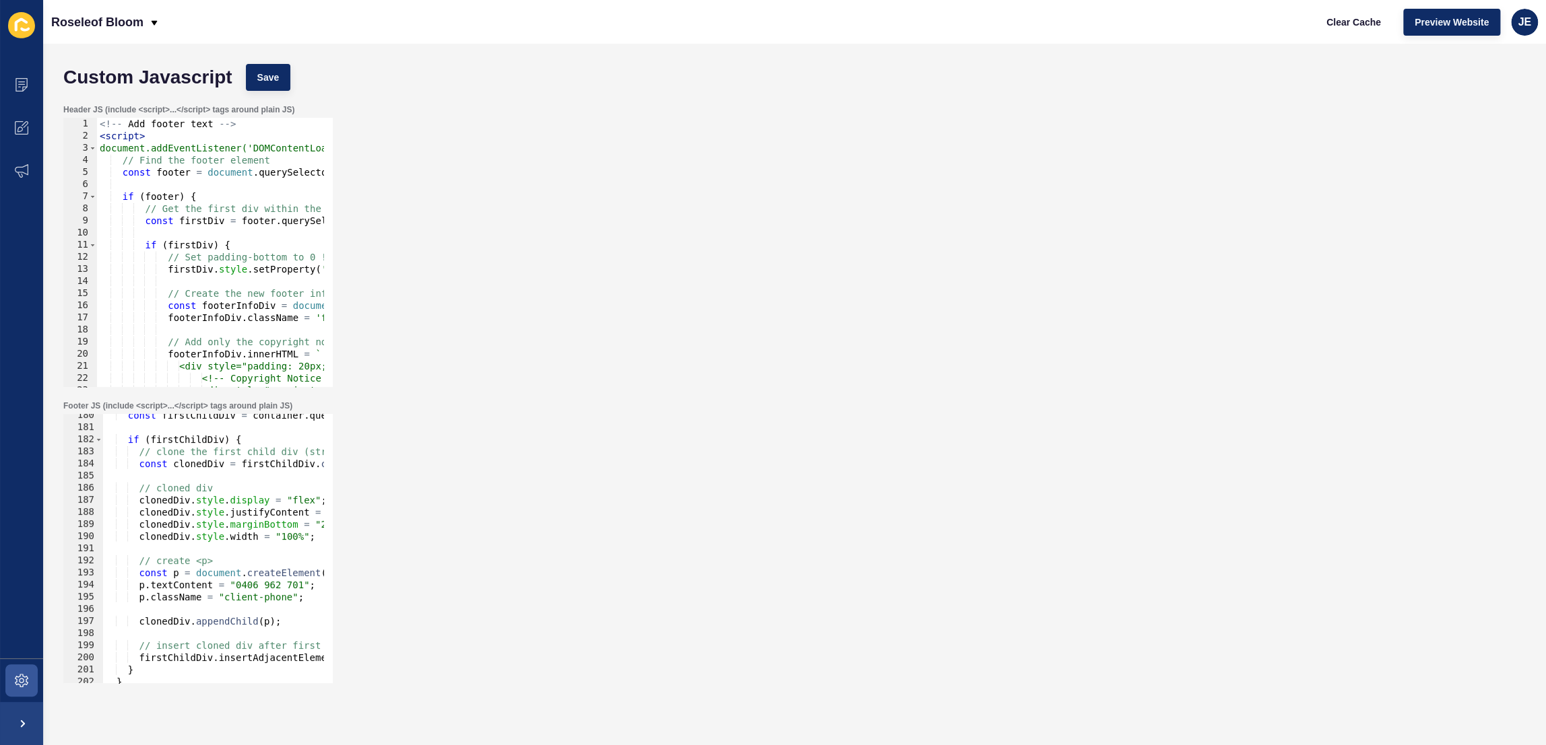
click at [210, 603] on div "const firstChildDiv = container . querySelector ( "div:first-child" ) ; if ( fi…" at bounding box center [416, 551] width 628 height 284
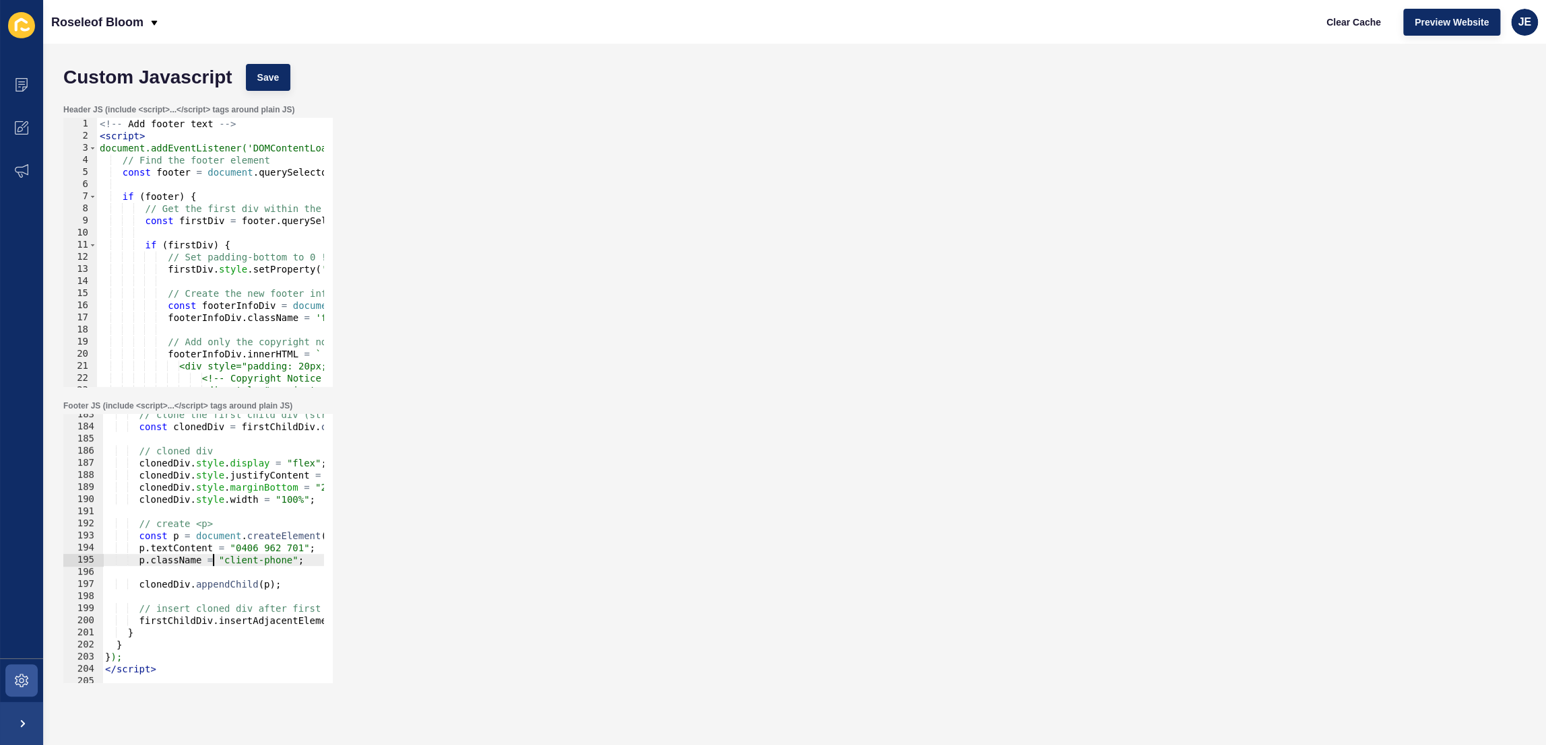
scroll to position [2248, 0]
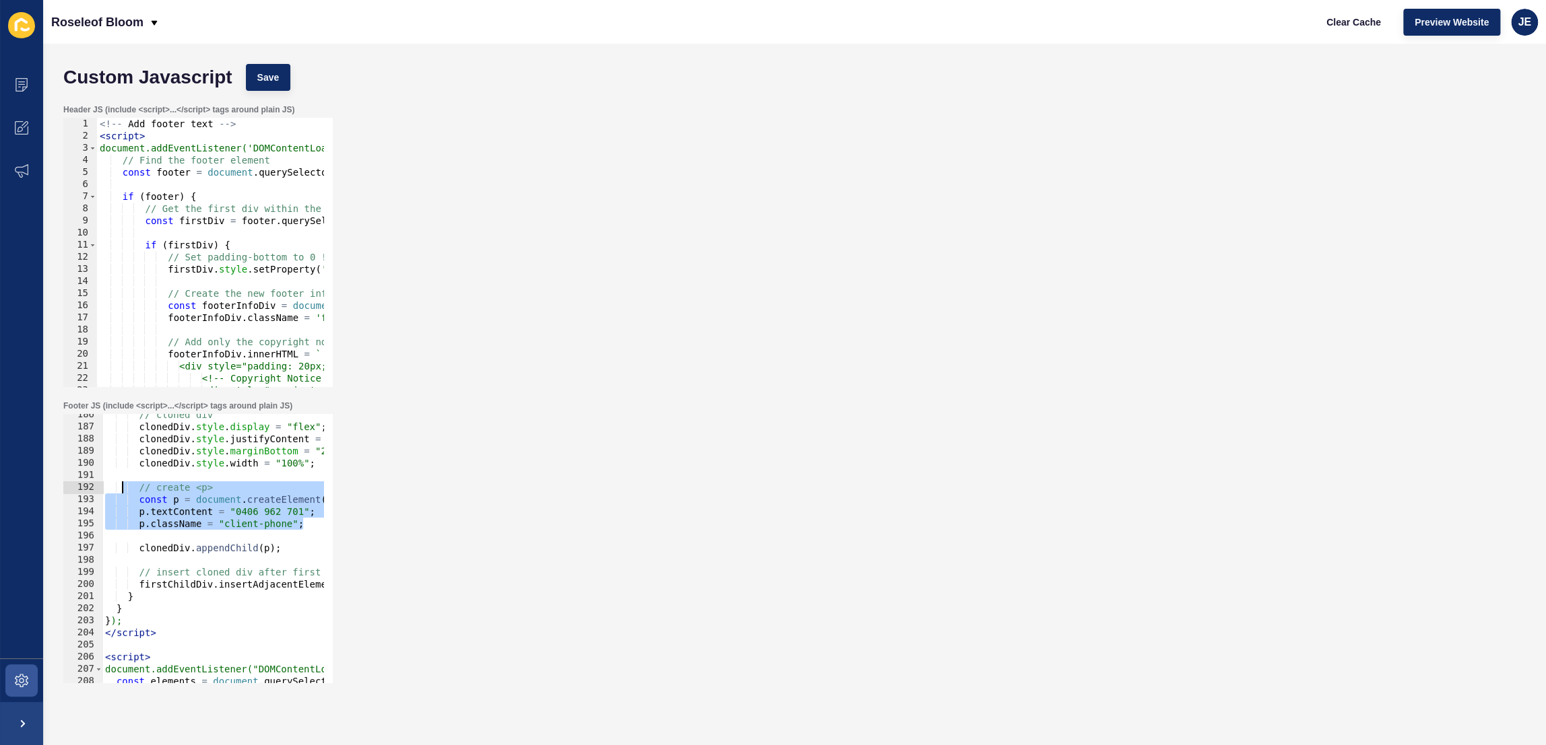
drag, startPoint x: 307, startPoint y: 523, endPoint x: 121, endPoint y: 490, distance: 188.8
click at [121, 490] on div "// cloned div clonedDiv . style . display = "flex" ; clonedDiv . style . justif…" at bounding box center [416, 551] width 628 height 284
click at [224, 552] on div "// cloned div clonedDiv . style . display = "flex" ; clonedDiv . style . justif…" at bounding box center [416, 551] width 628 height 284
drag, startPoint x: 303, startPoint y: 525, endPoint x: 114, endPoint y: 494, distance: 191.9
click at [114, 494] on div "// cloned div clonedDiv . style . display = "flex" ; clonedDiv . style . justif…" at bounding box center [416, 551] width 628 height 284
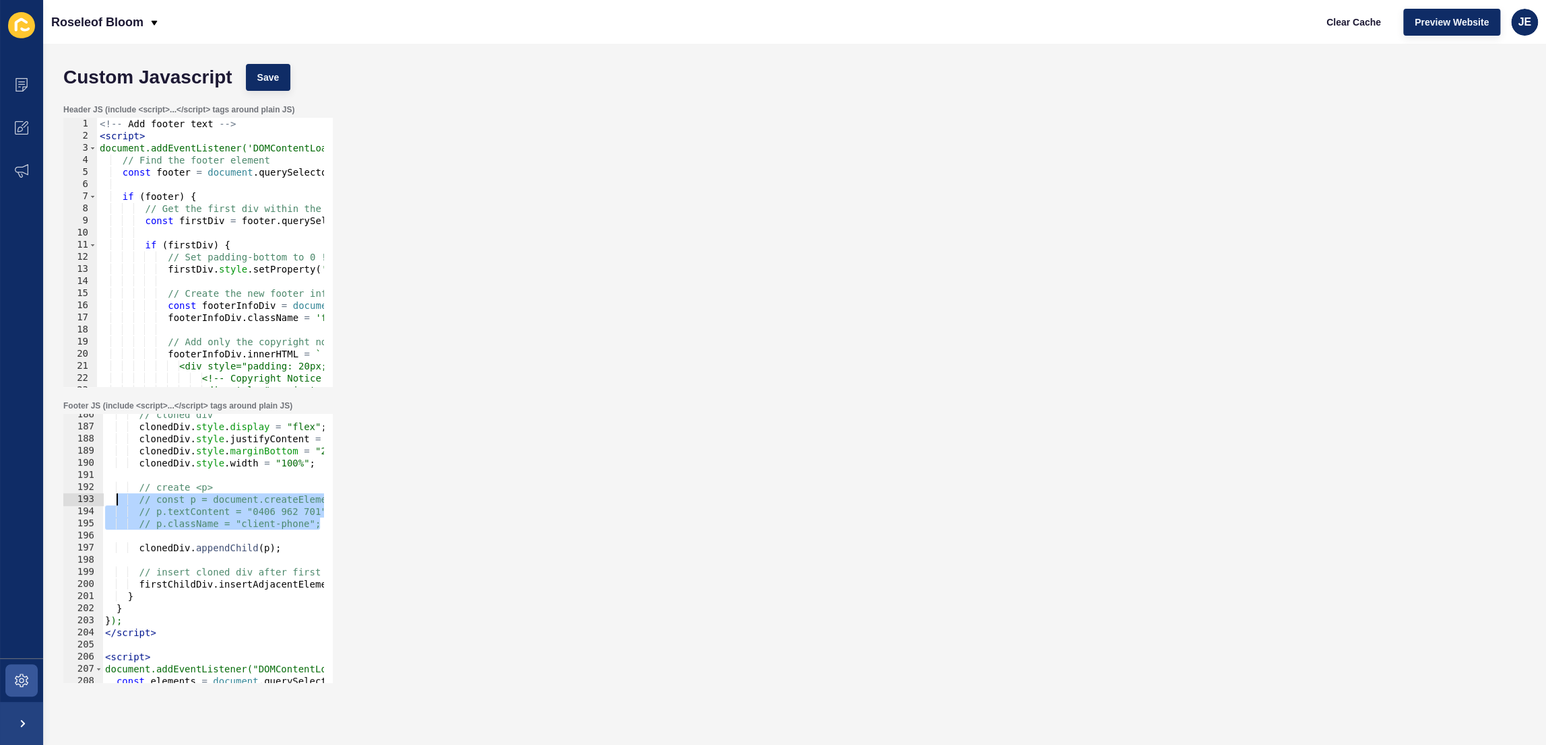
type textarea "// p.className = "client-phone";"
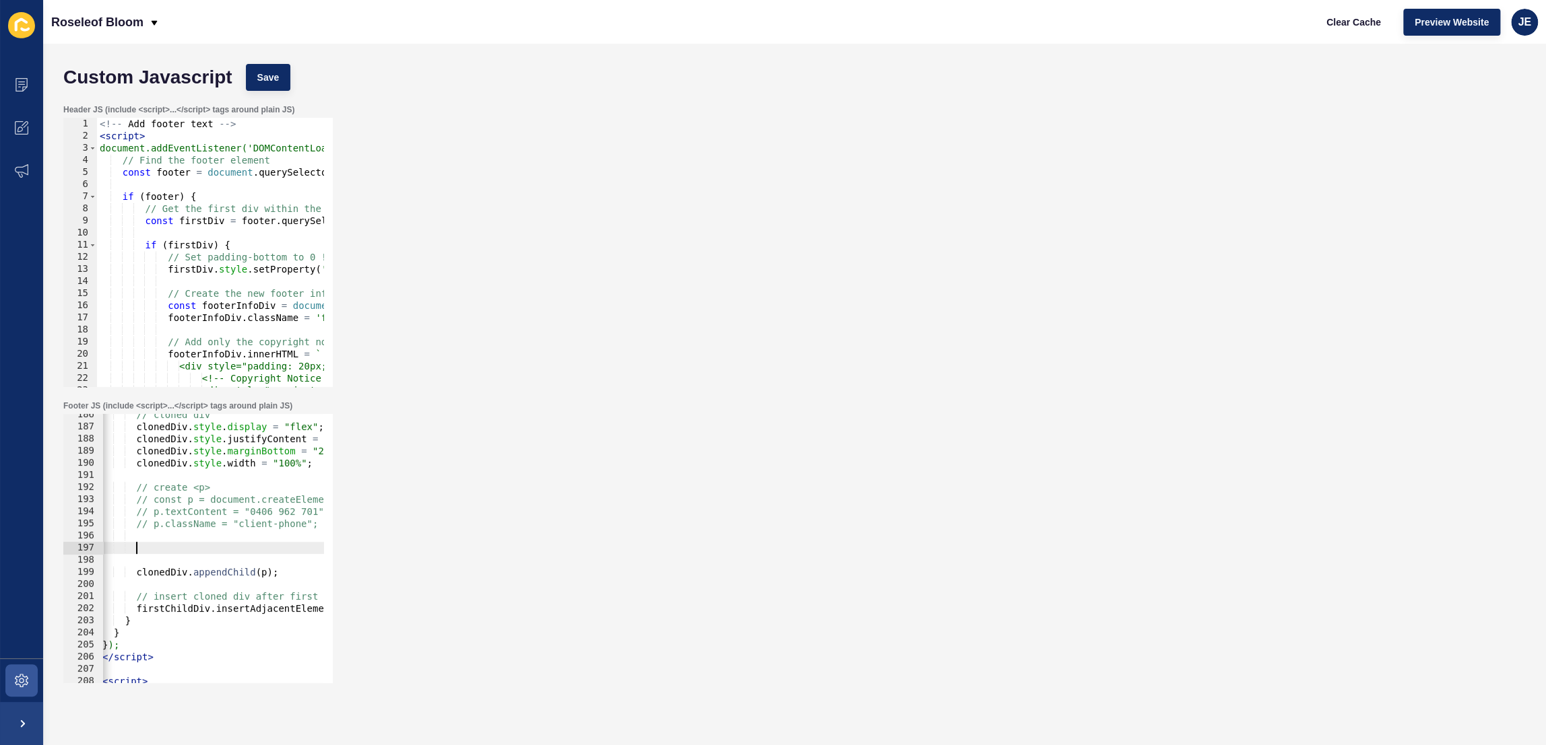
paste textarea "});"
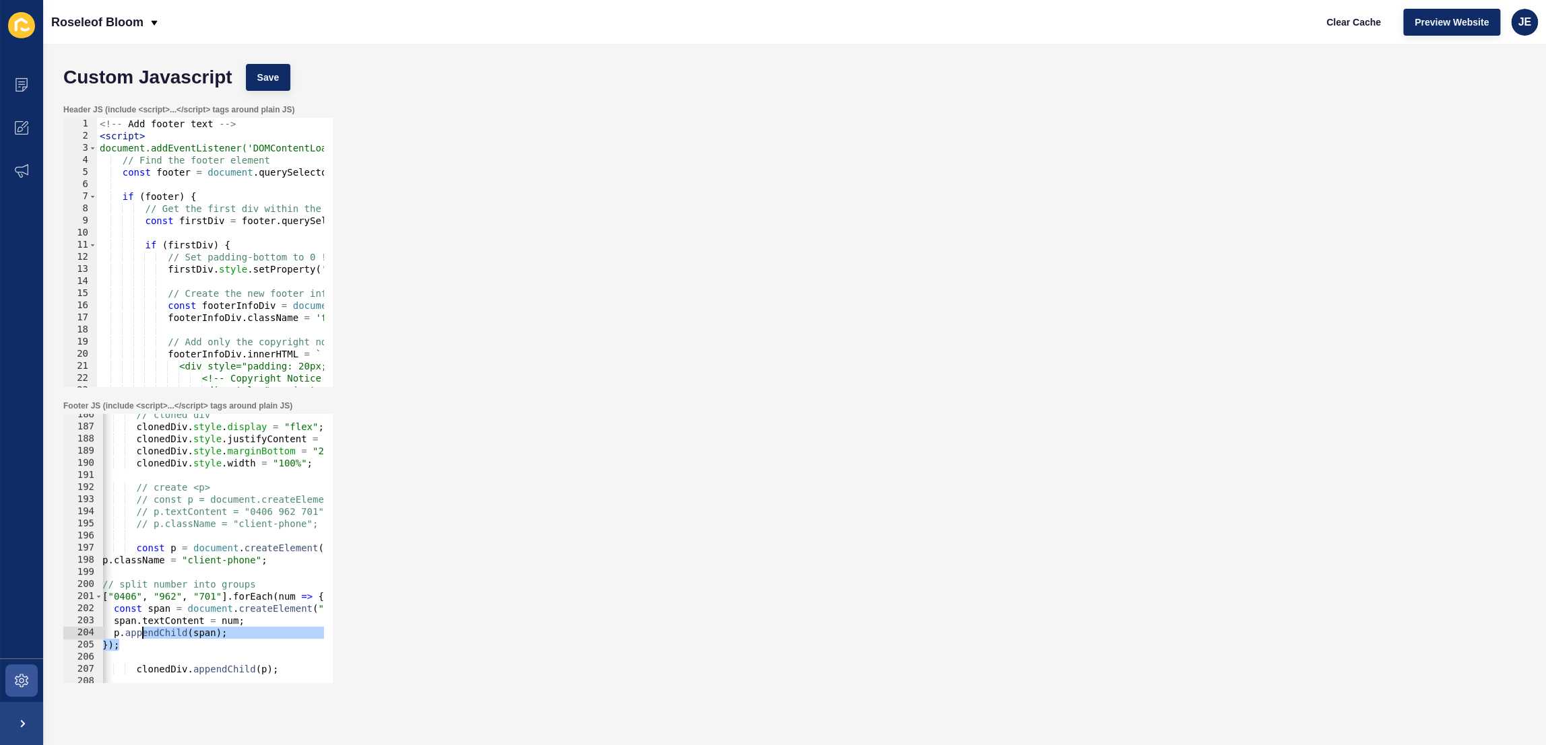
scroll to position [0, 0]
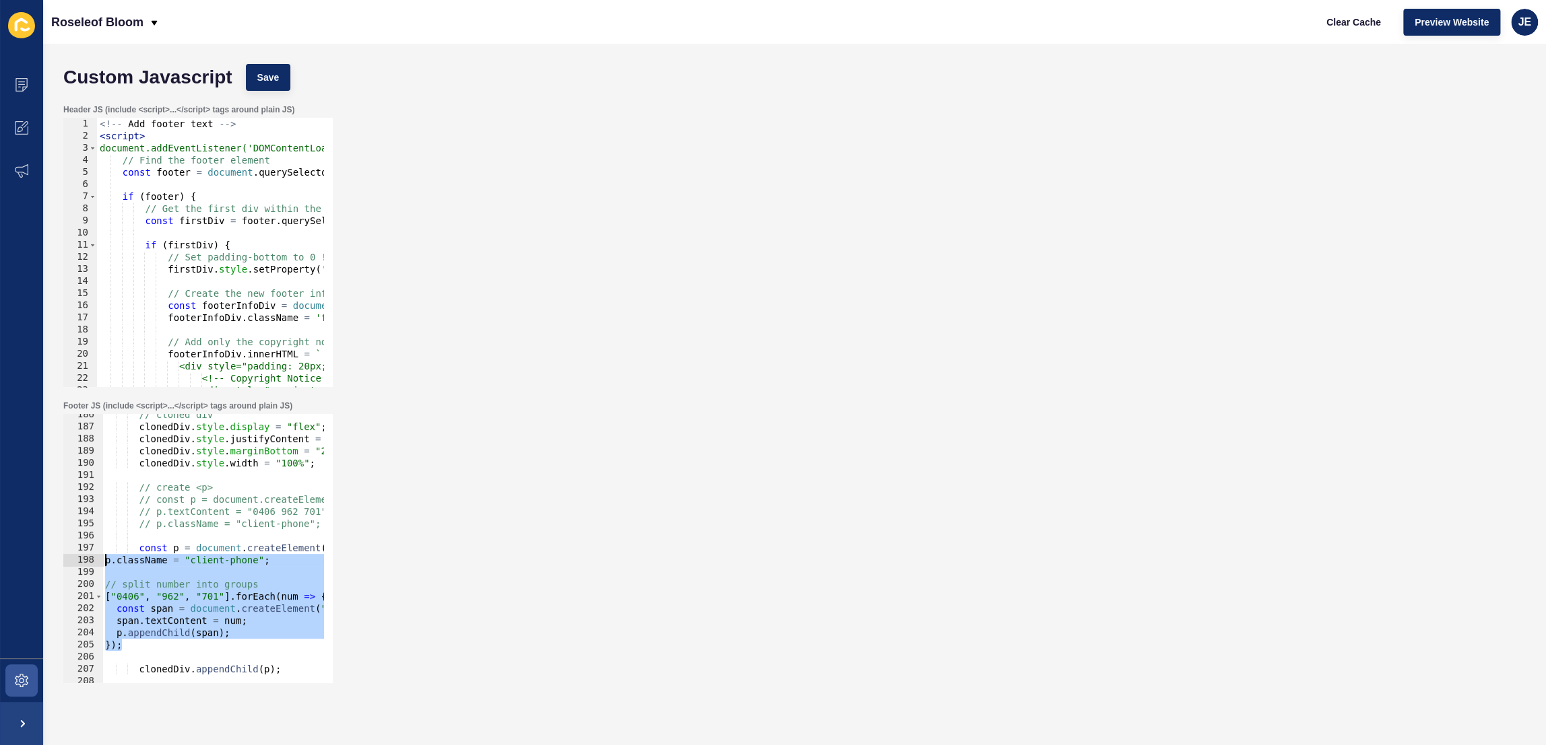
drag, startPoint x: 157, startPoint y: 639, endPoint x: 39, endPoint y: 561, distance: 141.4
click at [39, 561] on div "Content Appearance Marketing Settings Roseleof Bloom Clear Cache Preview Websit…" at bounding box center [773, 372] width 1546 height 745
click at [273, 84] on span "Save" at bounding box center [268, 77] width 22 height 13
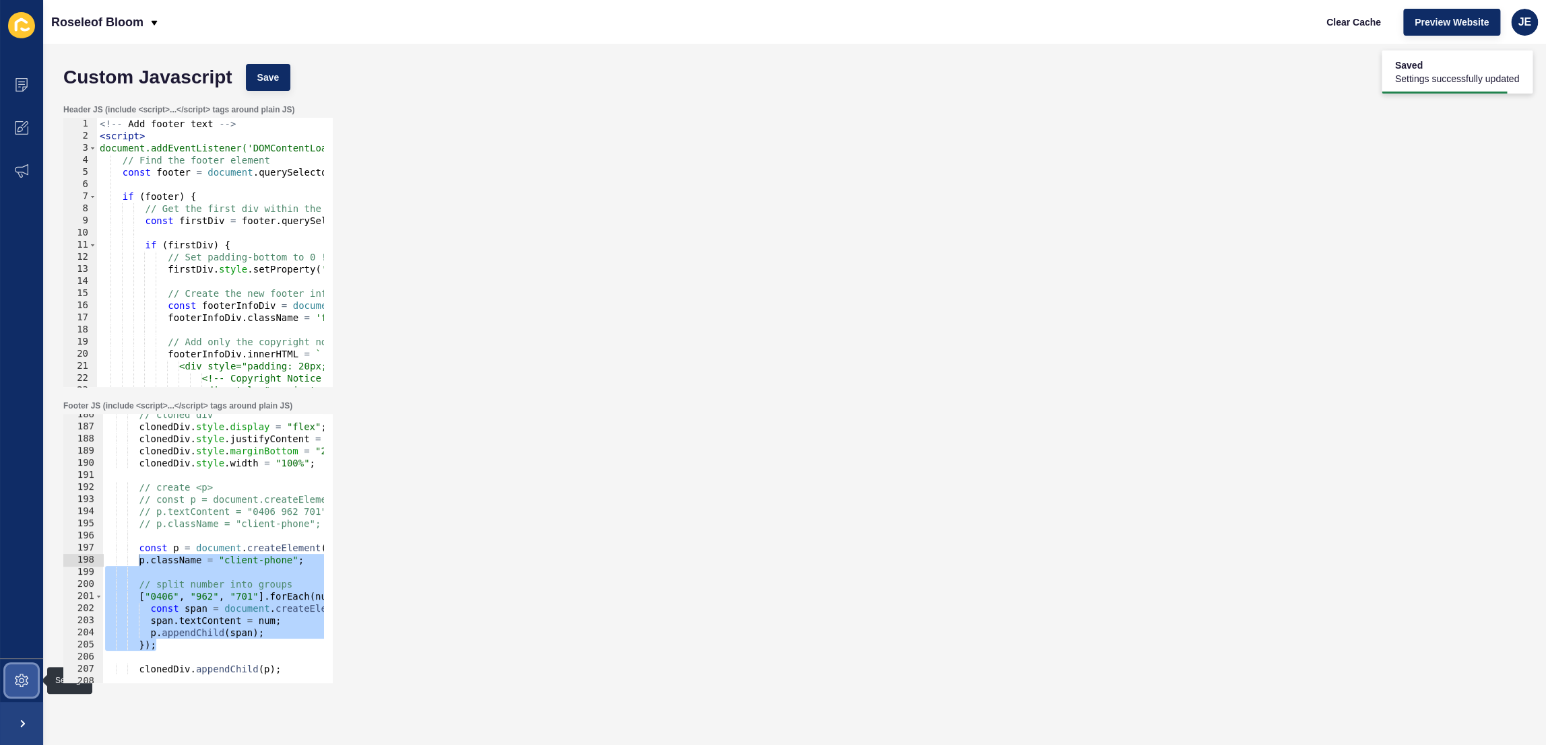
click at [8, 692] on span at bounding box center [21, 680] width 43 height 43
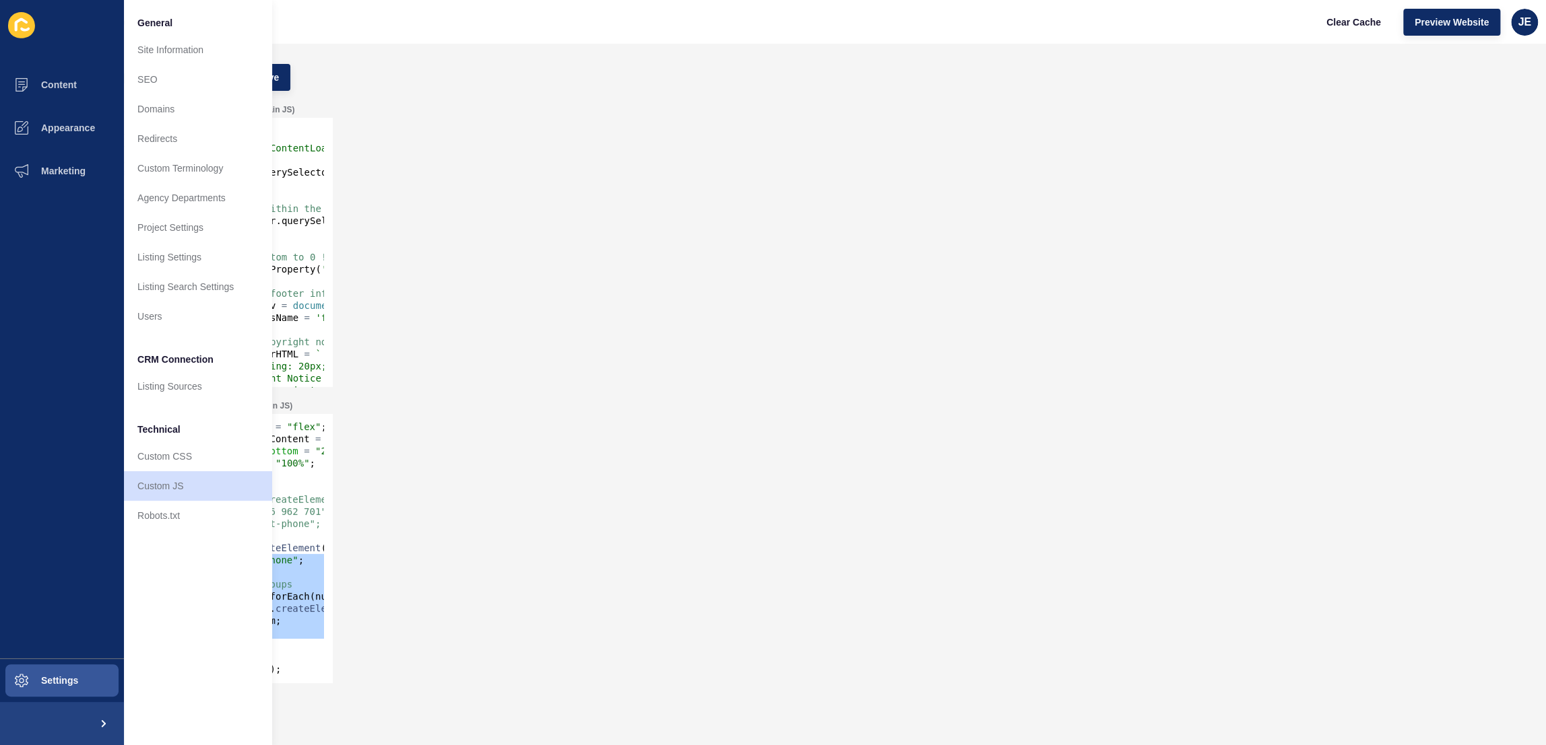
type textarea "clonedDiv.style.width = "100%";"
click at [317, 467] on div "// cloned div clonedDiv . style . display = "flex" ; clonedDiv . style . justif…" at bounding box center [416, 551] width 628 height 284
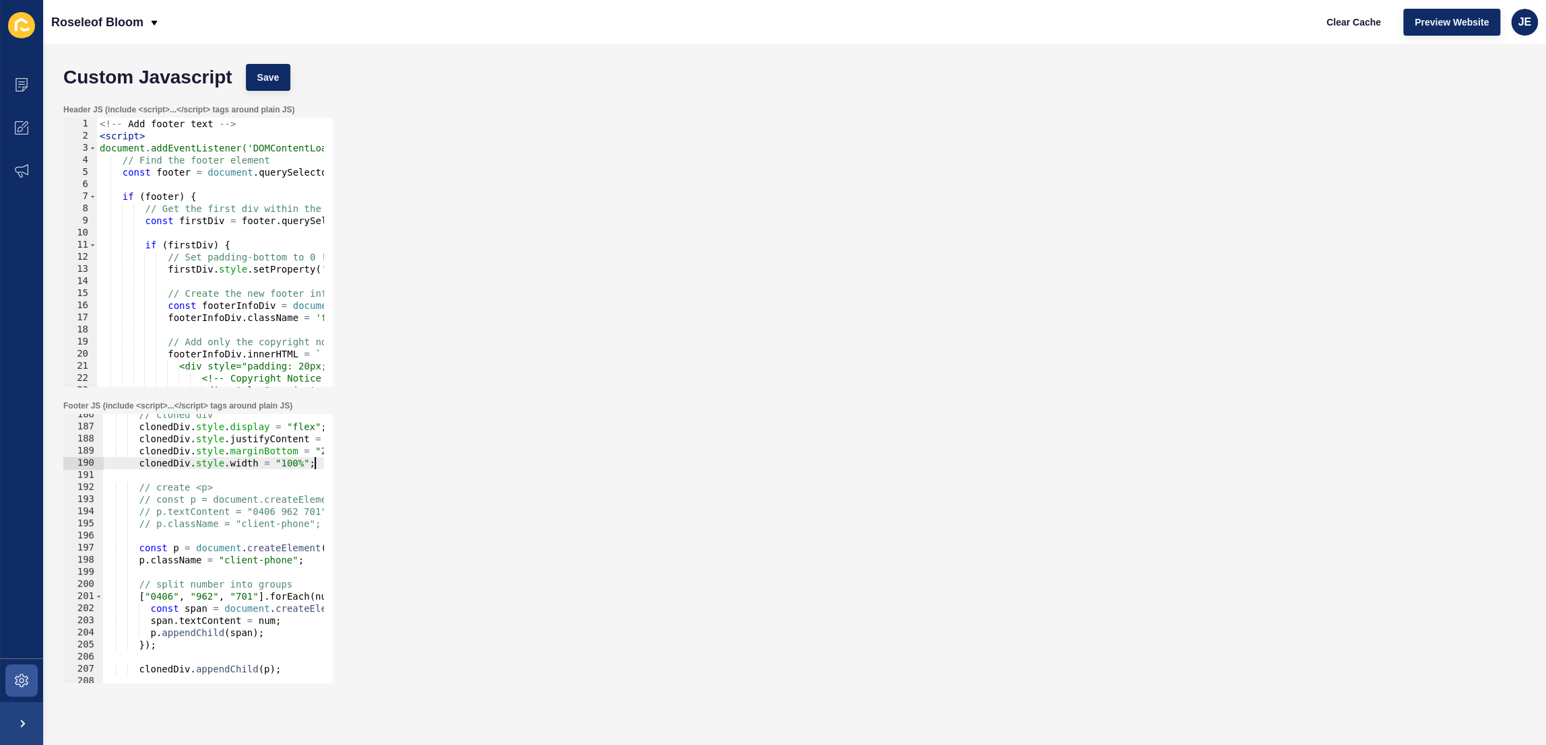
scroll to position [2211, 0]
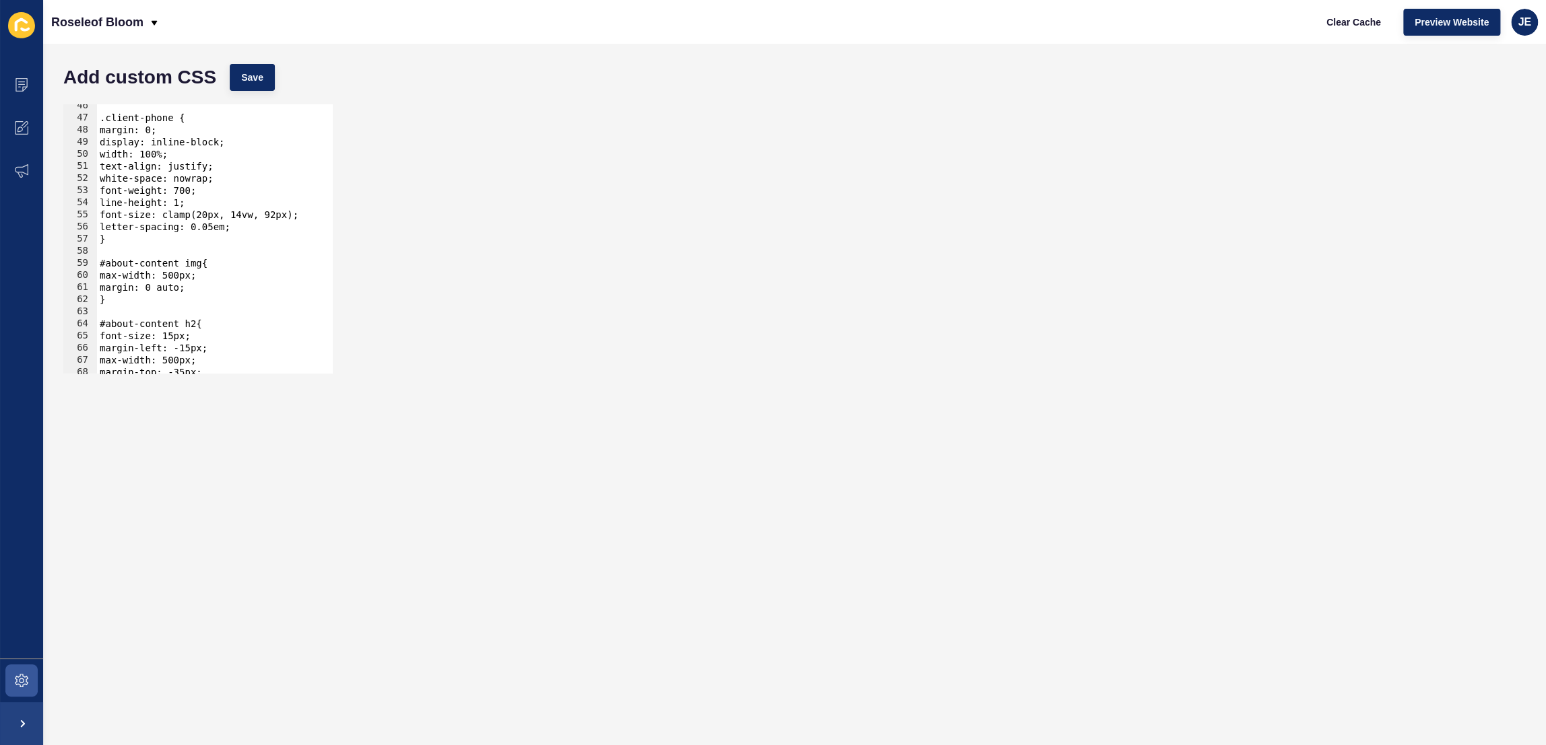
scroll to position [477, 0]
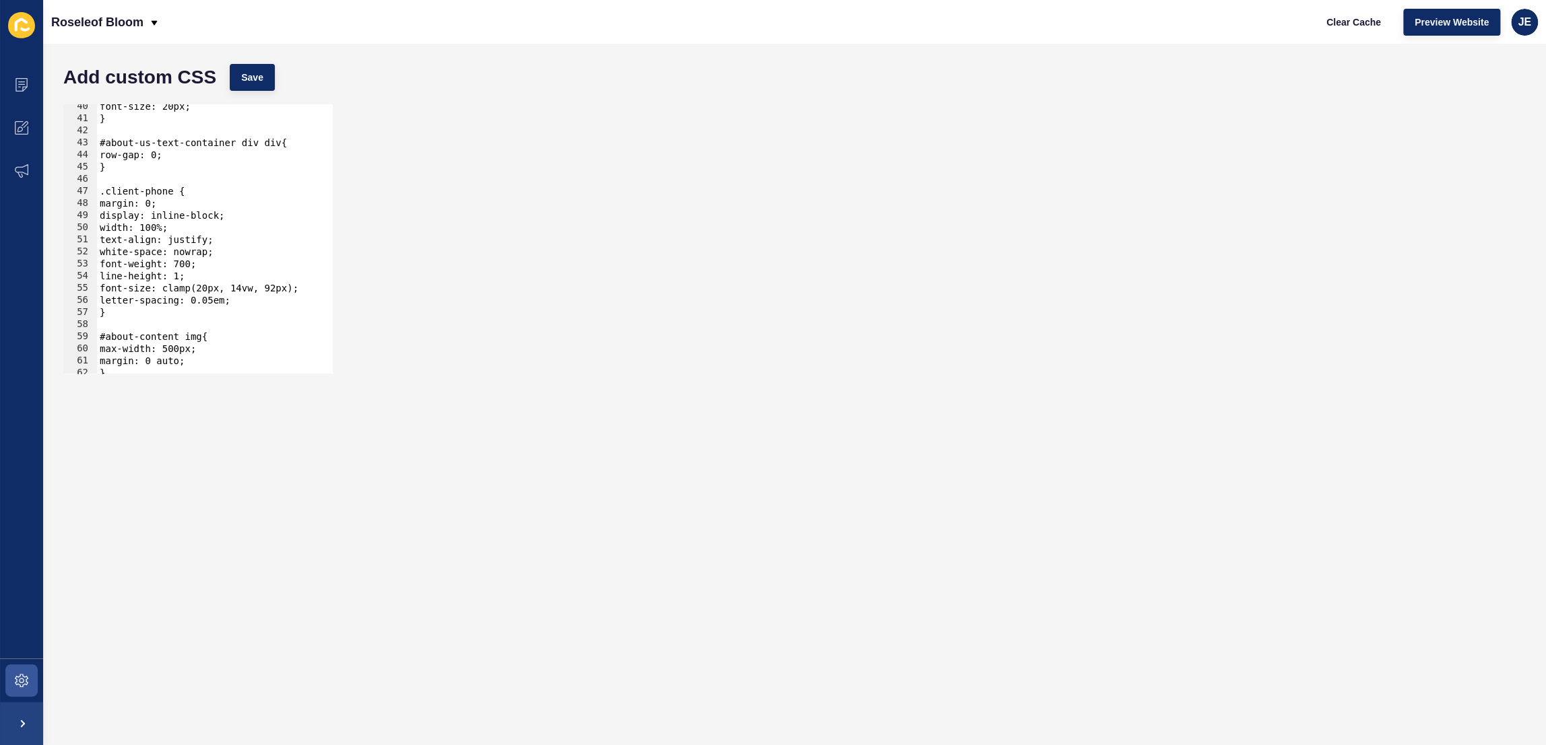
type textarea "}"
click at [132, 314] on div "font-size: 20px; } #about-us-text-container div div{ row-gap: 0; } .client-phon…" at bounding box center [377, 242] width 560 height 284
paste textarea "}"
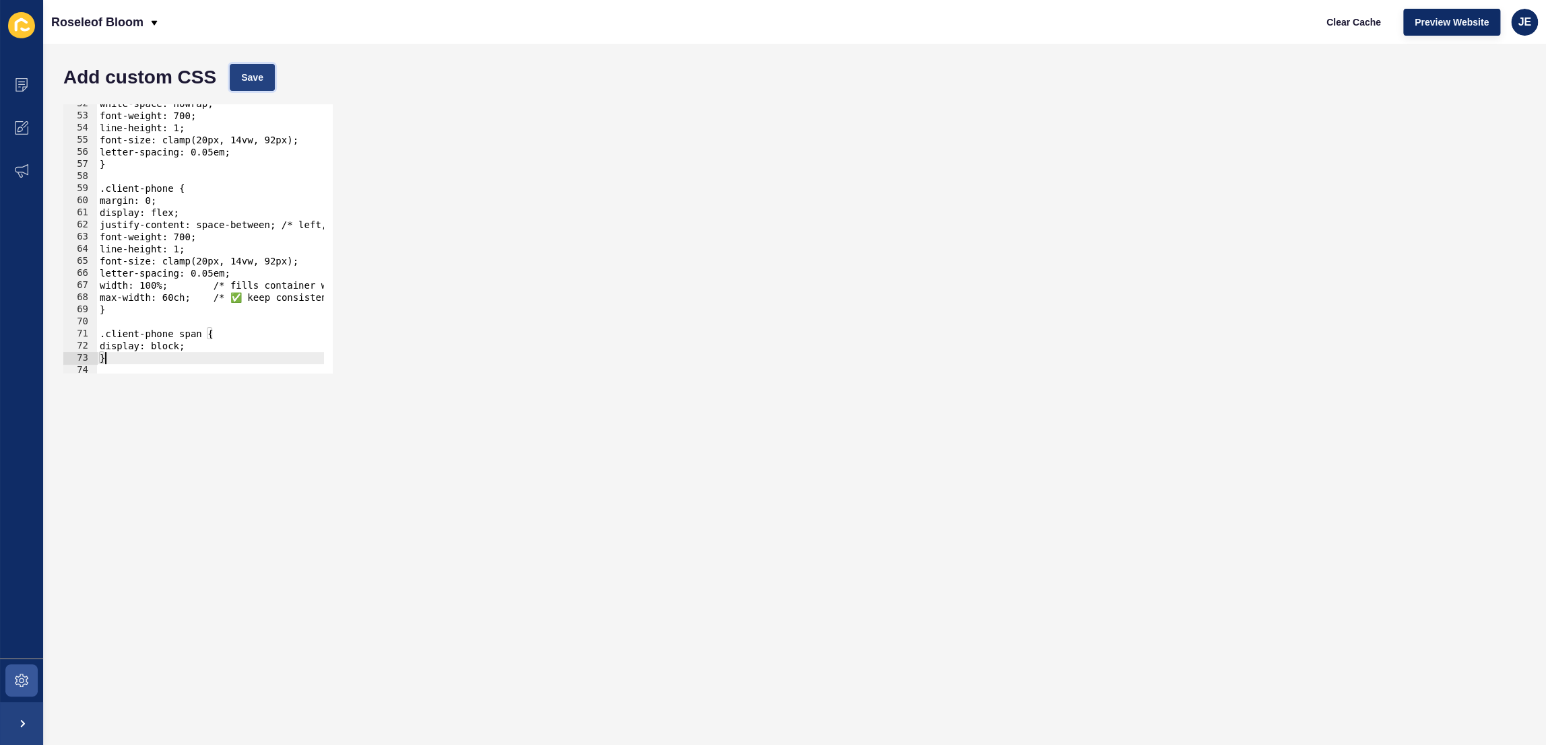
click at [244, 84] on span "Save" at bounding box center [252, 77] width 22 height 13
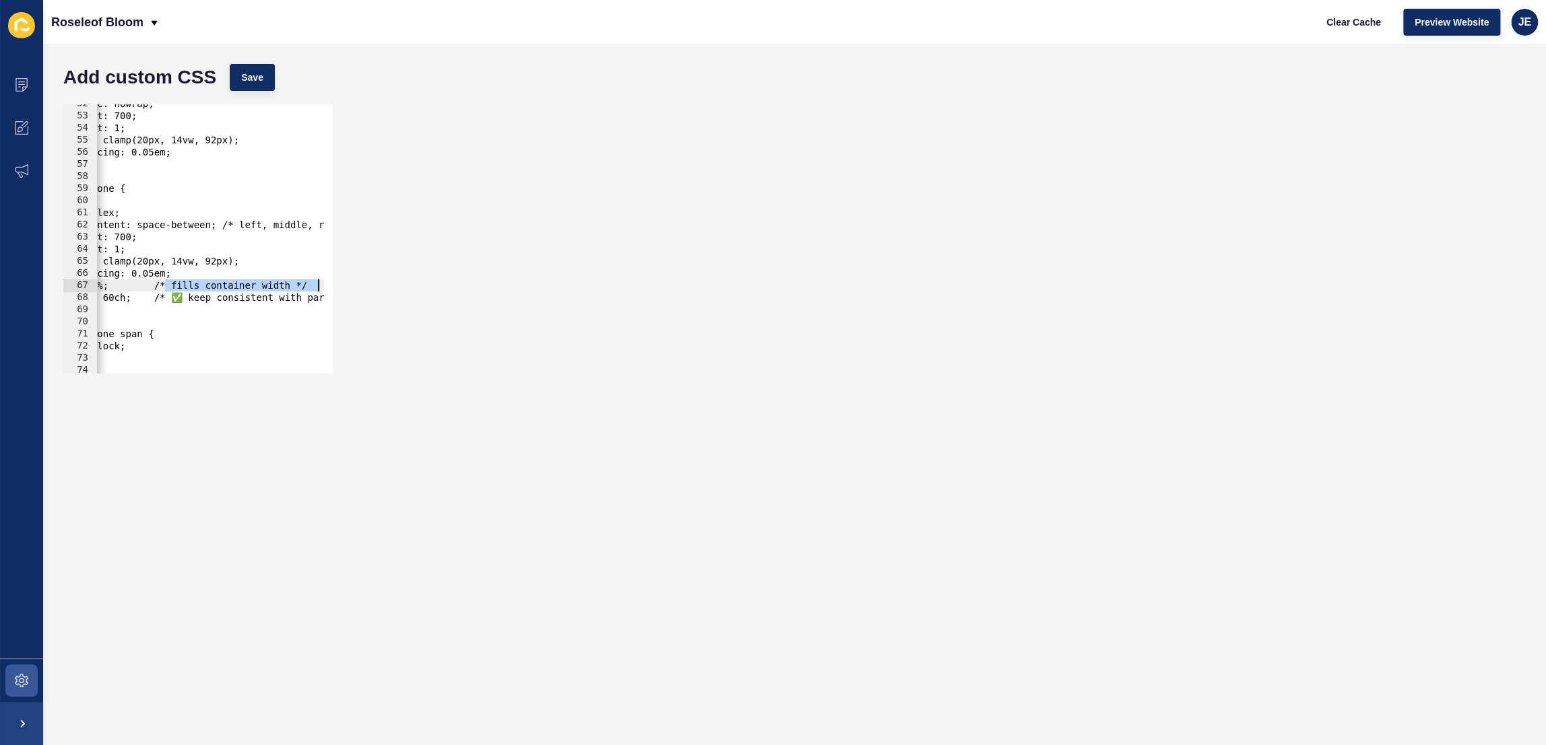
drag, startPoint x: 223, startPoint y: 285, endPoint x: 336, endPoint y: 291, distance: 113.3
click at [364, 283] on div "width: 100%; /* fills container width */ 52 53 54 55 56 57 58 59 60 61 62 63 64…" at bounding box center [795, 239] width 1476 height 283
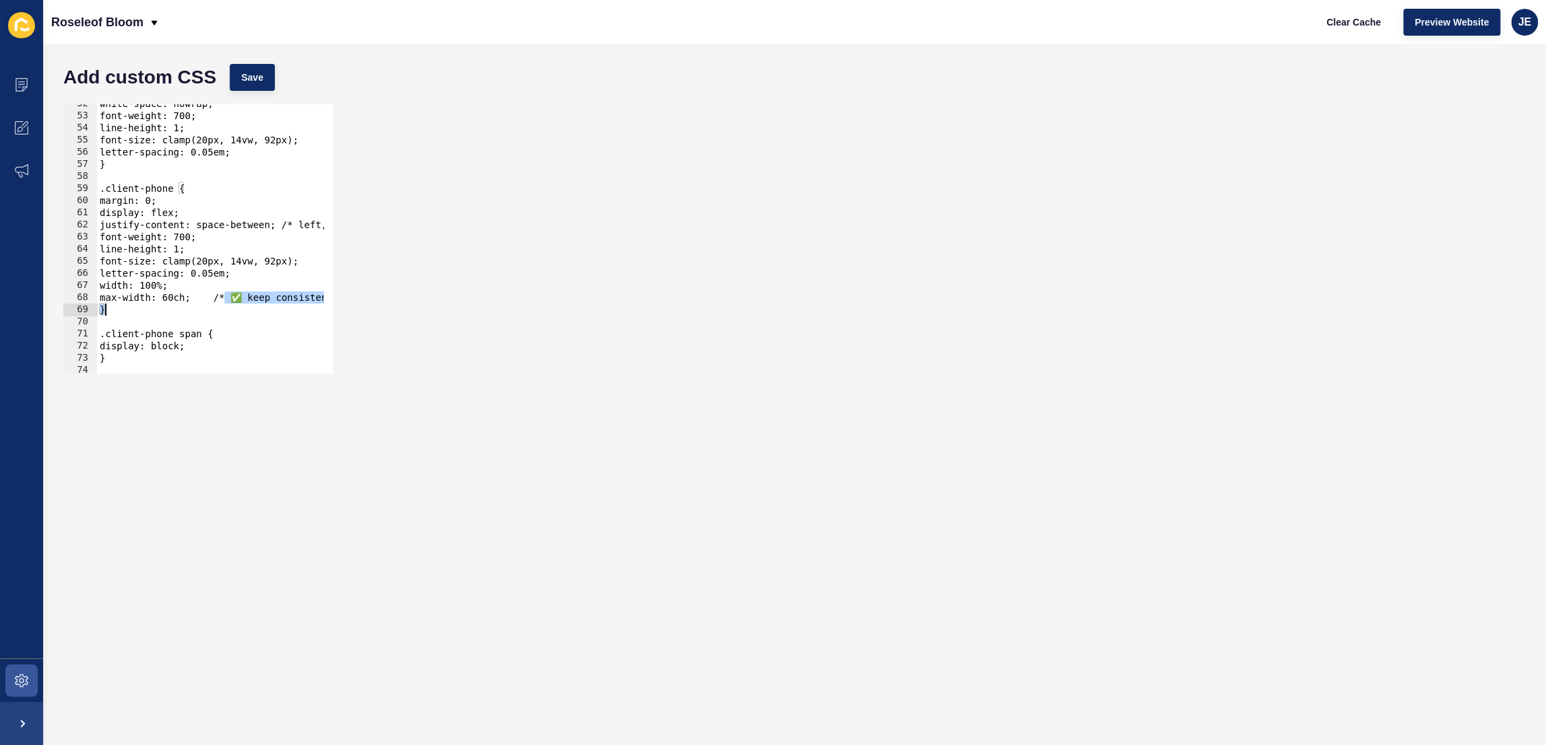
scroll to position [0, 155]
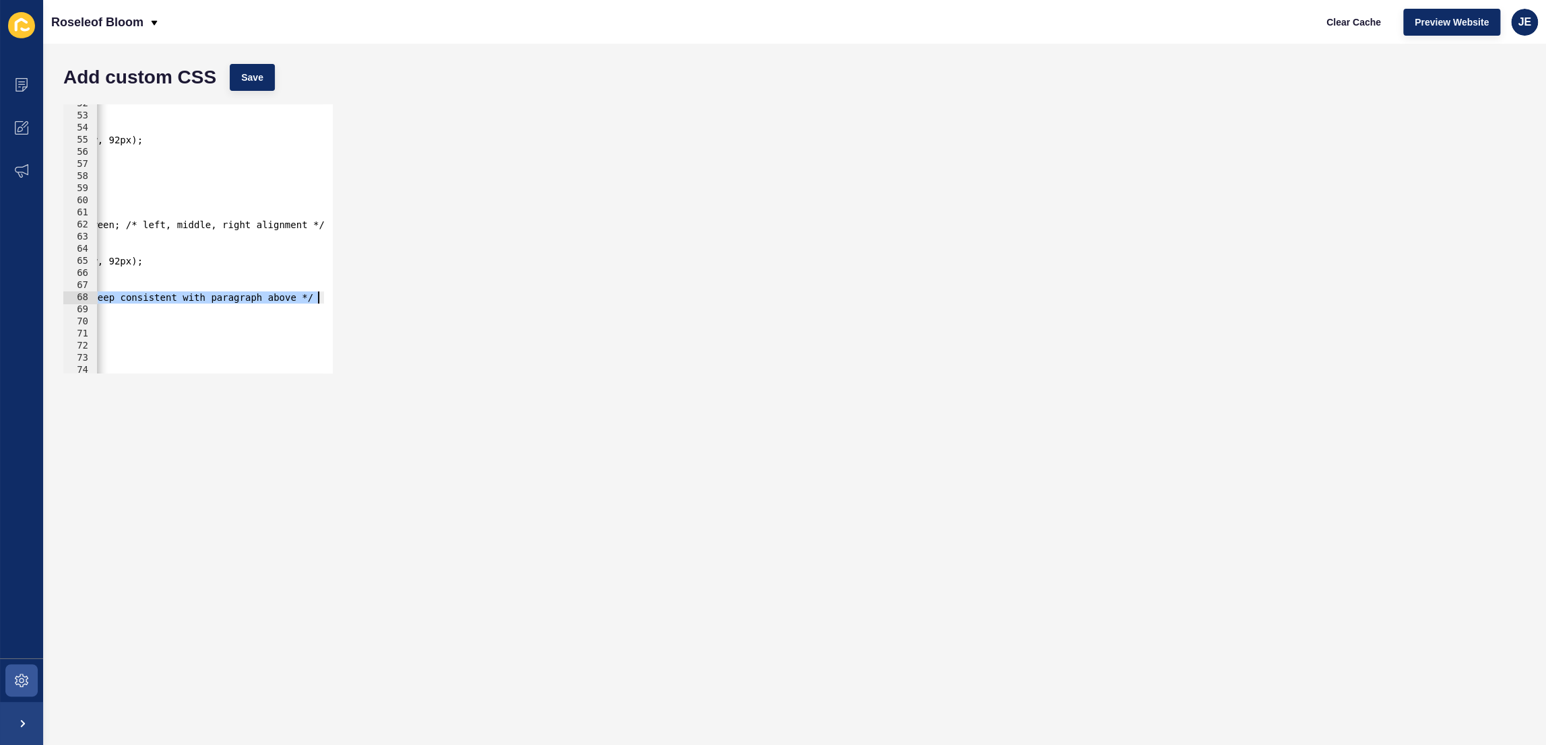
drag, startPoint x: 164, startPoint y: 300, endPoint x: 322, endPoint y: 300, distance: 157.6
click at [322, 300] on div "width: 100%; 52 53 54 55 56 57 58 59 60 61 62 63 64 65 66 67 68 69 70 71 72 73 …" at bounding box center [197, 238] width 269 height 269
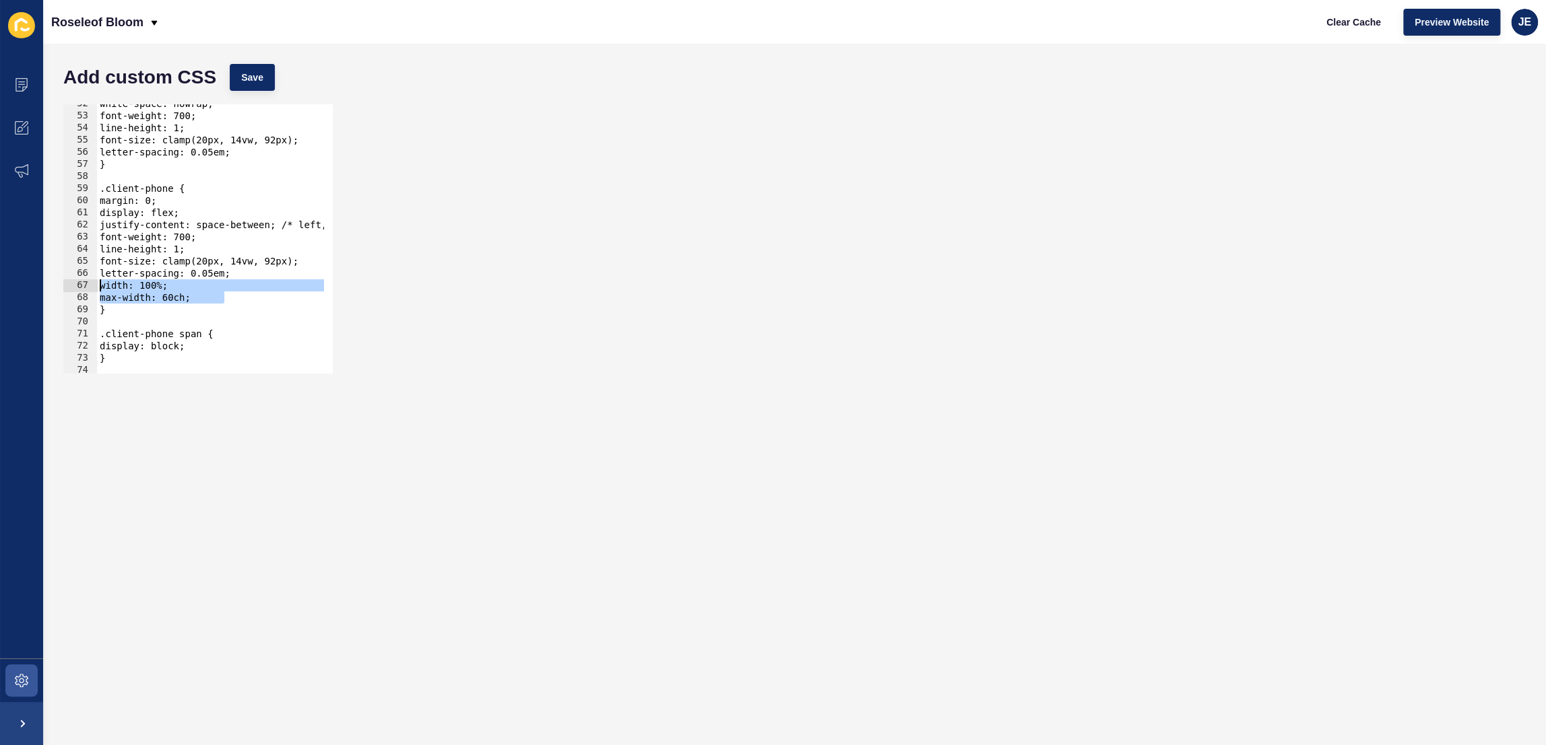
scroll to position [0, 0]
drag, startPoint x: 178, startPoint y: 298, endPoint x: 218, endPoint y: 290, distance: 40.4
click at [218, 290] on div "white-space: nowrap; font-weight: 700; line-height: 1; font-size: clamp(20px, 1…" at bounding box center [377, 240] width 560 height 284
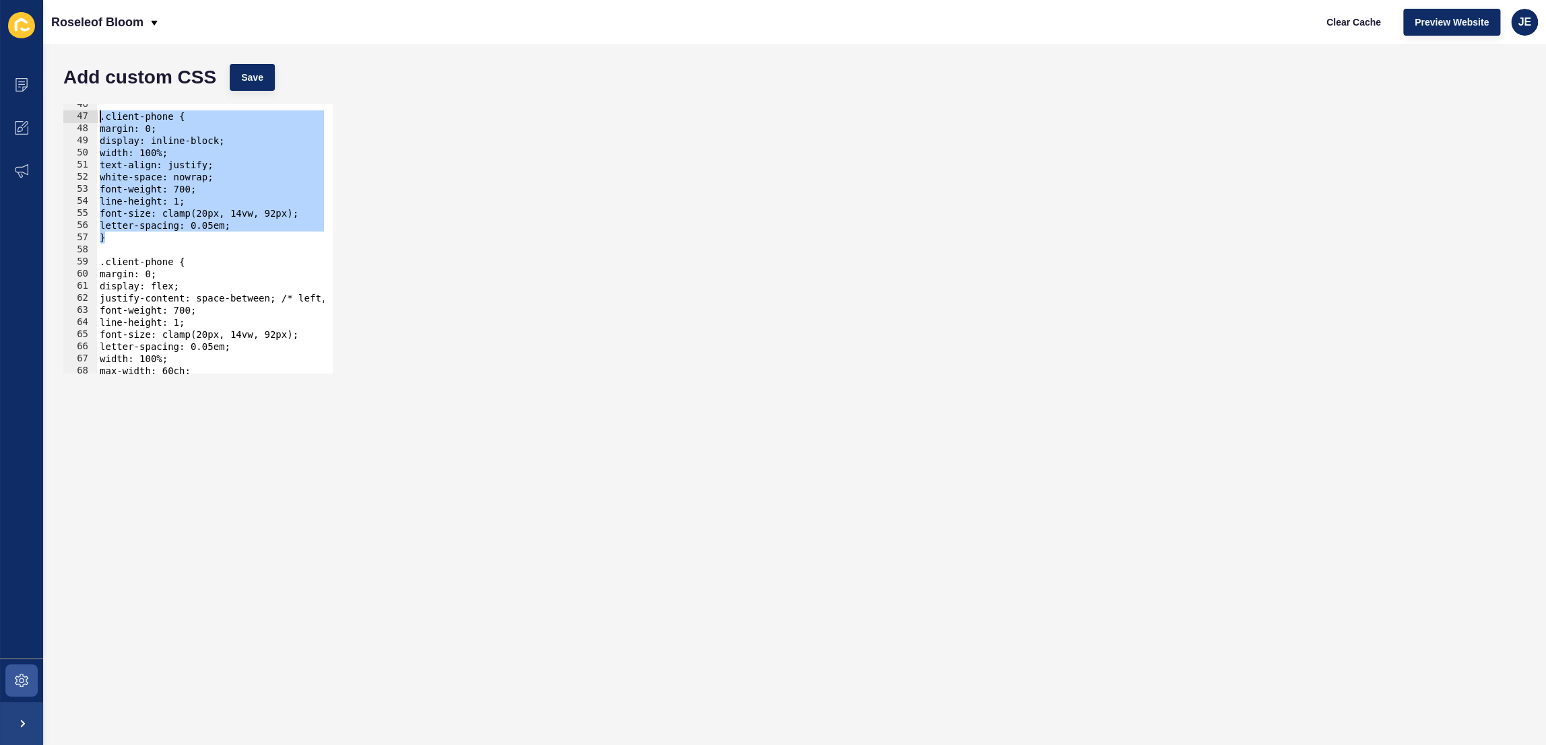
drag, startPoint x: 113, startPoint y: 242, endPoint x: 73, endPoint y: 118, distance: 130.1
click at [73, 118] on div "width: 100%; max-width: 60ch; 46 47 48 49 50 51 52 53 54 55 56 57 58 59 60 61 6…" at bounding box center [197, 238] width 269 height 269
type textarea ".client-phone { margin: 0;"
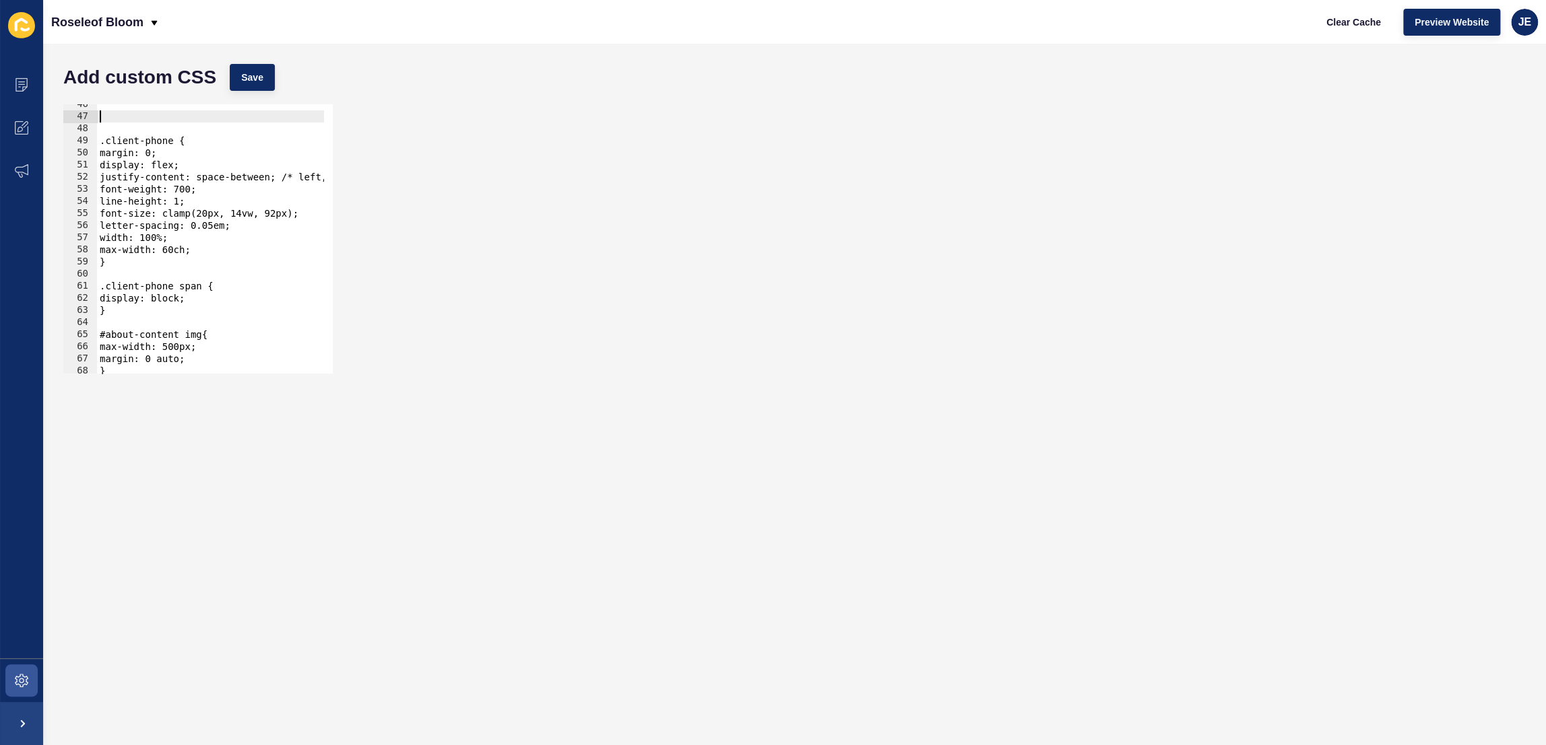
scroll to position [545, 0]
click at [252, 63] on div "Add custom CSS Save" at bounding box center [795, 77] width 1476 height 40
click at [251, 75] on span "Save" at bounding box center [252, 77] width 22 height 13
click at [1331, 21] on span "Clear Cache" at bounding box center [1353, 21] width 55 height 13
click at [199, 241] on div ".client-phone { margin: 0; display: flex; justify-content: space-between; /* le…" at bounding box center [377, 246] width 560 height 284
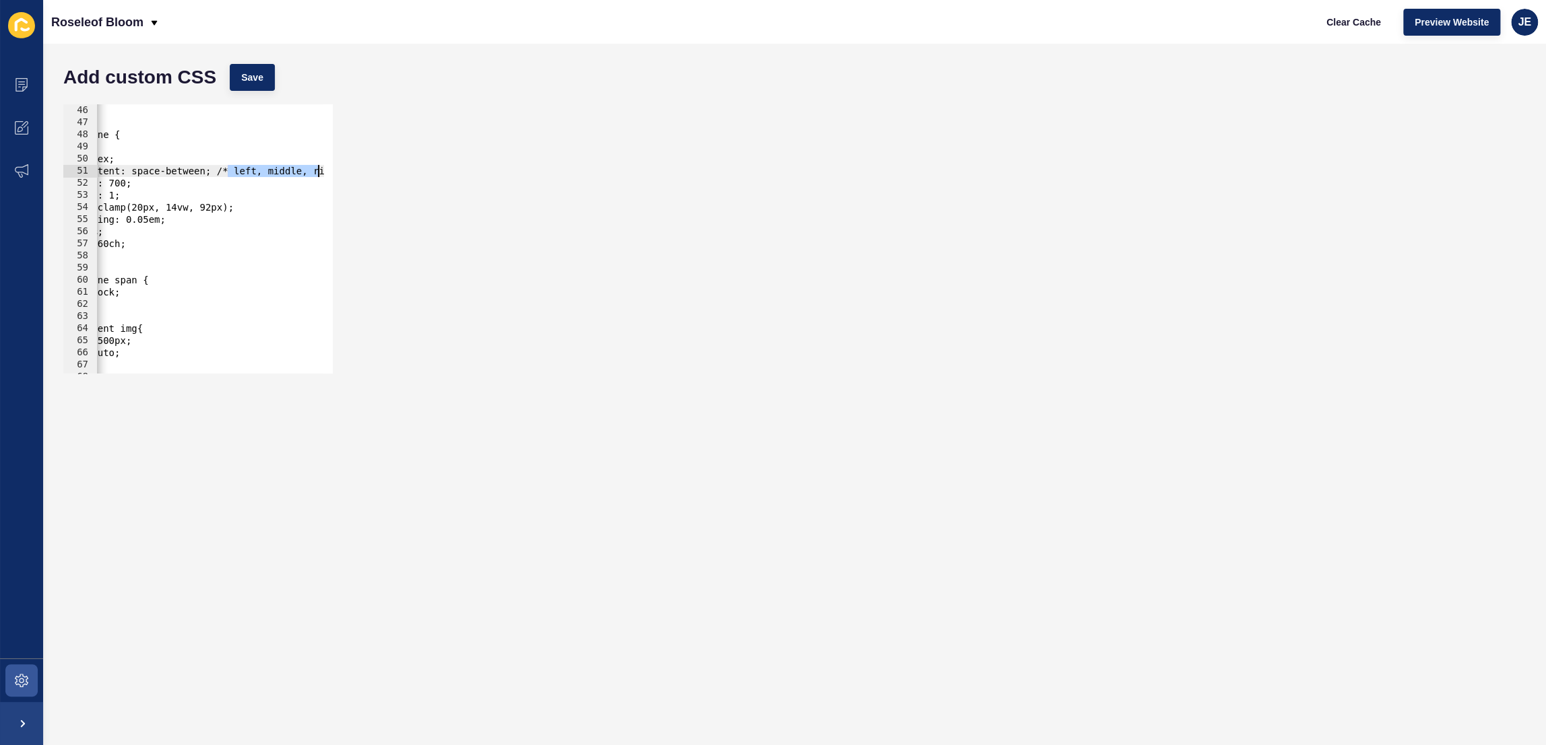
scroll to position [0, 172]
drag, startPoint x: 292, startPoint y: 172, endPoint x: 327, endPoint y: 170, distance: 35.1
click at [327, 170] on div "max-width: 60ch; 46 47 48 49 50 51 52 53 54 55 56 57 58 59 60 61 62 63 64 65 66…" at bounding box center [197, 238] width 269 height 269
drag, startPoint x: 153, startPoint y: 189, endPoint x: 51, endPoint y: 185, distance: 101.8
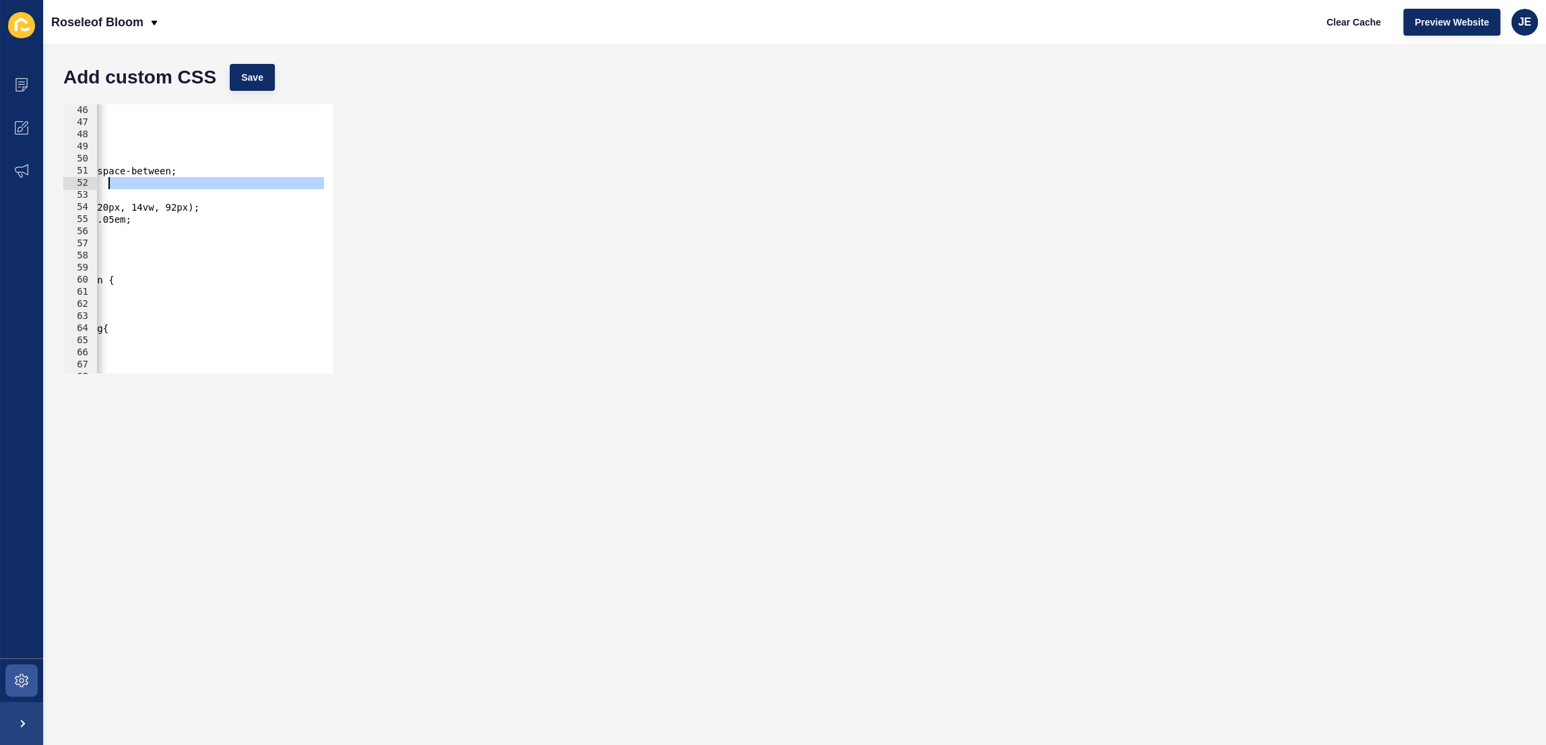
click at [51, 185] on div "Add custom CSS Save justify-content: space-between; 46 47 48 49 50 51 52 53 54 …" at bounding box center [794, 395] width 1502 height 702
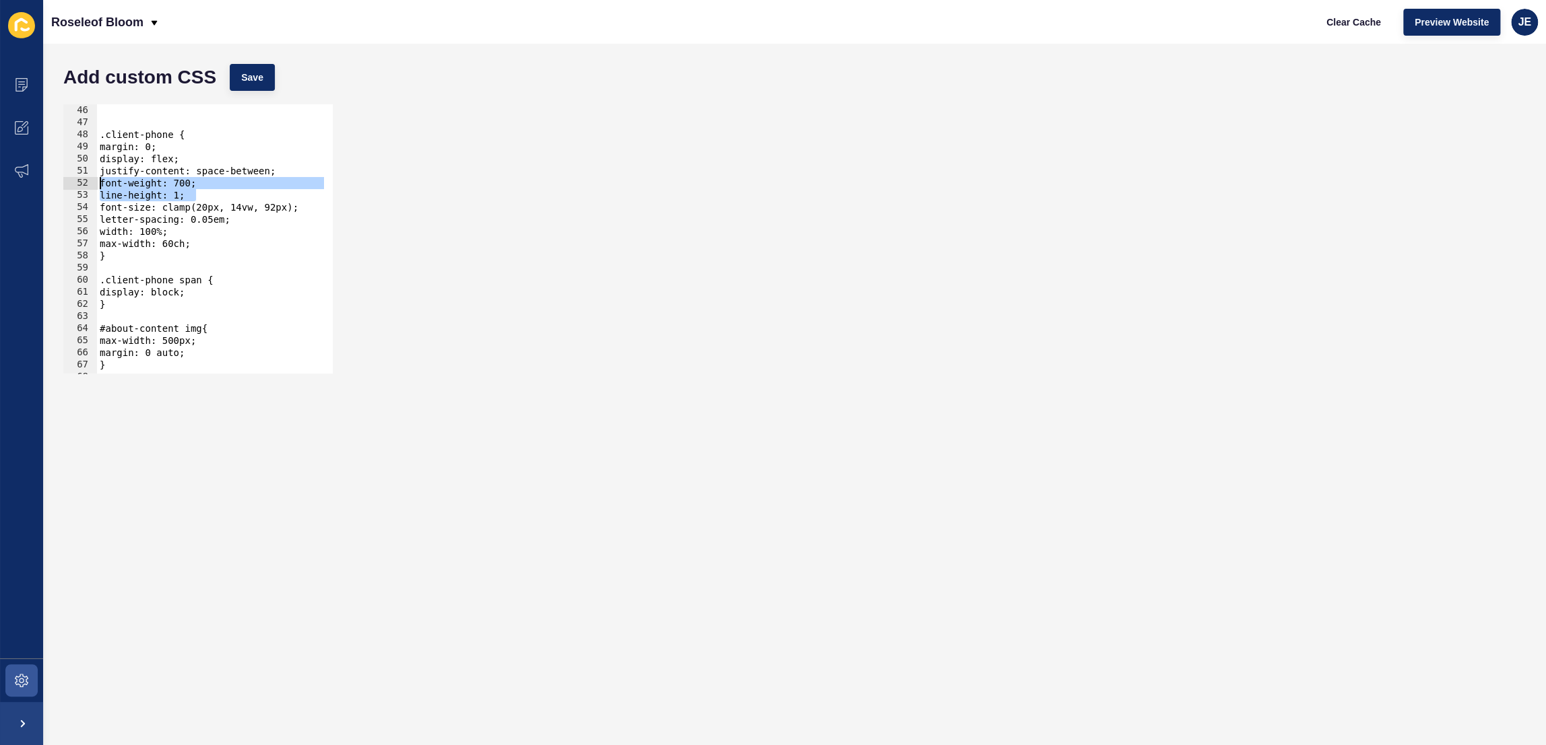
click at [227, 201] on div ".client-phone { margin: 0; display: flex; justify-content: space-between; font-…" at bounding box center [377, 246] width 560 height 284
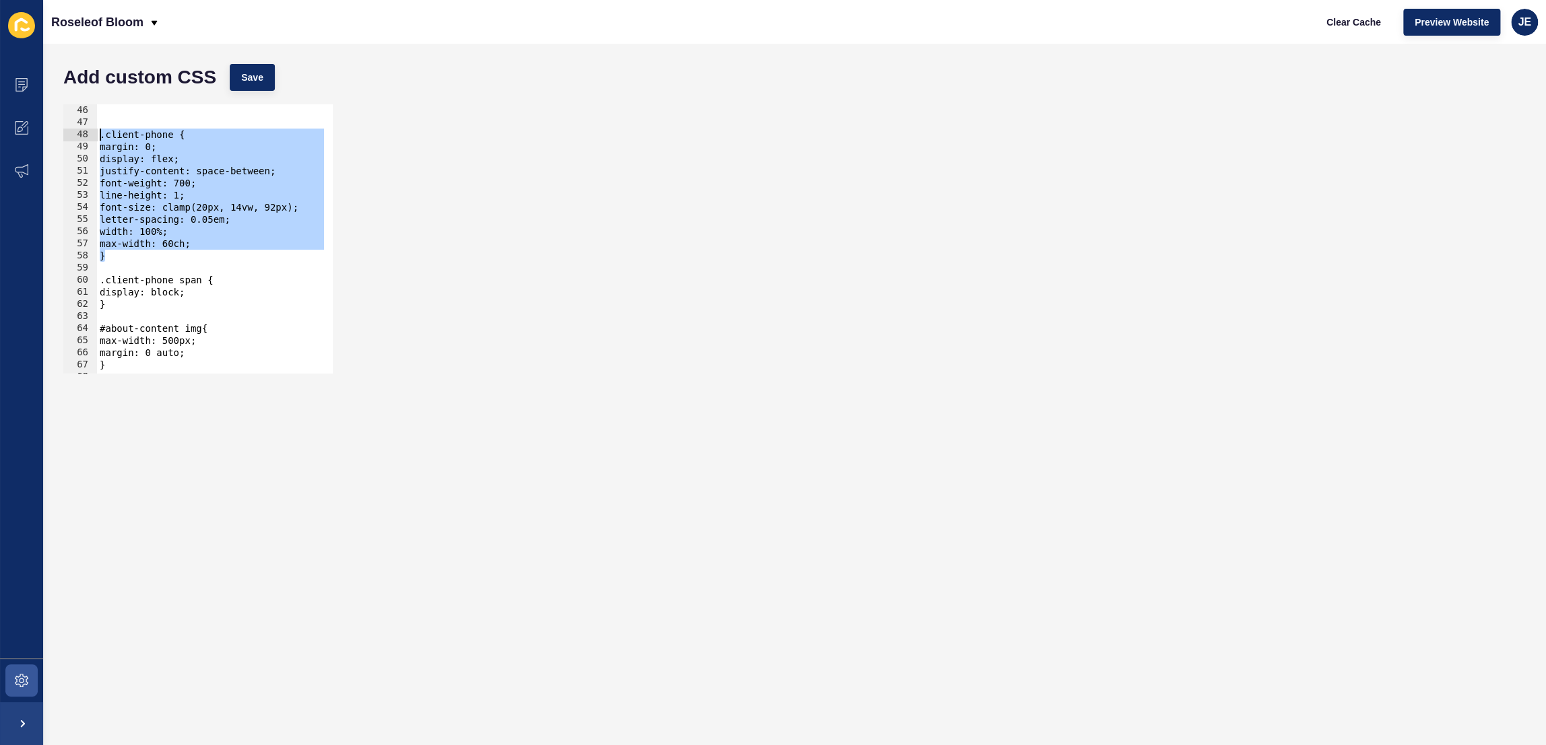
drag, startPoint x: 120, startPoint y: 260, endPoint x: 84, endPoint y: 139, distance: 126.4
click at [84, 139] on div "line-height: 1; 46 47 48 49 50 51 52 53 54 55 56 57 58 59 60 61 62 63 64 65 66 …" at bounding box center [197, 238] width 269 height 269
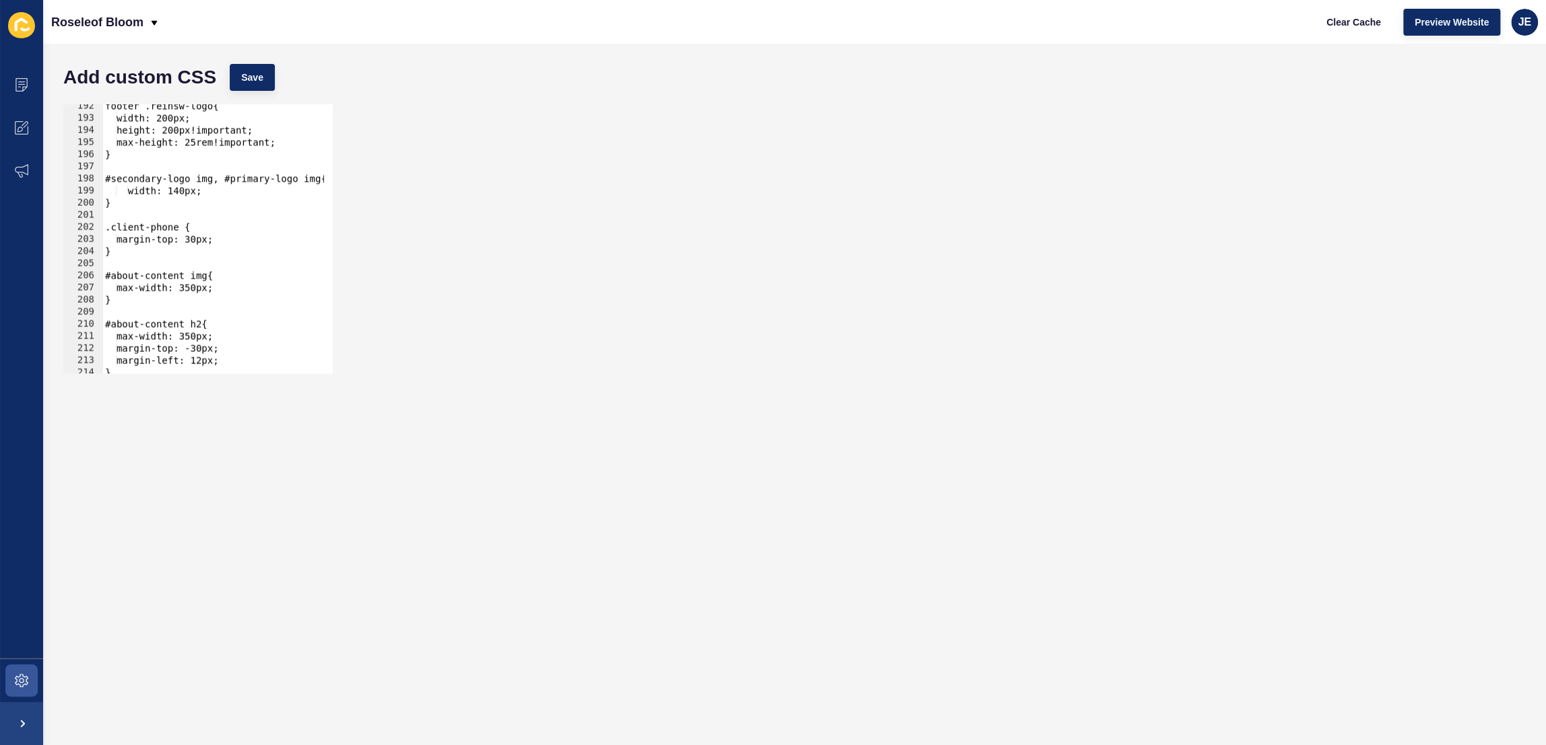
scroll to position [2173, 0]
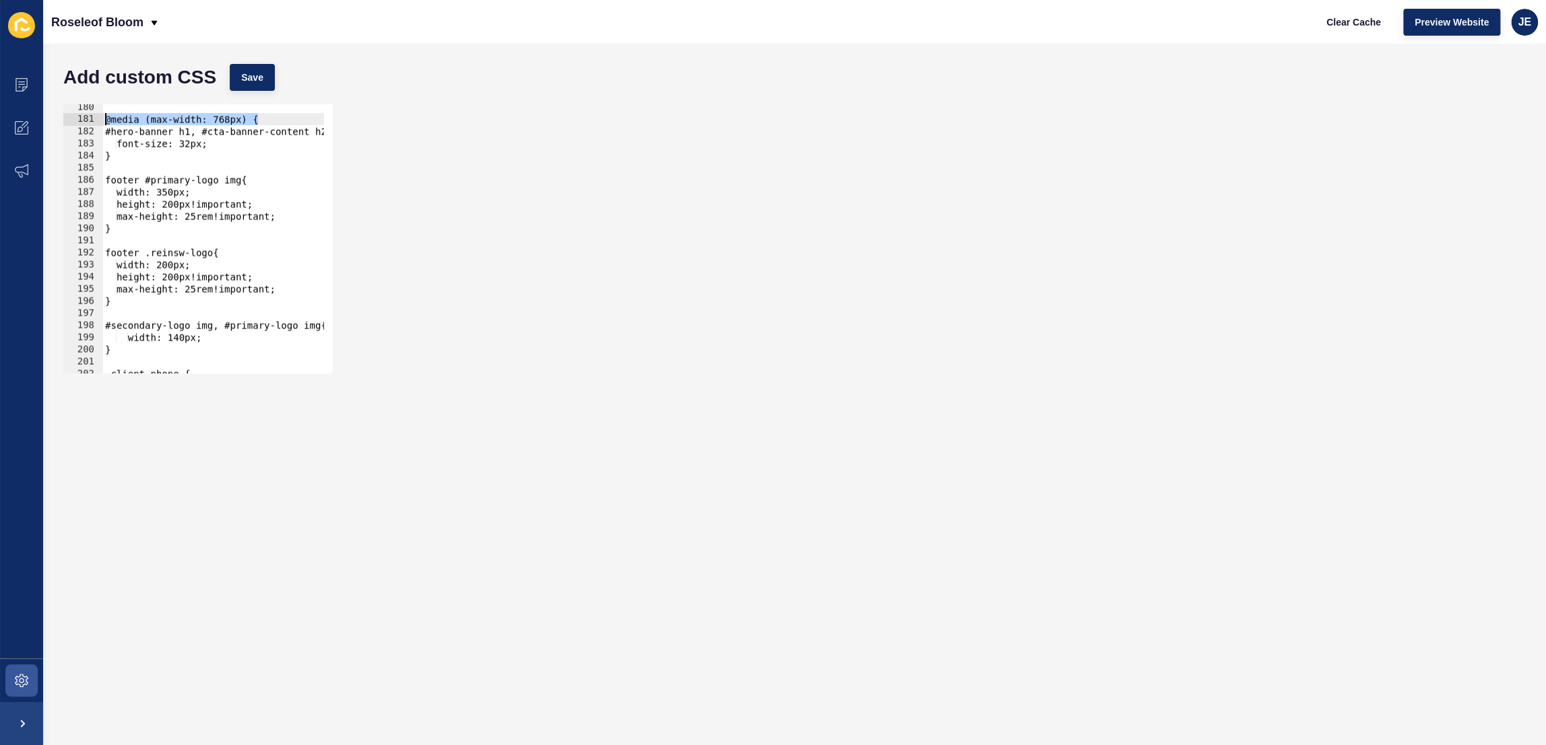
drag, startPoint x: 273, startPoint y: 115, endPoint x: 103, endPoint y: 119, distance: 169.8
click at [103, 119] on div "@media (max-width: 768px) { #hero-banner h1, #cta-banner-content h2{ font-size:…" at bounding box center [382, 243] width 560 height 284
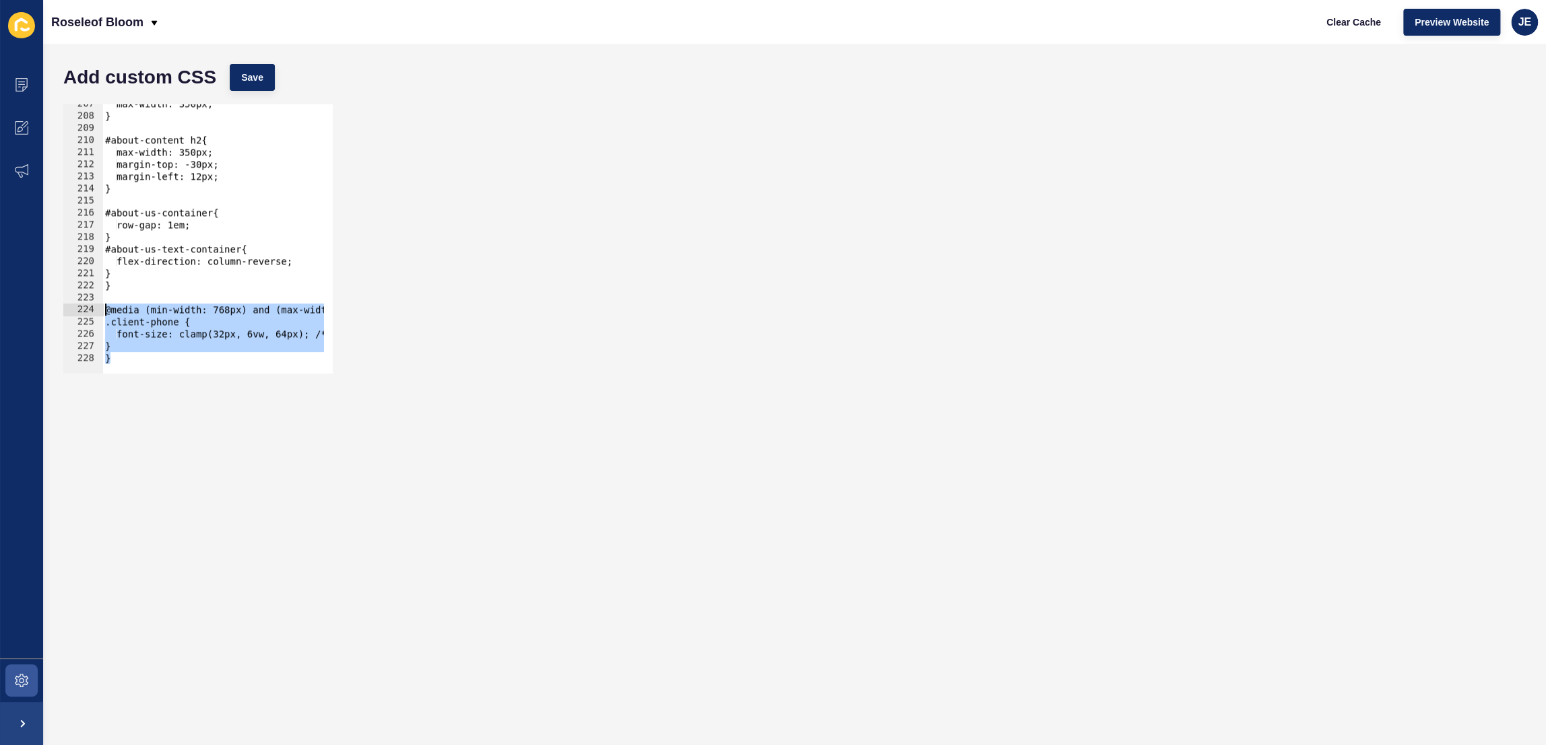
drag, startPoint x: 122, startPoint y: 358, endPoint x: 97, endPoint y: 312, distance: 52.1
click at [97, 312] on div "@media (max-width: 768px) { 207 208 209 210 211 212 213 214 215 216 217 218 219…" at bounding box center [197, 238] width 269 height 269
click at [163, 360] on div "max-width: 350px; } #about-content h2{ max-width: 350px; margin-top: -30px; mar…" at bounding box center [382, 240] width 560 height 284
type textarea "}"
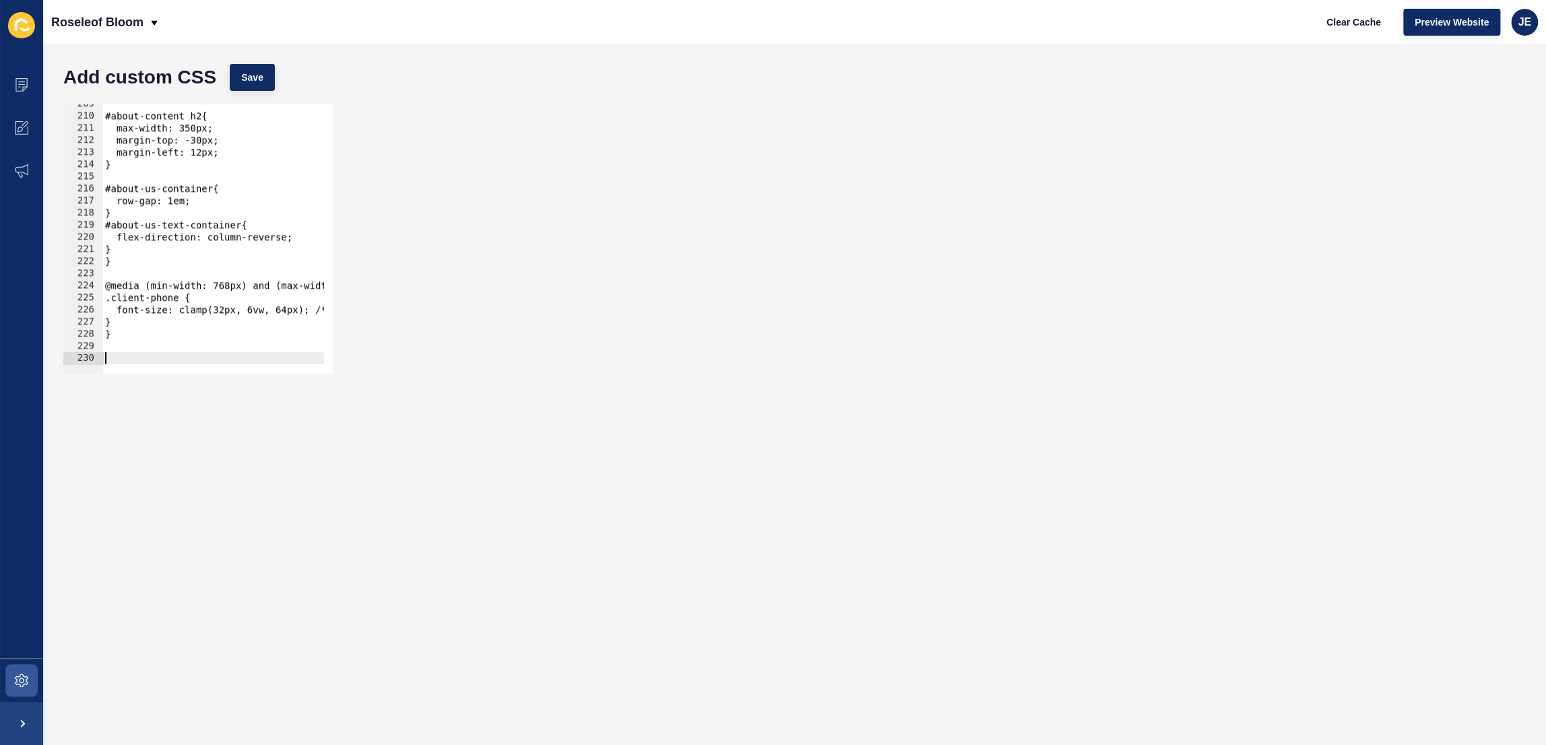
paste textarea "}"
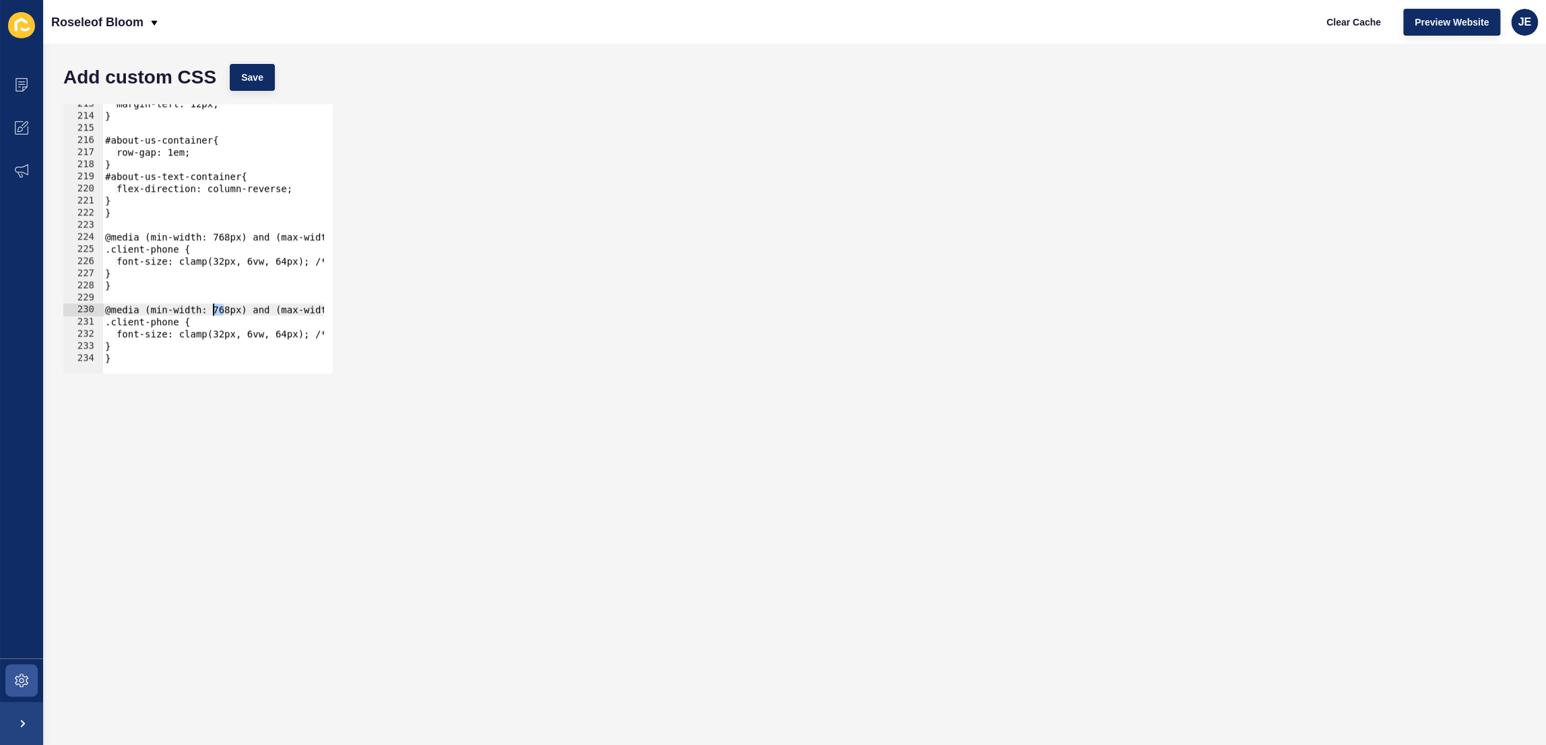
drag, startPoint x: 224, startPoint y: 312, endPoint x: 213, endPoint y: 312, distance: 10.1
click at [213, 312] on div "margin-left: 12px; } #about-us-container{ row-gap: 1em; } #about-us-text-contai…" at bounding box center [382, 240] width 560 height 284
click at [241, 310] on div "margin-left: 12px; } #about-us-container{ row-gap: 1em; } #about-us-text-contai…" at bounding box center [382, 240] width 560 height 284
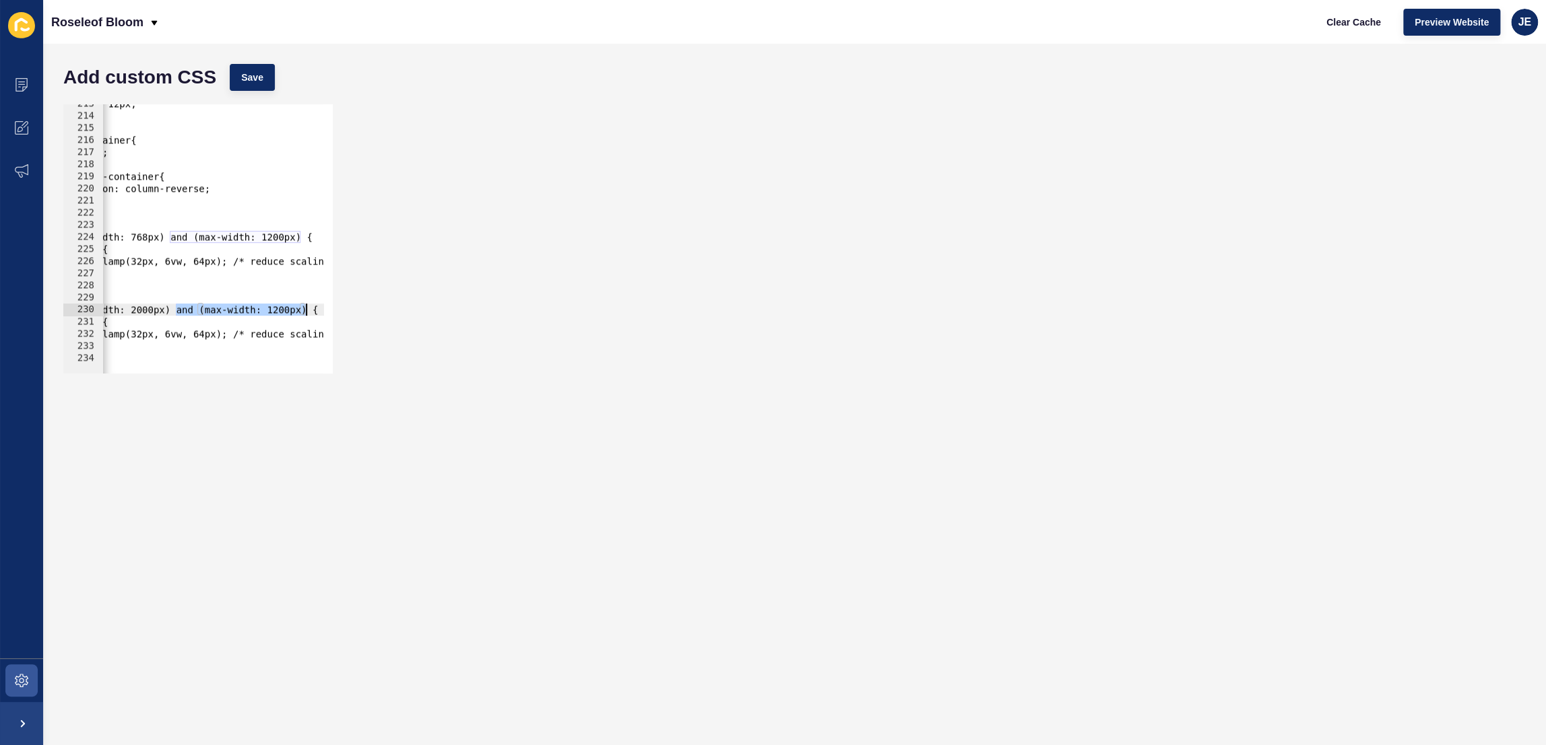
drag, startPoint x: 259, startPoint y: 311, endPoint x: 308, endPoint y: 312, distance: 49.8
click at [308, 312] on div "margin-left: 12px; } #about-us-container{ row-gap: 1em; } #about-us-text-contai…" at bounding box center [300, 240] width 560 height 284
drag, startPoint x: 248, startPoint y: 346, endPoint x: 107, endPoint y: 343, distance: 140.8
click at [86, 342] on div "@media (min-width: 2000px) { 213 214 215 216 217 218 219 220 221 222 223 224 22…" at bounding box center [197, 238] width 269 height 269
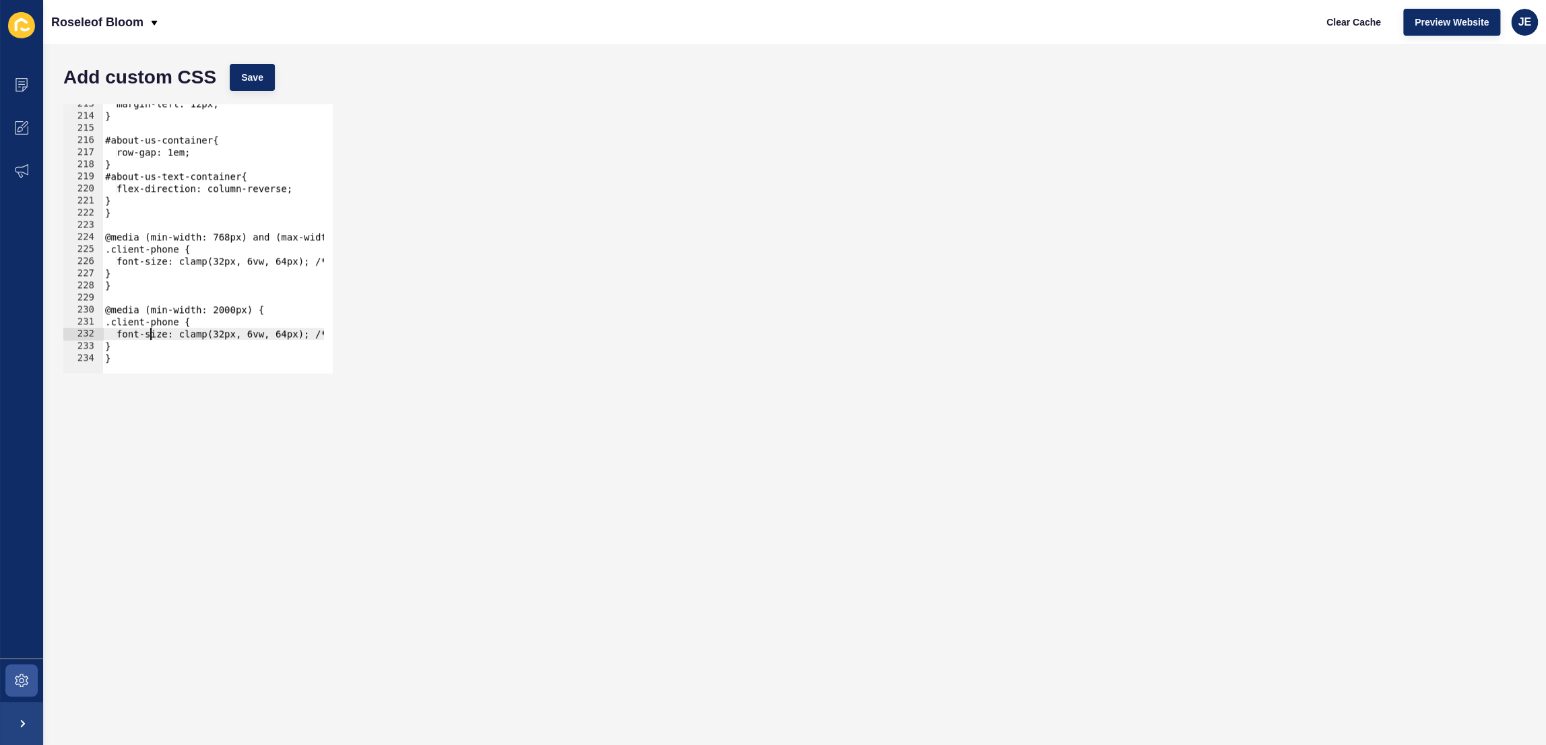
click at [150, 336] on div "margin-left: 12px; } #about-us-container{ row-gap: 1em; } #about-us-text-contai…" at bounding box center [382, 240] width 560 height 284
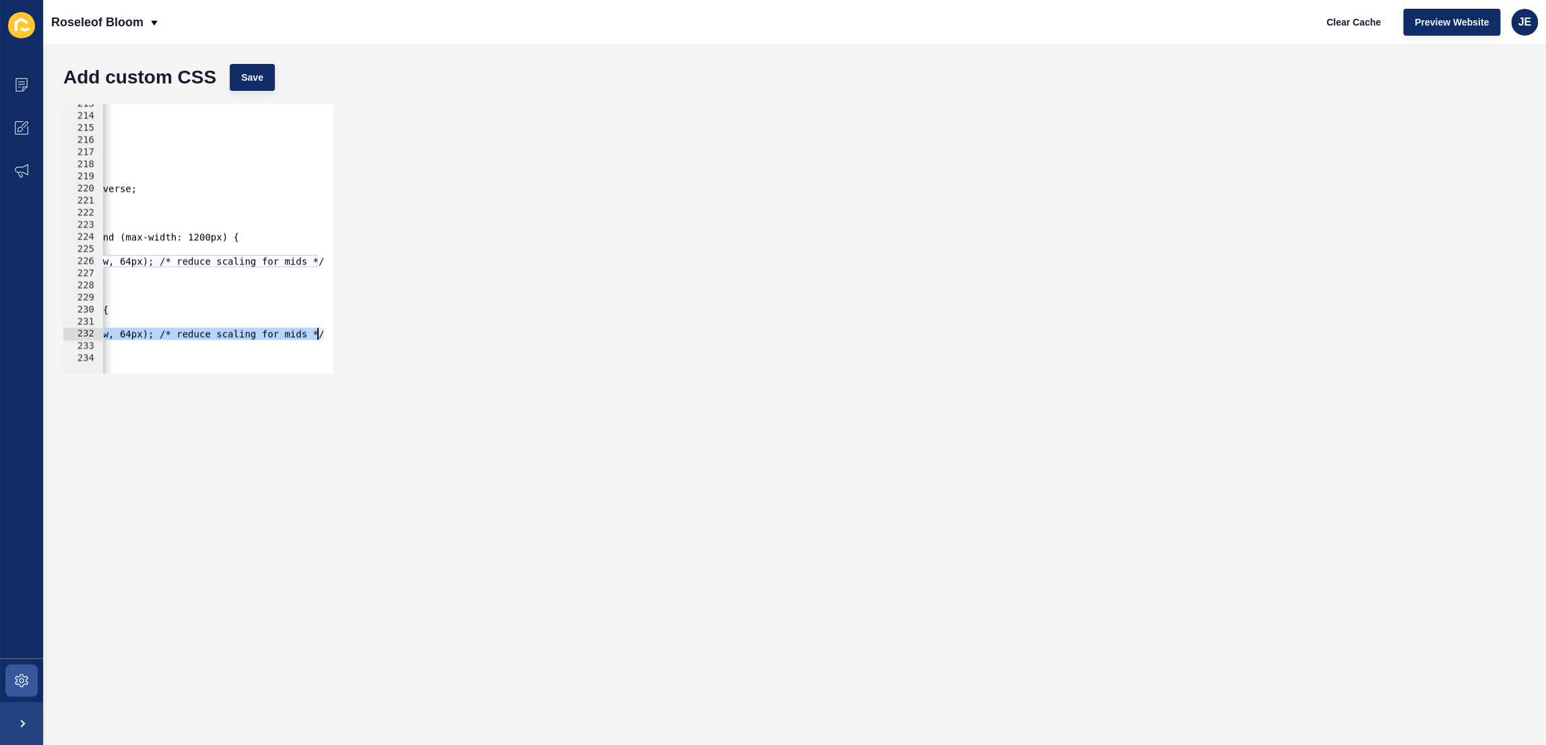
scroll to position [0, 172]
drag, startPoint x: 129, startPoint y: 335, endPoint x: 364, endPoint y: 334, distance: 235.7
click at [364, 334] on div "font-size: clamp(32px, 6vw, 64px); /* reduce scaling for mids */ 213 214 215 21…" at bounding box center [795, 239] width 1476 height 283
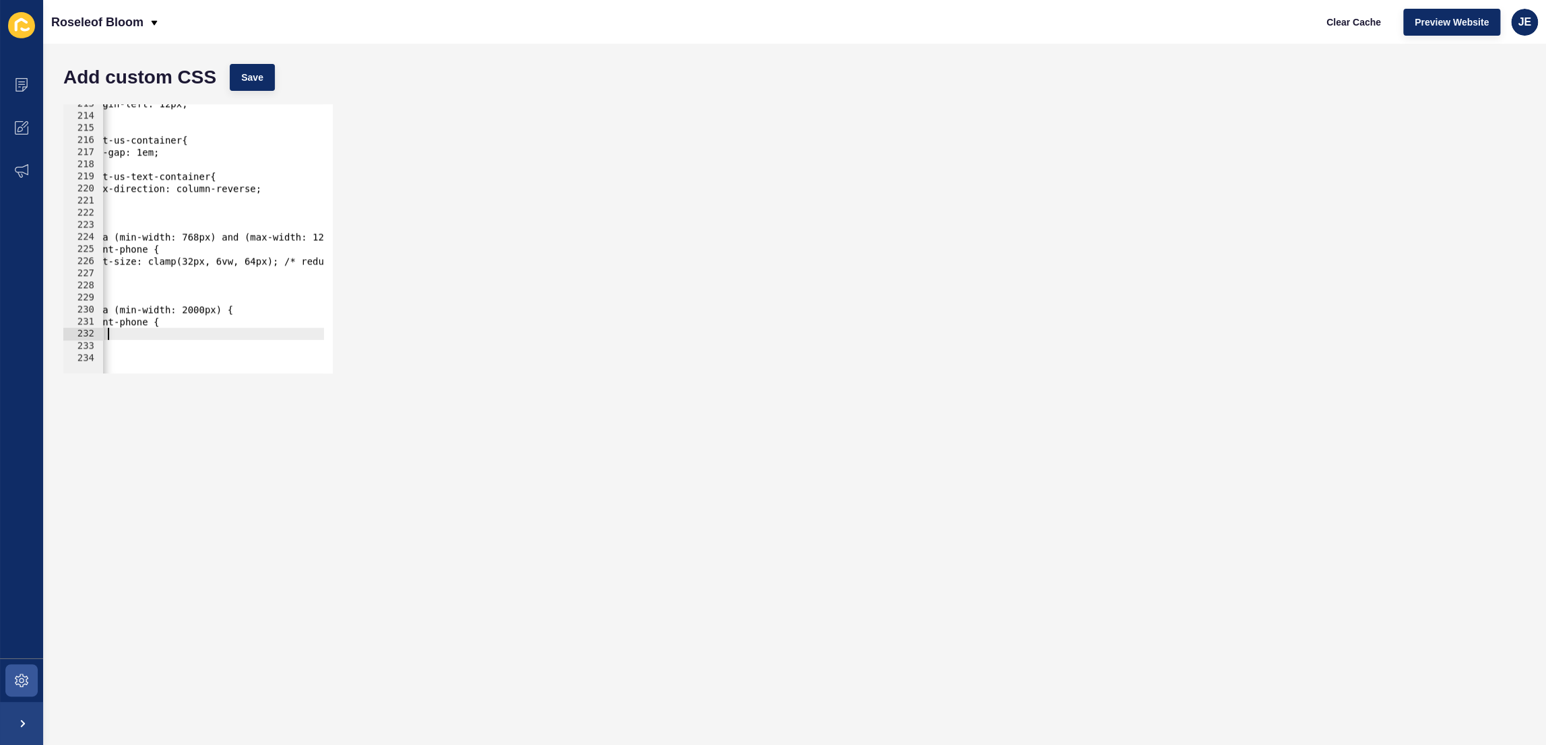
scroll to position [0, 0]
type textarea "d"
click at [241, 83] on span "Save" at bounding box center [252, 77] width 22 height 13
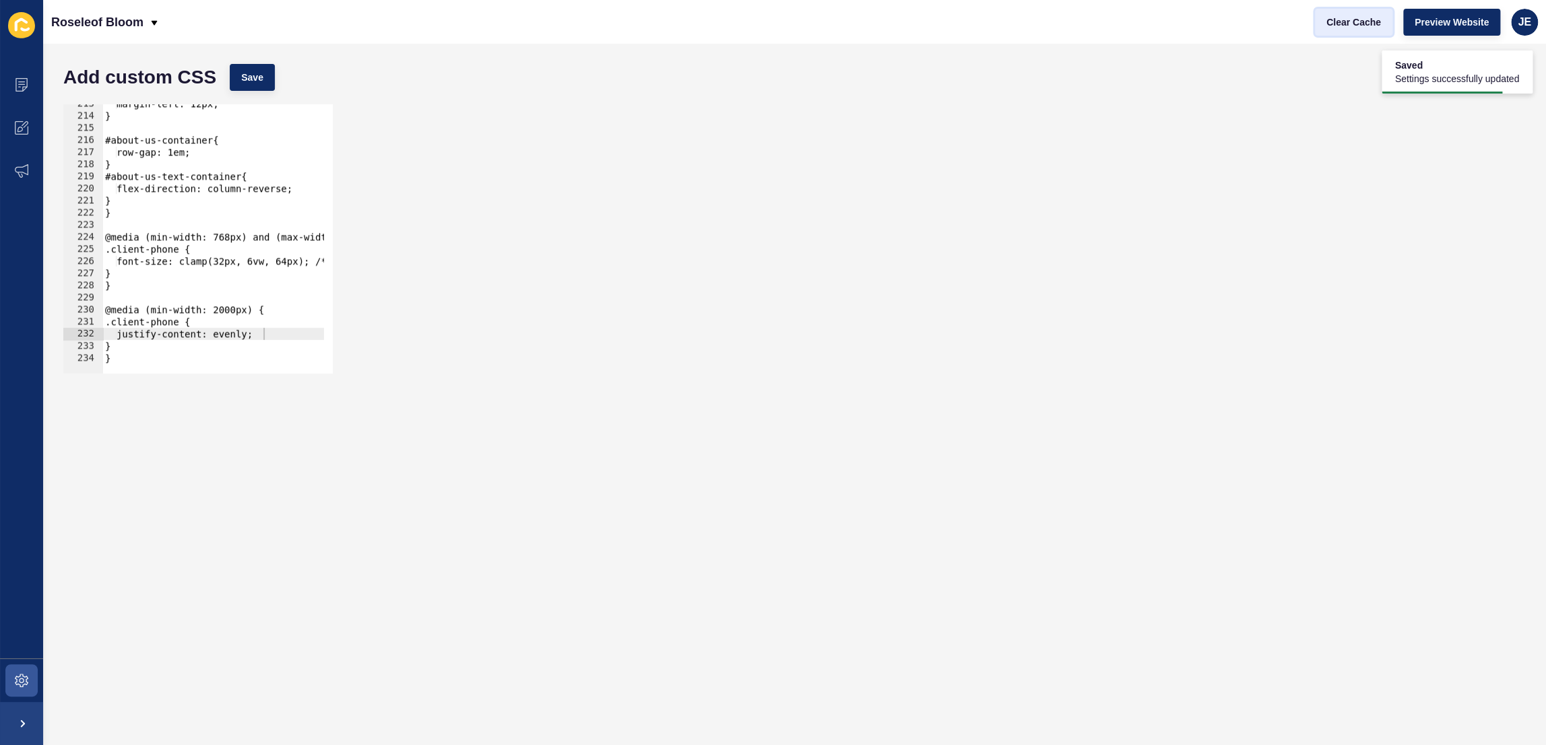
click at [1337, 22] on span "Clear Cache" at bounding box center [1353, 21] width 55 height 13
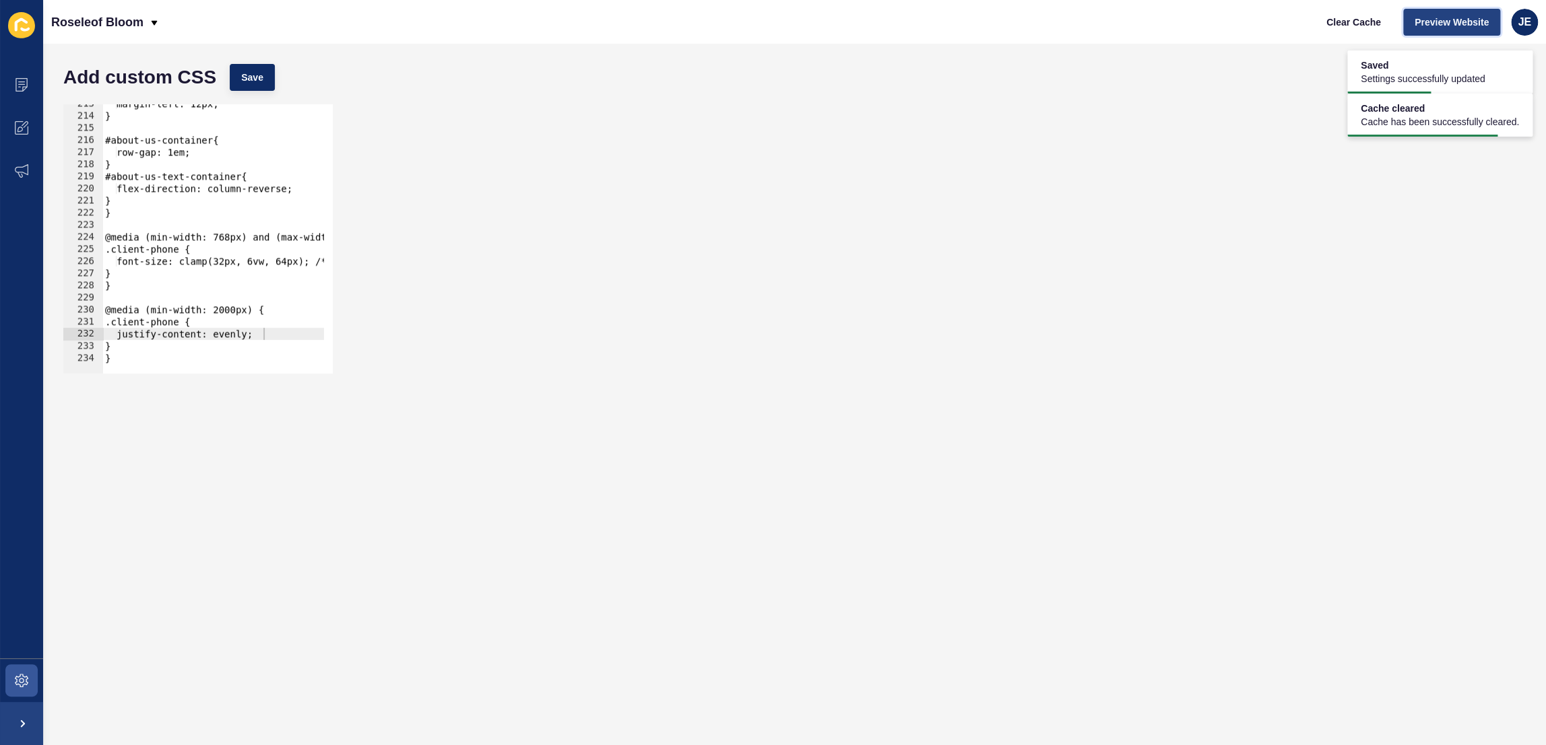
click at [1447, 19] on span "Preview Website" at bounding box center [1451, 21] width 74 height 13
click at [242, 335] on div "margin-left: 12px; } #about-us-container{ row-gap: 1em; } #about-us-text-contai…" at bounding box center [382, 240] width 560 height 284
paste textarea "space-"
click at [244, 67] on button "Save" at bounding box center [252, 77] width 45 height 27
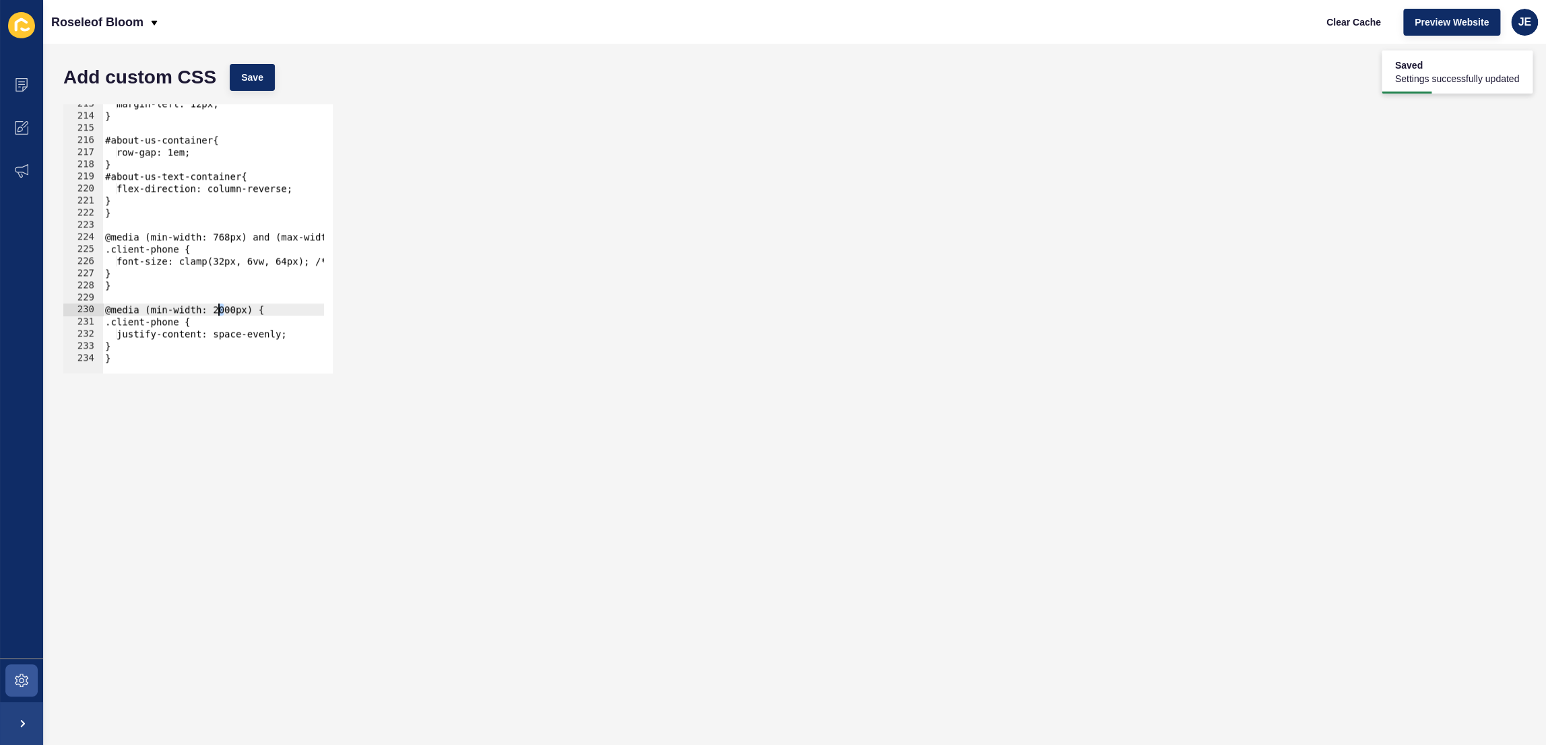
click at [219, 311] on div "margin-left: 12px; } #about-us-container{ row-gap: 1em; } #about-us-text-contai…" at bounding box center [382, 240] width 560 height 284
type textarea "@media (min-width: 2200px) {"
click at [255, 60] on div "Add custom CSS Save" at bounding box center [795, 77] width 1476 height 40
click at [258, 86] on button "Save" at bounding box center [252, 77] width 45 height 27
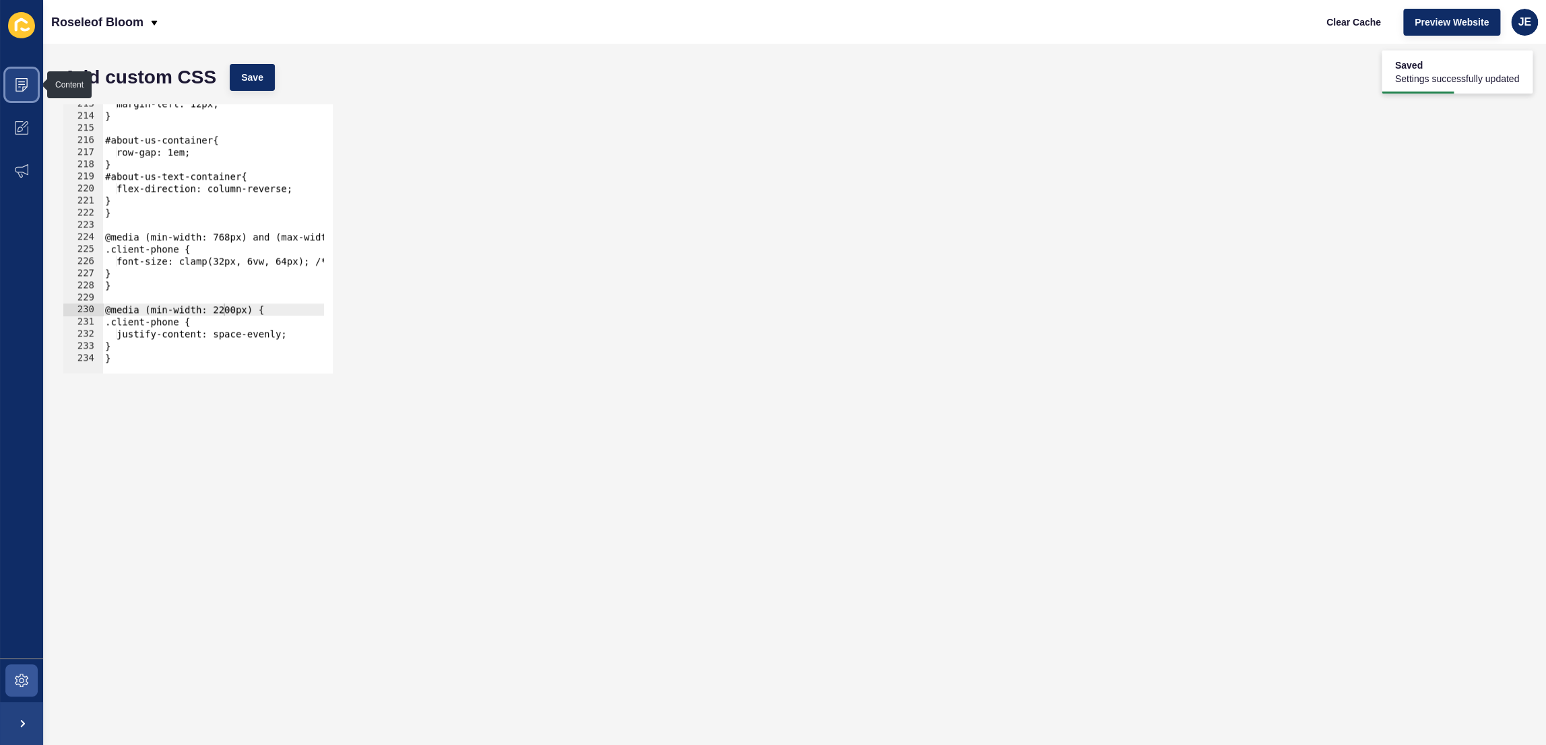
click at [13, 86] on span at bounding box center [21, 84] width 43 height 43
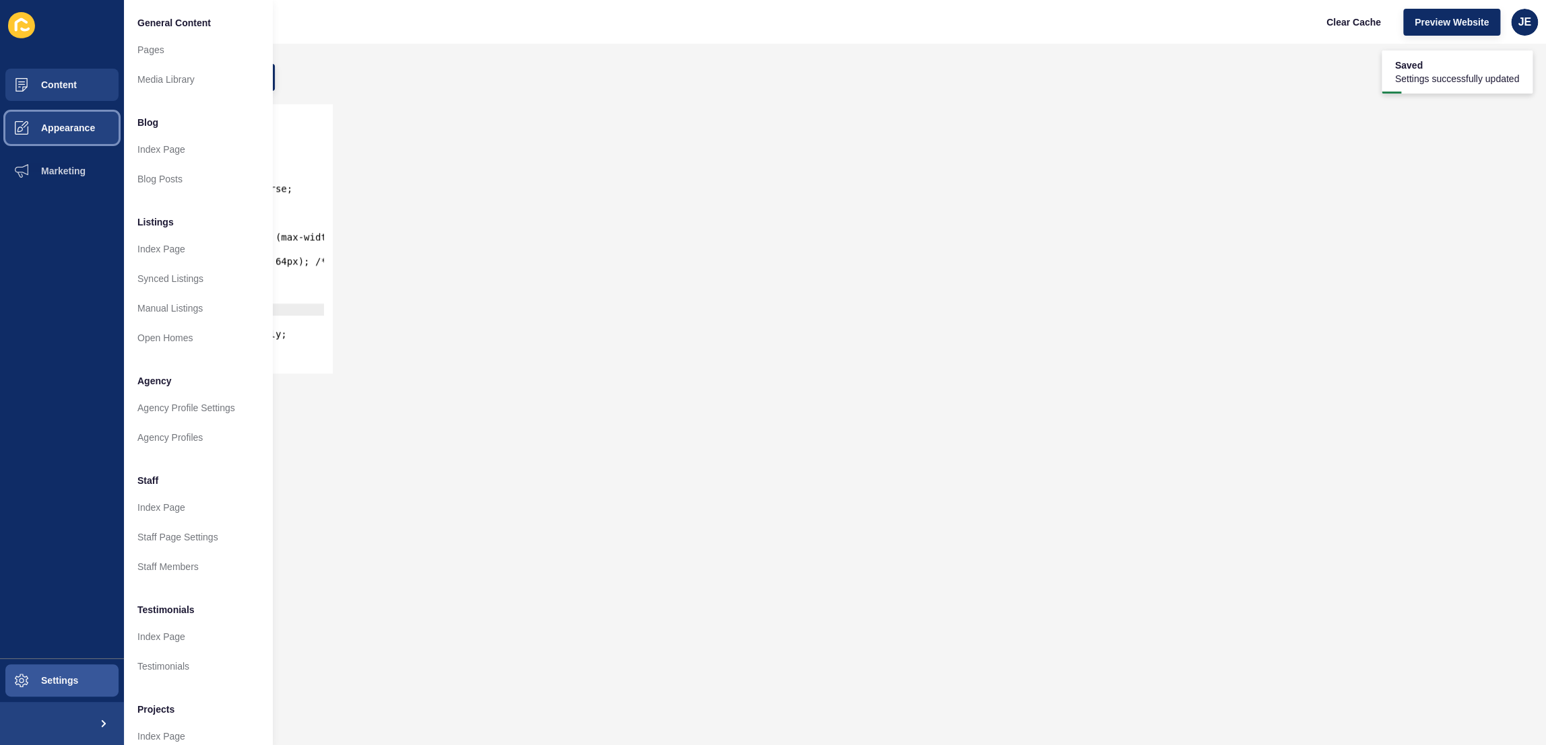
click at [77, 137] on button "Appearance" at bounding box center [62, 127] width 124 height 43
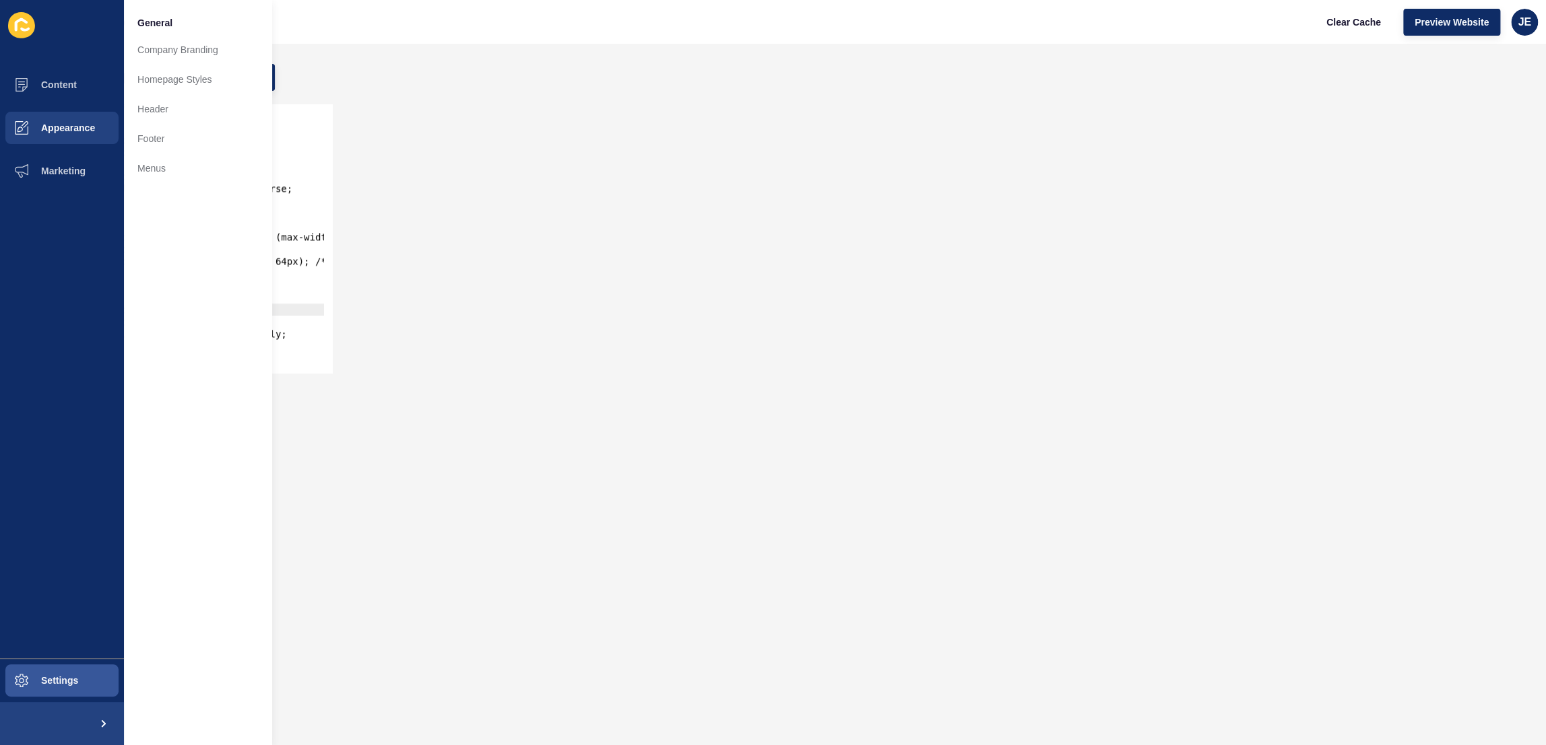
click at [172, 81] on link "Homepage Styles" at bounding box center [198, 80] width 148 height 30
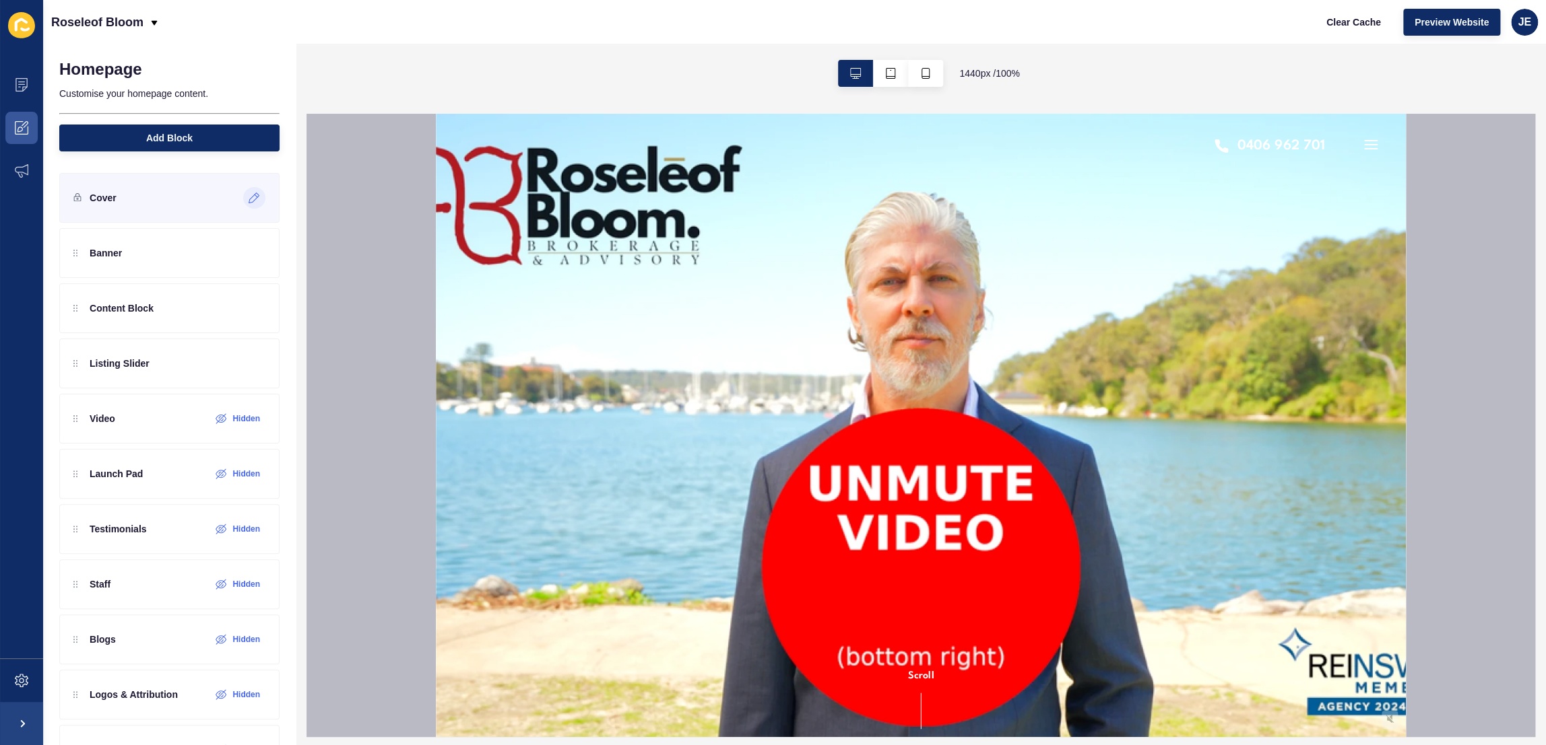
click at [255, 196] on icon at bounding box center [256, 196] width 3 height 3
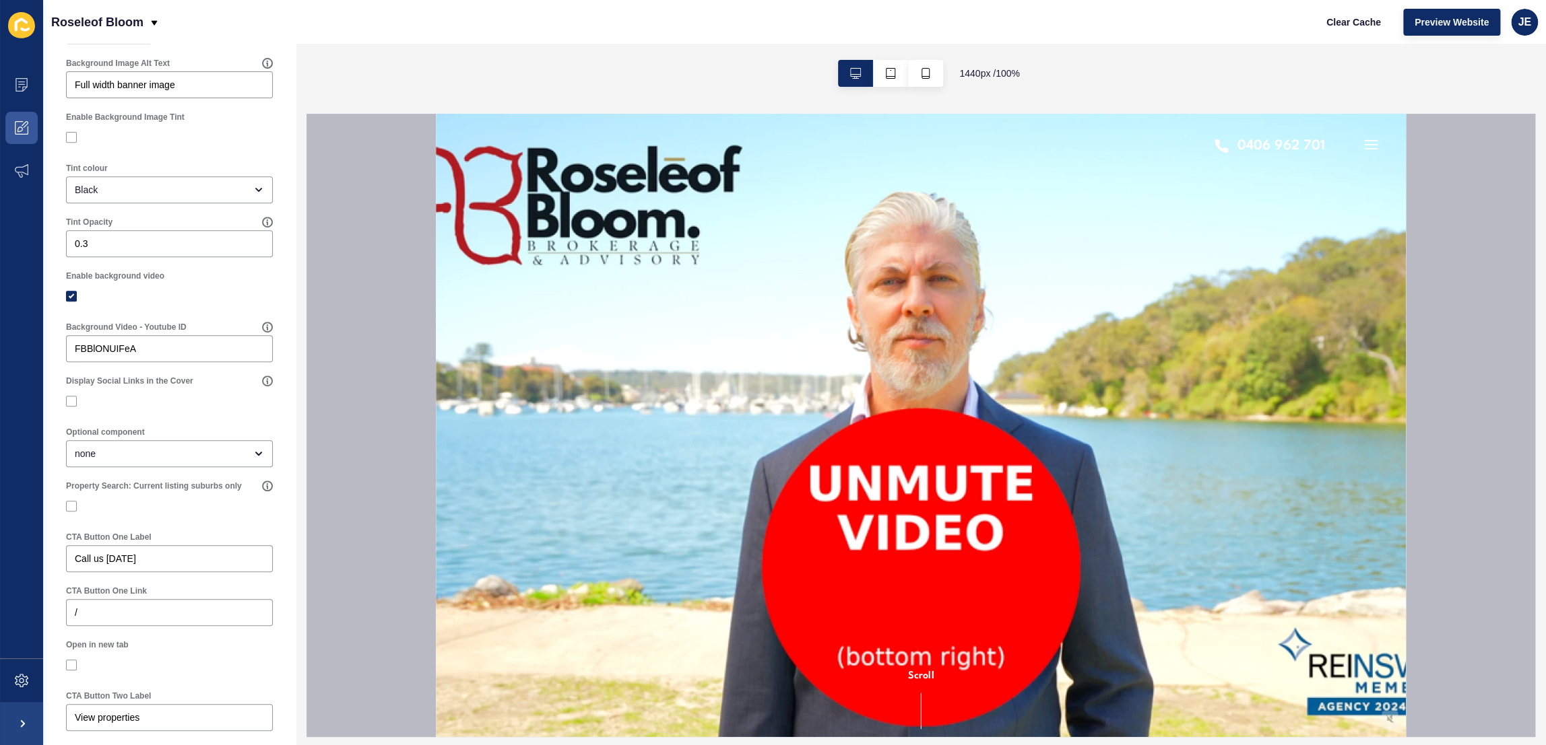
scroll to position [55, 0]
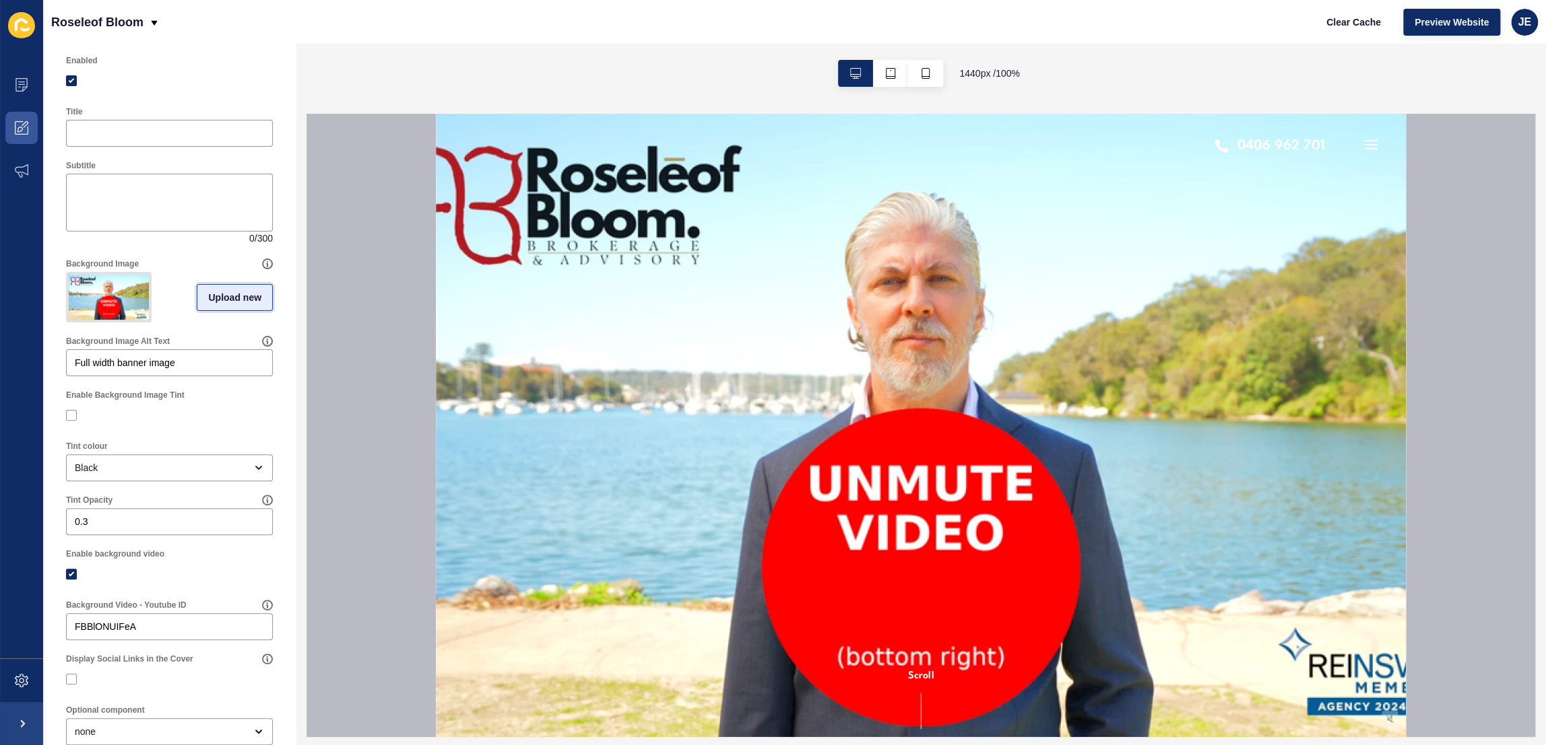
click at [227, 304] on span "Upload new" at bounding box center [234, 297] width 53 height 13
click at [194, 297] on span at bounding box center [169, 299] width 204 height 53
click at [67, 273] on input "Drag or click to upload" at bounding box center [67, 273] width 0 height 0
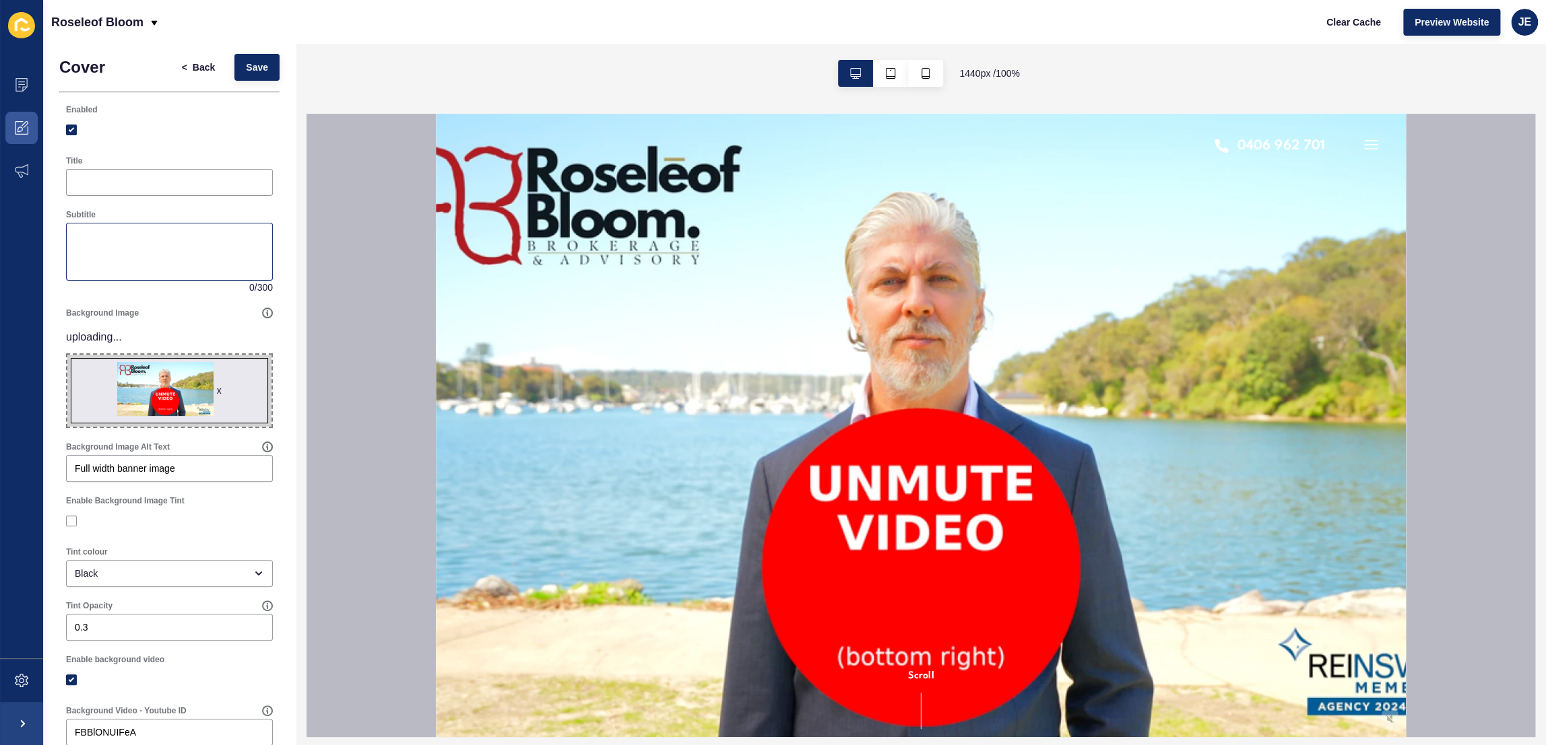
scroll to position [0, 0]
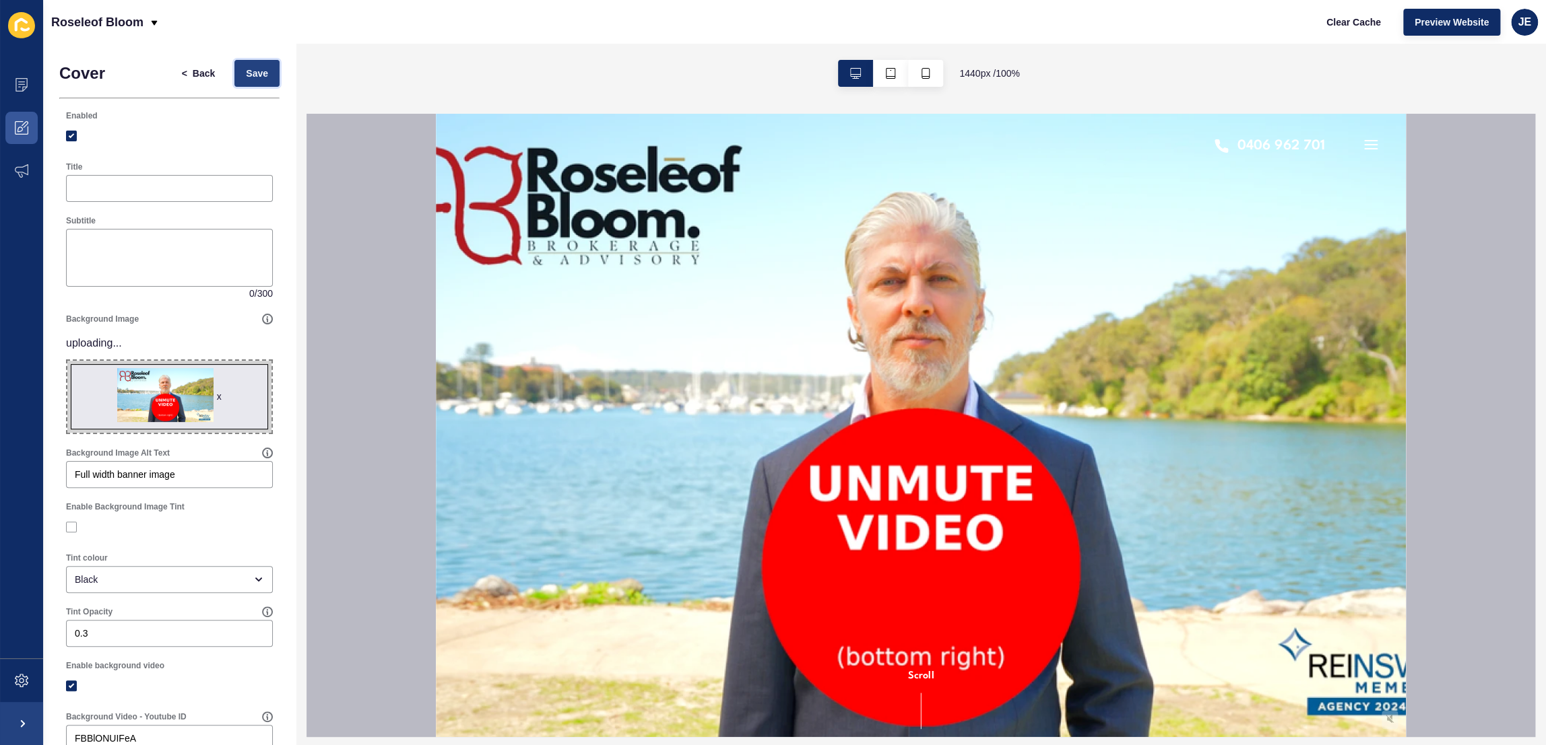
click at [254, 64] on button "Save" at bounding box center [256, 73] width 45 height 27
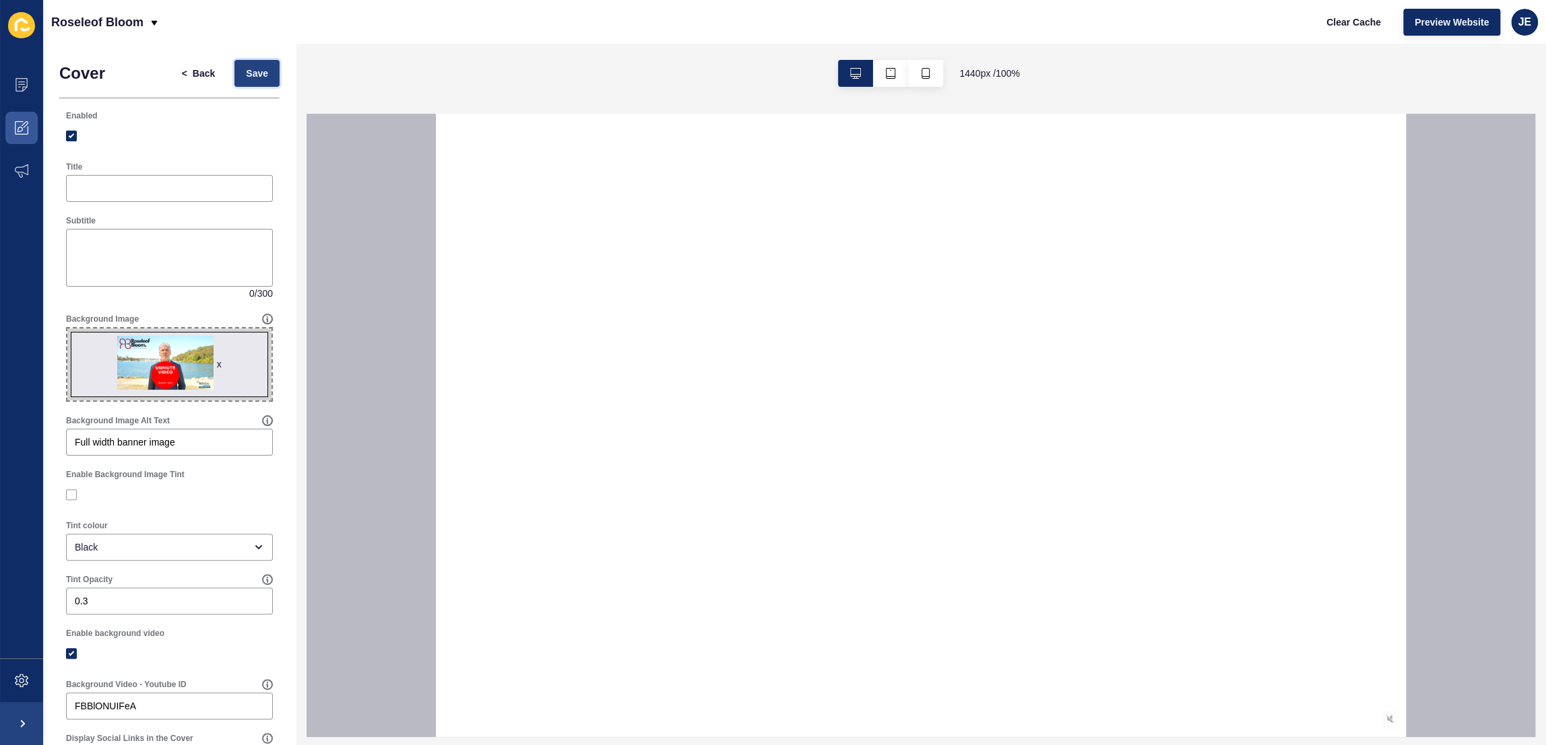
click at [257, 81] on button "Save" at bounding box center [256, 73] width 45 height 27
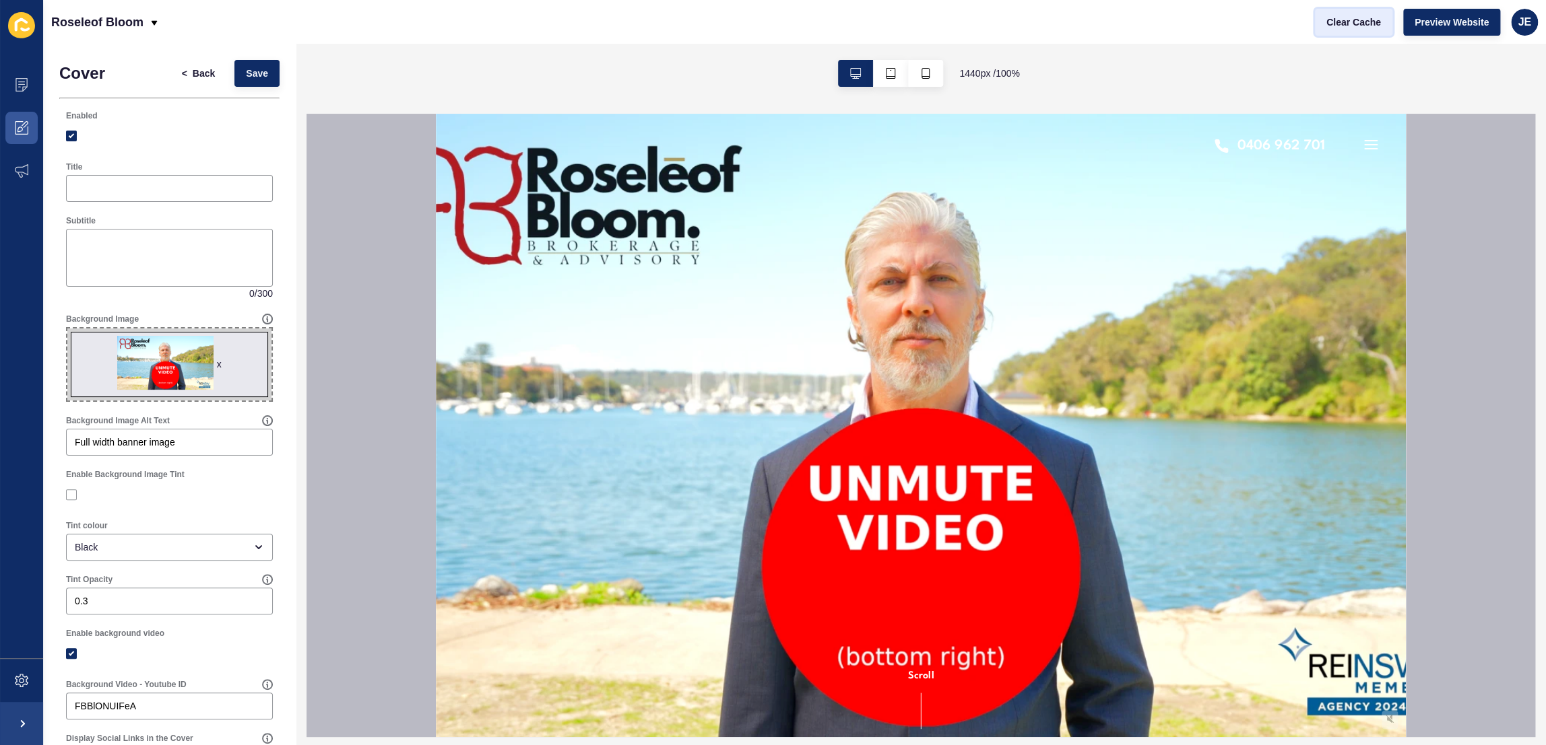
click at [1370, 26] on span "Clear Cache" at bounding box center [1353, 21] width 55 height 13
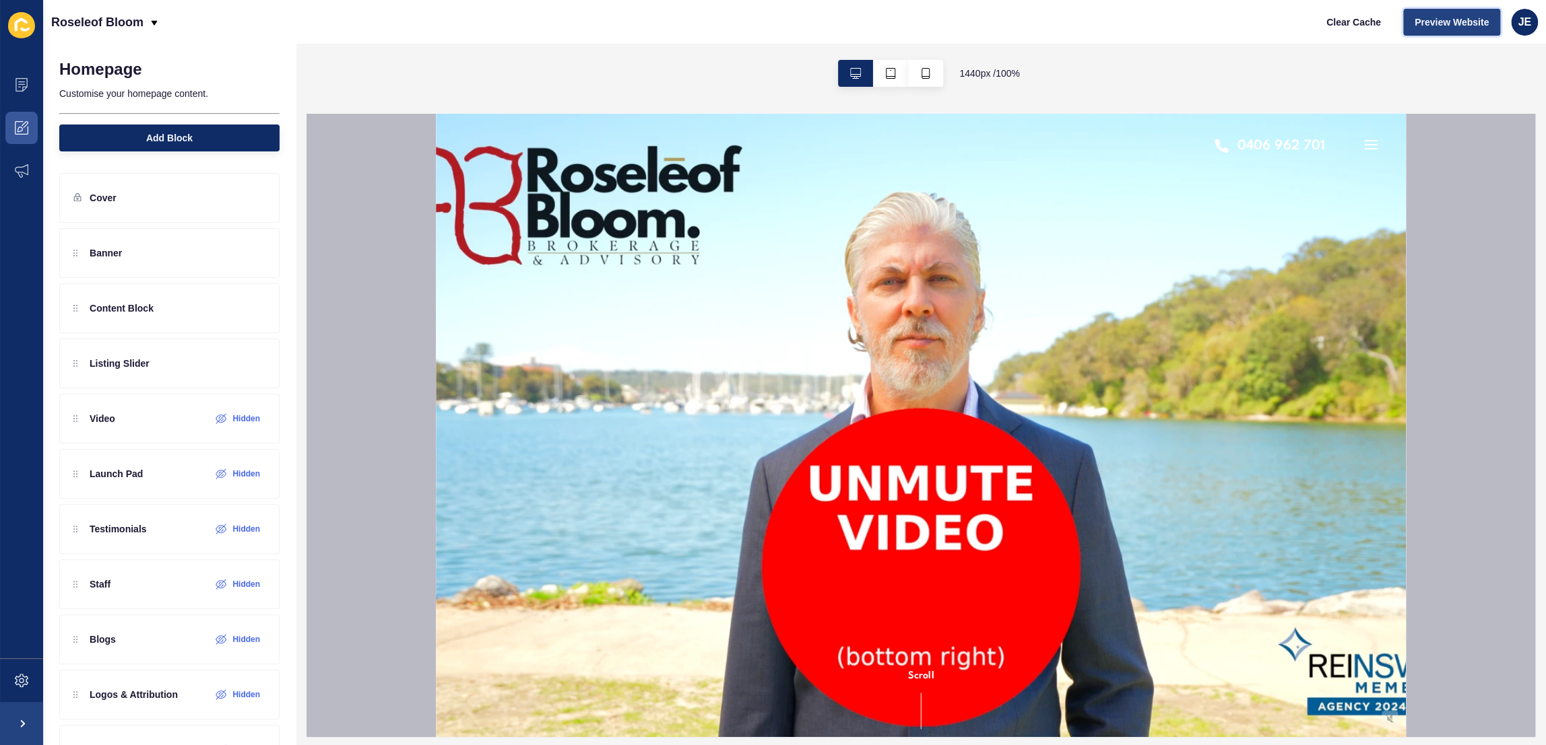
click at [1428, 24] on span "Preview Website" at bounding box center [1451, 21] width 74 height 13
click at [1370, 29] on button "Clear Cache" at bounding box center [1353, 22] width 77 height 27
click at [1427, 26] on span "Preview Website" at bounding box center [1451, 21] width 74 height 13
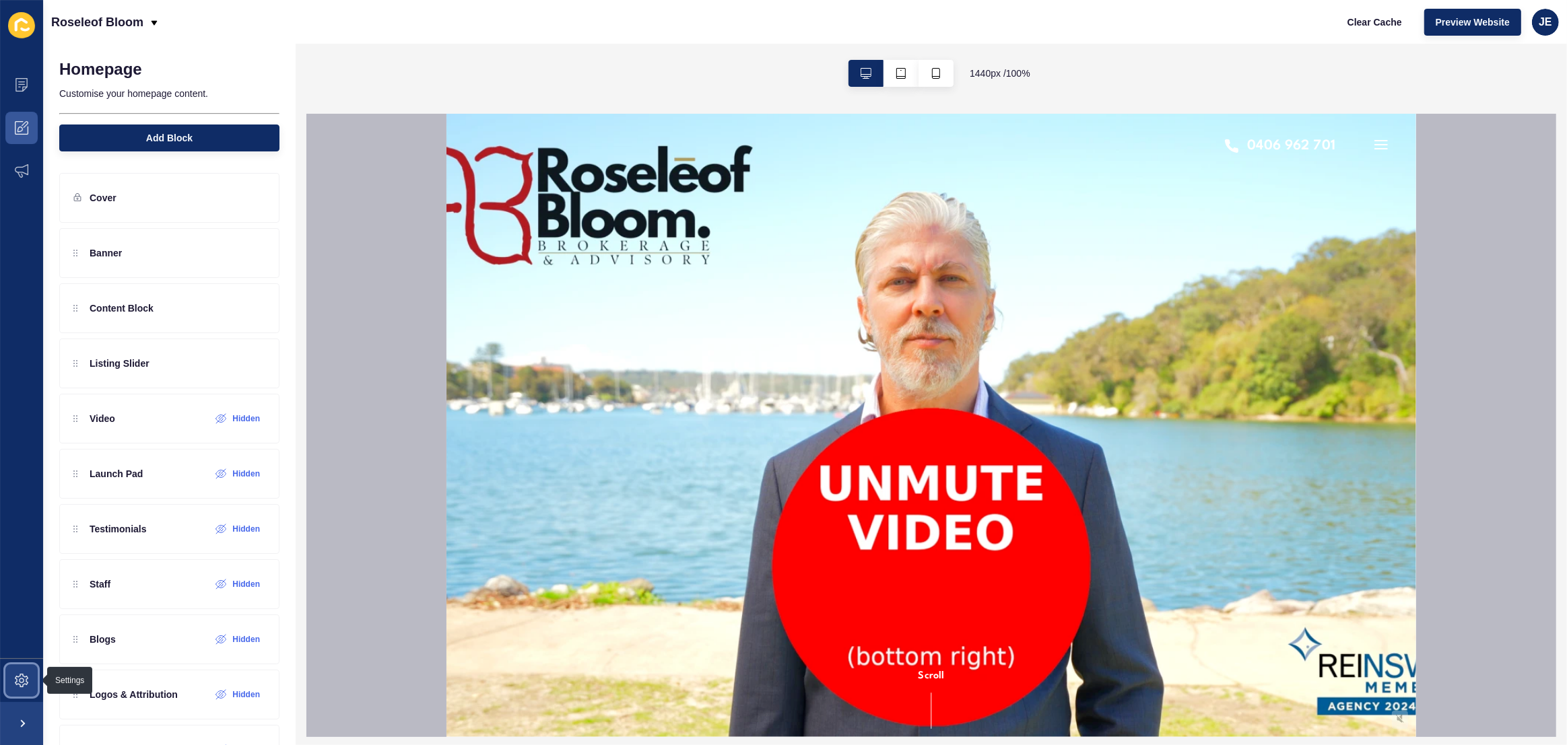
click at [20, 675] on icon at bounding box center [21, 680] width 13 height 13
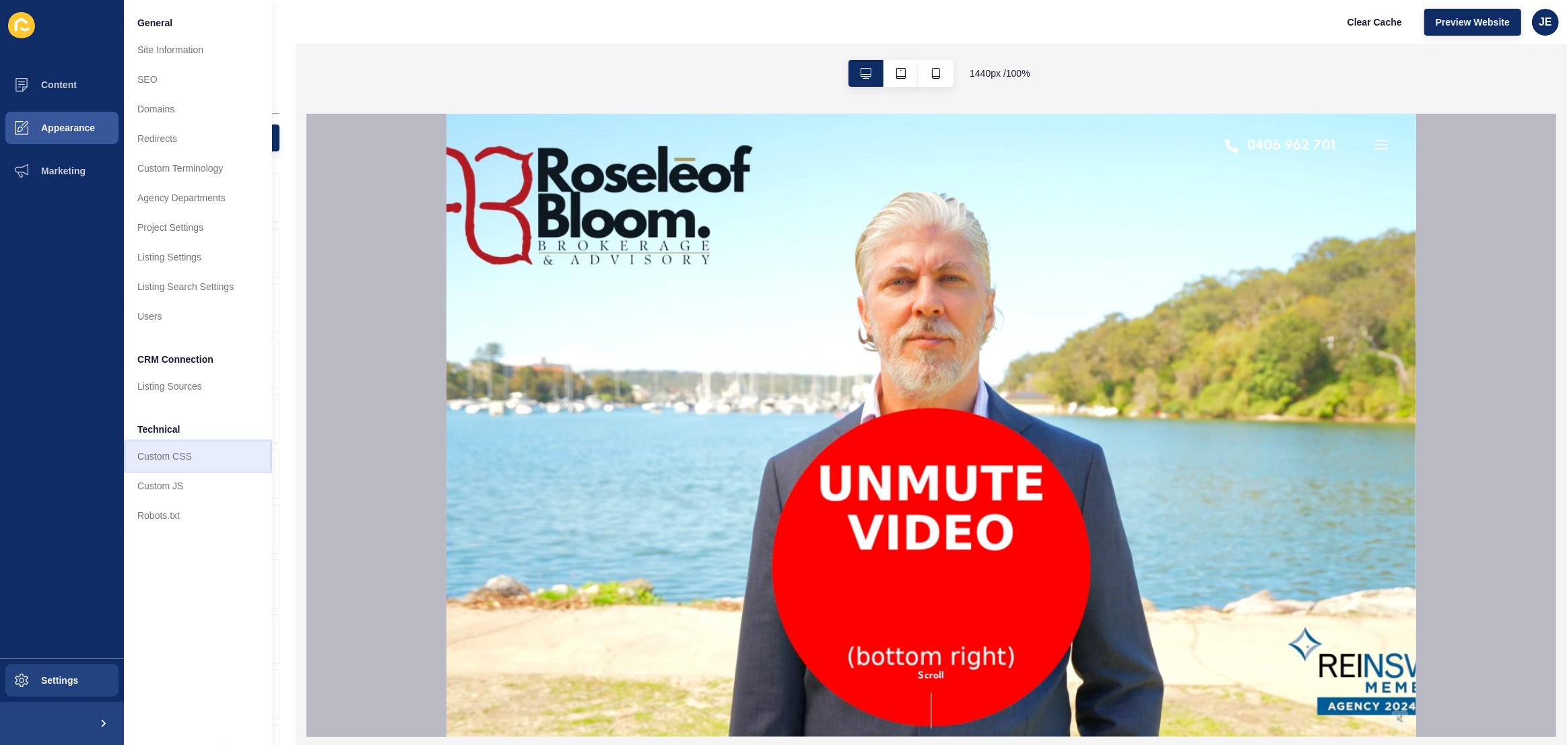
click at [168, 455] on link "Custom CSS" at bounding box center [198, 457] width 148 height 30
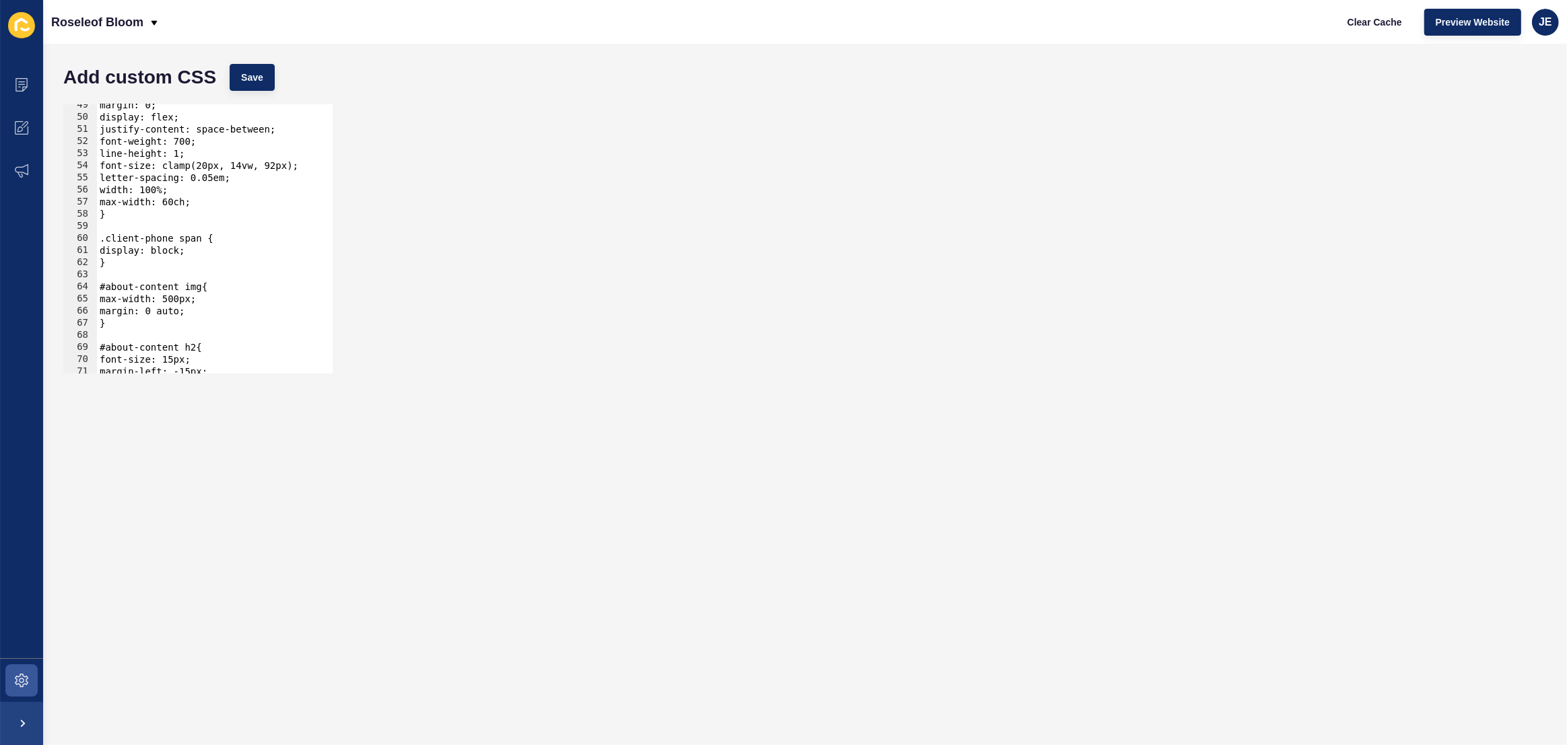
scroll to position [440, 0]
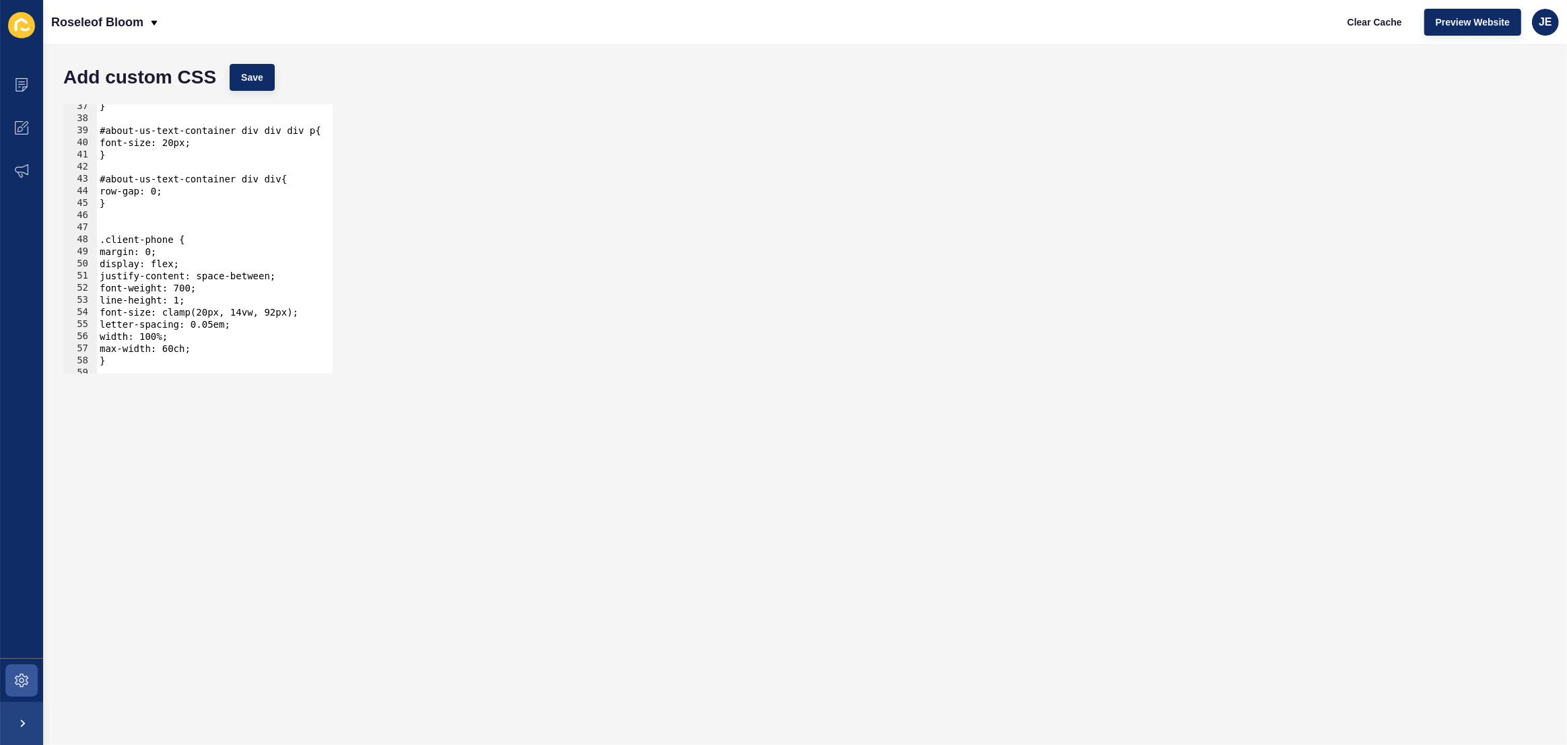
type textarea "max-width: 60ch;"
click at [210, 347] on div "} #about-us-text-container div div div p{ font-size: 20px; } #about-us-text-con…" at bounding box center [377, 242] width 560 height 284
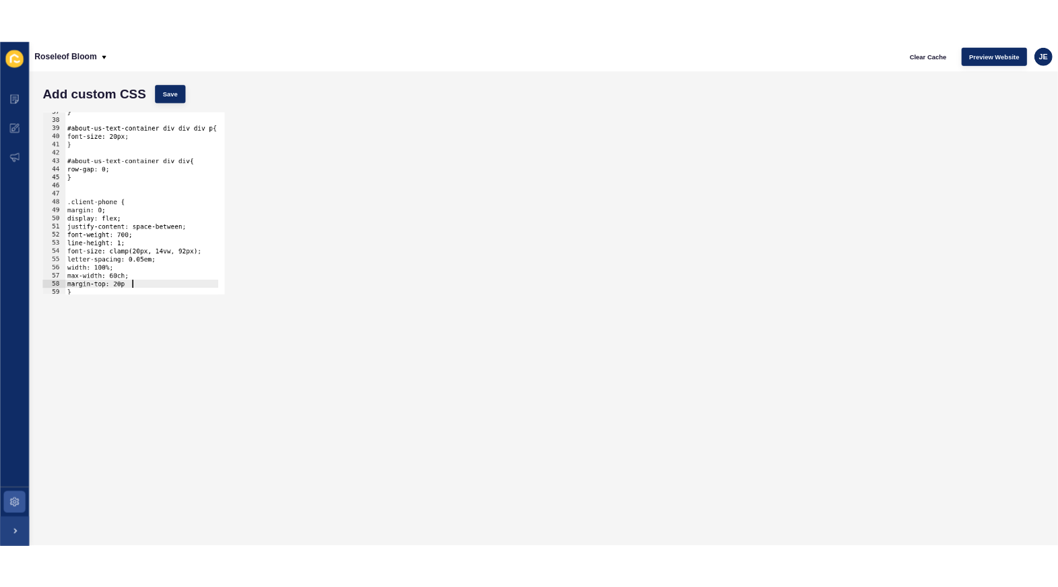
scroll to position [0, 7]
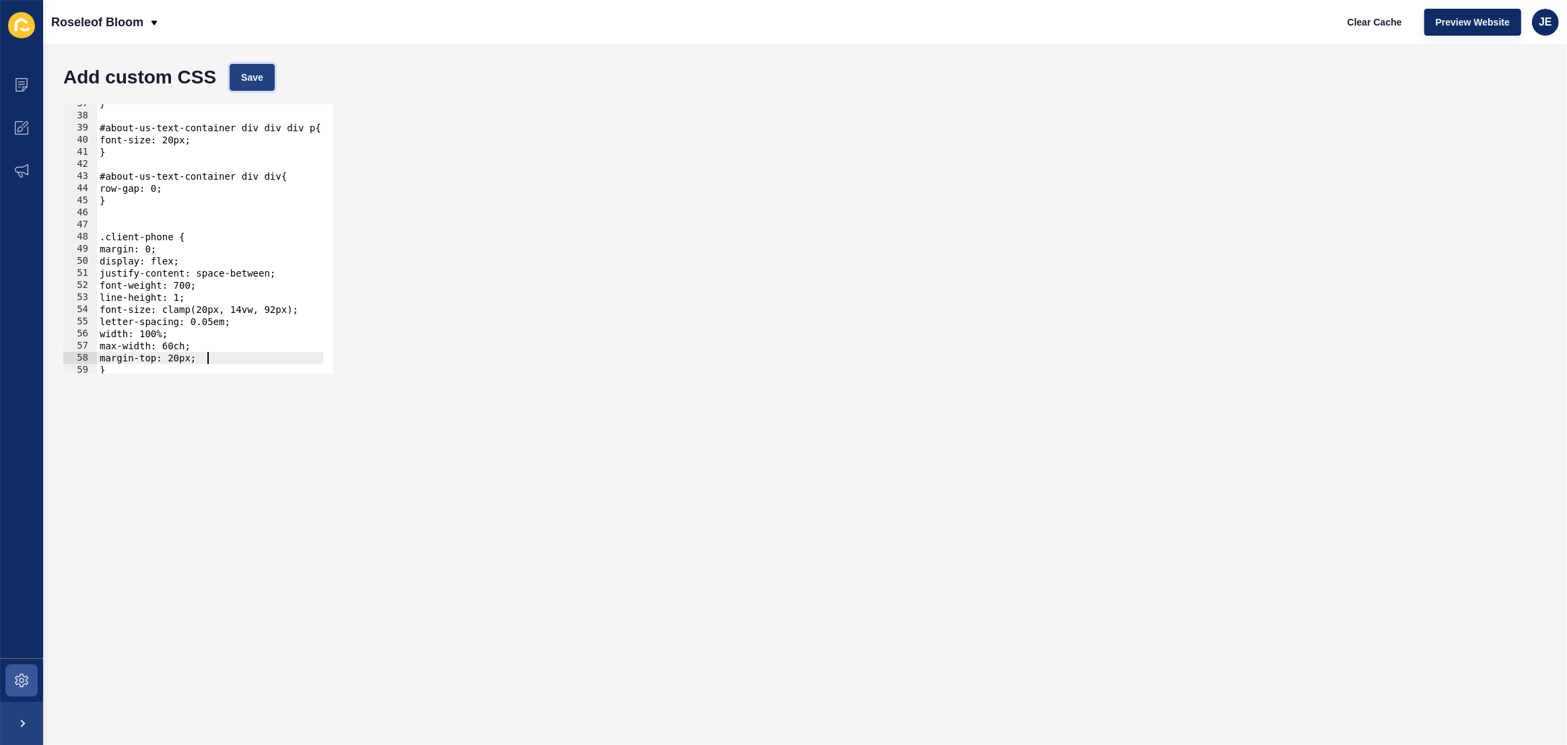
click at [236, 86] on button "Save" at bounding box center [252, 77] width 45 height 27
click at [1368, 22] on span "Clear Cache" at bounding box center [1375, 21] width 55 height 13
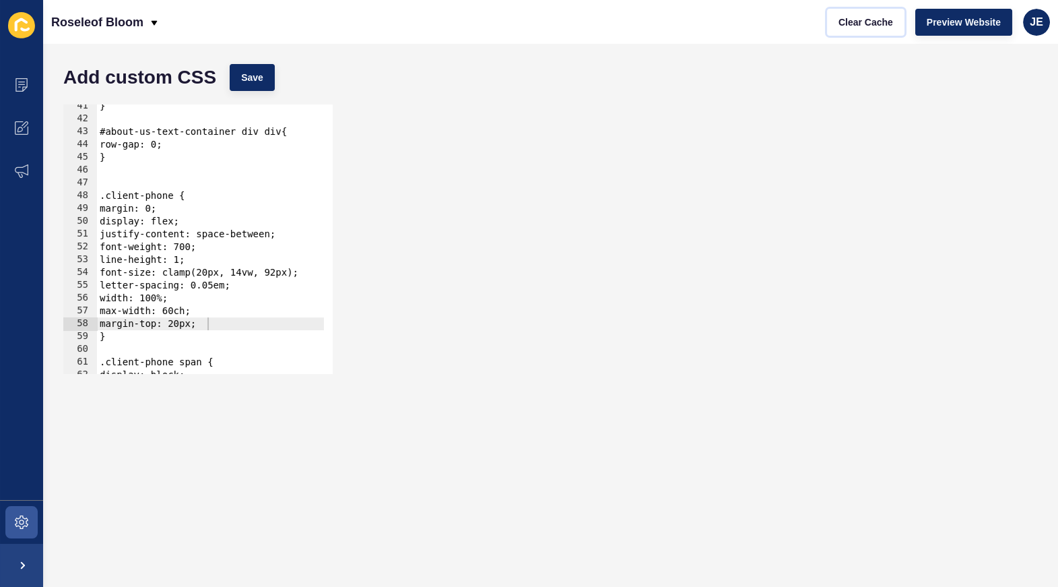
scroll to position [517, 0]
click at [248, 271] on div "} #about-us-text-container div div{ row-gap: 0; } .client-phone { margin: 0; di…" at bounding box center [377, 243] width 560 height 286
click at [256, 71] on span "Save" at bounding box center [252, 77] width 22 height 13
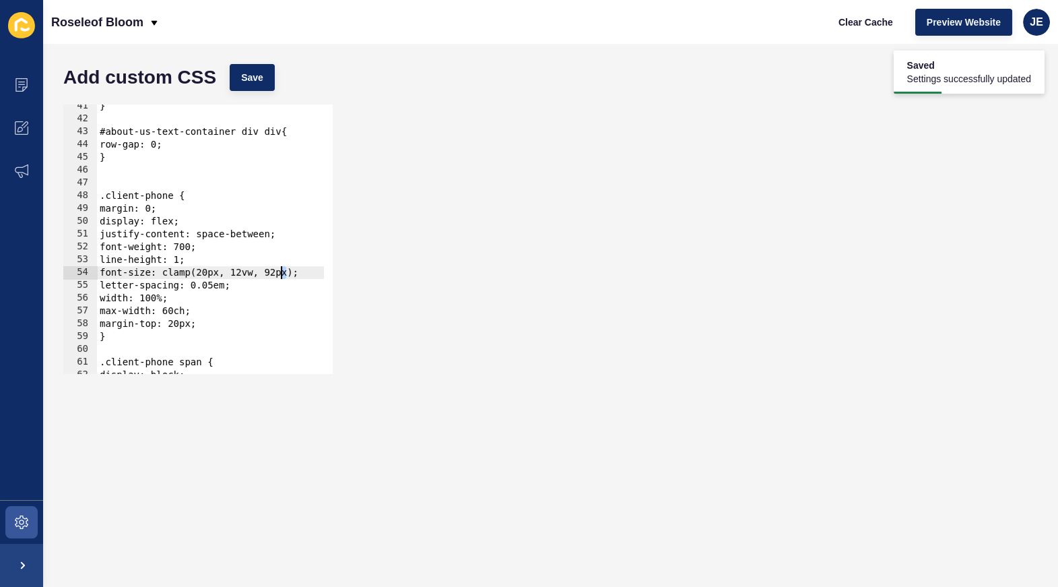
click at [281, 273] on div "} #about-us-text-container div div{ row-gap: 0; } .client-phone { margin: 0; di…" at bounding box center [377, 243] width 560 height 286
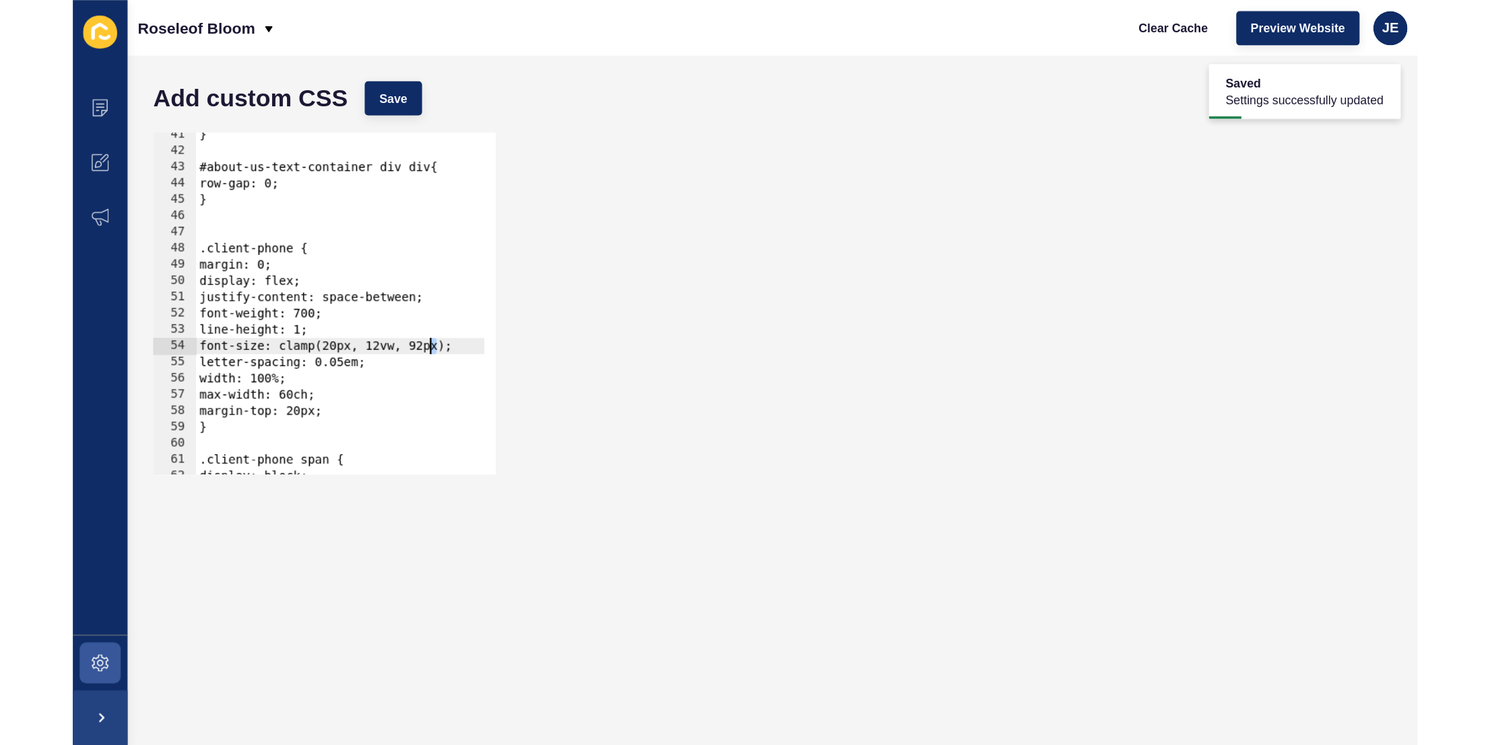
scroll to position [0, 13]
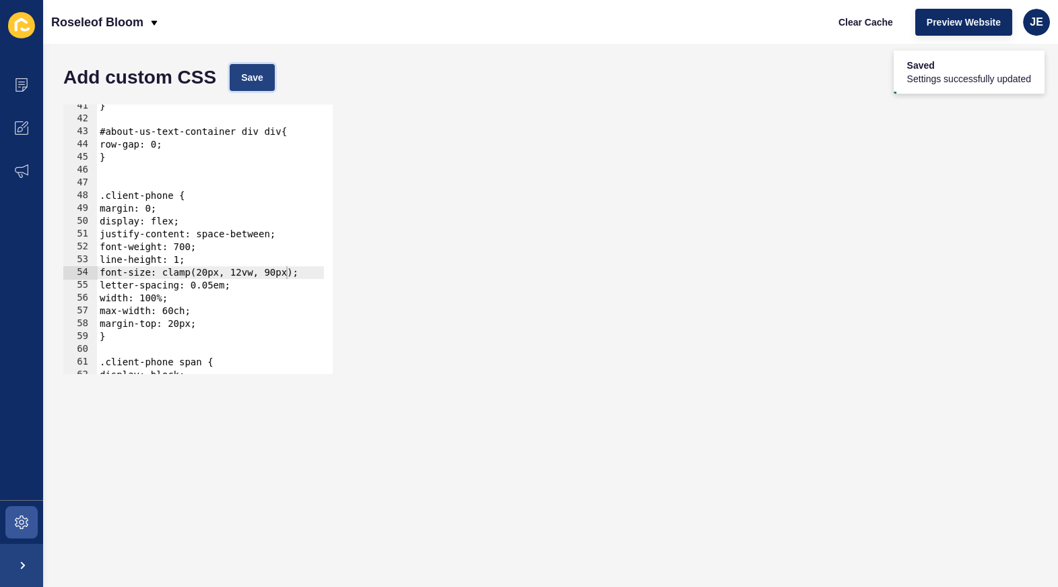
click at [252, 77] on span "Save" at bounding box center [252, 77] width 22 height 13
click at [863, 22] on span "Clear Cache" at bounding box center [865, 21] width 55 height 13
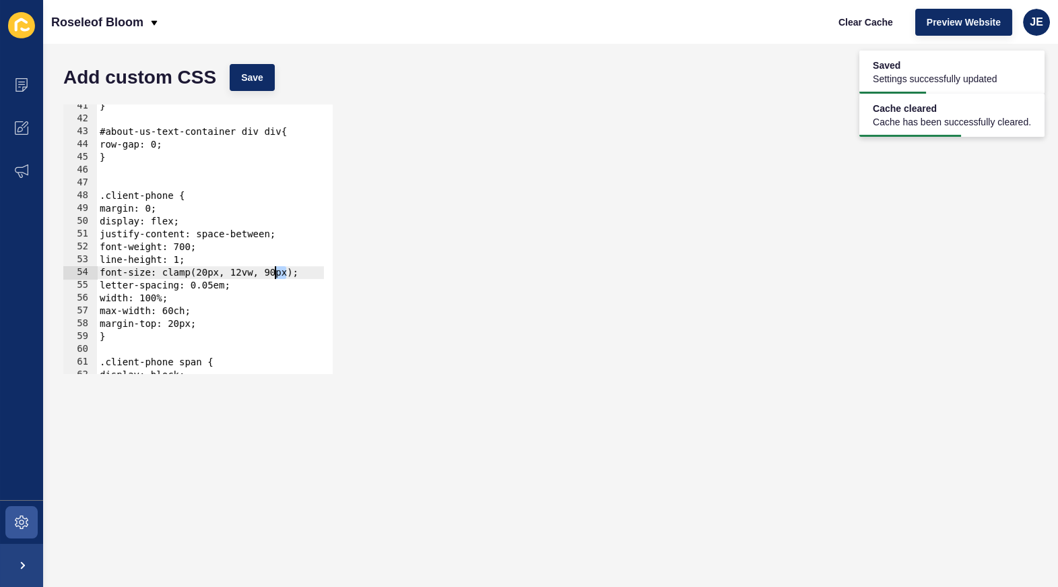
drag, startPoint x: 284, startPoint y: 273, endPoint x: 276, endPoint y: 273, distance: 8.1
click at [276, 273] on div "} #about-us-text-container div div{ row-gap: 0; } .client-phone { margin: 0; di…" at bounding box center [377, 243] width 560 height 286
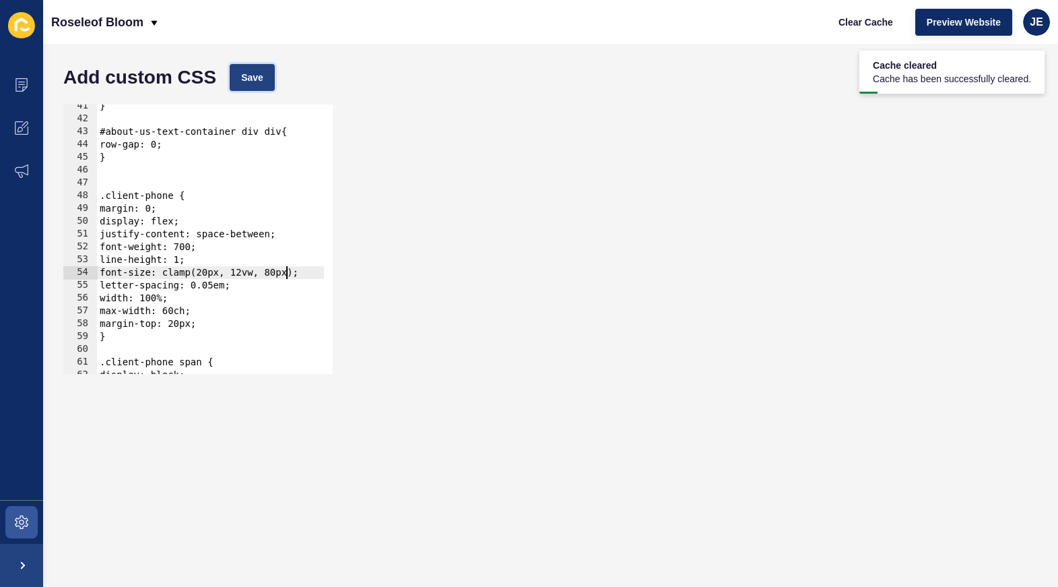
click at [263, 88] on button "Save" at bounding box center [252, 77] width 45 height 27
click at [886, 20] on span "Clear Cache" at bounding box center [865, 21] width 55 height 13
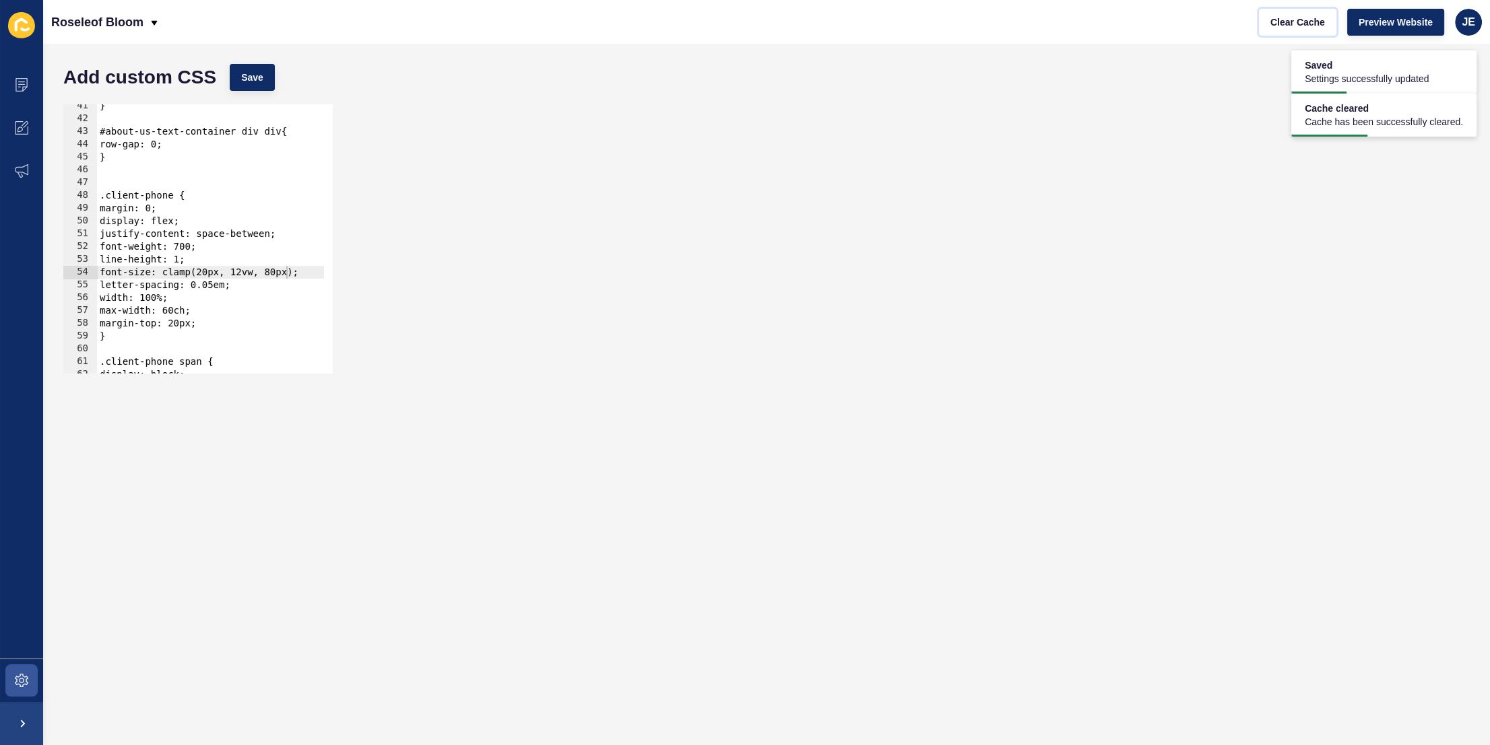
scroll to position [517, 0]
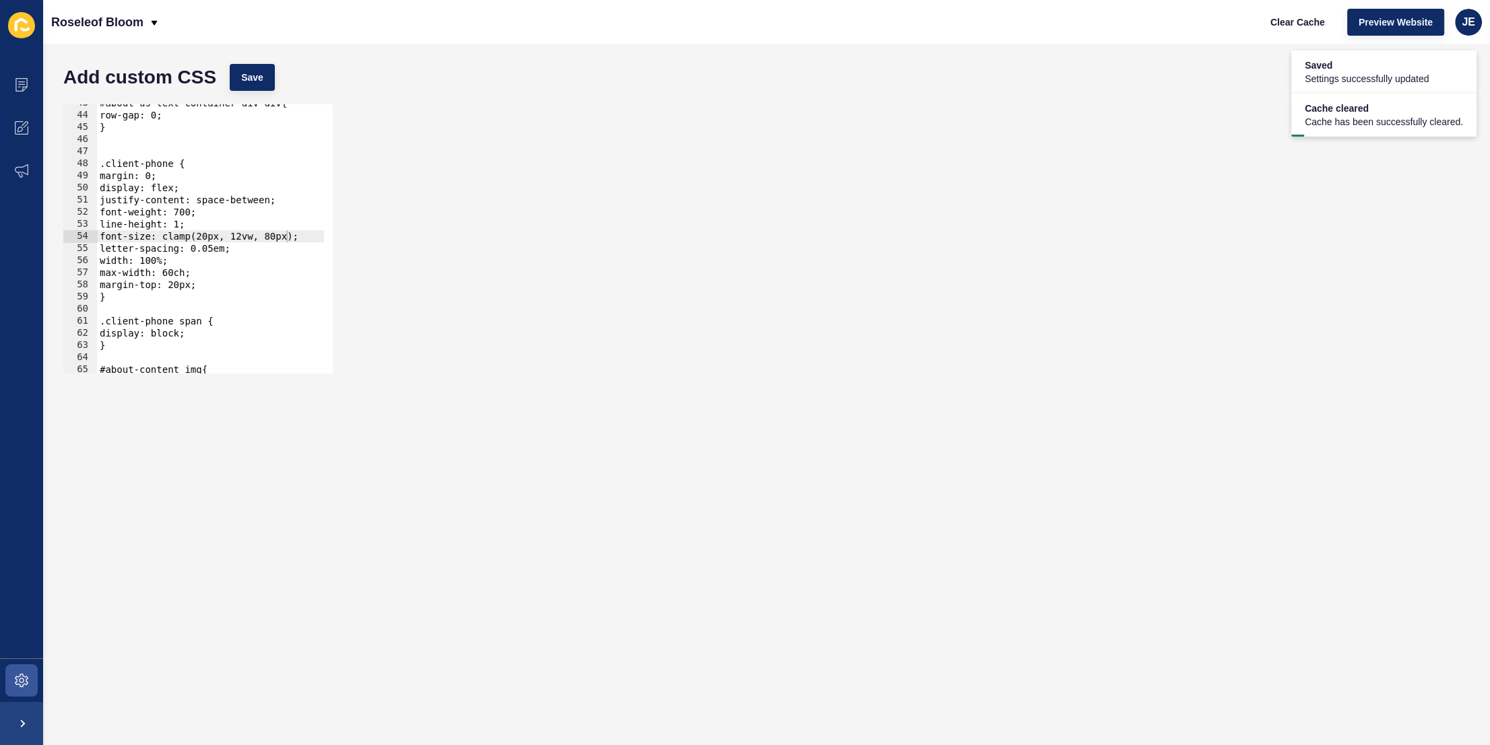
click at [195, 235] on div "#about-us-text-container div div{ row-gap: 0; } .client-phone { margin: 0; disp…" at bounding box center [377, 239] width 560 height 284
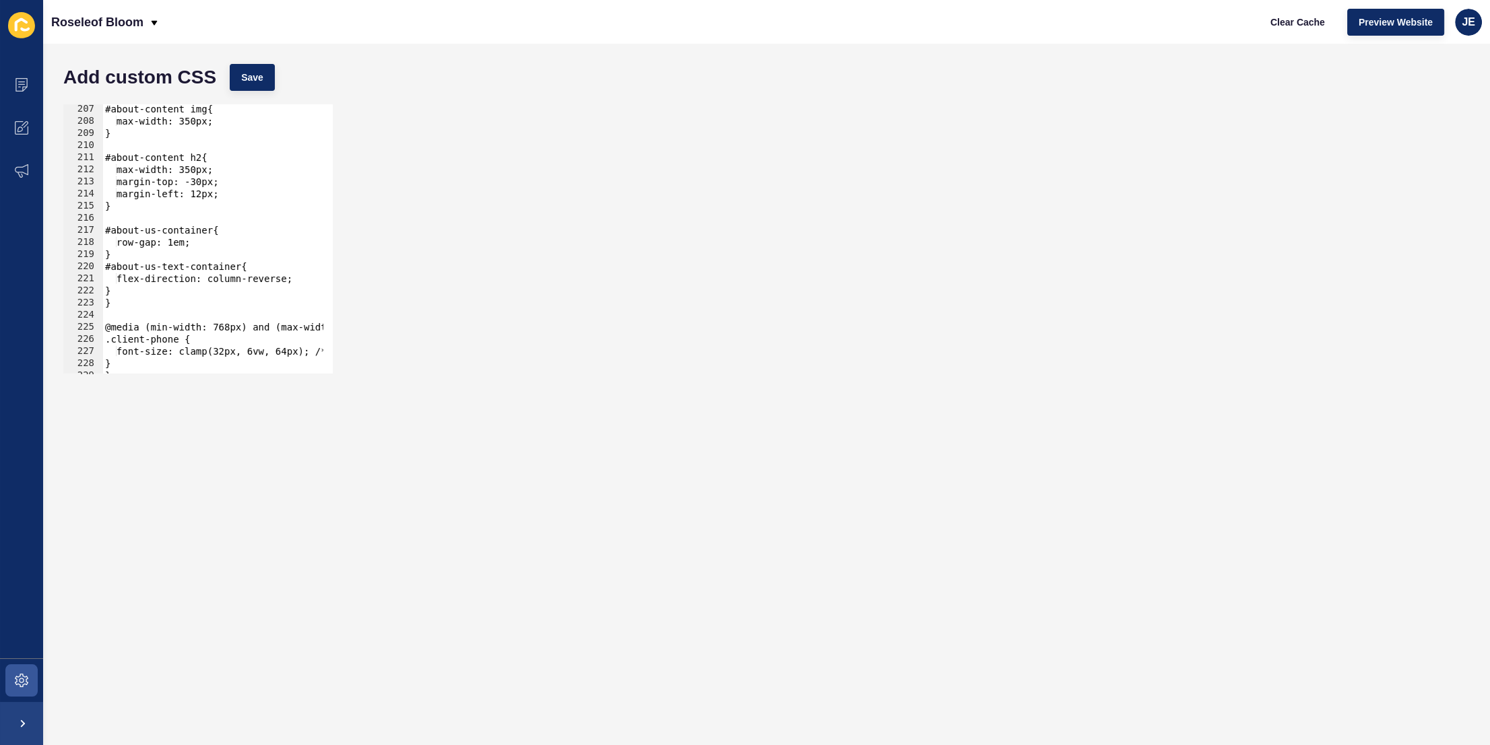
scroll to position [2588, 0]
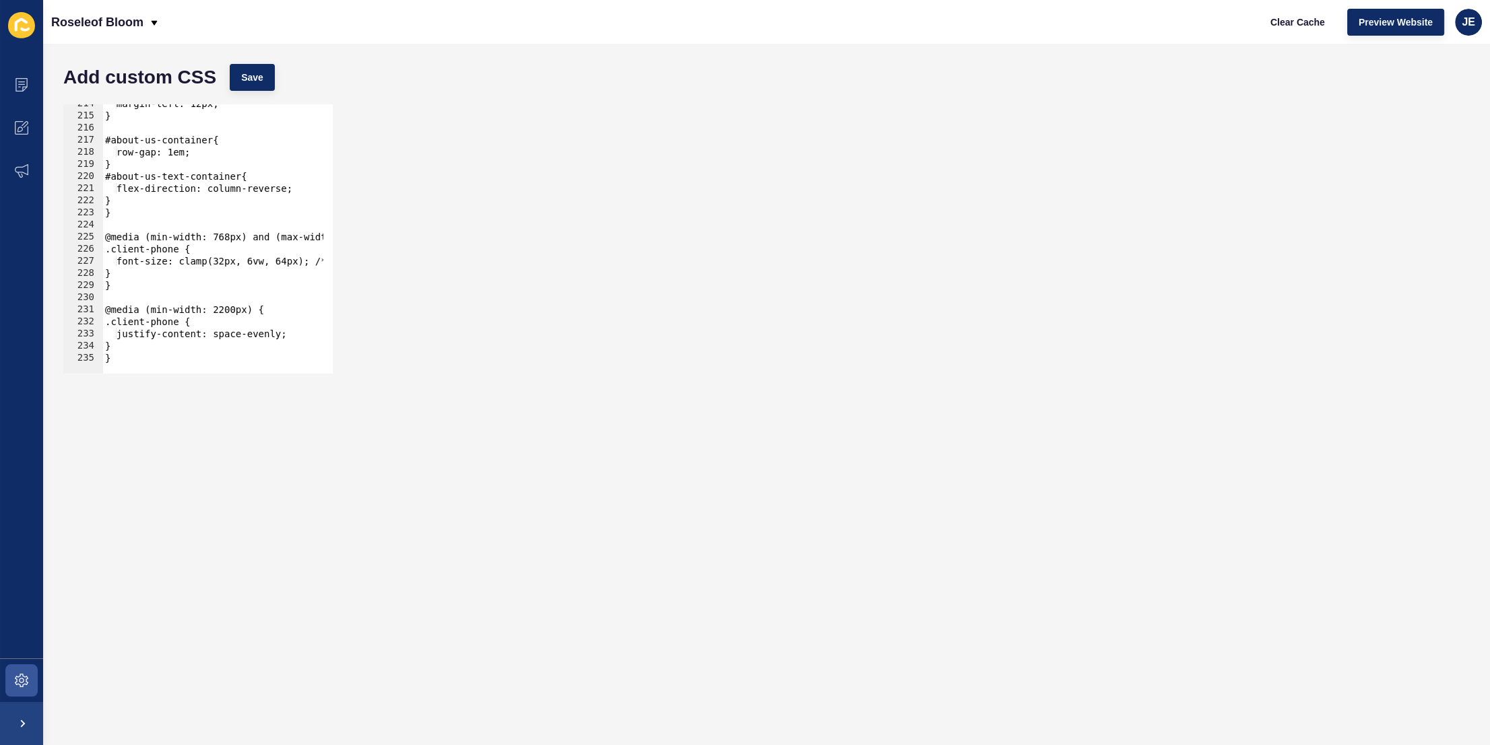
click at [300, 335] on div "margin-left: 12px; } #about-us-container{ row-gap: 1em; } #about-us-text-contai…" at bounding box center [382, 240] width 560 height 284
type textarea "justify-content: space-evenly;"
paste textarea
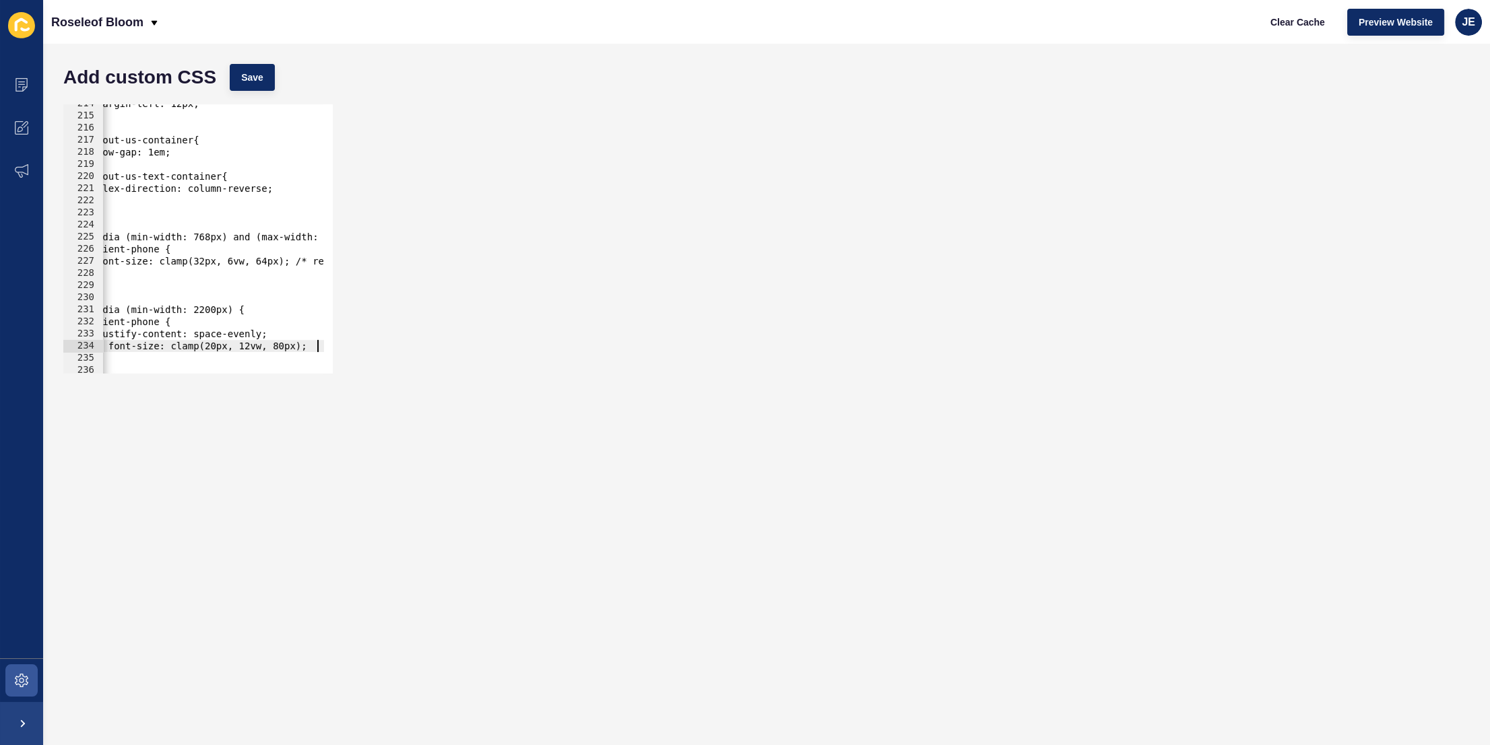
click at [119, 349] on div "margin-left: 12px; } #about-us-container{ row-gap: 1em; } #about-us-text-contai…" at bounding box center [363, 240] width 560 height 284
click at [274, 346] on div "margin-left: 12px; } #about-us-container{ row-gap: 1em; } #about-us-text-contai…" at bounding box center [363, 240] width 560 height 284
click at [279, 350] on div "margin-left: 12px; } #about-us-container{ row-gap: 1em; } #about-us-text-contai…" at bounding box center [363, 240] width 560 height 284
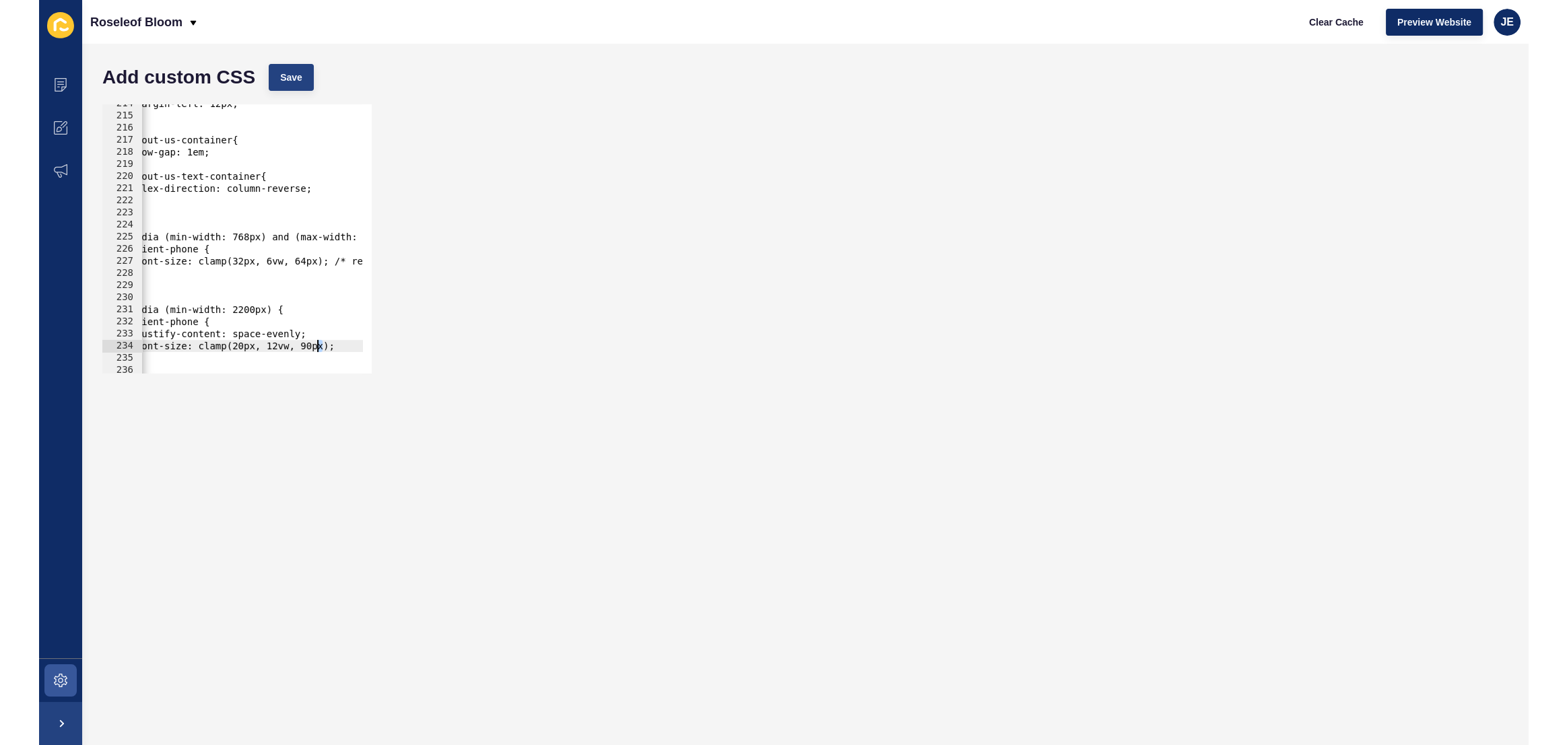
scroll to position [0, 14]
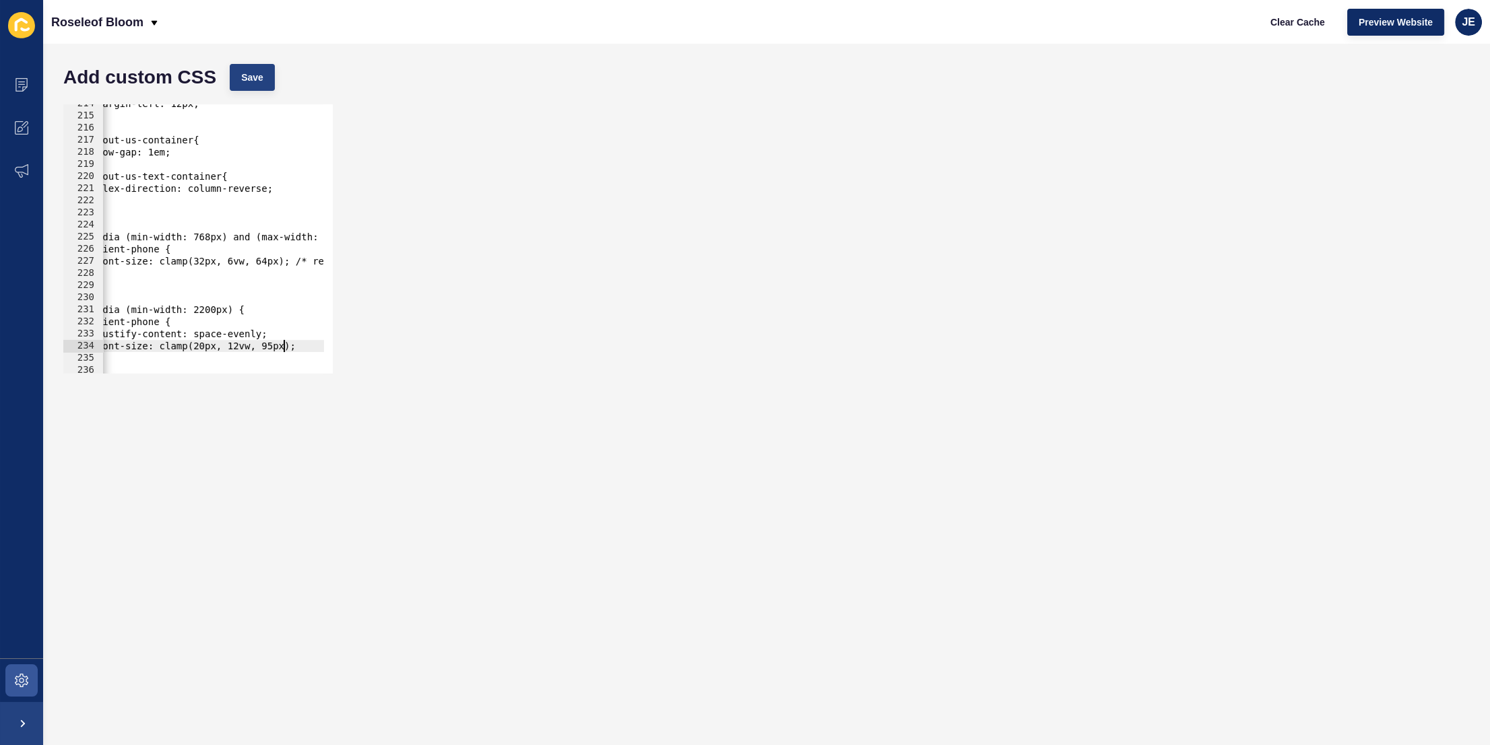
type textarea "font-size: clamp(20px, 12vw, 95px);"
click at [255, 75] on span "Save" at bounding box center [252, 77] width 22 height 13
click at [1288, 26] on span "Clear Cache" at bounding box center [1297, 21] width 55 height 13
